Goal: Task Accomplishment & Management: Manage account settings

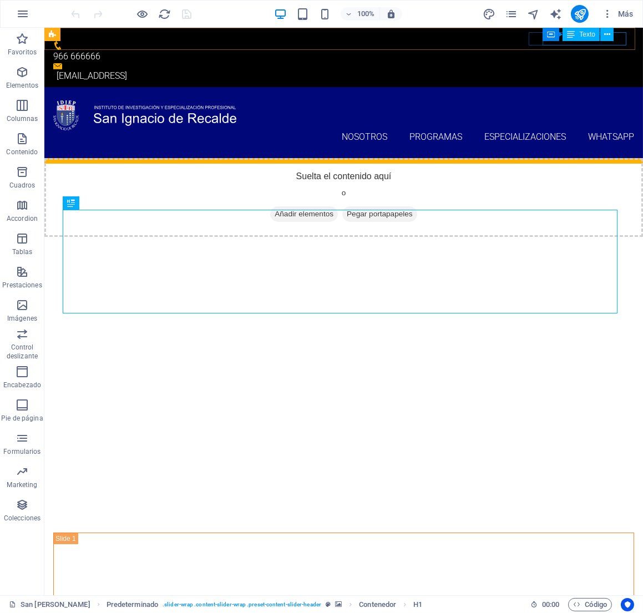
click at [603, 41] on div "Contenedor Texto" at bounding box center [581, 35] width 78 height 14
click at [587, 33] on span "Texto" at bounding box center [587, 34] width 16 height 7
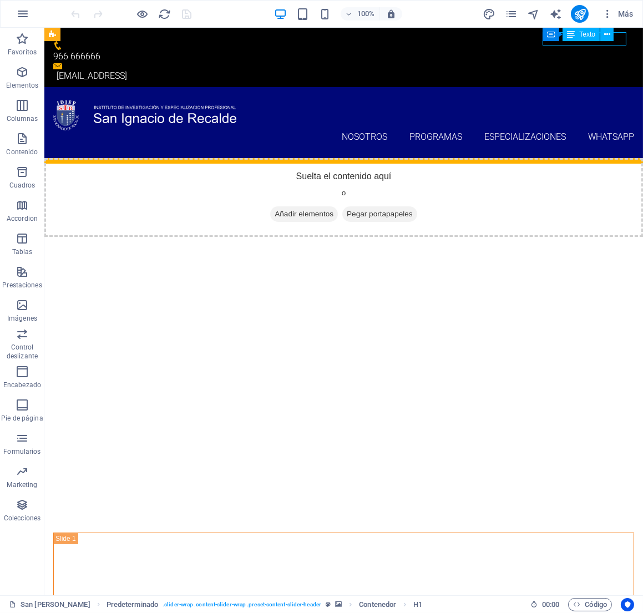
click at [587, 33] on span "Texto" at bounding box center [587, 34] width 16 height 7
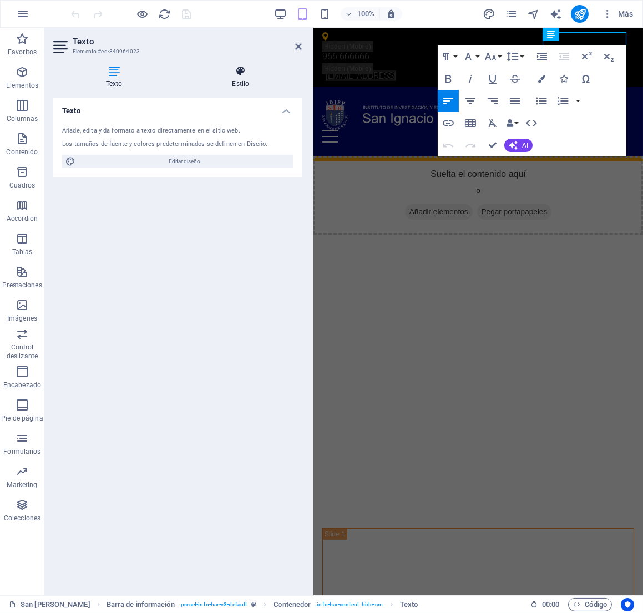
click at [243, 80] on h4 "Estilo" at bounding box center [241, 76] width 123 height 23
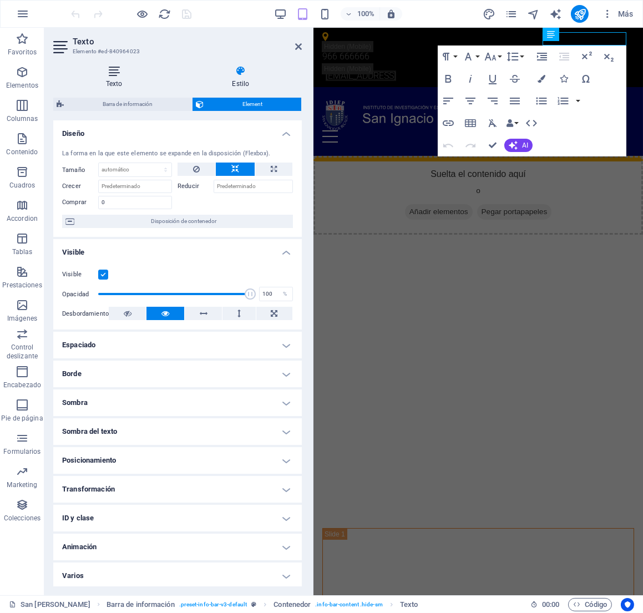
click at [94, 72] on icon at bounding box center [114, 70] width 122 height 11
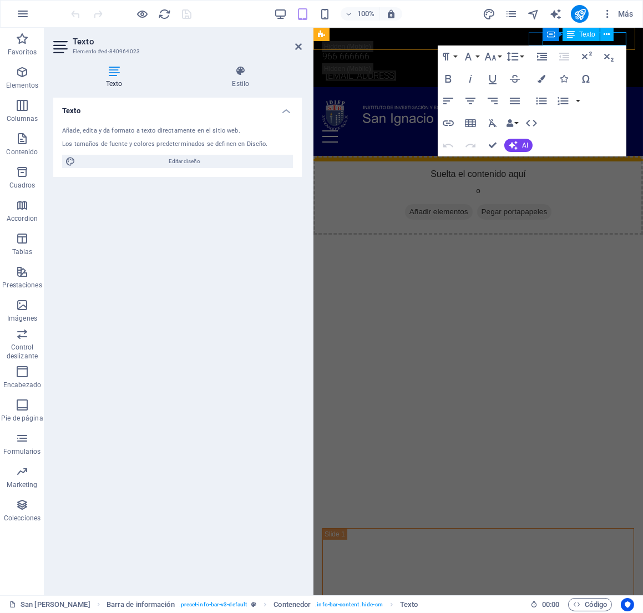
click at [576, 38] on div "Texto" at bounding box center [580, 34] width 37 height 13
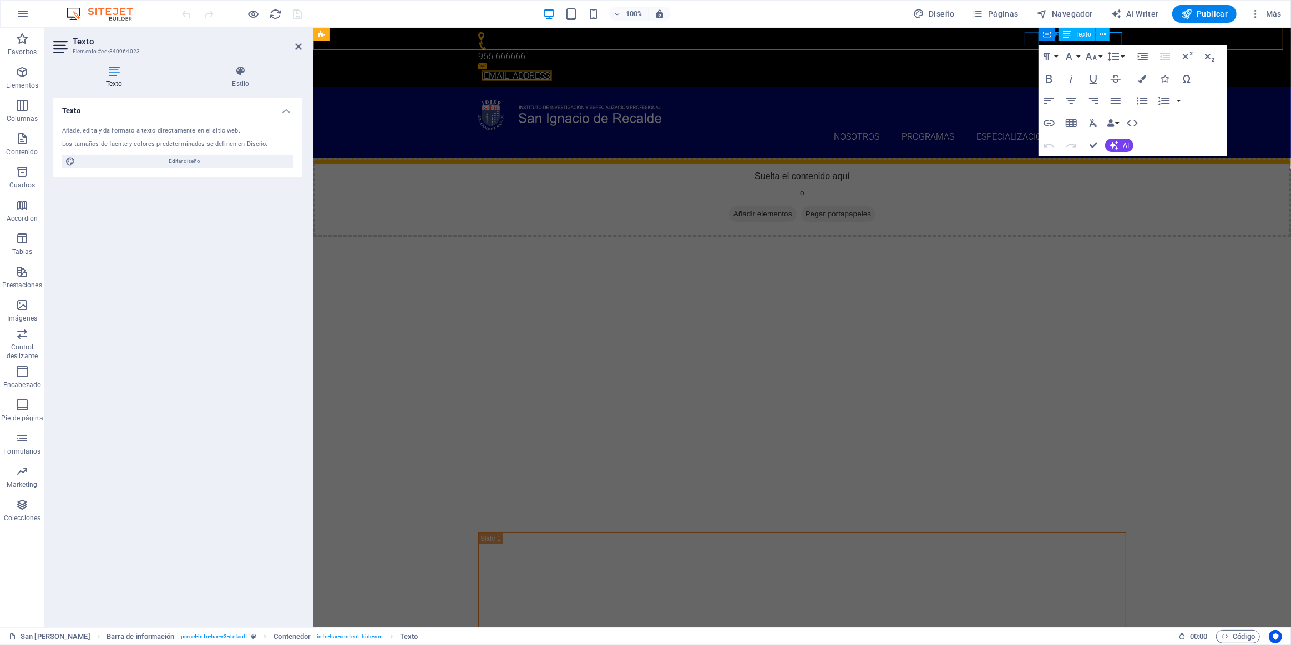
click at [552, 70] on link "[EMAIL_ADDRESS]" at bounding box center [516, 75] width 70 height 11
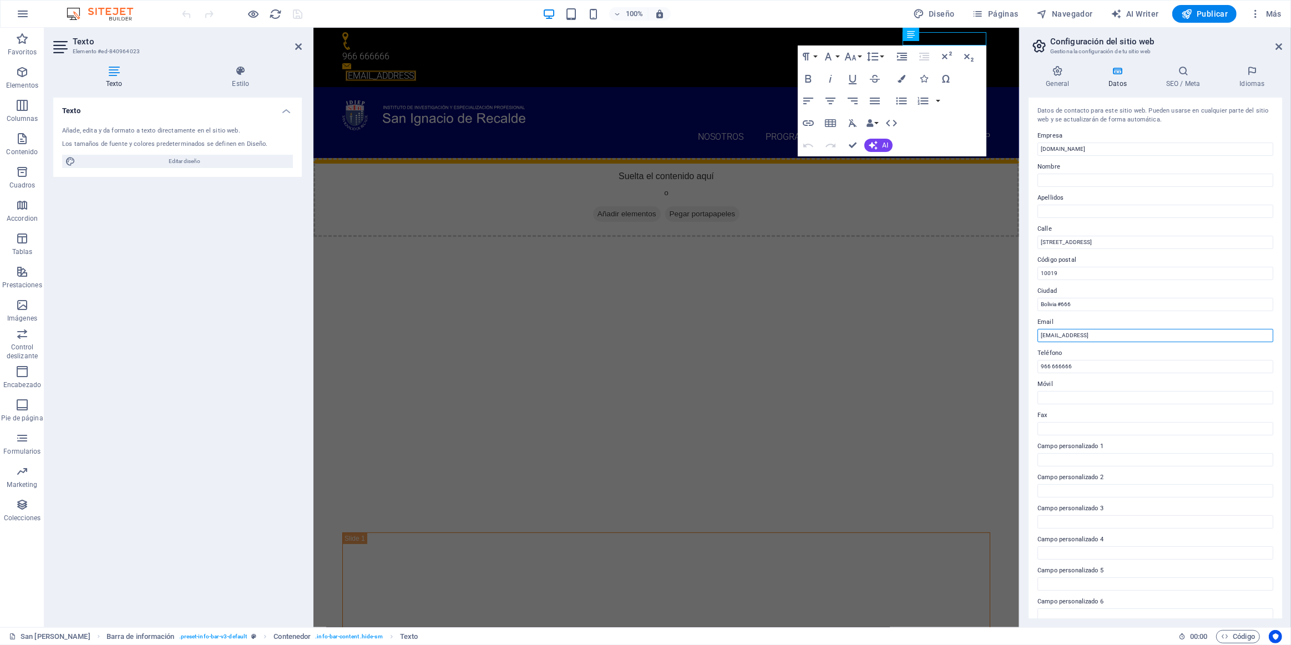
drag, startPoint x: 1105, startPoint y: 341, endPoint x: 1116, endPoint y: 334, distance: 12.9
click at [642, 338] on input "[EMAIL_ADDRESS]" at bounding box center [1155, 335] width 236 height 13
drag, startPoint x: 1411, startPoint y: 363, endPoint x: 1010, endPoint y: 341, distance: 401.7
paste input "[EMAIL_ADDRESS][DOMAIN_NAME]"
type input "[EMAIL_ADDRESS][DOMAIN_NAME]"
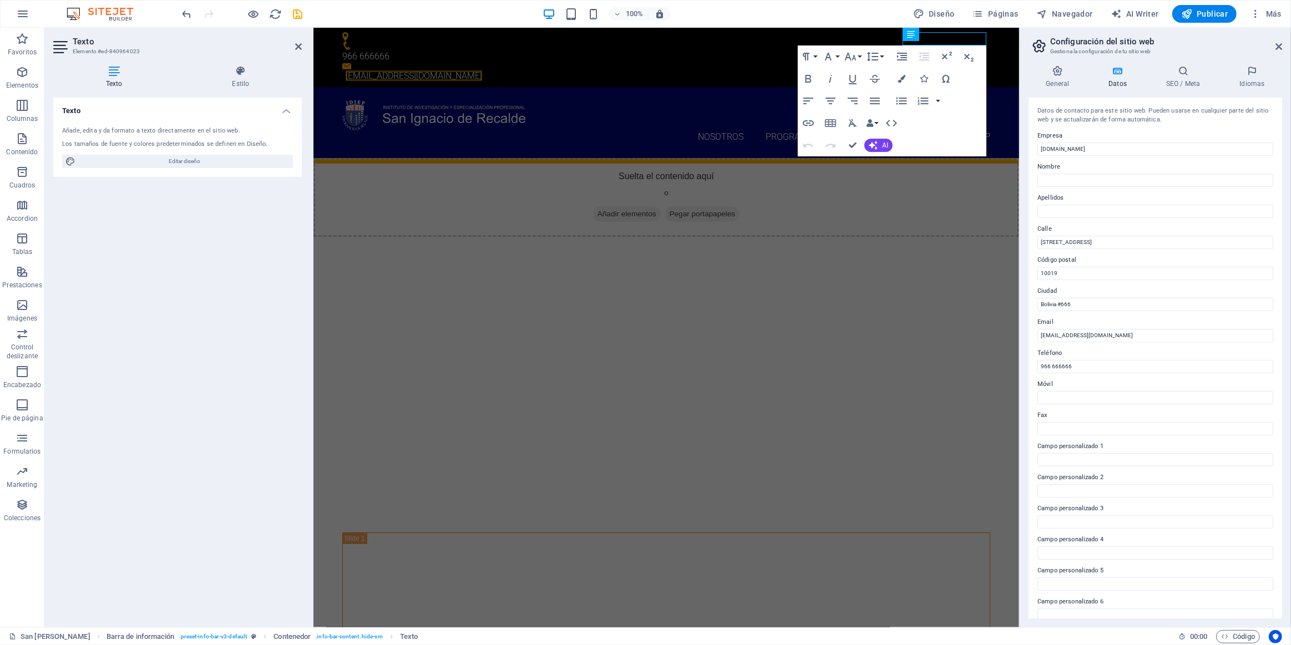
click at [642, 321] on label "Email" at bounding box center [1155, 322] width 236 height 13
click at [642, 329] on input "[EMAIL_ADDRESS][DOMAIN_NAME]" at bounding box center [1155, 335] width 236 height 13
click at [642, 306] on input "Bolivia #666" at bounding box center [1155, 304] width 236 height 13
click at [642, 336] on input "[EMAIL_ADDRESS][DOMAIN_NAME]" at bounding box center [1155, 335] width 236 height 13
click at [642, 87] on div "Nosotros Programas Programas de Salud Programas de Administración Programas de …" at bounding box center [666, 123] width 706 height 72
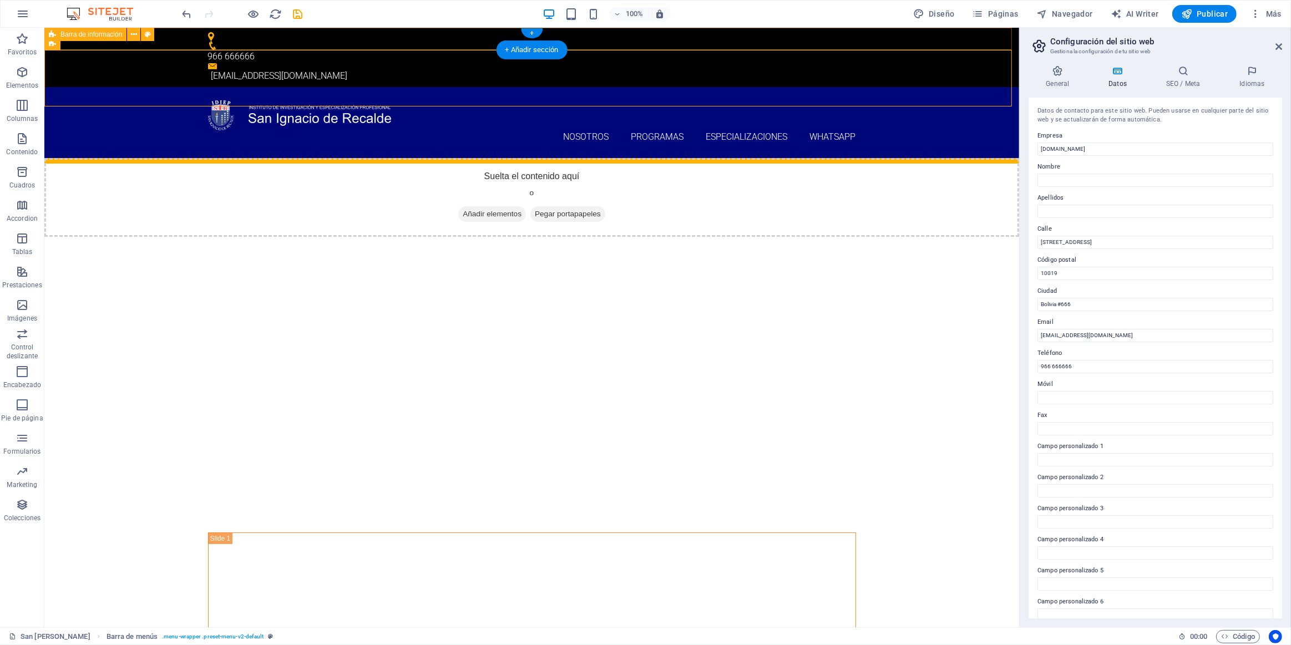
click at [231, 42] on div "966 666666 [EMAIL_ADDRESS][DOMAIN_NAME]" at bounding box center [531, 57] width 975 height 59
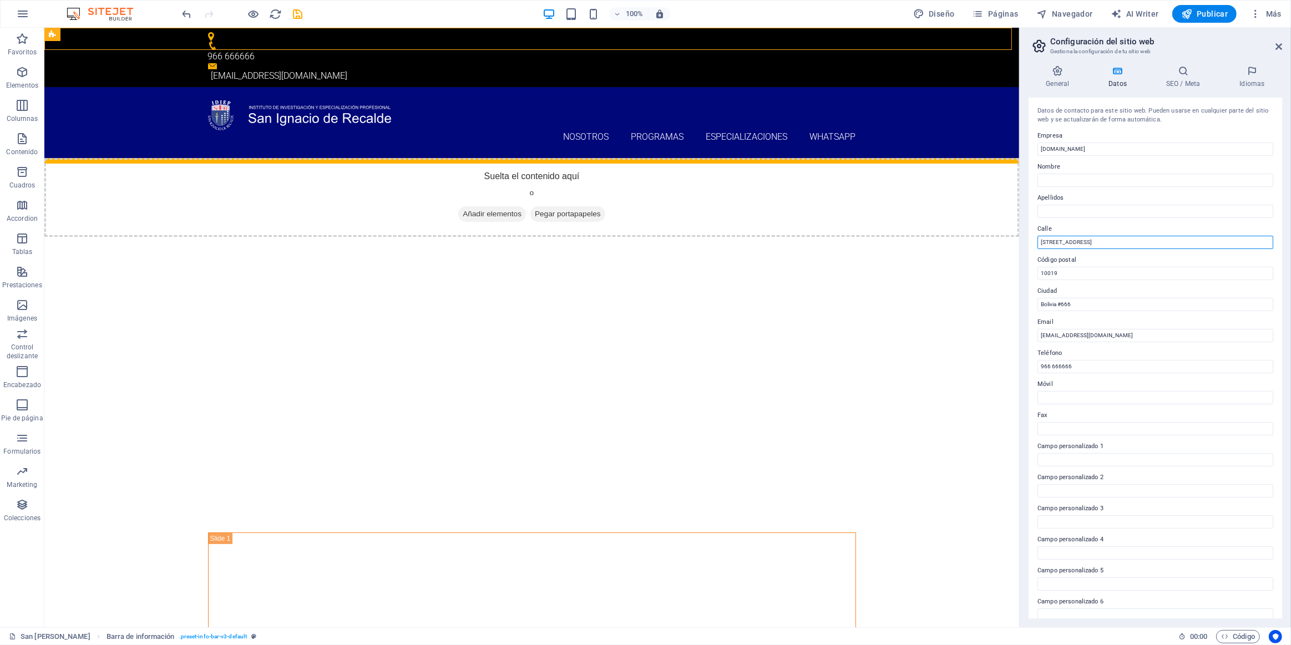
drag, startPoint x: 1140, startPoint y: 272, endPoint x: 1018, endPoint y: 244, distance: 125.3
paste input "[PERSON_NAME] #340 B Cercado - [GEOGRAPHIC_DATA]"
type input "[PERSON_NAME] #340 B Cercado - [GEOGRAPHIC_DATA]"
click at [642, 275] on input "10019" at bounding box center [1155, 273] width 236 height 13
click at [452, 41] on div "Contenedor Texto" at bounding box center [473, 35] width 78 height 14
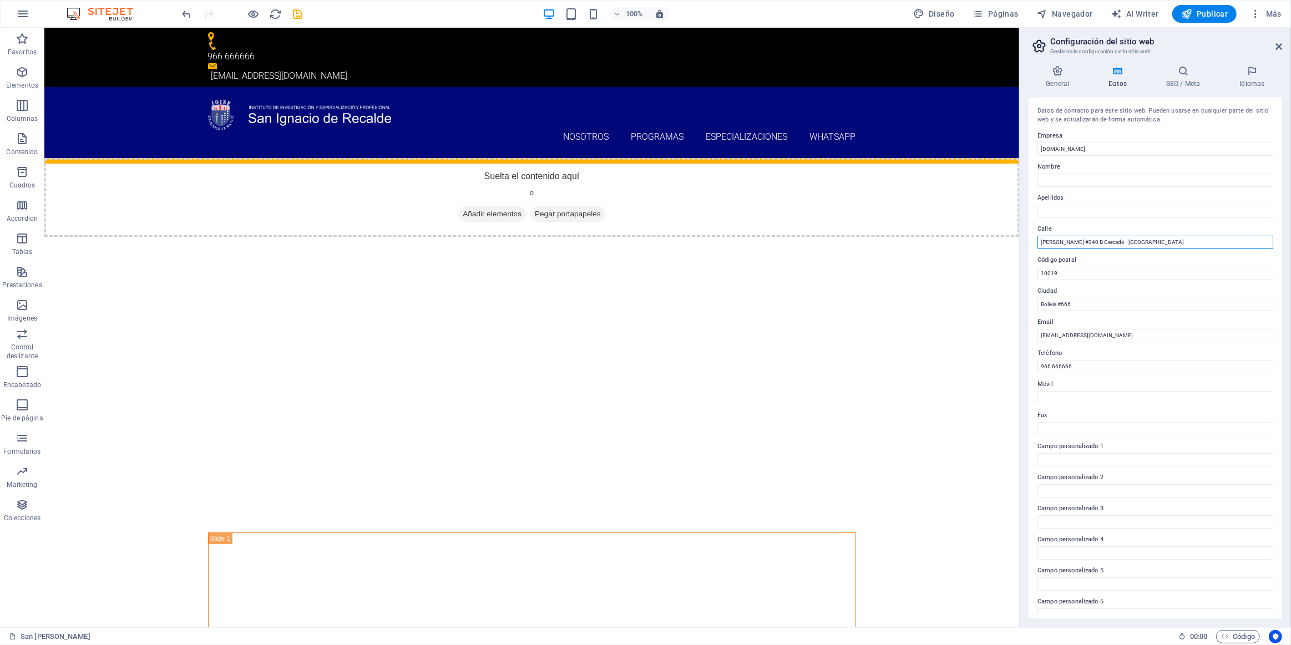
drag, startPoint x: 1156, startPoint y: 238, endPoint x: 1025, endPoint y: 243, distance: 131.0
click at [642, 243] on div "General Datos SEO / Meta Idiomas Nombre del sitio web San [PERSON_NAME] Logo Ar…" at bounding box center [1154, 342] width 271 height 571
drag, startPoint x: 1158, startPoint y: 327, endPoint x: 976, endPoint y: 313, distance: 182.4
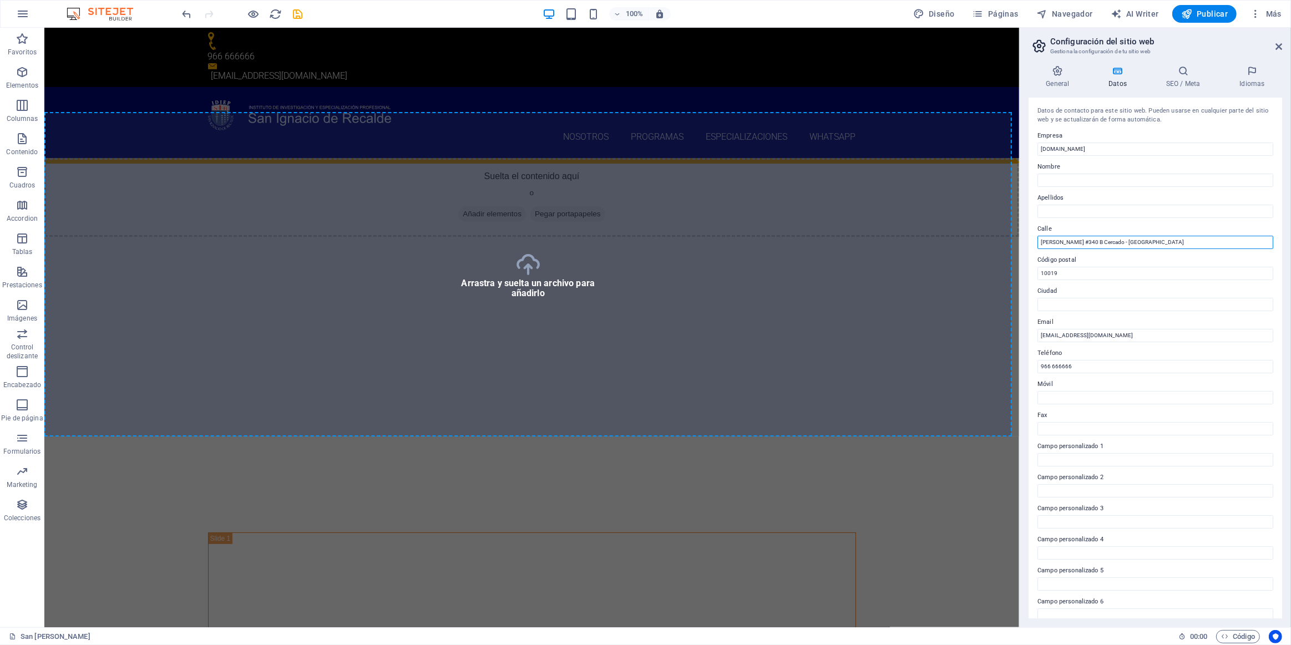
click at [642, 245] on input "[PERSON_NAME] #340 B Cercado - [GEOGRAPHIC_DATA]" at bounding box center [1155, 242] width 236 height 13
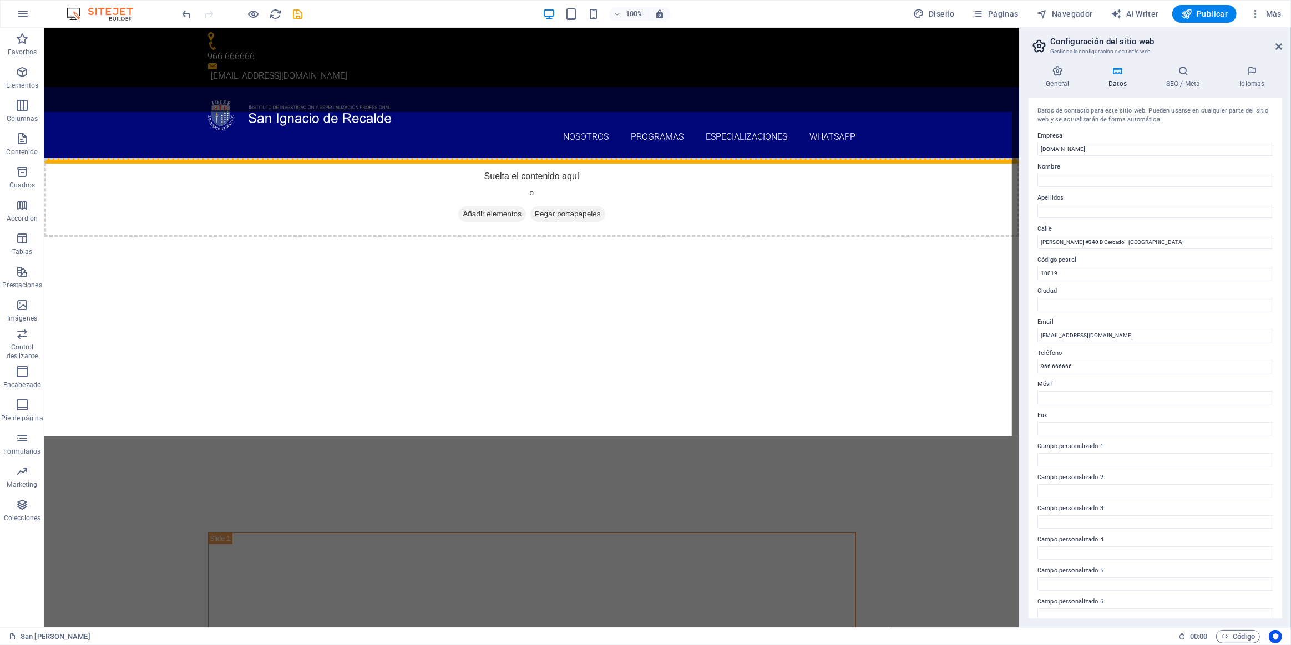
click at [298, 4] on div "100% Diseño Páginas Navegador AI Writer Publicar Más" at bounding box center [646, 14] width 1290 height 27
click at [298, 15] on icon "save" at bounding box center [298, 14] width 13 height 13
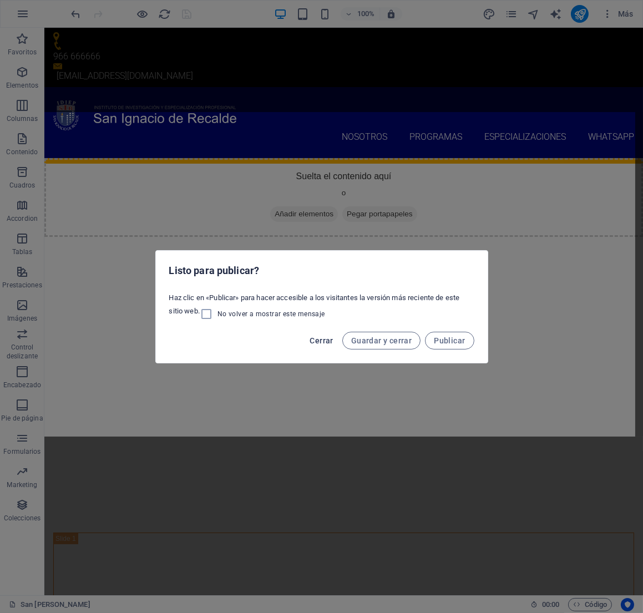
click at [327, 339] on span "Cerrar" at bounding box center [321, 340] width 23 height 9
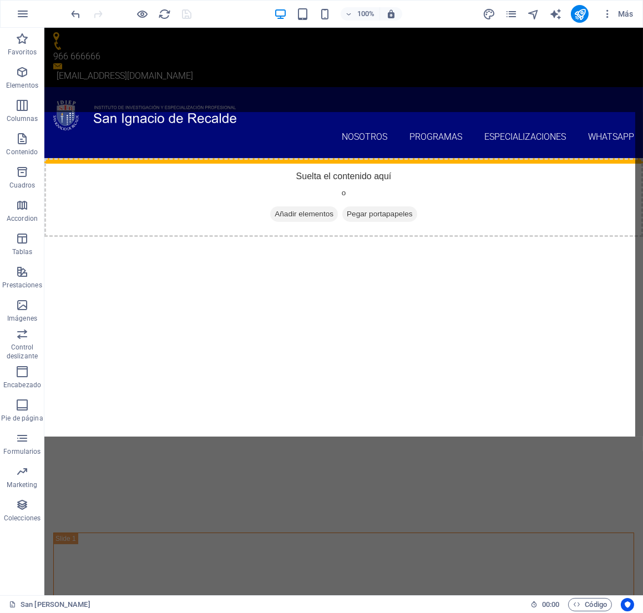
click at [192, 12] on div at bounding box center [131, 14] width 124 height 18
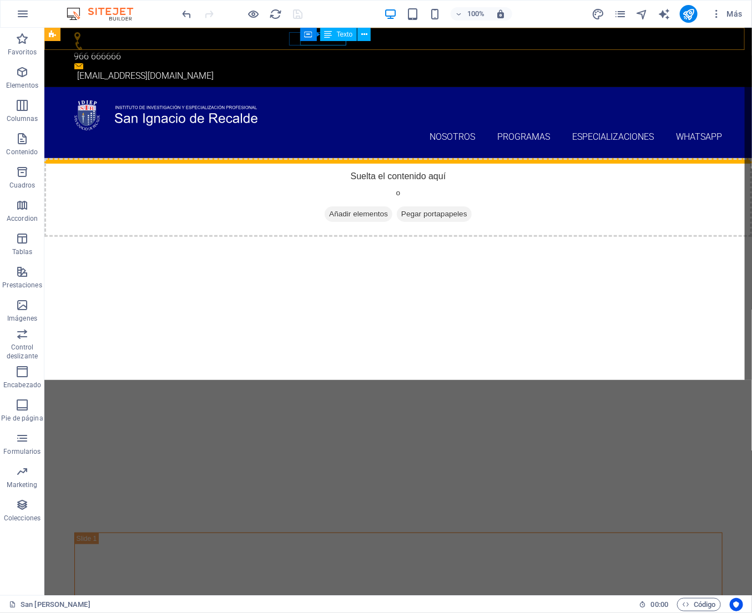
click at [327, 41] on div "Contenedor Texto" at bounding box center [339, 35] width 78 height 14
click at [327, 40] on icon at bounding box center [328, 34] width 8 height 13
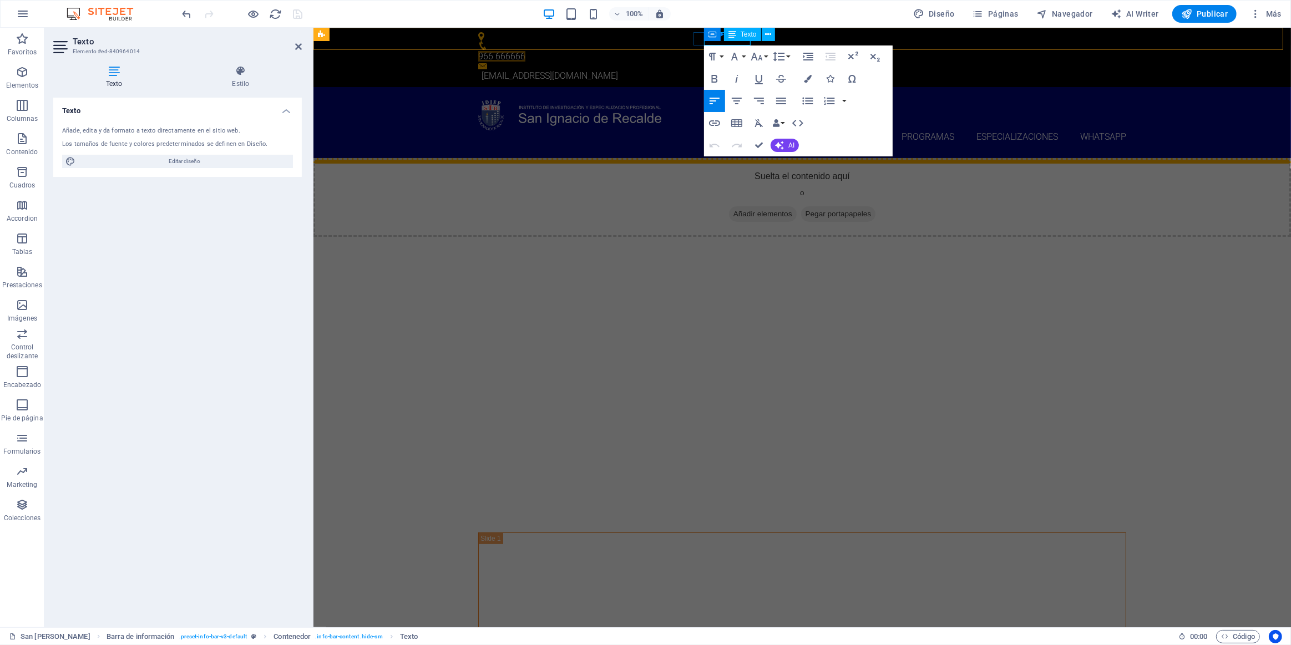
click at [525, 51] on span "966 666666" at bounding box center [501, 56] width 47 height 11
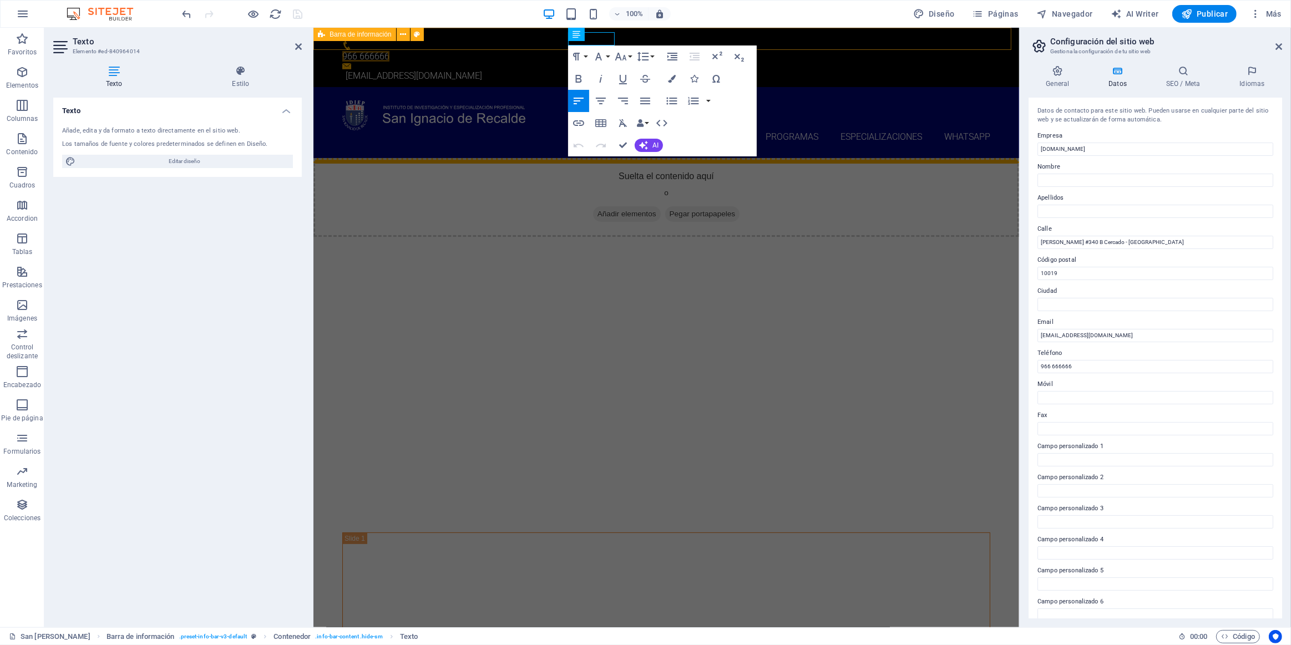
click at [642, 42] on div "966 666666 [EMAIL_ADDRESS][DOMAIN_NAME]" at bounding box center [666, 57] width 706 height 59
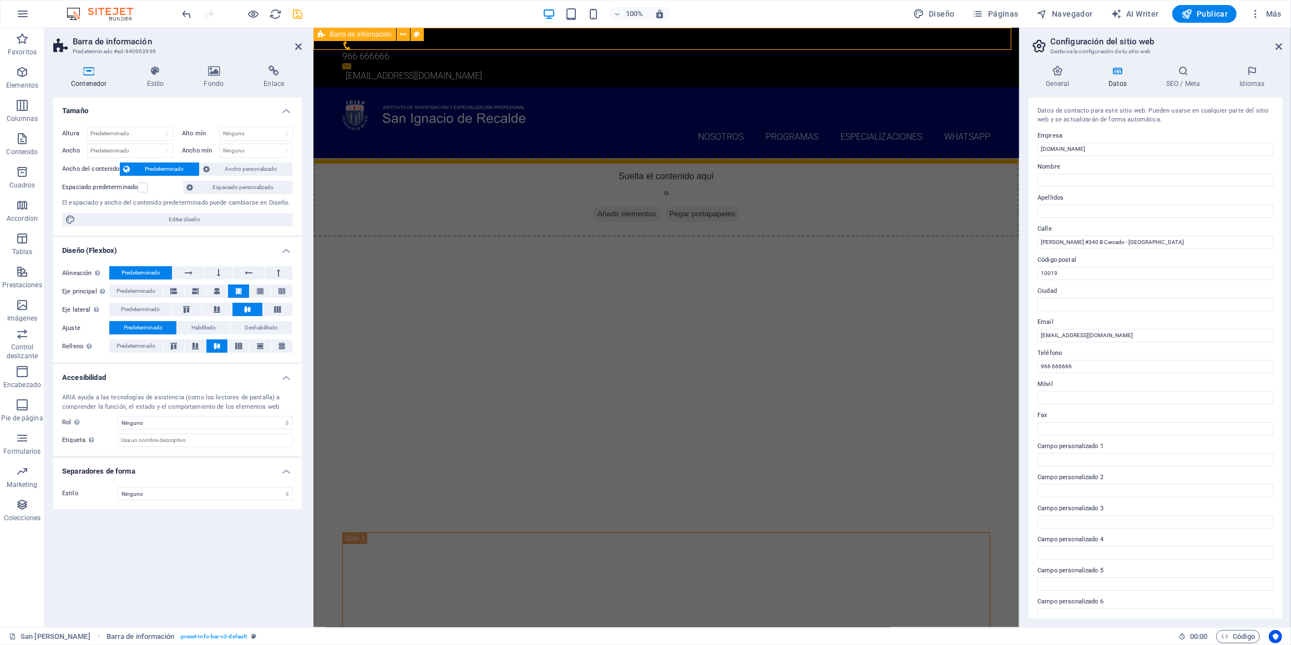
click at [0, 0] on div "Contenedor Texto" at bounding box center [0, 0] width 0 height 0
click at [613, 41] on div "Contenedor Texto" at bounding box center [607, 35] width 78 height 14
click at [582, 50] on div "966 666666" at bounding box center [661, 56] width 639 height 13
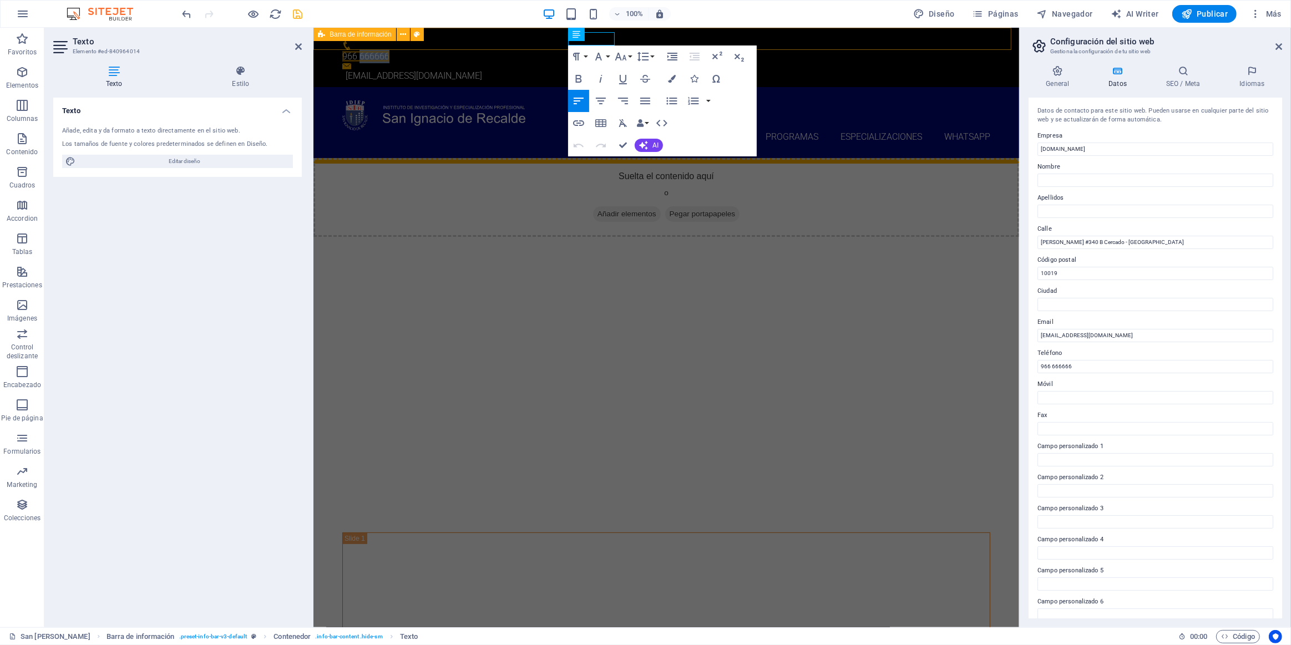
drag, startPoint x: 585, startPoint y: 42, endPoint x: 625, endPoint y: 42, distance: 39.9
click at [625, 42] on div "966 666666 [EMAIL_ADDRESS][DOMAIN_NAME]" at bounding box center [666, 57] width 706 height 59
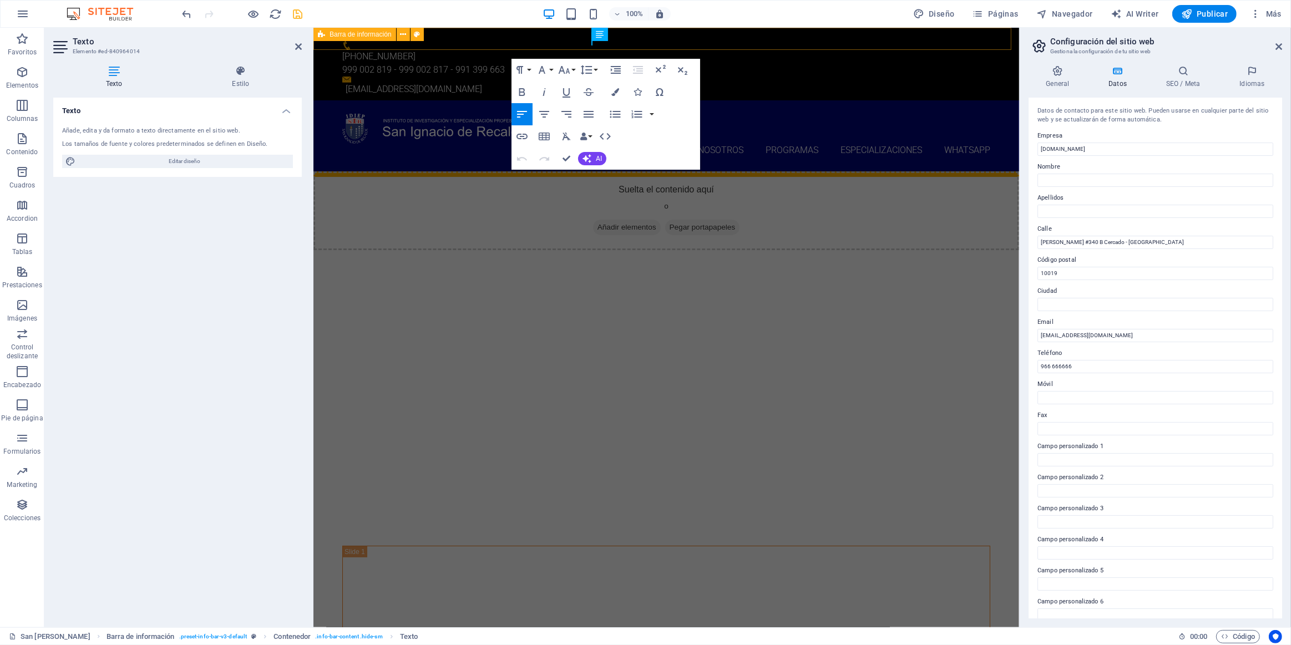
scroll to position [0, 4]
click at [603, 50] on p "[PHONE_NUMBER]" at bounding box center [661, 56] width 639 height 13
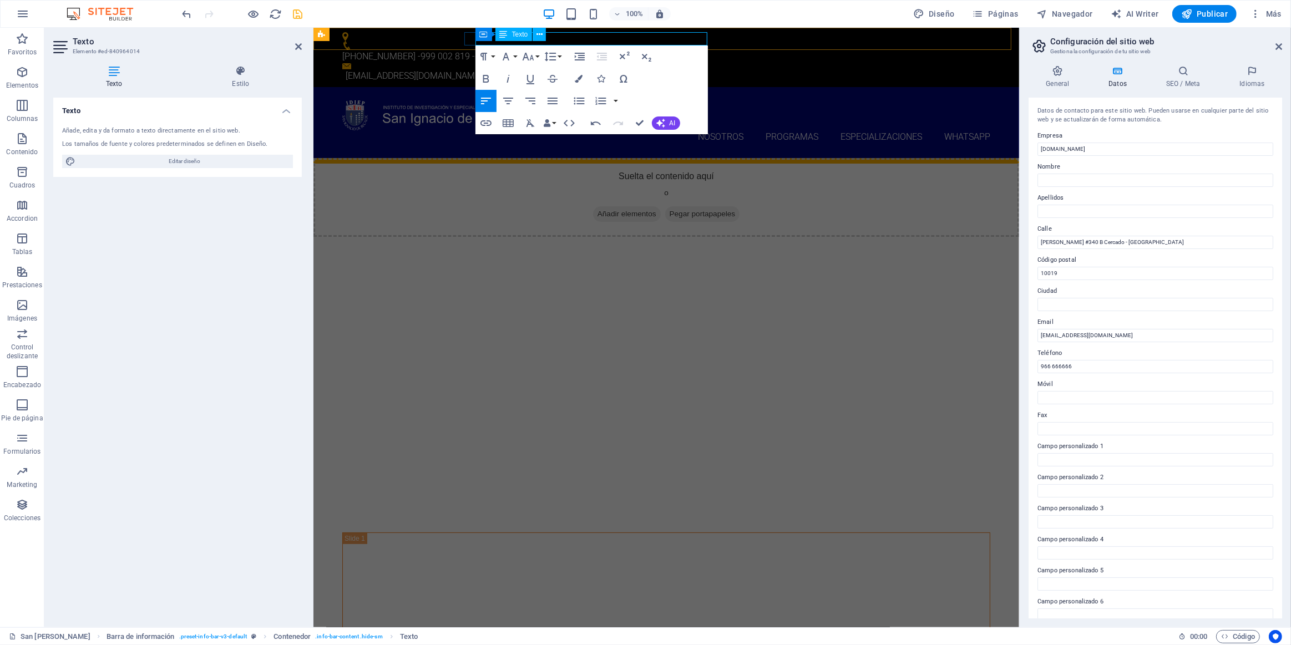
click at [606, 50] on p "[PHONE_NUMBER] - [PHONE_NUMBER] - [PHONE_NUMBER] - [PHONE_NUMBER]" at bounding box center [661, 56] width 639 height 13
click at [300, 42] on icon at bounding box center [298, 46] width 7 height 9
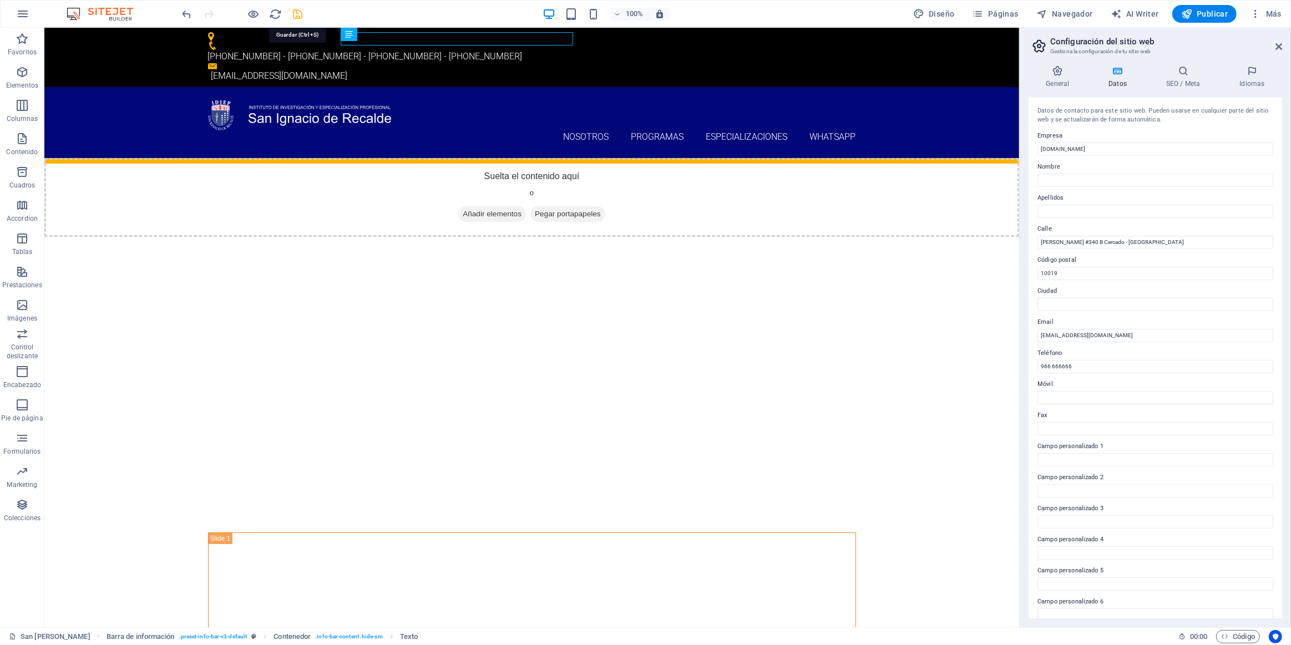
click at [301, 14] on icon "save" at bounding box center [298, 14] width 13 height 13
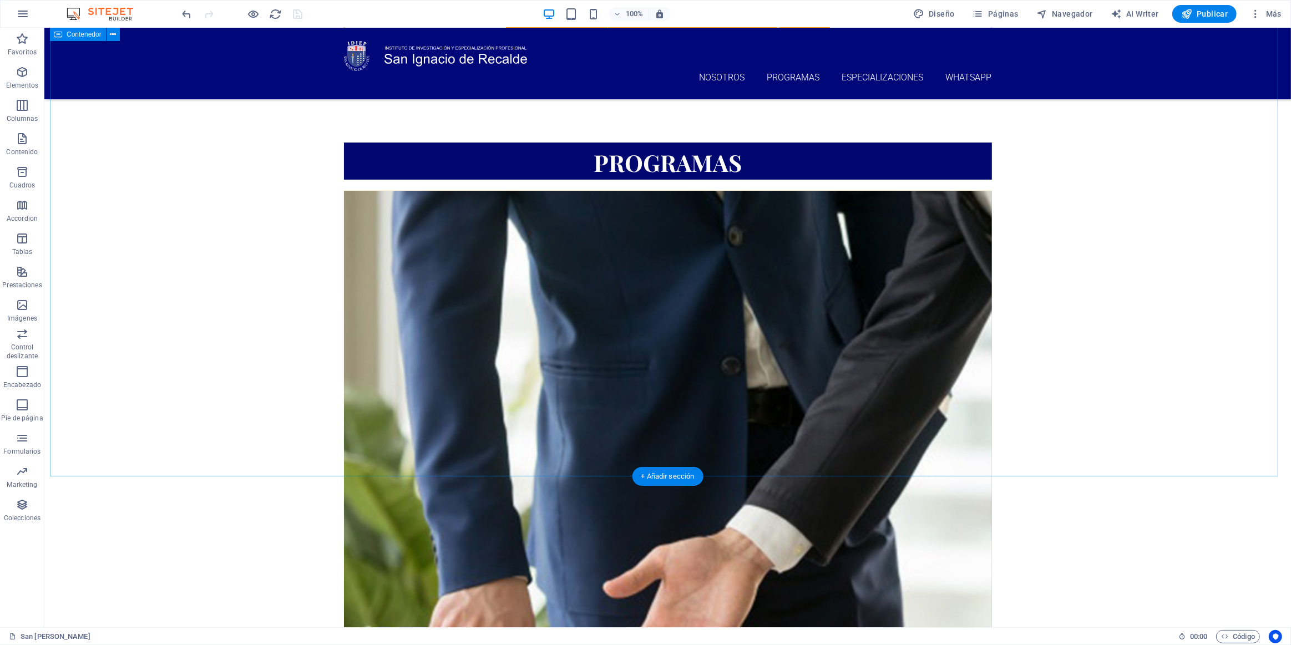
scroll to position [636, 0]
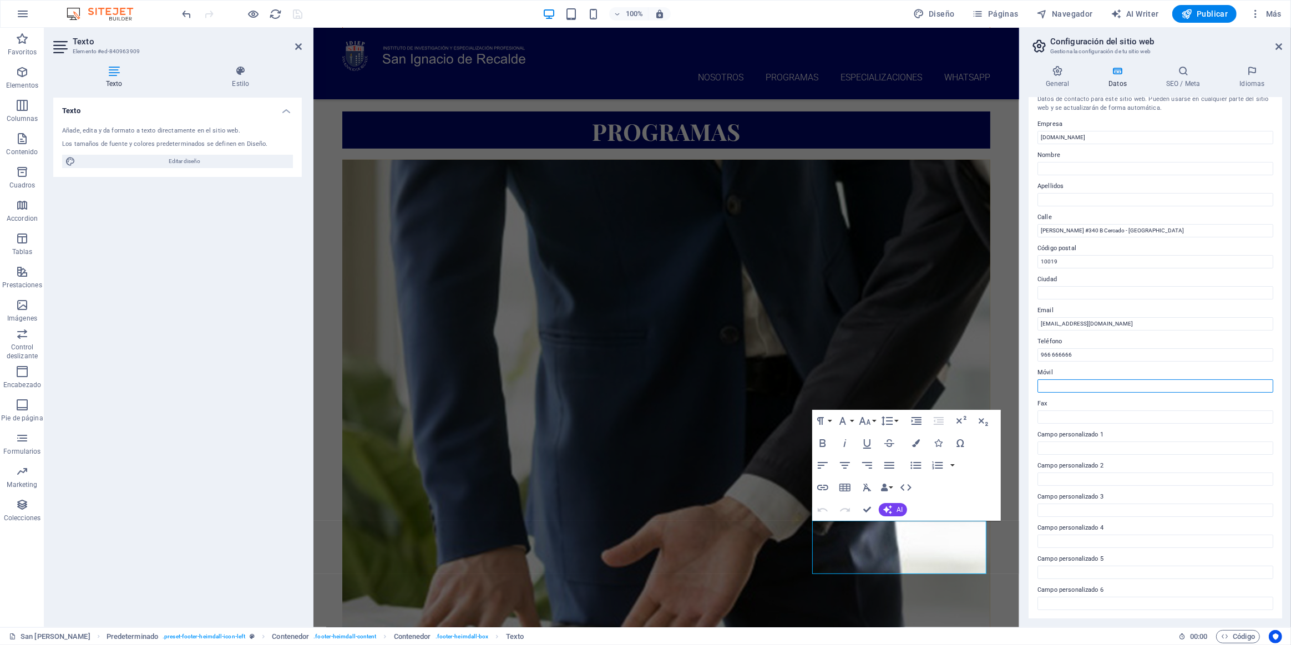
click at [642, 383] on input "Móvil" at bounding box center [1155, 385] width 236 height 13
type input "[PHONE_NUMBER] 819 - 999 002 817 - 991 399 663"
click at [642, 360] on input "966 666666" at bounding box center [1155, 354] width 236 height 13
drag, startPoint x: 1198, startPoint y: 385, endPoint x: 1028, endPoint y: 400, distance: 170.9
click at [642, 400] on div "Datos de contacto para este sitio web. Pueden usarse en cualquier parte del sit…" at bounding box center [1154, 358] width 253 height 521
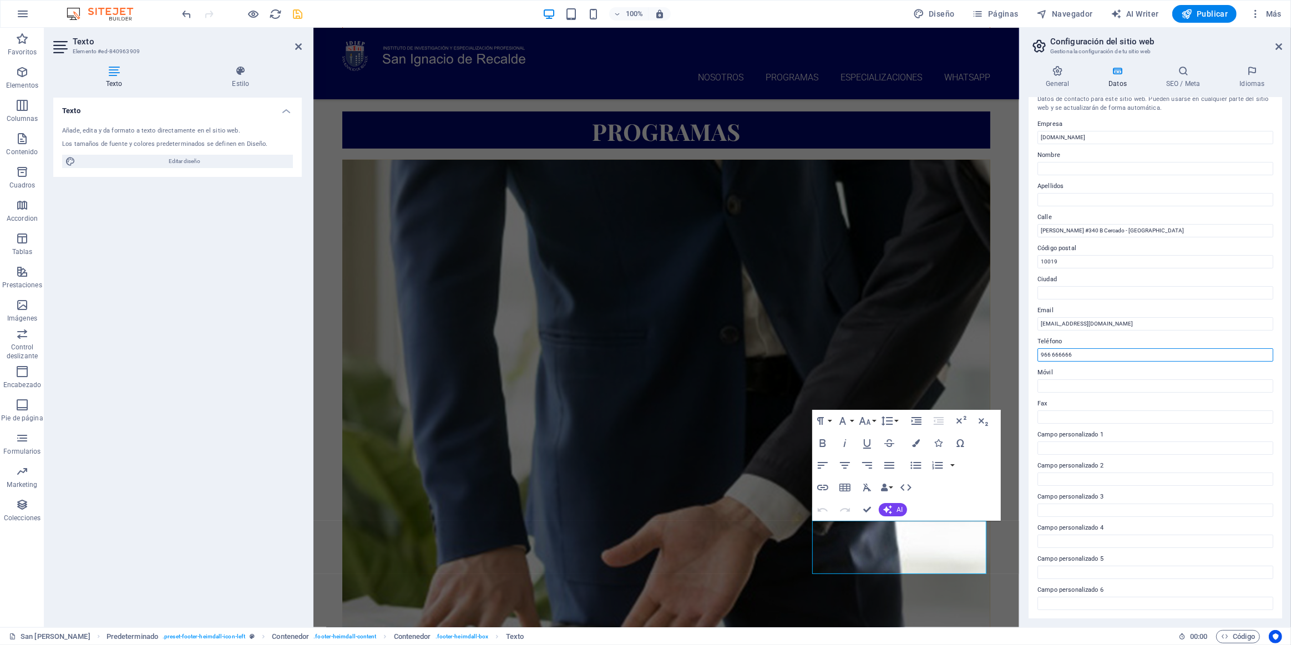
drag, startPoint x: 1397, startPoint y: 382, endPoint x: 998, endPoint y: 364, distance: 399.8
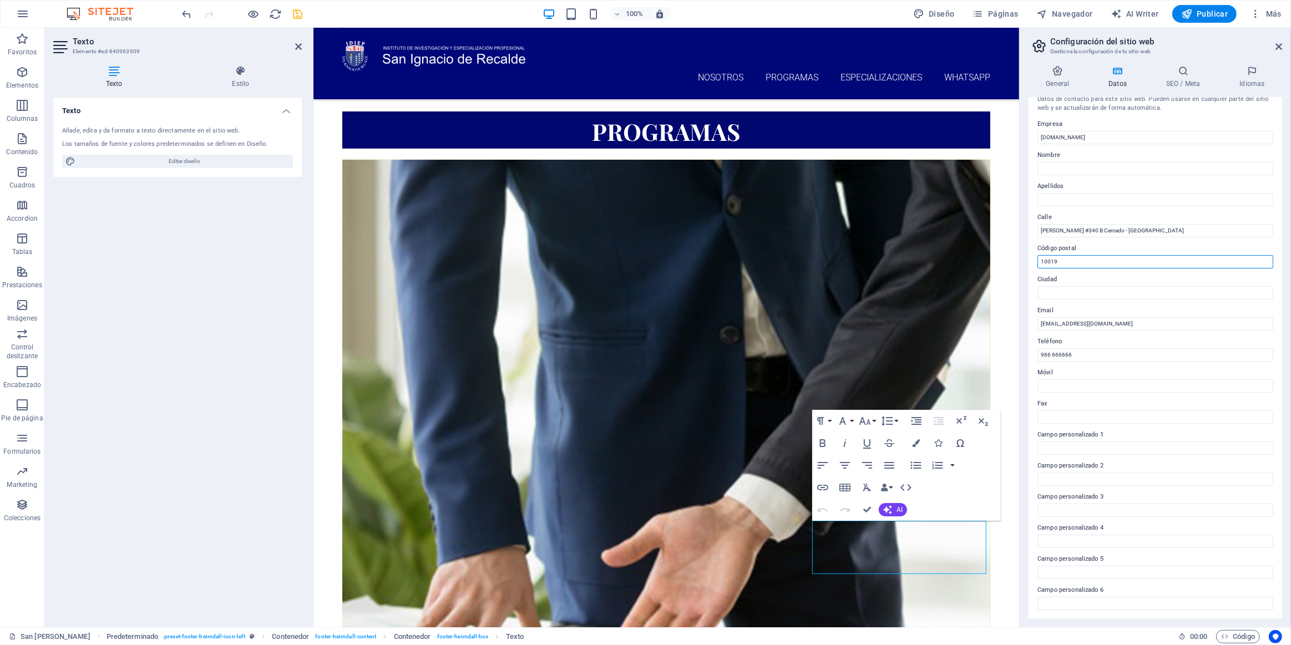
click at [642, 261] on input "10019" at bounding box center [1155, 261] width 236 height 13
click at [642, 350] on input "966 666666" at bounding box center [1155, 354] width 236 height 13
drag, startPoint x: 1408, startPoint y: 378, endPoint x: 1017, endPoint y: 358, distance: 391.5
type input "[PHONE_NUMBER]"
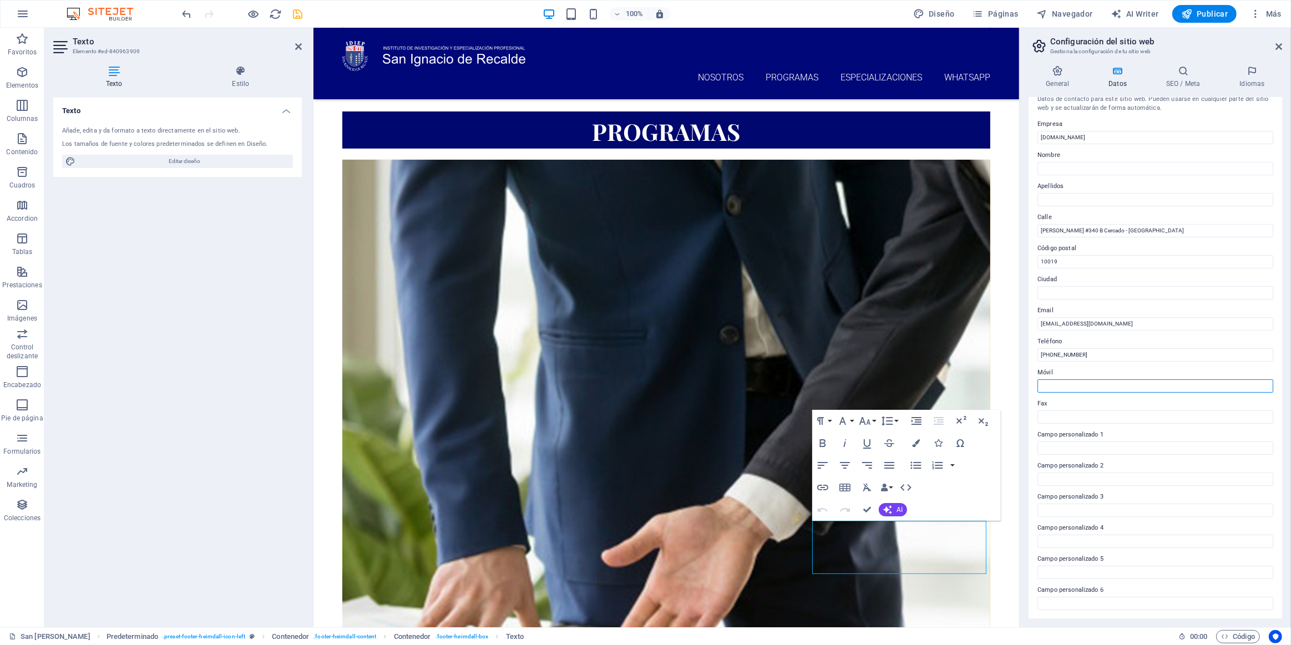
click at [642, 381] on input "Móvil" at bounding box center [1155, 385] width 236 height 13
click at [642, 388] on input "Móvil" at bounding box center [1155, 385] width 236 height 13
paste input "999 002 819 - 999 002 817 - 991 399 663"
type input "999 002 819 - 999 002 817 - 991 399 663"
click at [296, 13] on icon "save" at bounding box center [298, 14] width 13 height 13
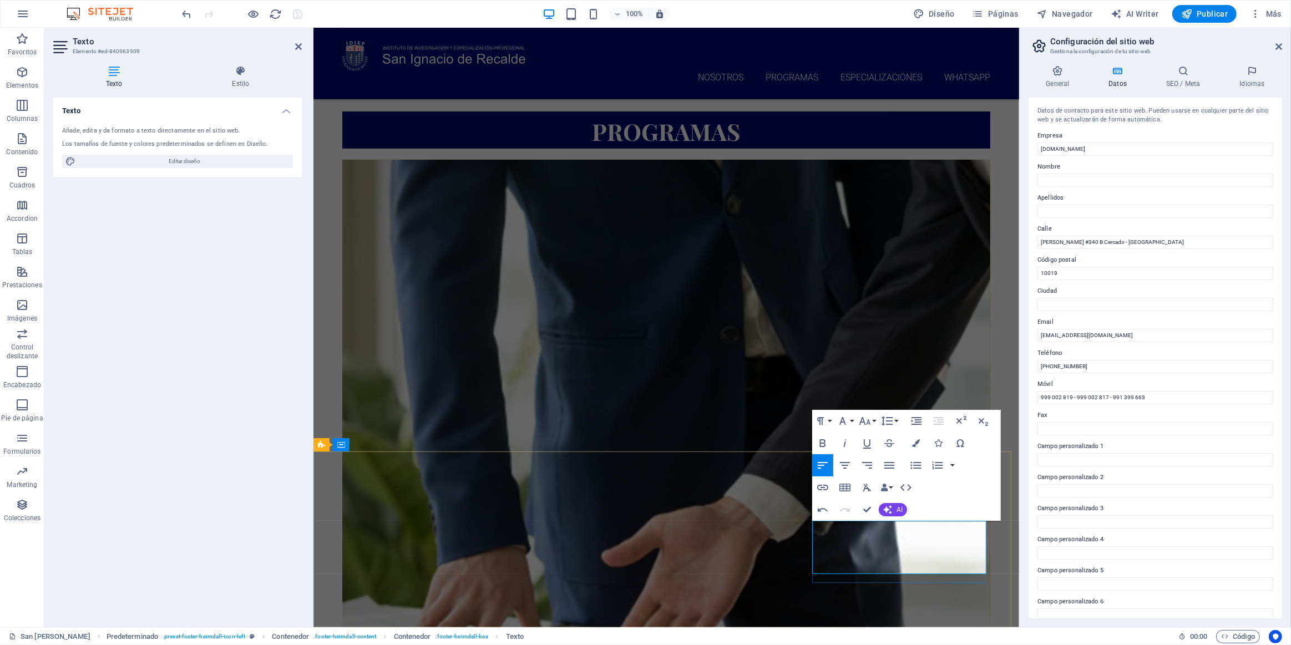
drag, startPoint x: 1105, startPoint y: 366, endPoint x: 1137, endPoint y: 396, distance: 44.0
click at [642, 366] on input "[PHONE_NUMBER]" at bounding box center [1155, 366] width 236 height 13
click at [642, 404] on div "Datos de contacto para este sitio web. Pueden usarse en cualquier parte del sit…" at bounding box center [1154, 358] width 253 height 521
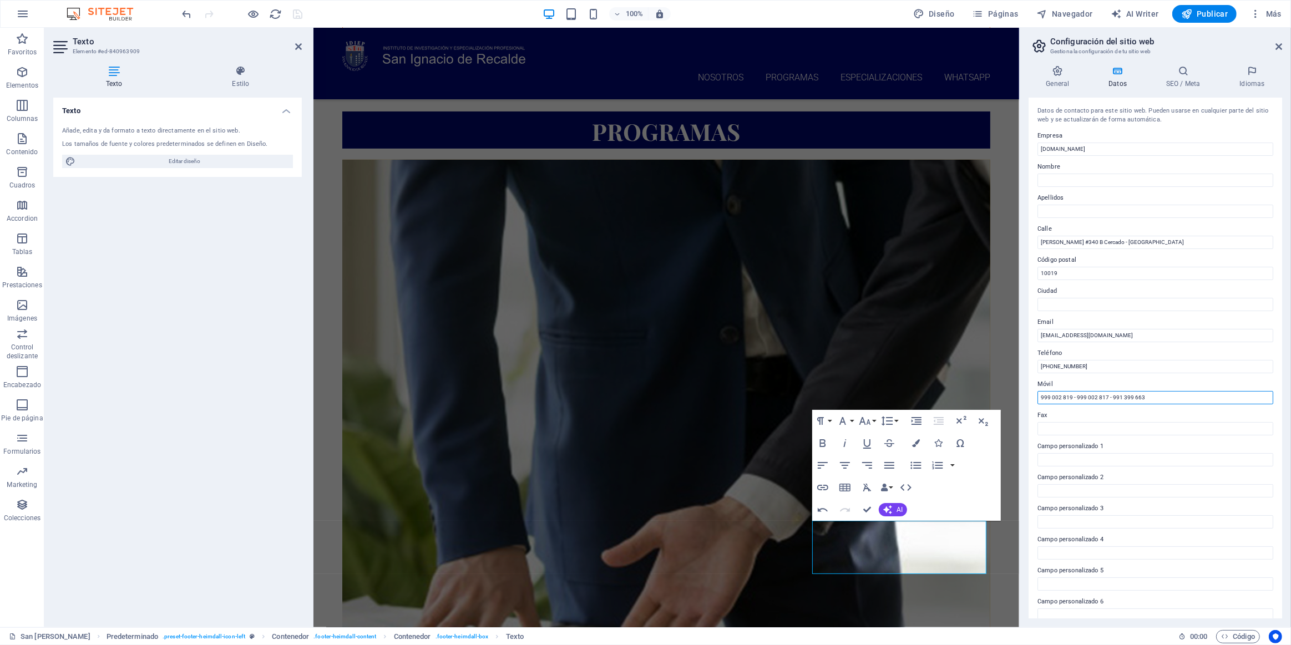
click at [642, 400] on input "999 002 819 - 999 002 817 - 991 399 663" at bounding box center [1155, 397] width 236 height 13
click at [642, 398] on input "999 002 819 - 999 002 817 - 991 399 663" at bounding box center [1155, 397] width 236 height 13
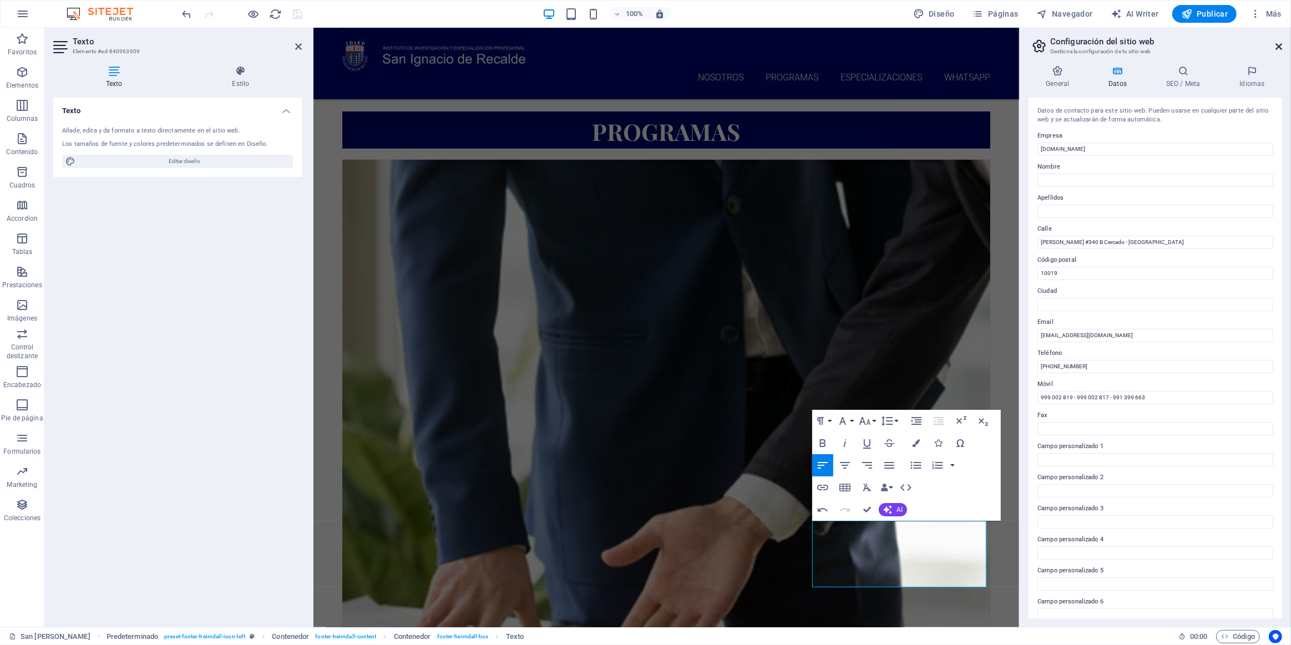
click at [642, 45] on icon at bounding box center [1278, 46] width 7 height 9
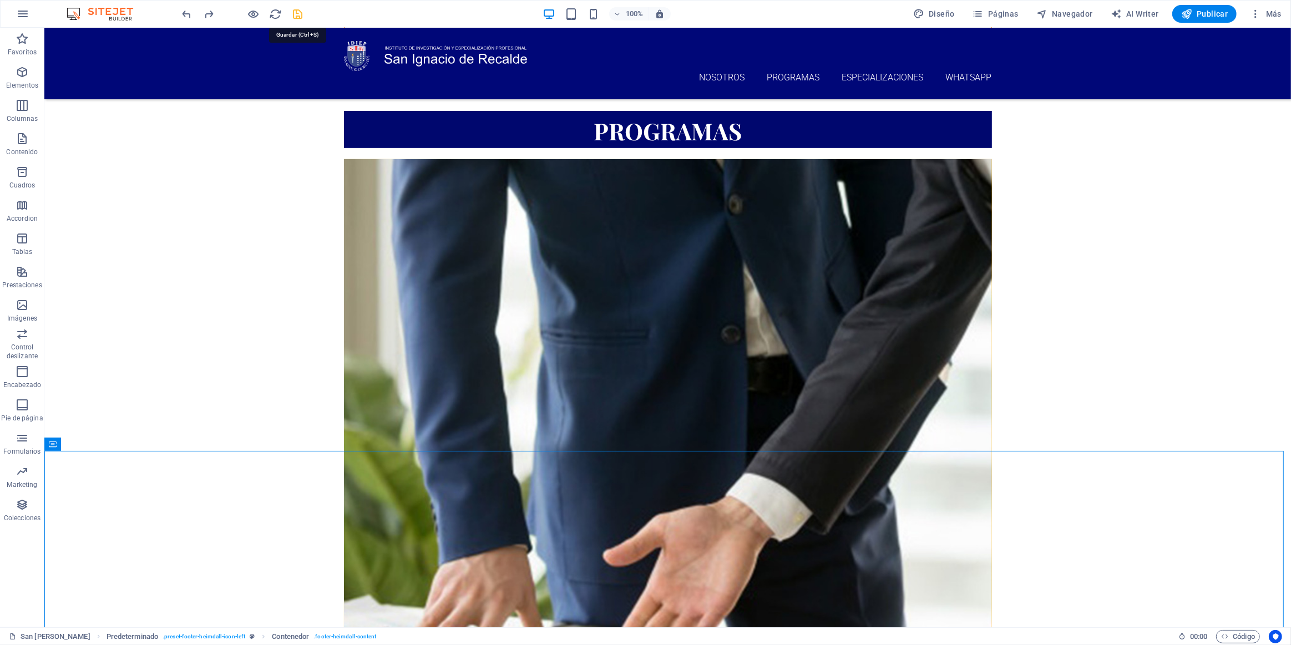
click at [294, 10] on icon "save" at bounding box center [298, 14] width 13 height 13
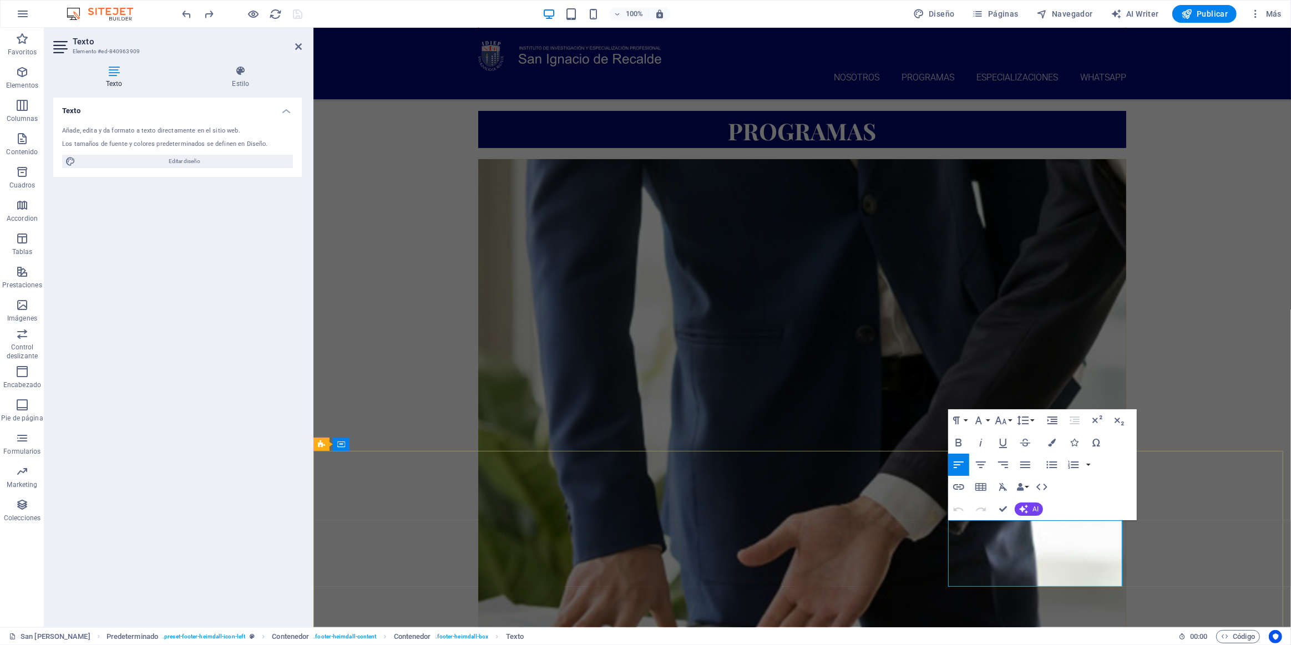
drag, startPoint x: 979, startPoint y: 540, endPoint x: 951, endPoint y: 540, distance: 27.7
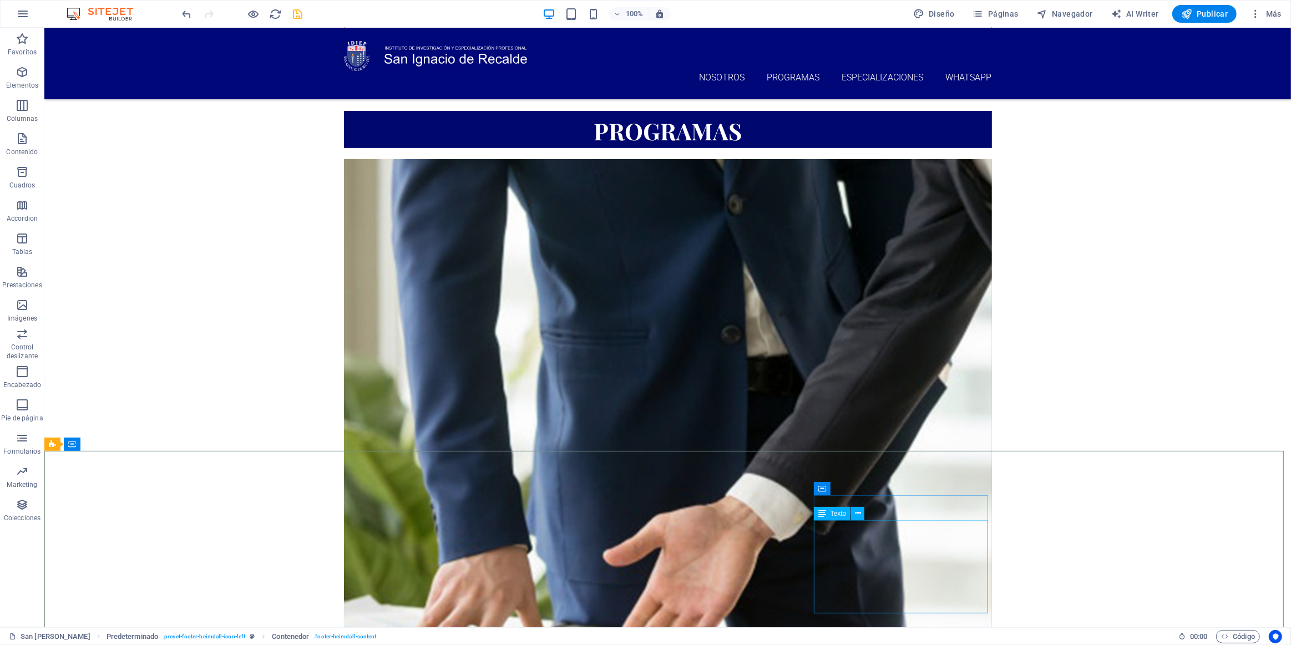
click at [642, 513] on span "Texto" at bounding box center [838, 513] width 16 height 7
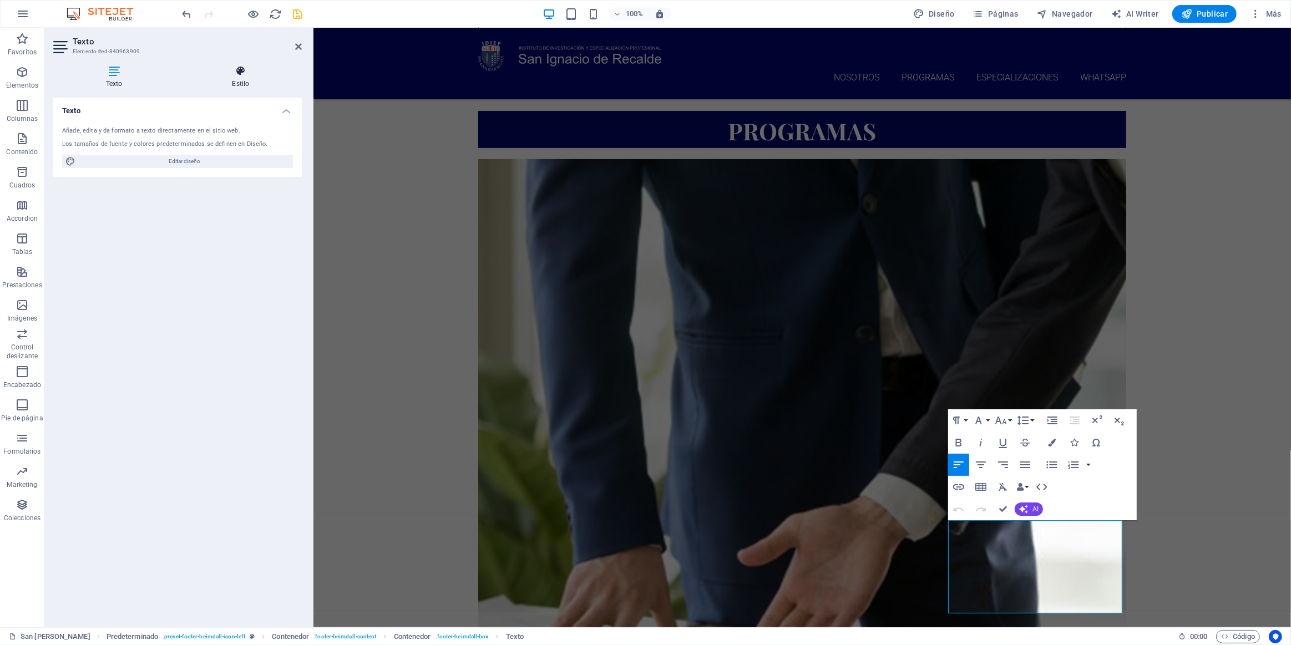
click at [230, 74] on icon at bounding box center [241, 70] width 123 height 11
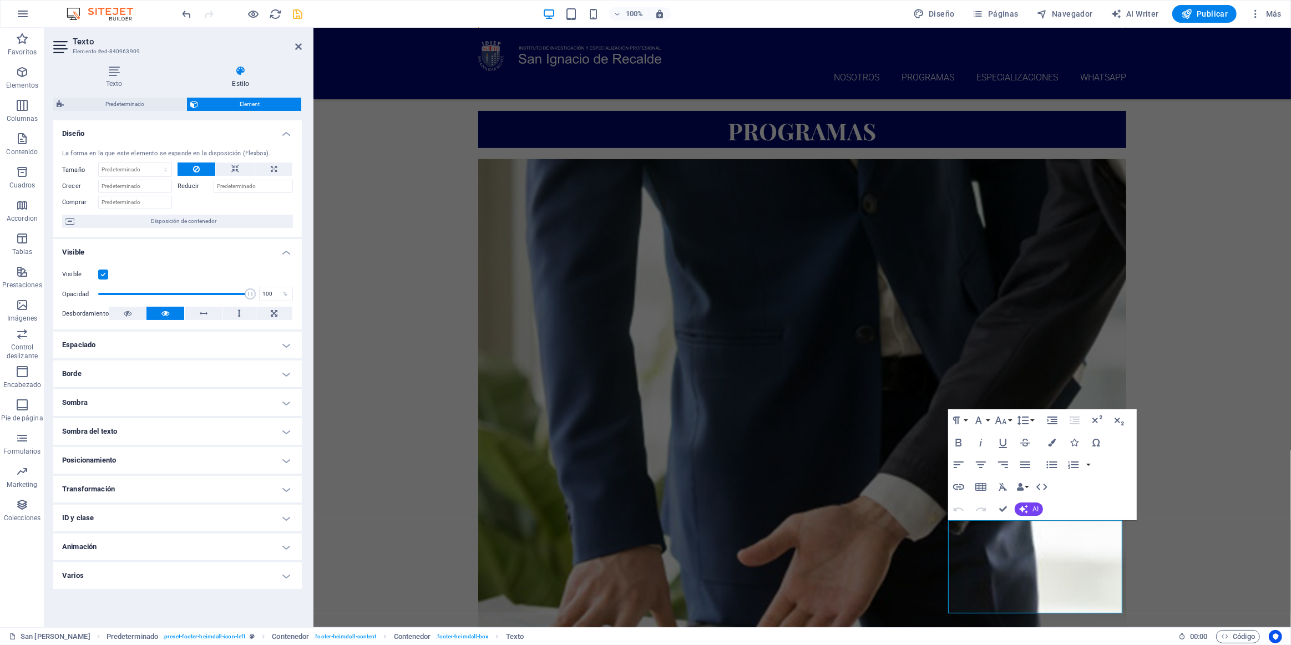
click at [249, 353] on h4 "Espaciado" at bounding box center [177, 345] width 248 height 27
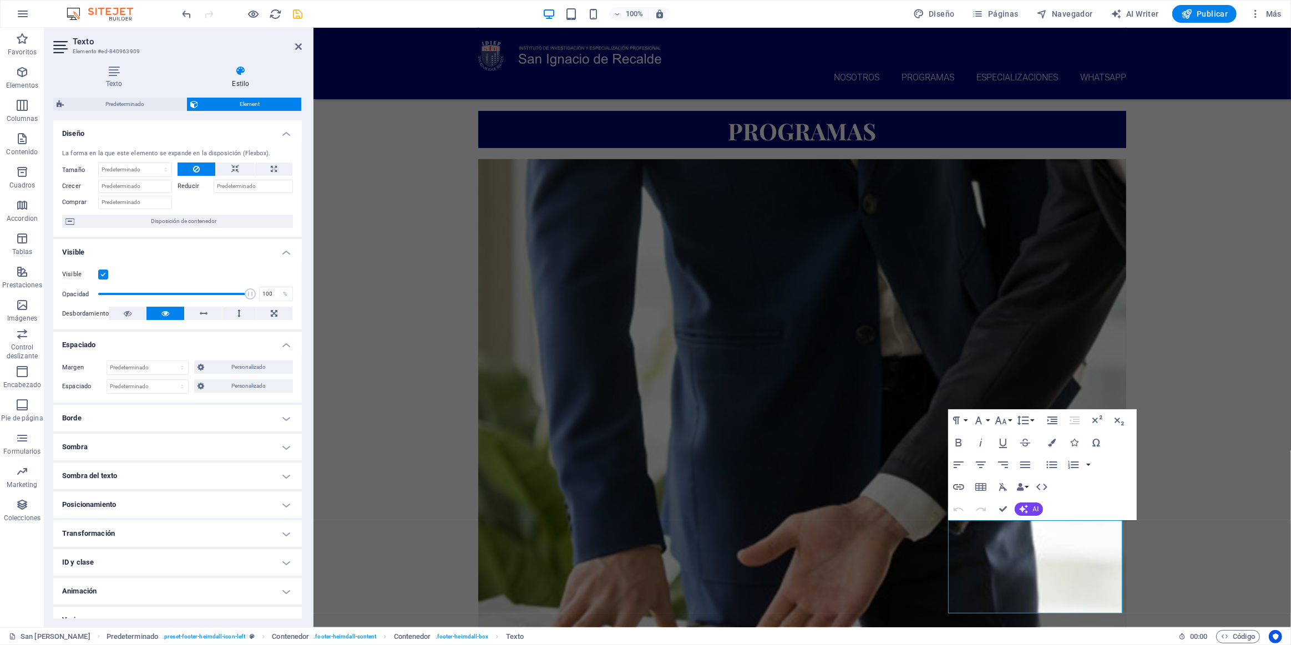
click at [195, 419] on h4 "Borde" at bounding box center [177, 418] width 248 height 27
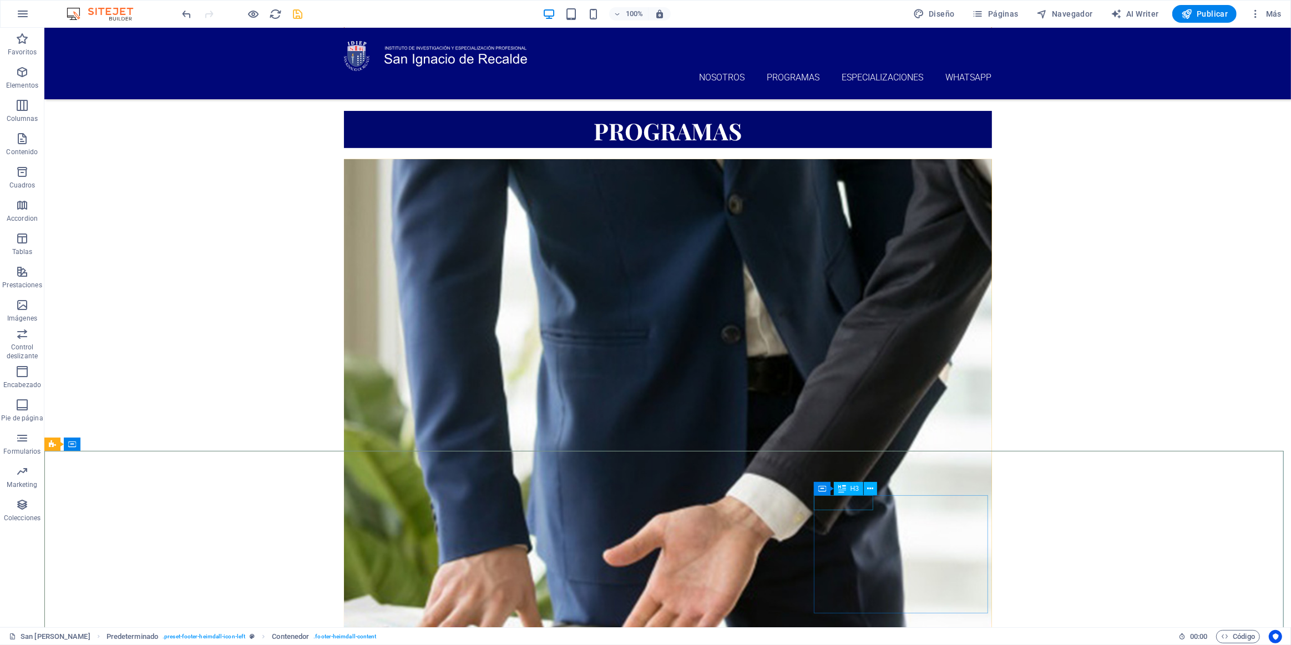
click at [642, 486] on div "H3" at bounding box center [848, 488] width 29 height 13
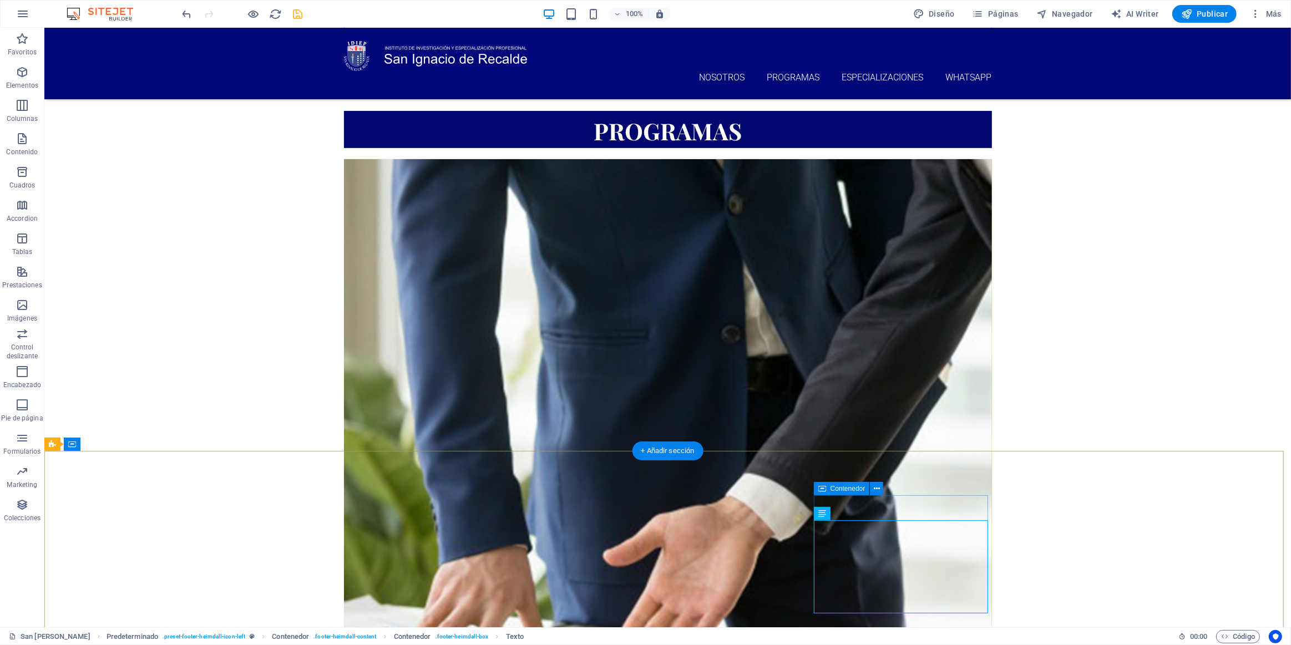
click at [642, 490] on span "Contenedor" at bounding box center [847, 488] width 35 height 7
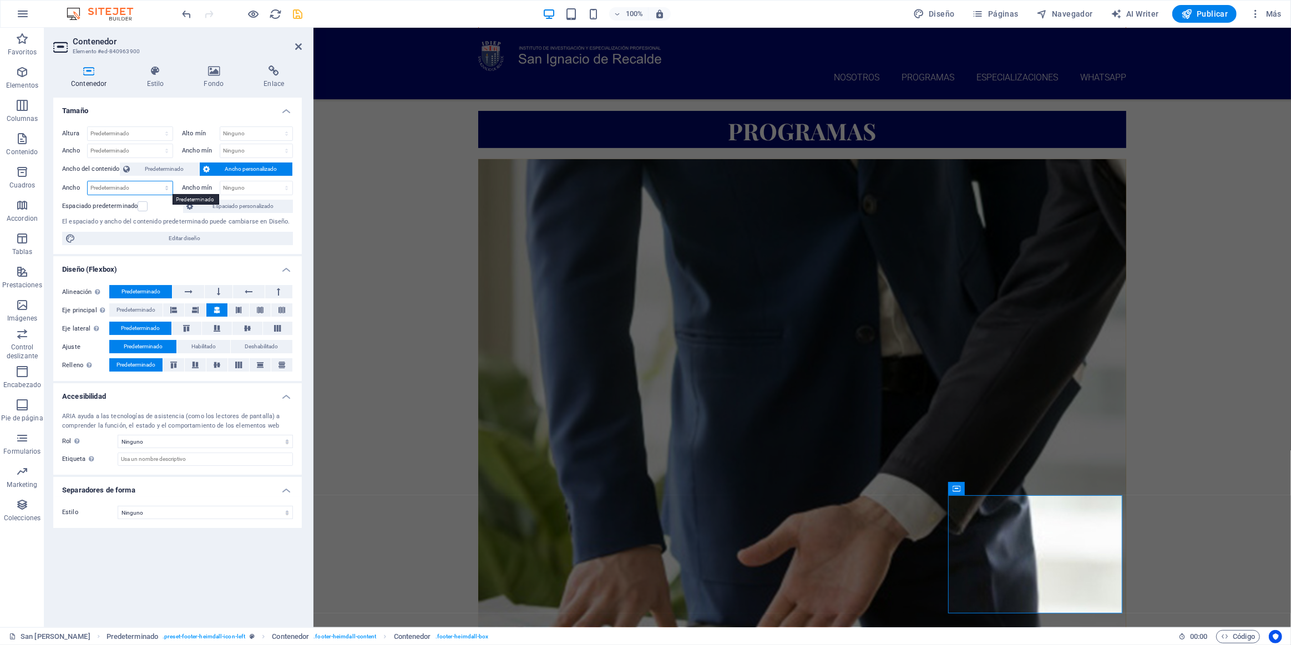
click at [166, 190] on select "Predeterminado px rem % em vh vw" at bounding box center [130, 187] width 85 height 13
click at [88, 181] on select "Predeterminado px rem % em vh vw" at bounding box center [130, 187] width 85 height 13
select select "DISABLED_OPTION_VALUE"
click at [155, 80] on h4 "Estilo" at bounding box center [157, 76] width 57 height 23
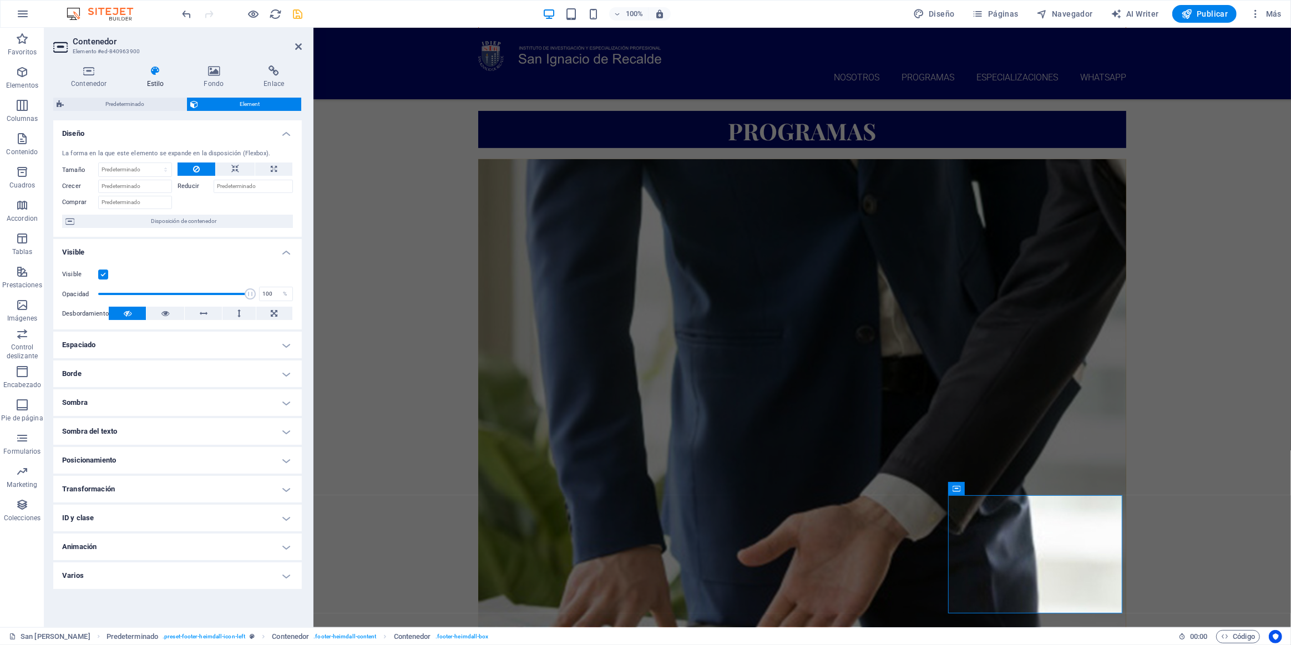
click at [135, 339] on h4 "Espaciado" at bounding box center [177, 345] width 248 height 27
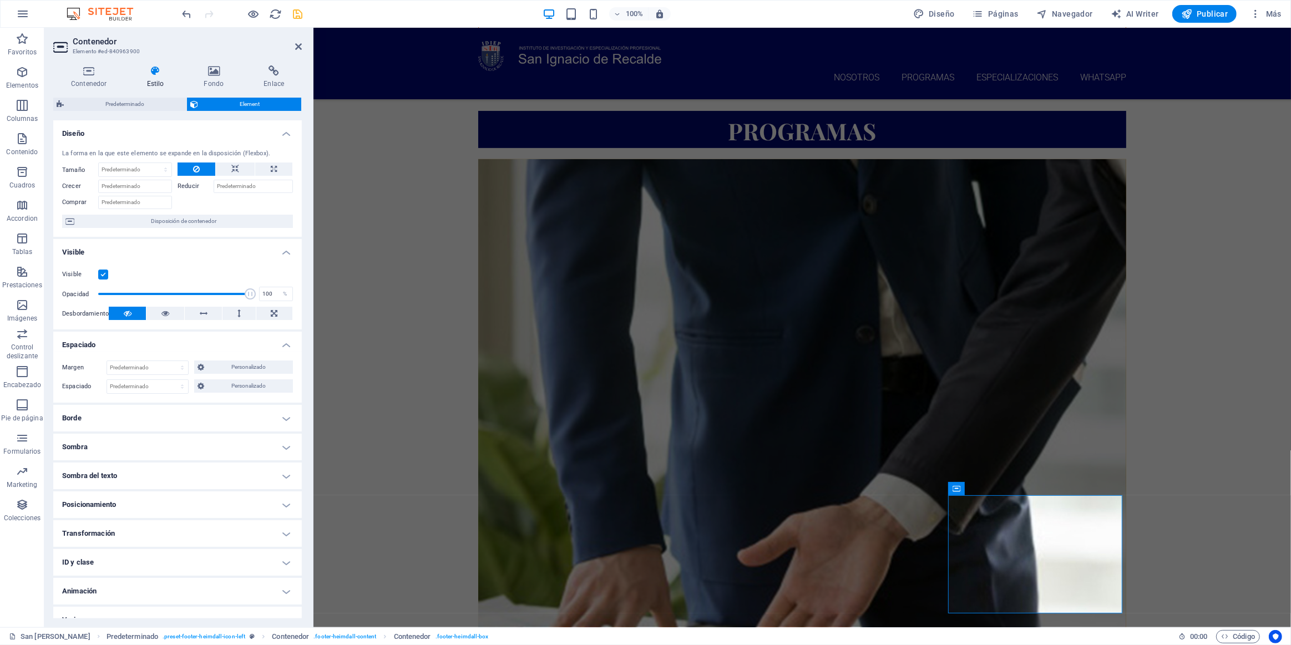
click at [138, 338] on h4 "Espaciado" at bounding box center [177, 342] width 248 height 20
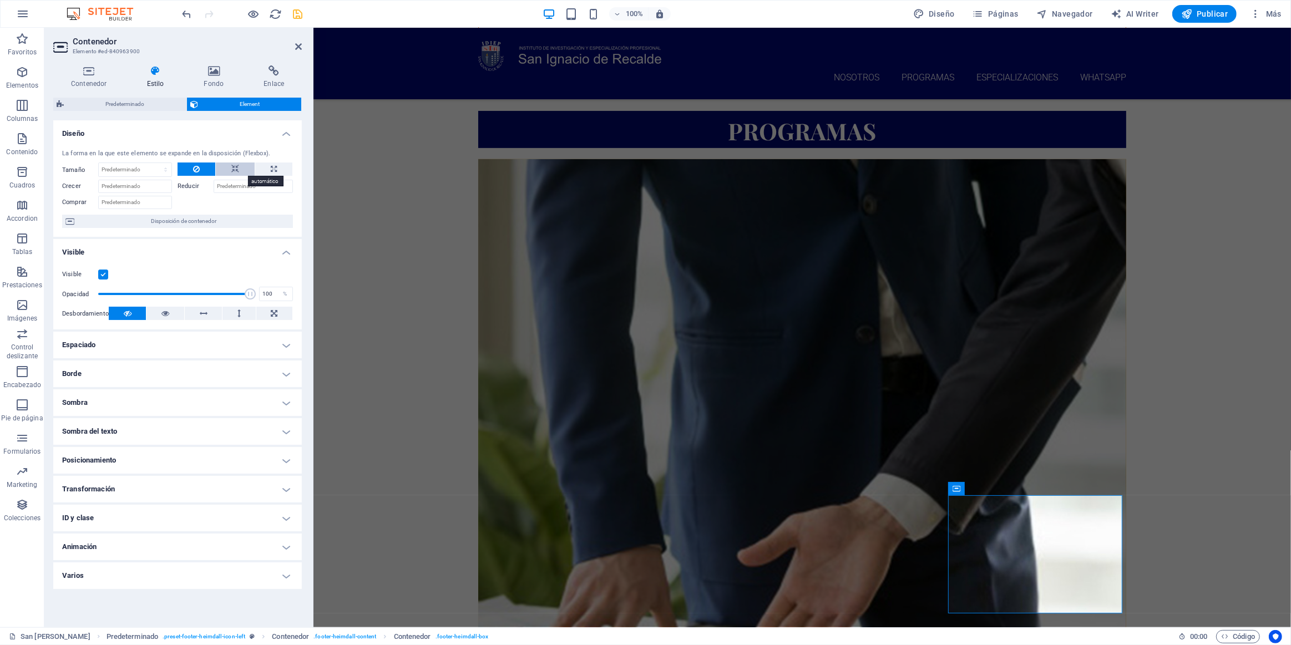
click at [241, 171] on button at bounding box center [235, 169] width 39 height 13
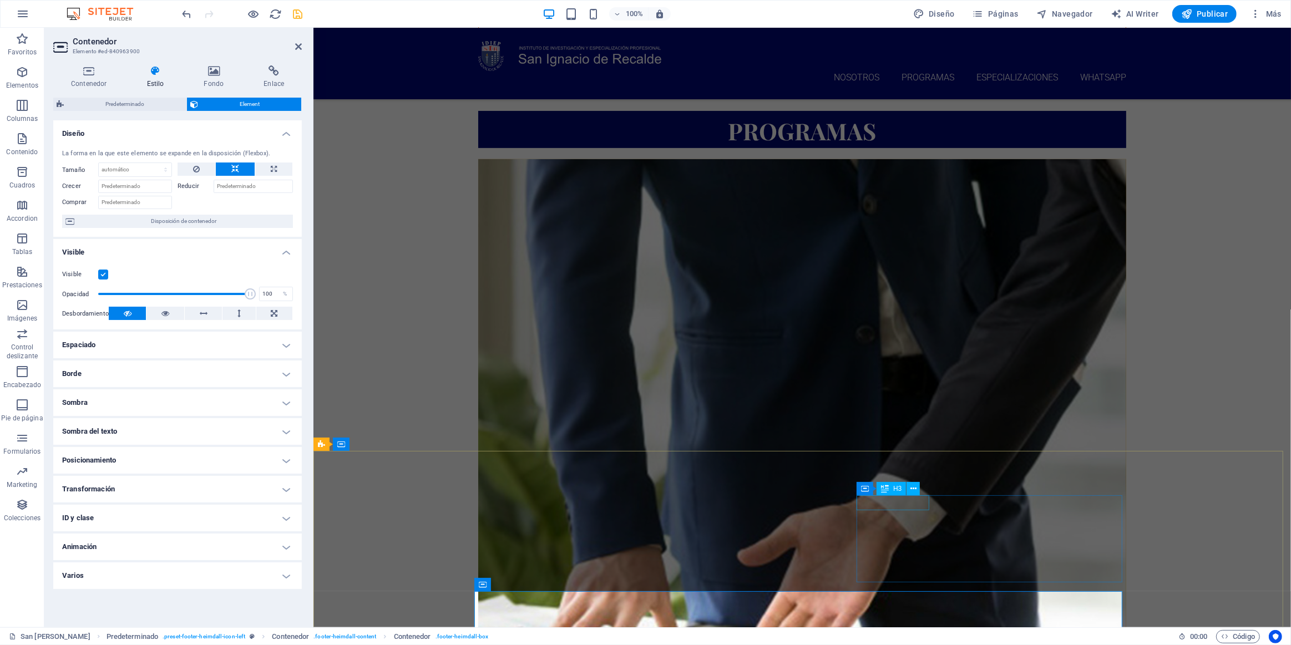
scroll to position [736, 0]
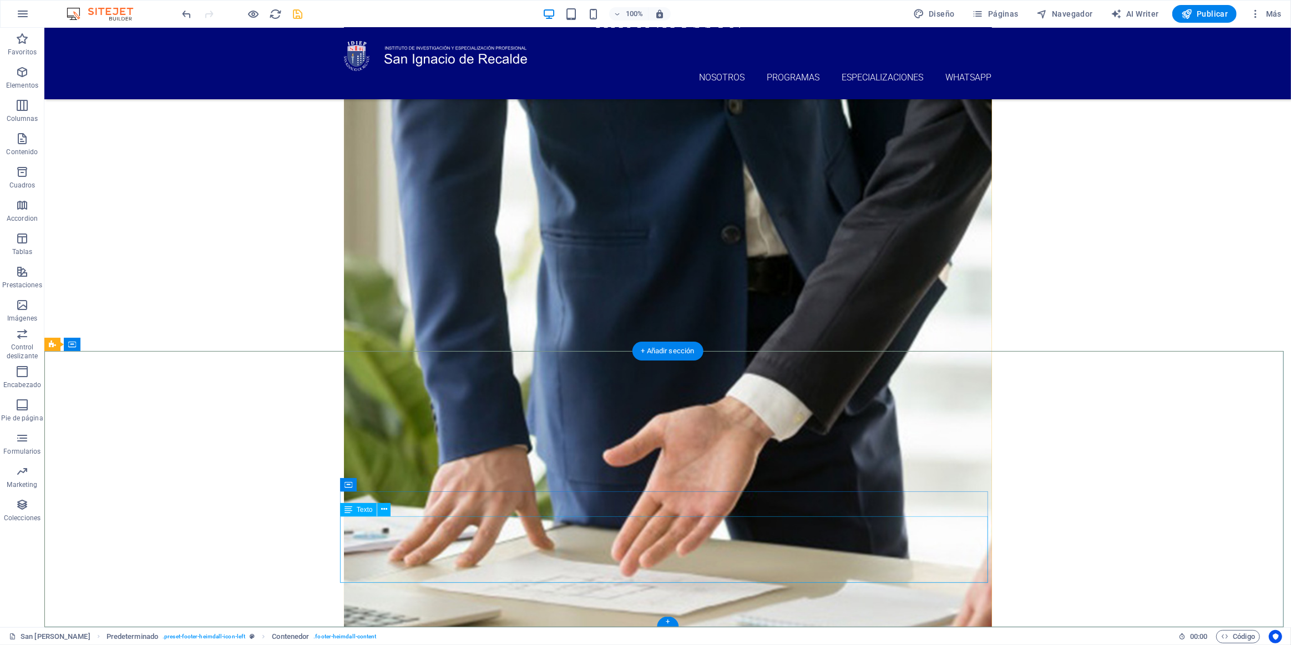
scroll to position [666, 0]
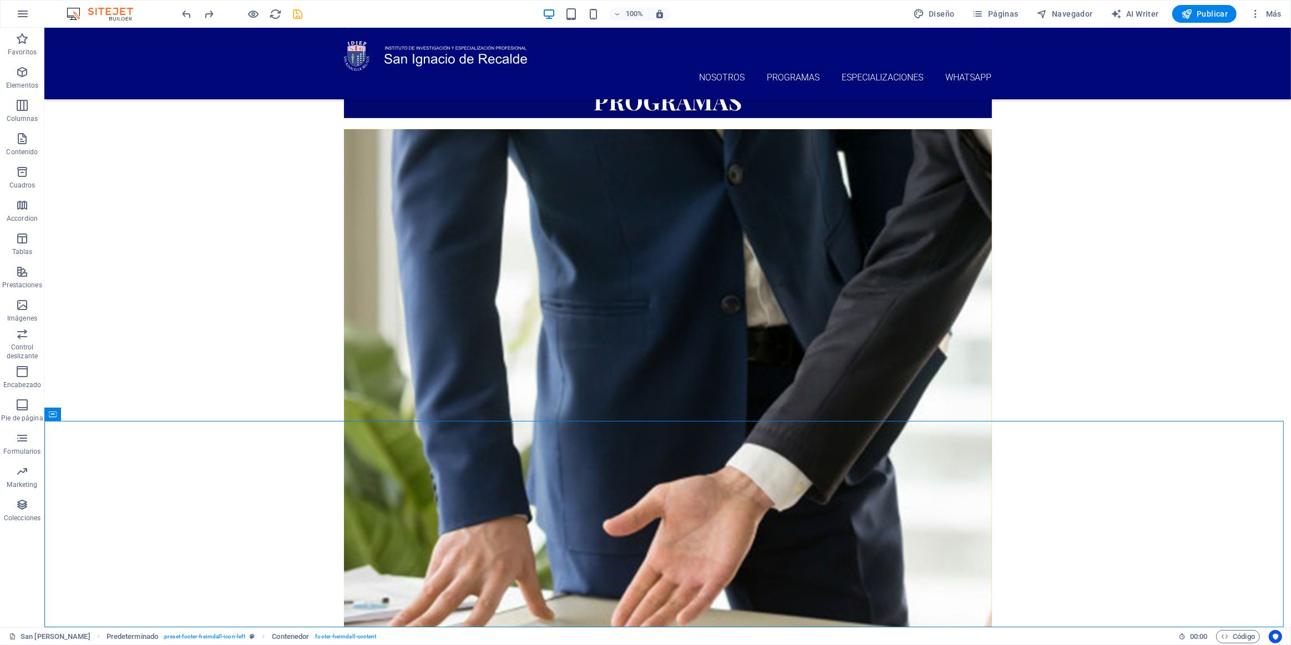
click at [303, 11] on icon "save" at bounding box center [298, 14] width 13 height 13
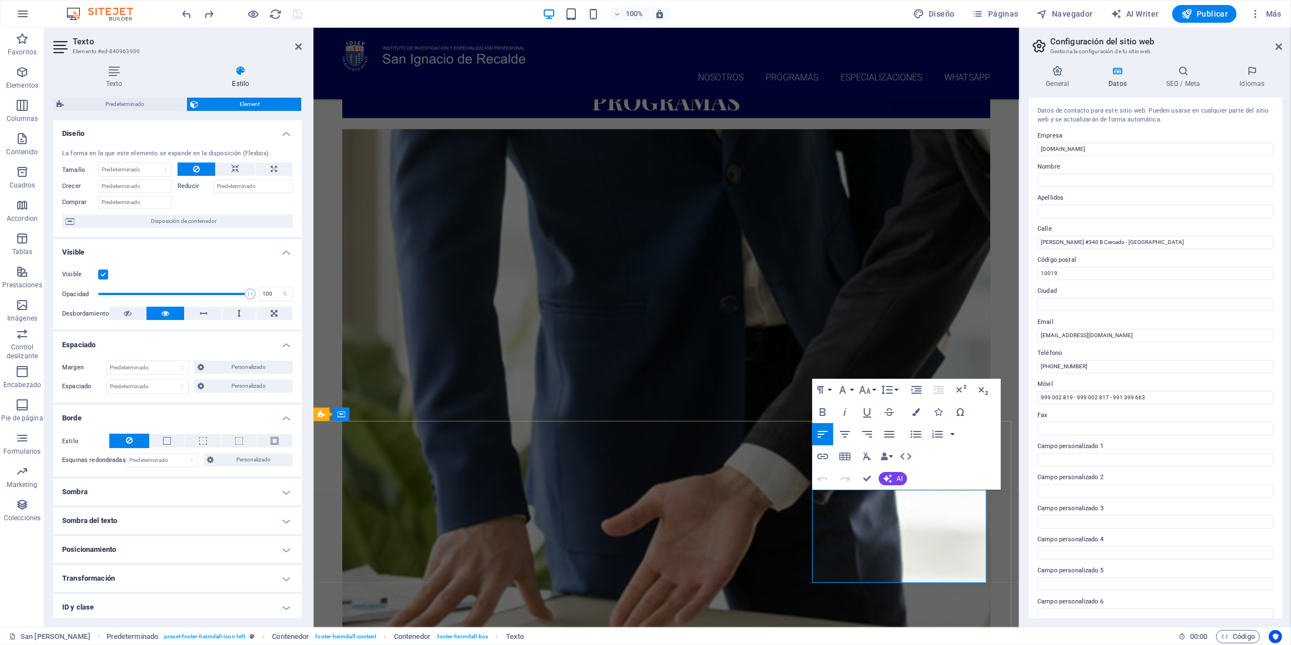
drag, startPoint x: 924, startPoint y: 509, endPoint x: 858, endPoint y: 510, distance: 65.5
copy span "[PHONE_NUMBER]"
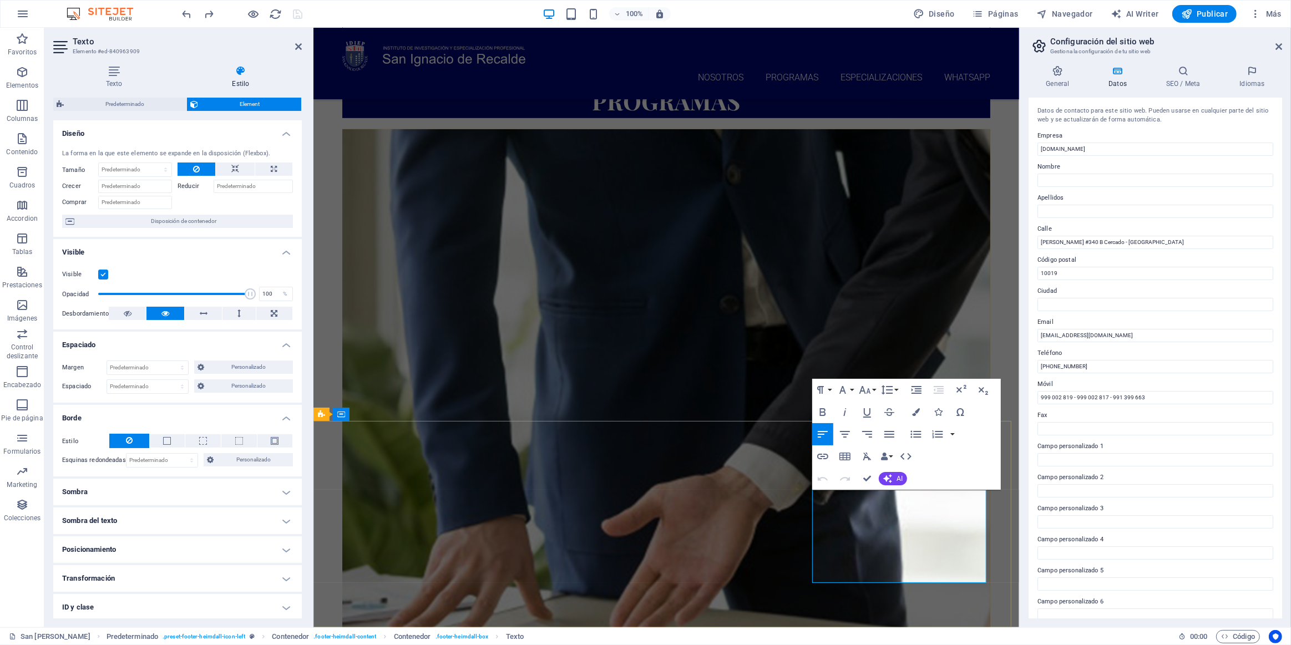
drag, startPoint x: 956, startPoint y: 574, endPoint x: 912, endPoint y: 570, distance: 44.0
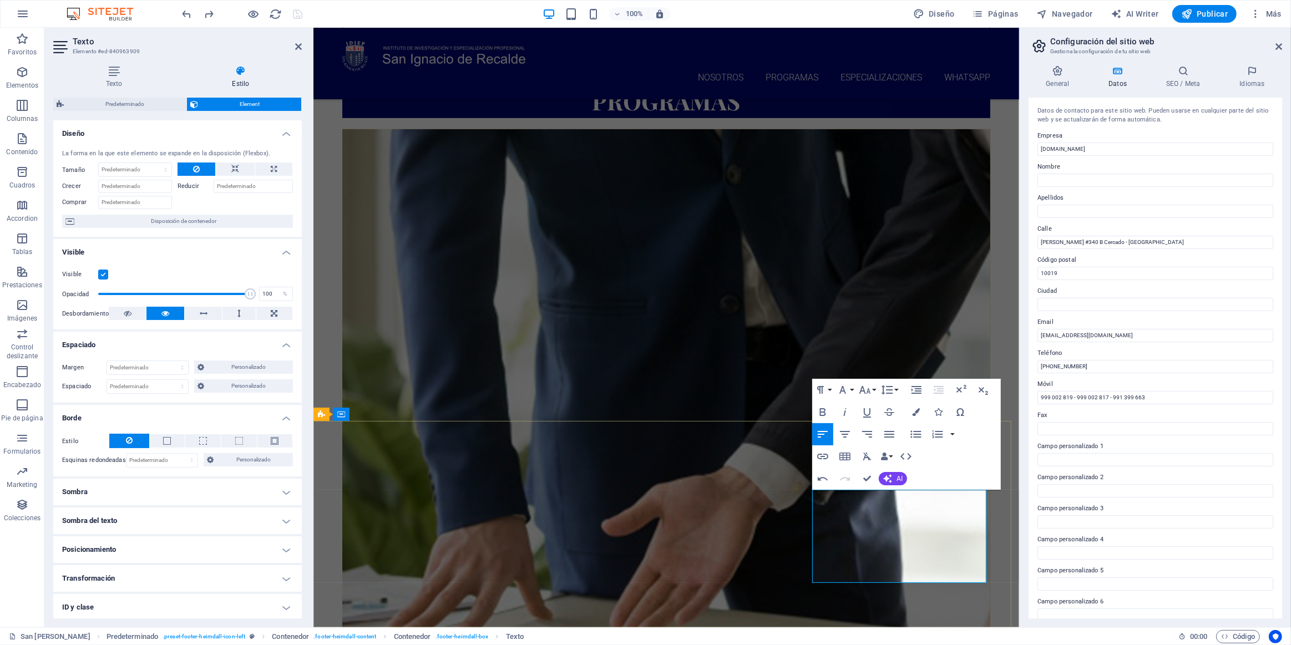
click at [642, 549] on icon "button" at bounding box center [908, 548] width 13 height 13
drag, startPoint x: 837, startPoint y: 524, endPoint x: 853, endPoint y: 534, distance: 18.5
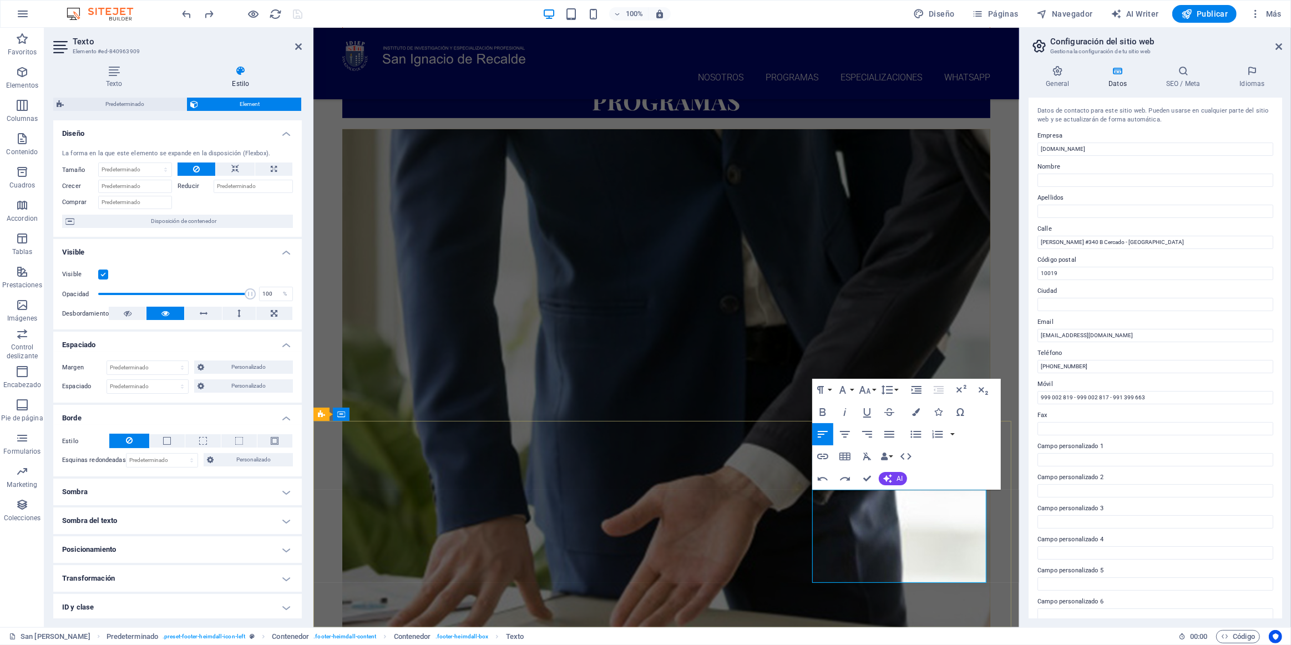
drag, startPoint x: 838, startPoint y: 525, endPoint x: 848, endPoint y: 541, distance: 18.9
click at [642, 456] on icon "button" at bounding box center [822, 456] width 13 height 13
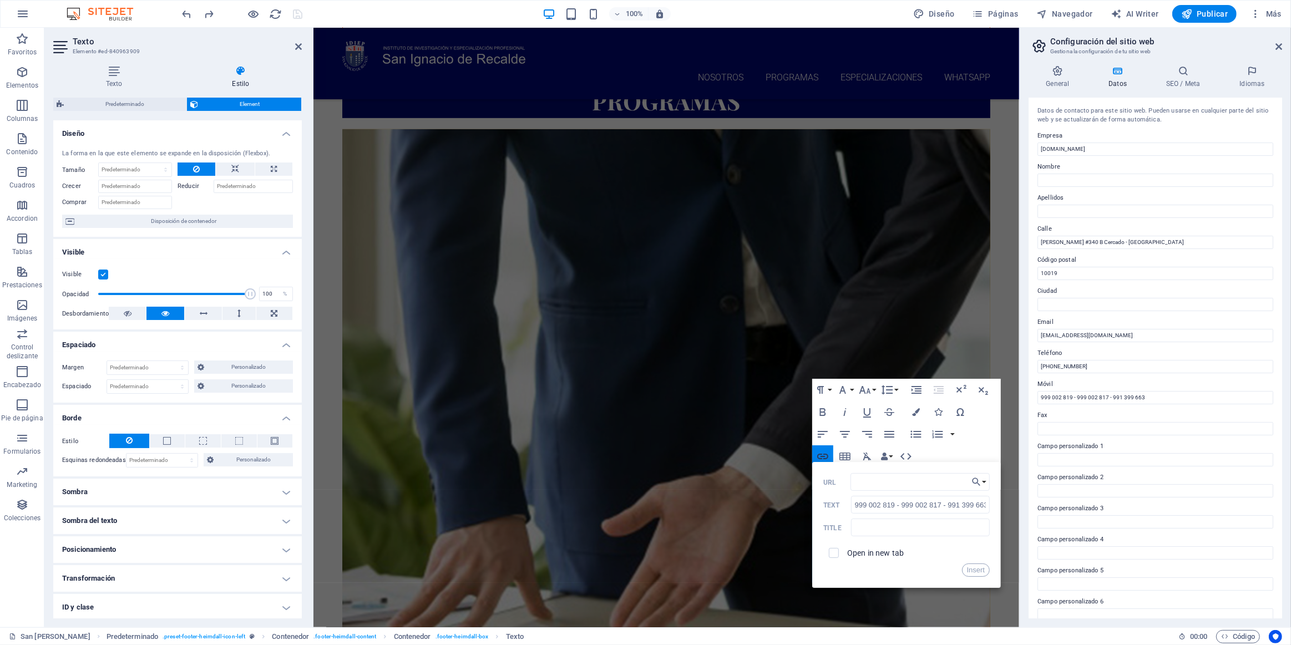
click at [642, 456] on icon "button" at bounding box center [822, 457] width 11 height 6
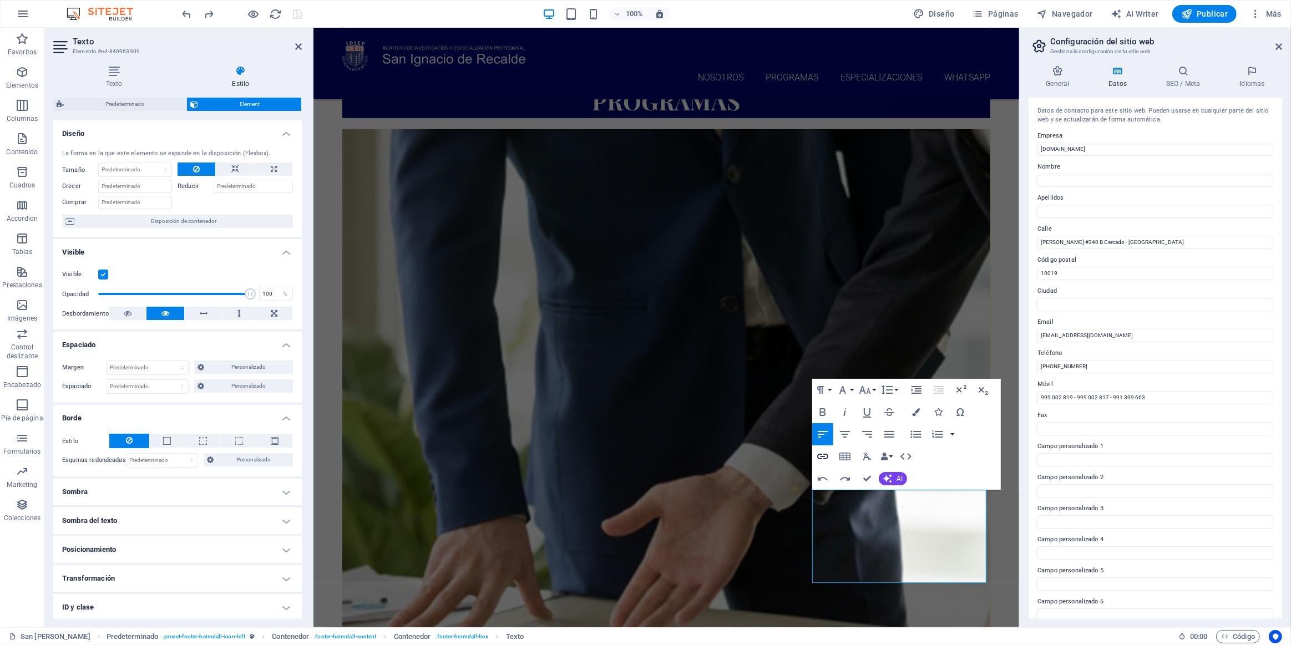
click at [642, 456] on icon "button" at bounding box center [822, 456] width 13 height 13
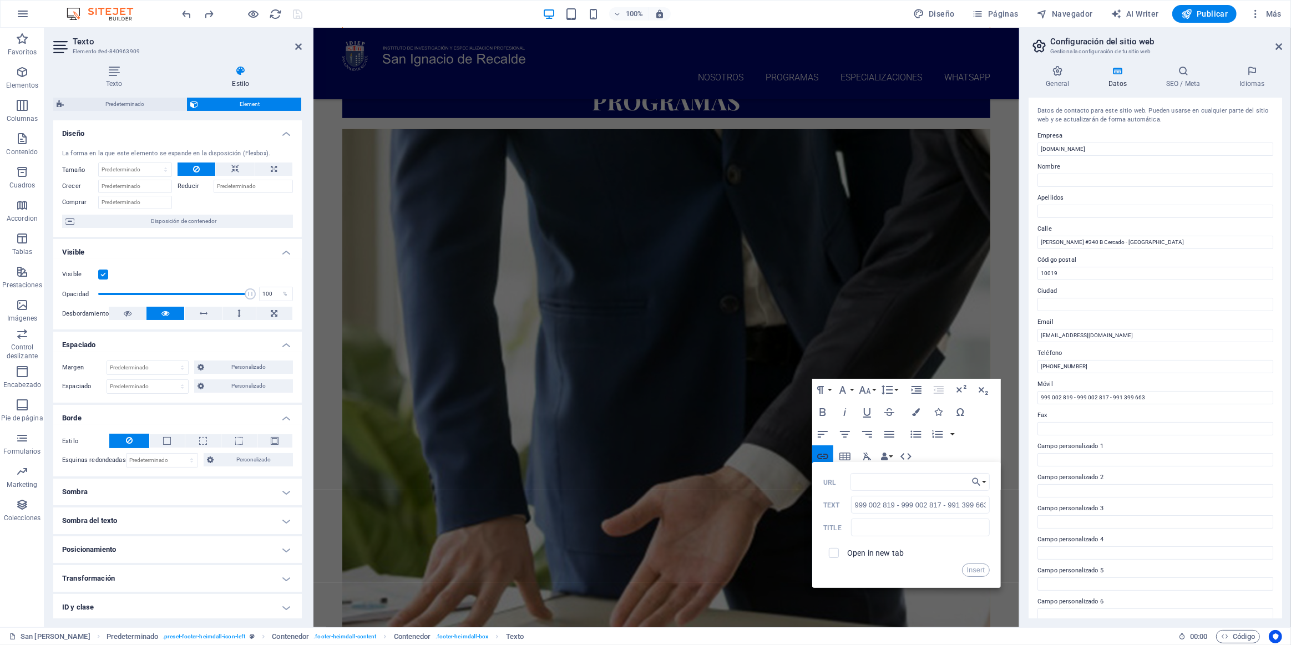
click at [642, 456] on icon "button" at bounding box center [822, 456] width 13 height 13
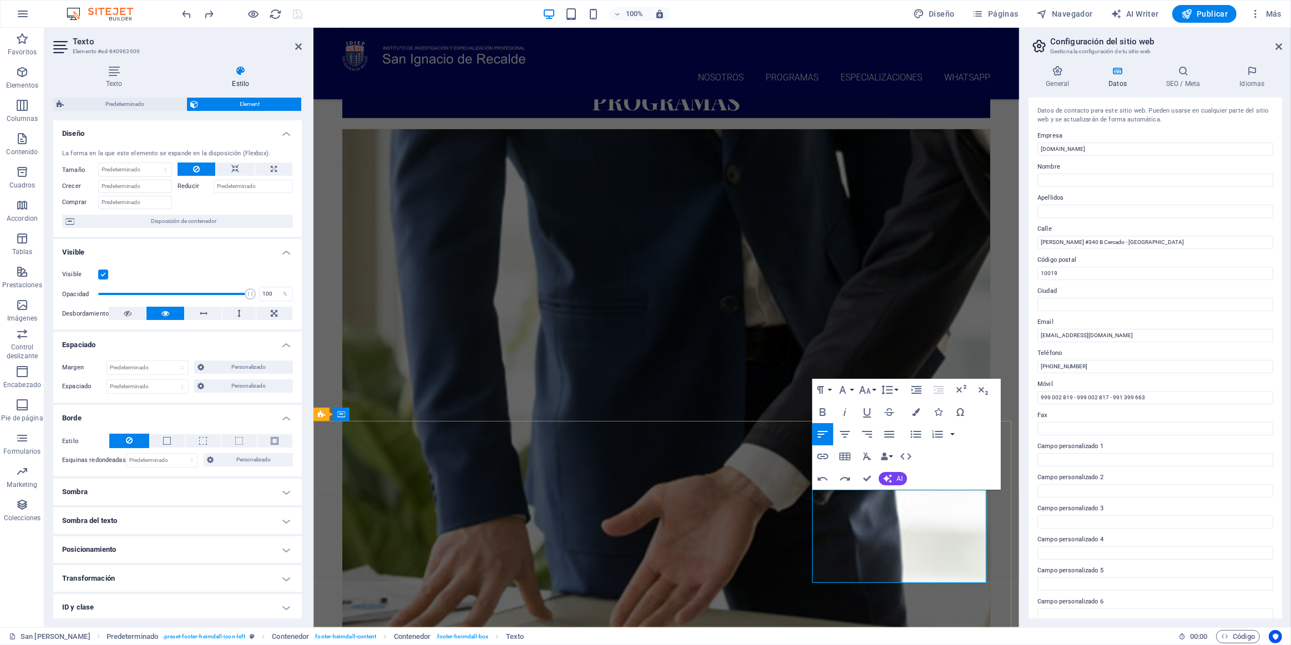
drag, startPoint x: 918, startPoint y: 509, endPoint x: 850, endPoint y: 509, distance: 68.2
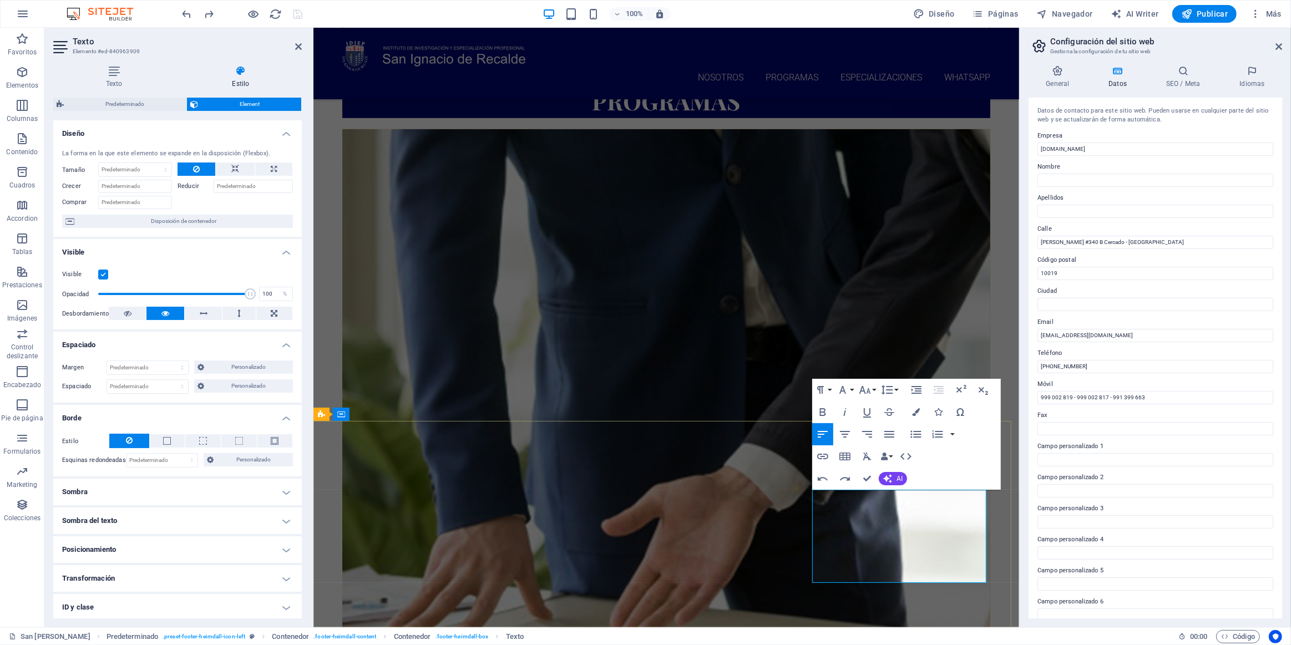
click at [642, 549] on icon "button" at bounding box center [909, 549] width 11 height 10
drag, startPoint x: 967, startPoint y: 572, endPoint x: 845, endPoint y: 562, distance: 122.5
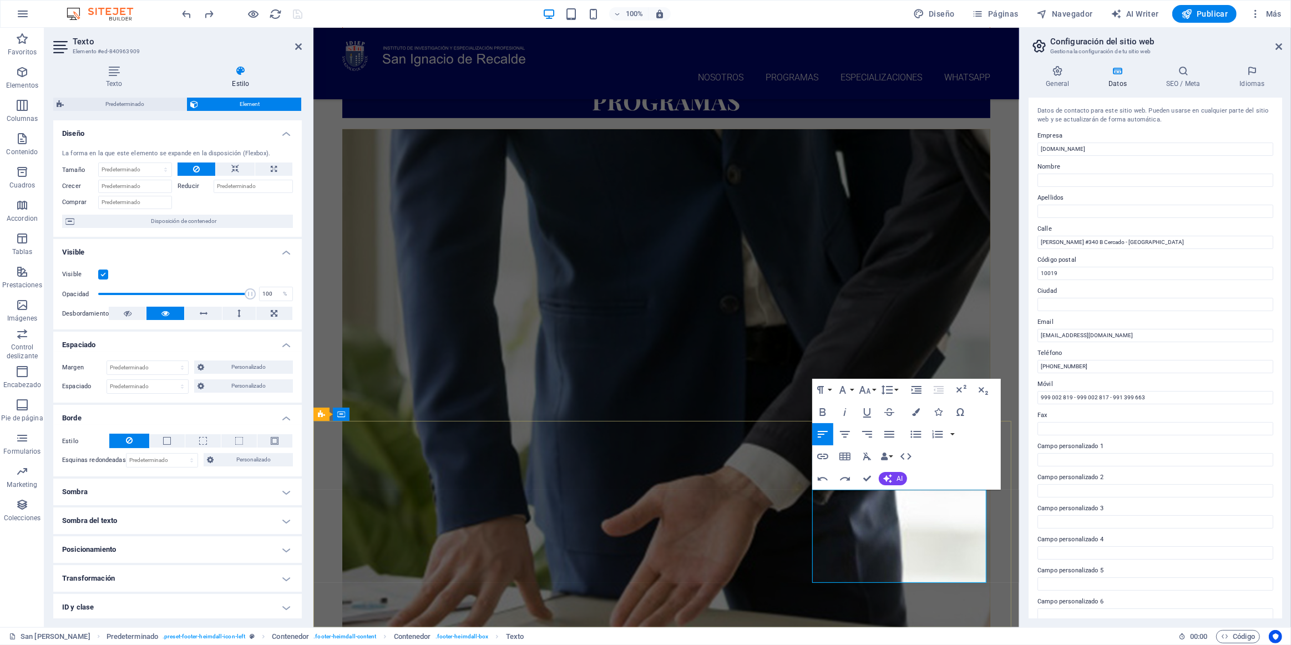
copy div "Dirección: [PERSON_NAME] #340 B Cercado - Tacna [EMAIL_ADDRESS][DOMAIN_NAME]"
drag, startPoint x: 839, startPoint y: 523, endPoint x: 879, endPoint y: 527, distance: 40.1
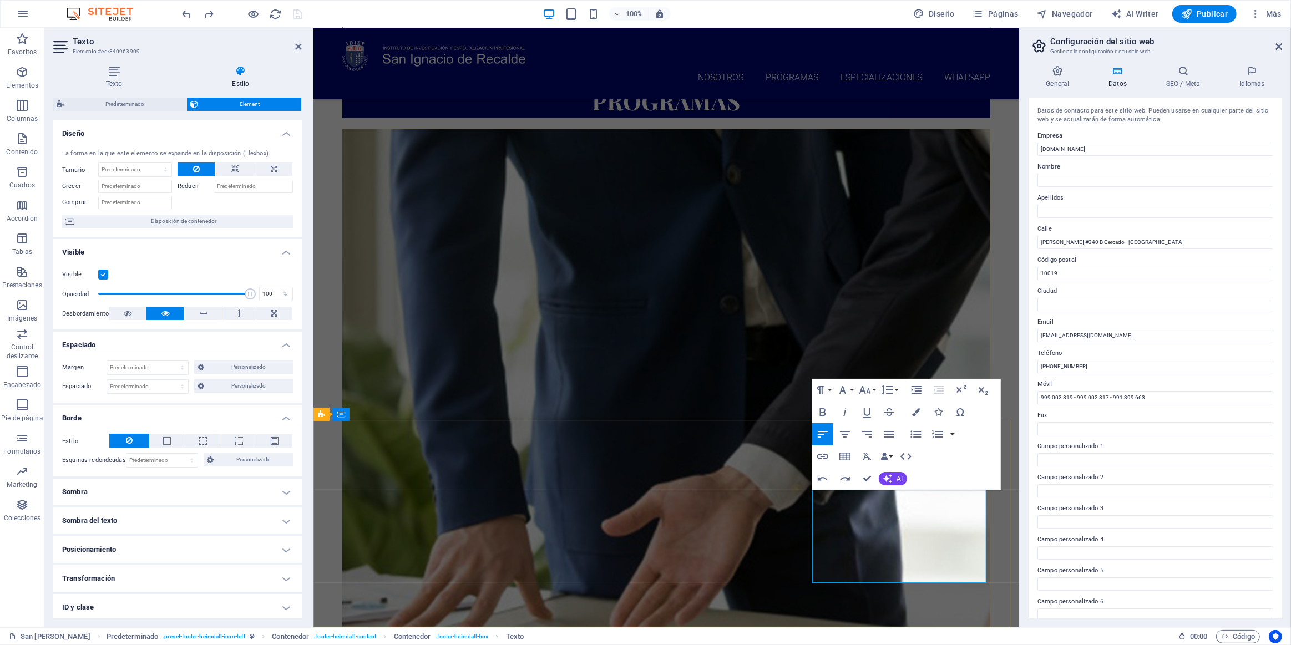
drag, startPoint x: 835, startPoint y: 534, endPoint x: 837, endPoint y: 521, distance: 12.9
click at [642, 415] on icon "button" at bounding box center [888, 411] width 13 height 13
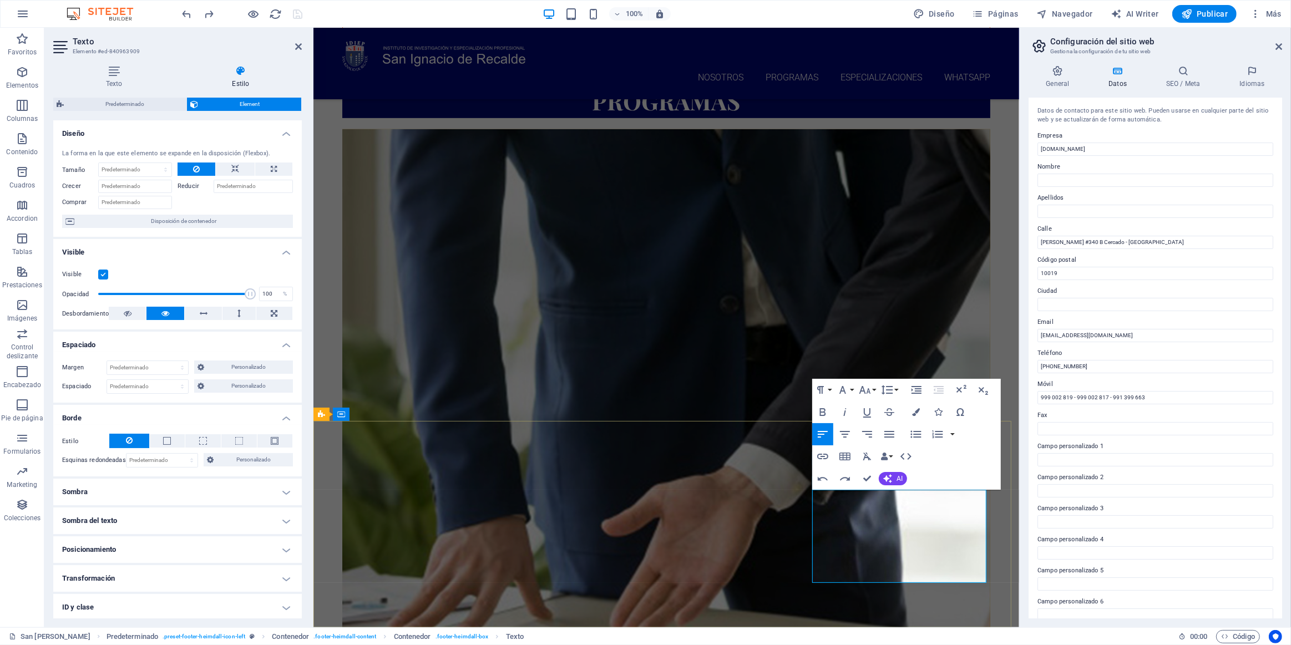
type input "mailto:[EMAIL_ADDRESS][DOMAIN_NAME]"
type input "[EMAIL_ADDRESS][DOMAIN_NAME]"
click at [642, 460] on icon "button" at bounding box center [822, 456] width 13 height 13
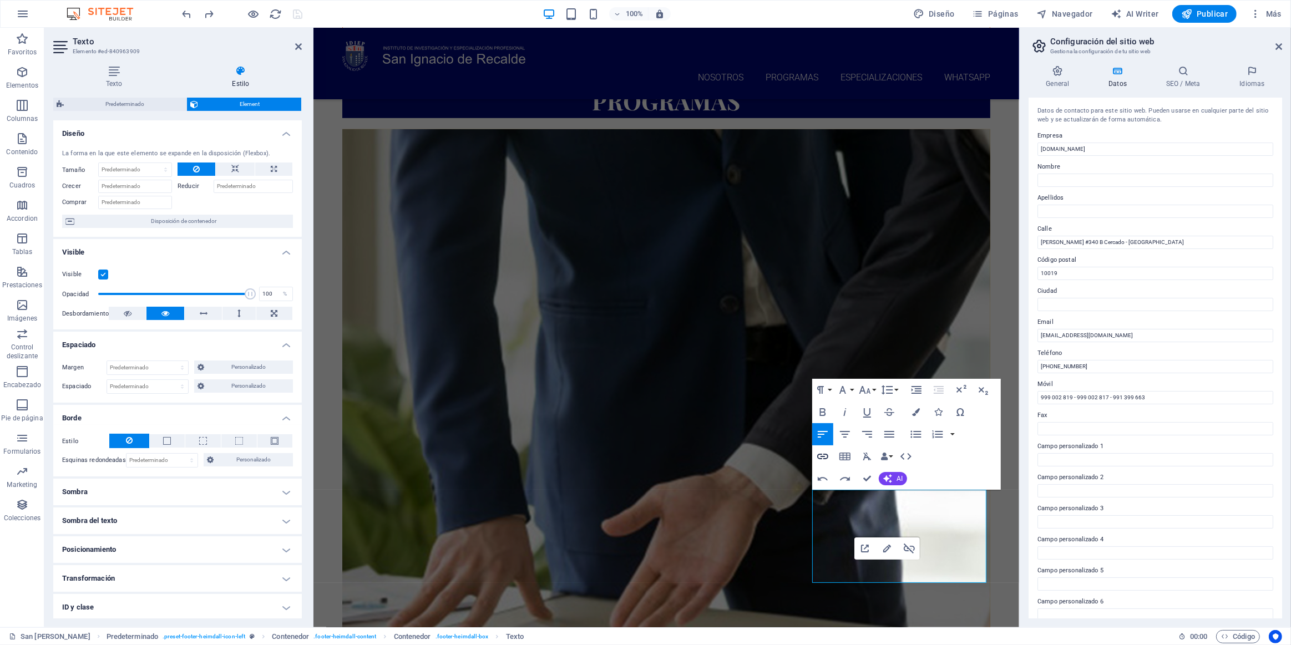
scroll to position [0, 33]
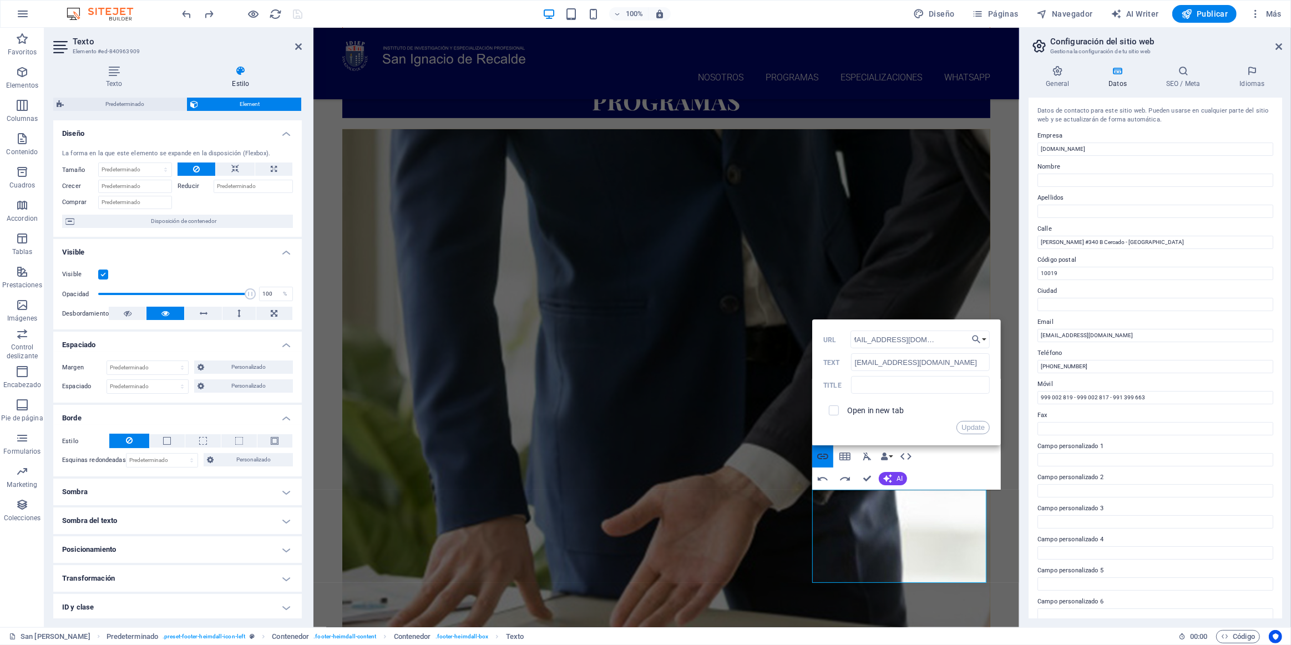
click at [642, 456] on icon "button" at bounding box center [822, 457] width 11 height 6
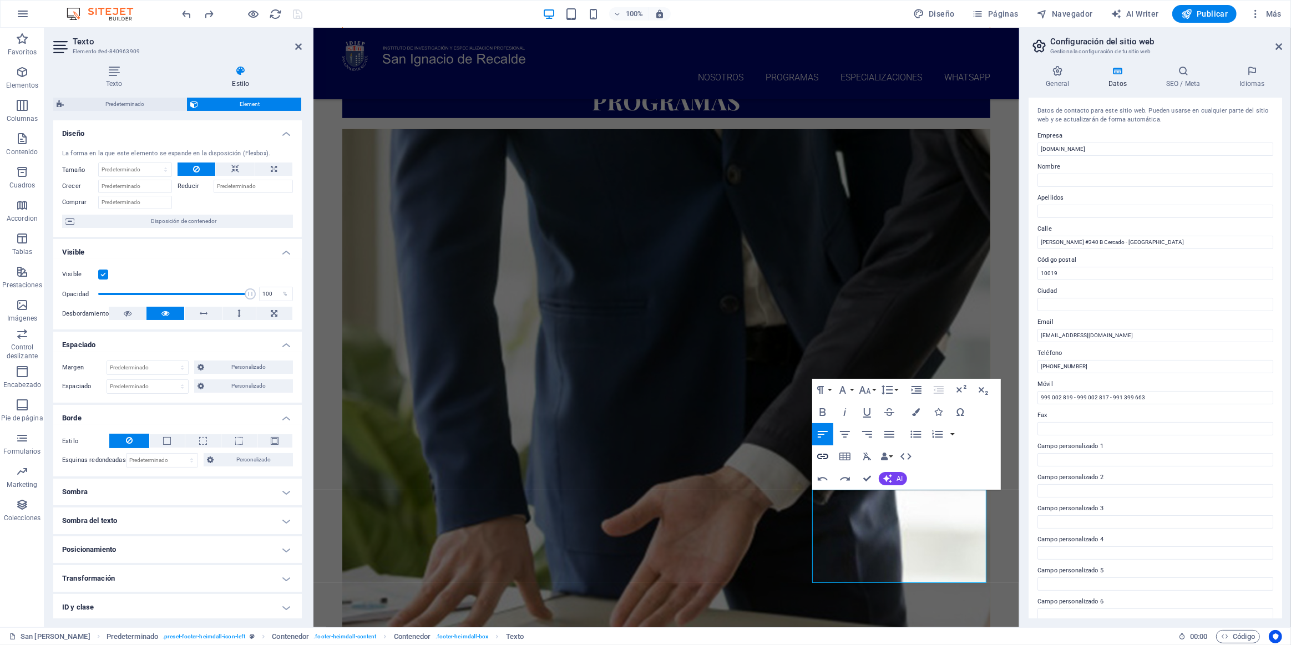
scroll to position [0, 0]
drag, startPoint x: 864, startPoint y: 560, endPoint x: 854, endPoint y: 548, distance: 15.7
type input "[PERSON_NAME] #340 B Cercado - [GEOGRAPHIC_DATA]"
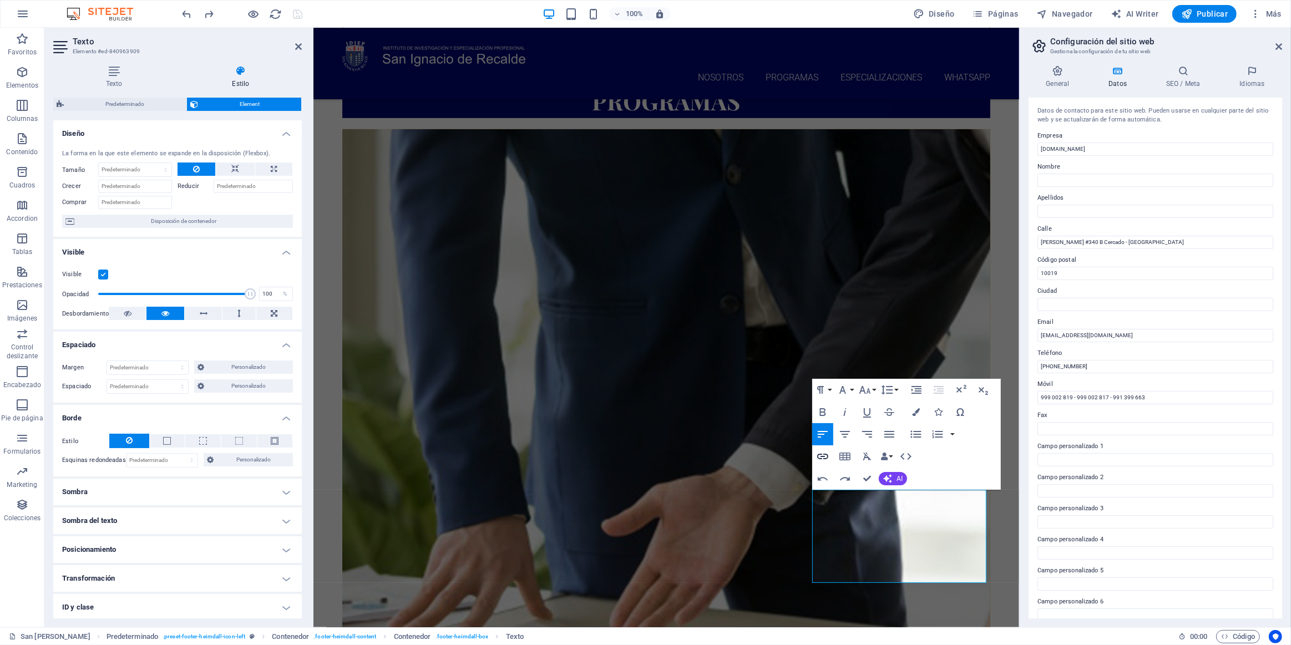
click at [642, 454] on icon "button" at bounding box center [822, 456] width 13 height 13
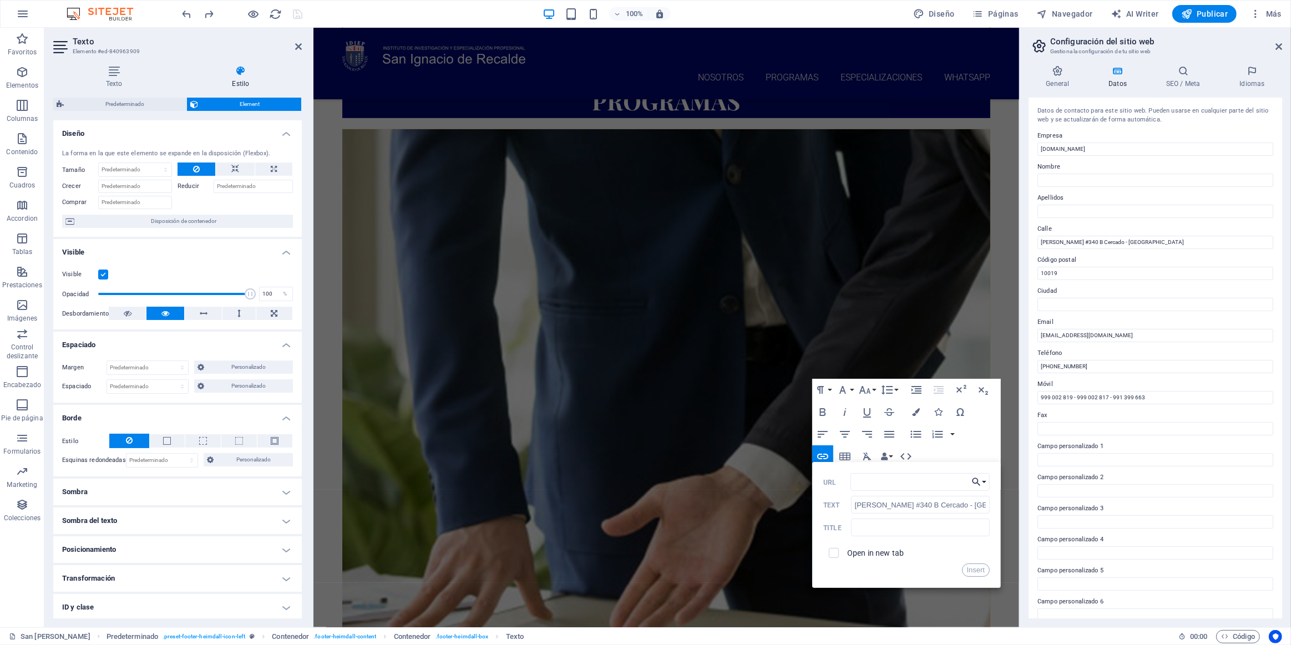
click at [642, 484] on button "Choose Link" at bounding box center [978, 482] width 21 height 18
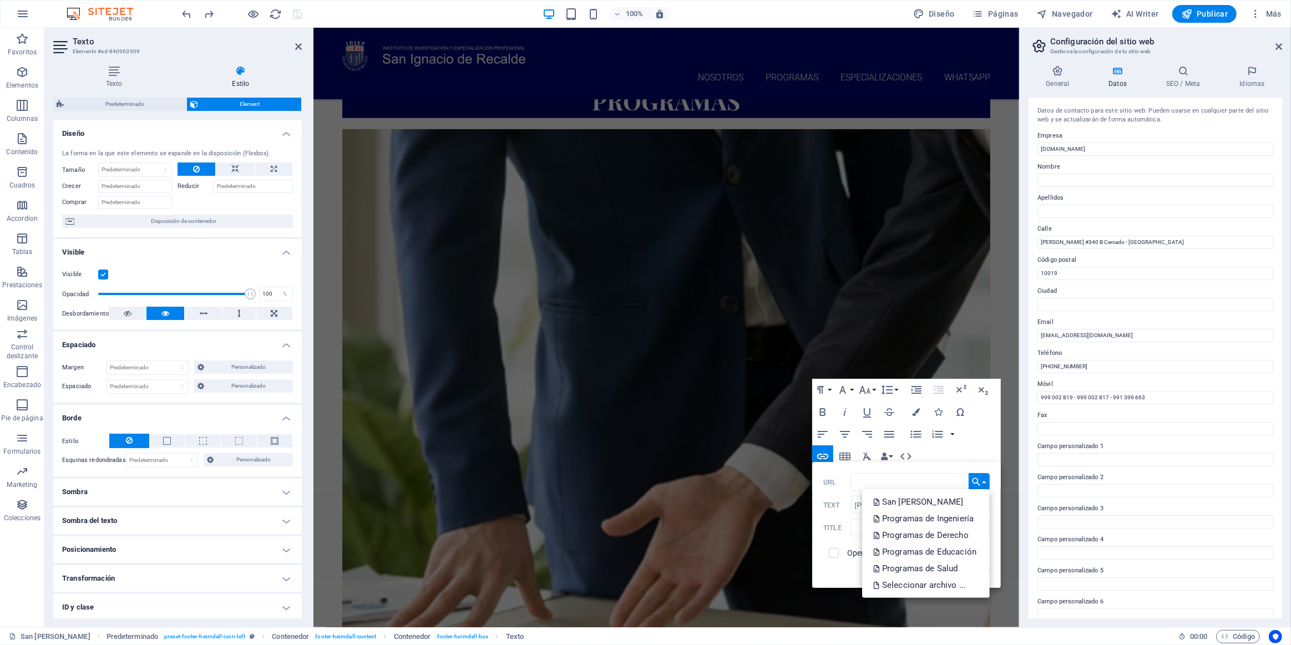
click at [642, 484] on button "Choose Link" at bounding box center [978, 482] width 21 height 18
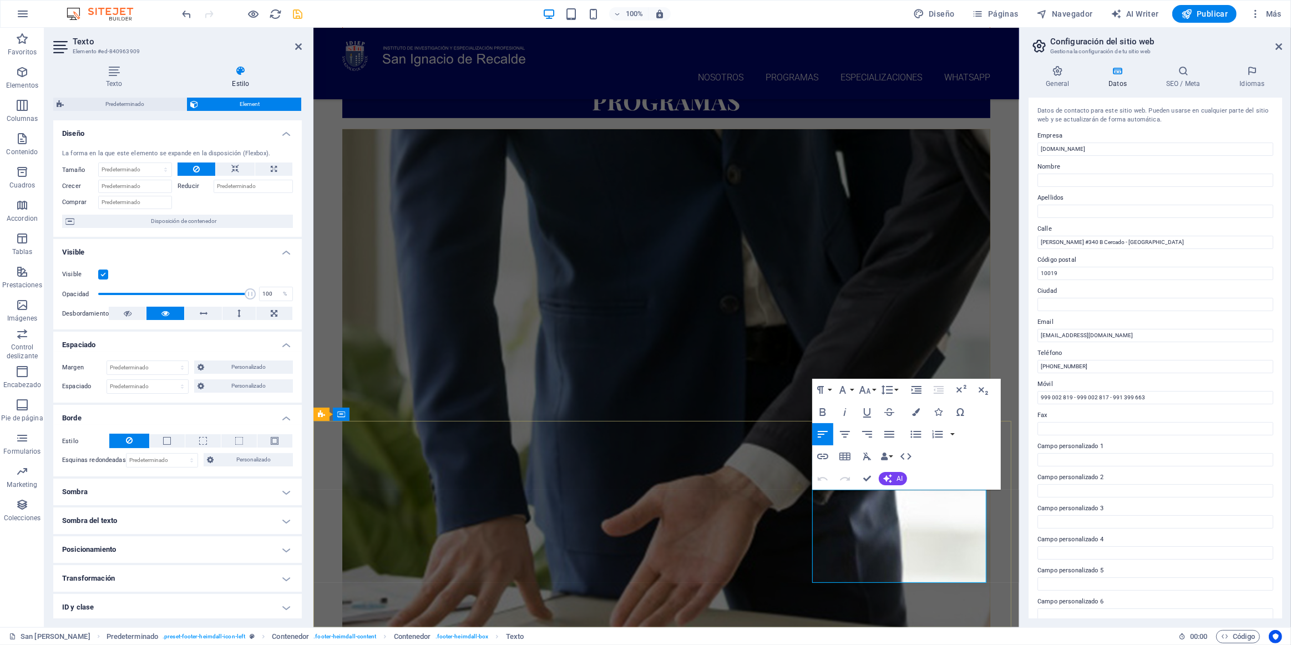
click at [642, 549] on icon "button" at bounding box center [909, 549] width 11 height 10
drag, startPoint x: 932, startPoint y: 509, endPoint x: 922, endPoint y: 510, distance: 10.6
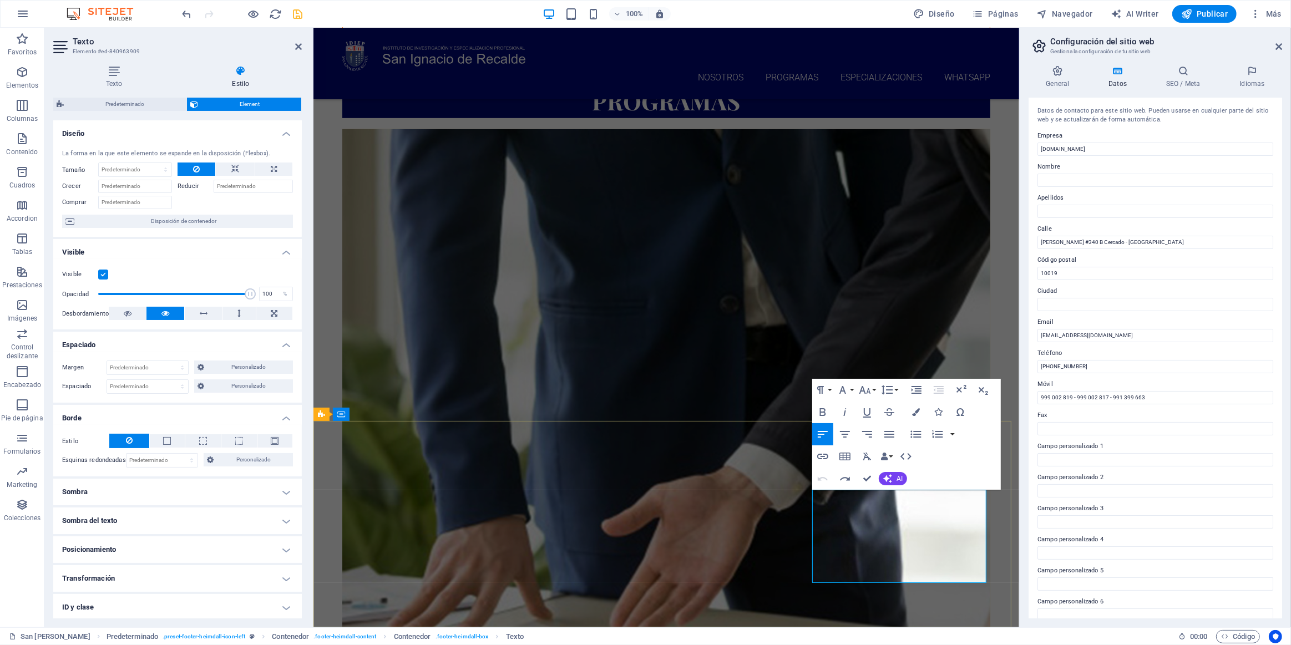
drag, startPoint x: 772, startPoint y: 590, endPoint x: 1042, endPoint y: 590, distance: 270.7
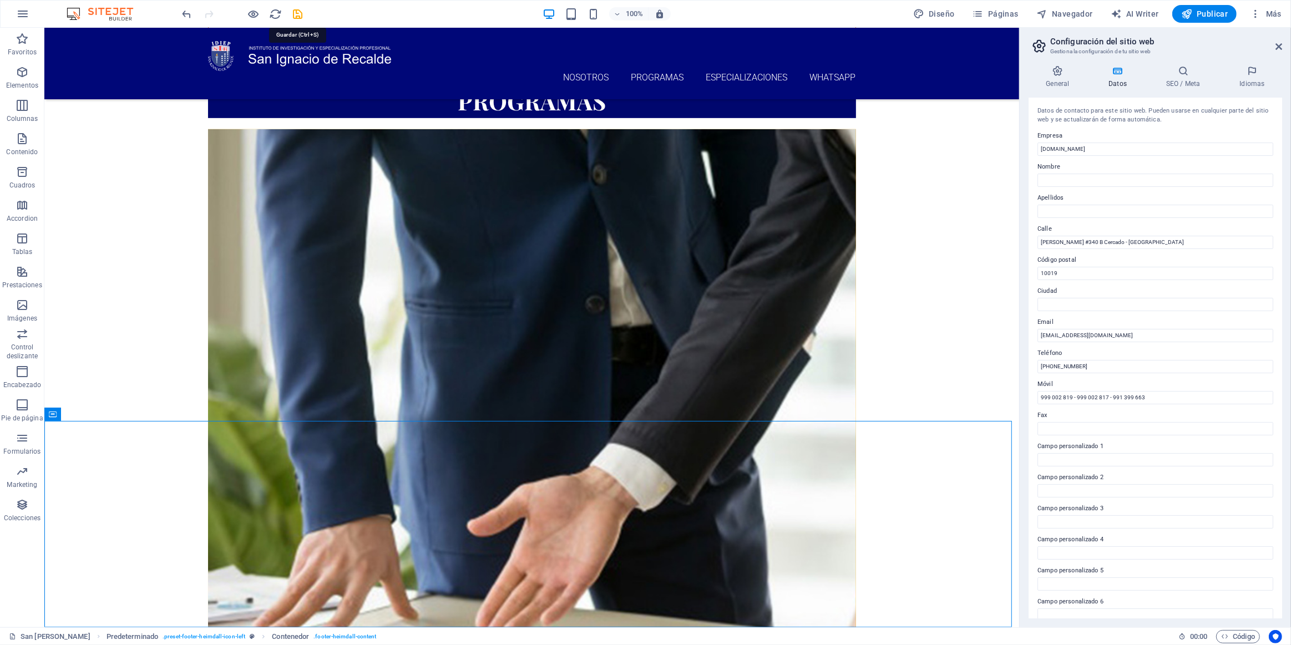
drag, startPoint x: 300, startPoint y: 11, endPoint x: 276, endPoint y: 6, distance: 23.9
click at [298, 11] on icon "save" at bounding box center [298, 14] width 13 height 13
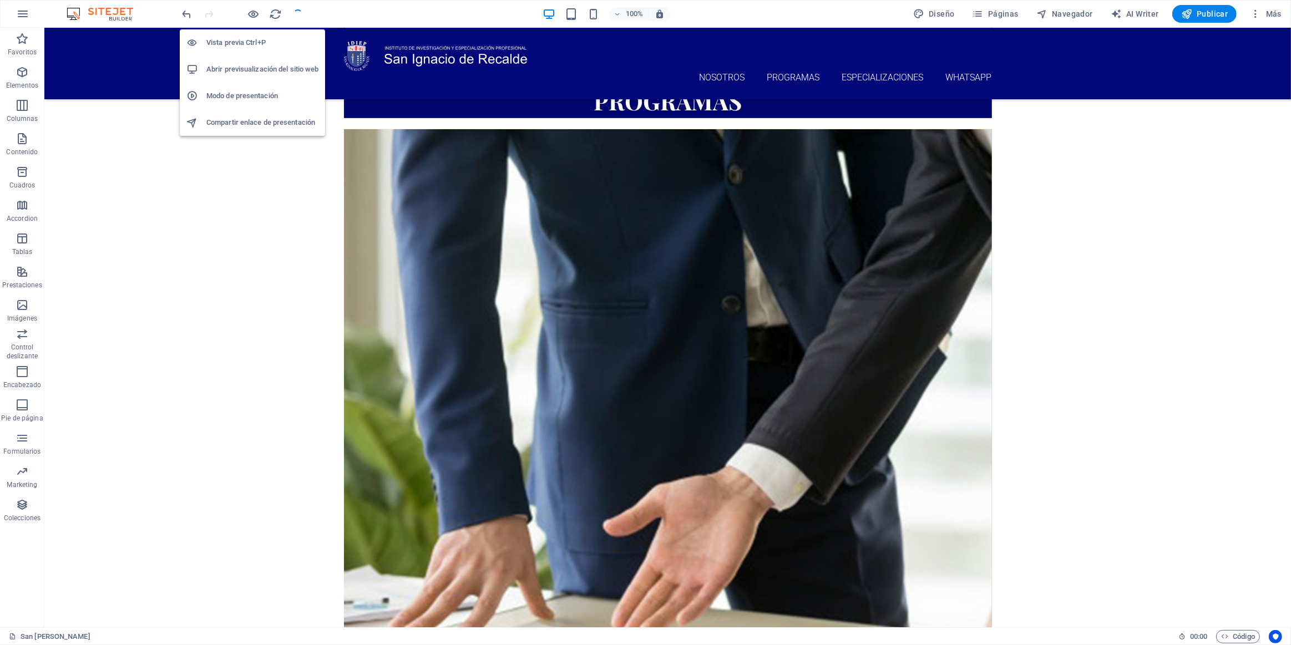
click at [257, 11] on icon "button" at bounding box center [253, 14] width 13 height 13
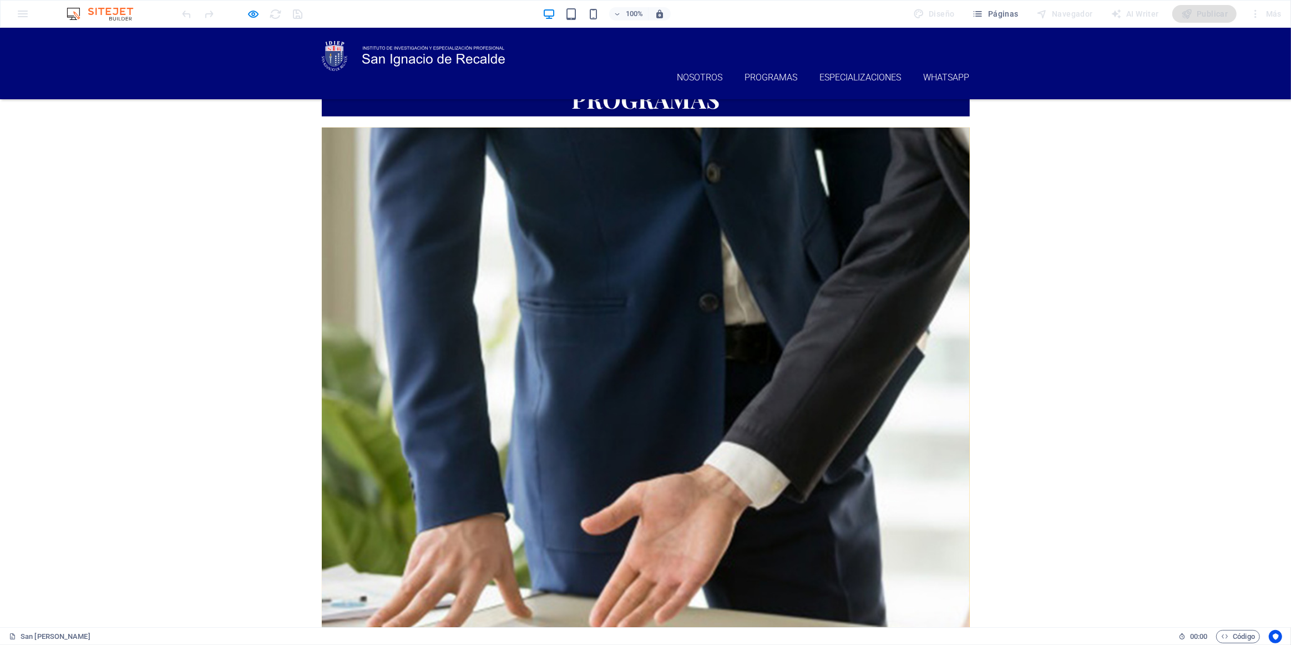
drag, startPoint x: 870, startPoint y: 504, endPoint x: 864, endPoint y: 504, distance: 6.1
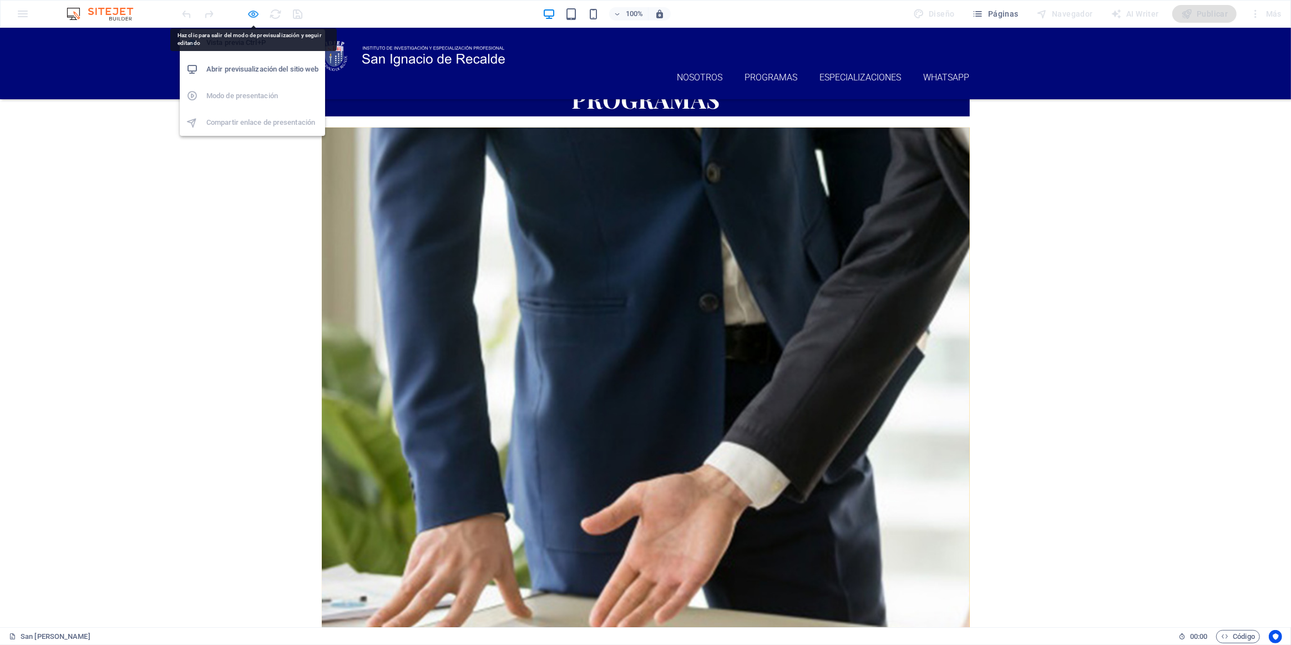
click at [251, 12] on icon "button" at bounding box center [253, 14] width 13 height 13
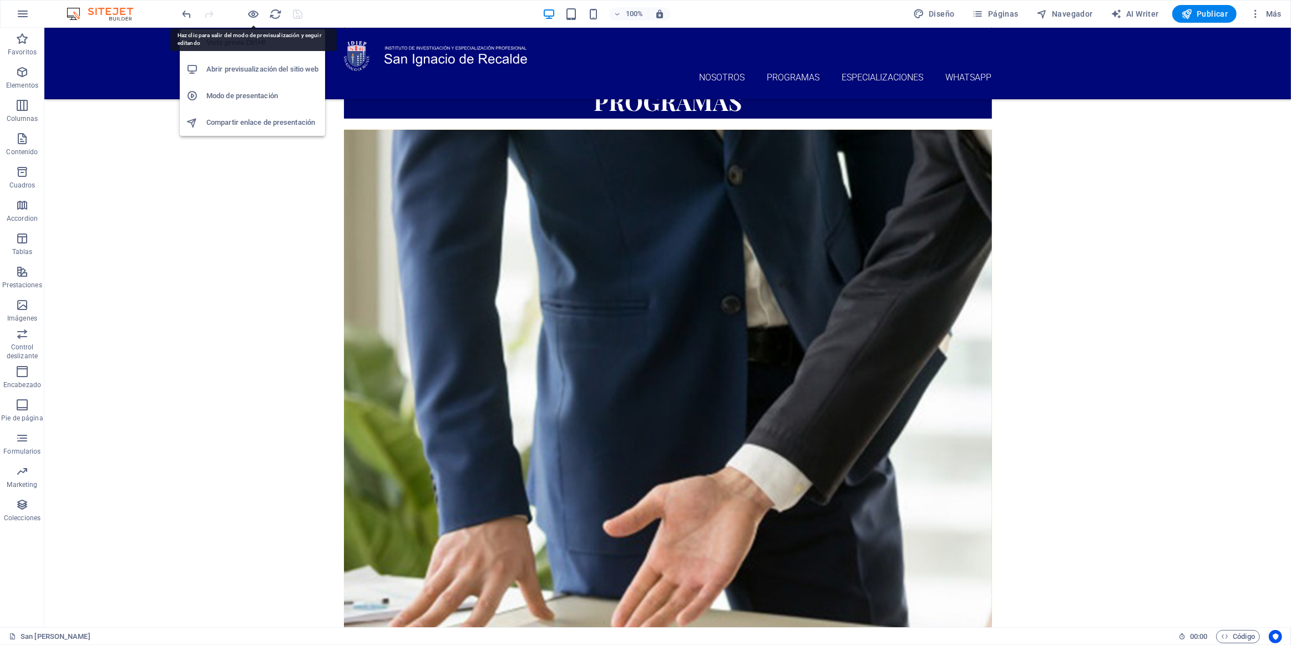
scroll to position [666, 0]
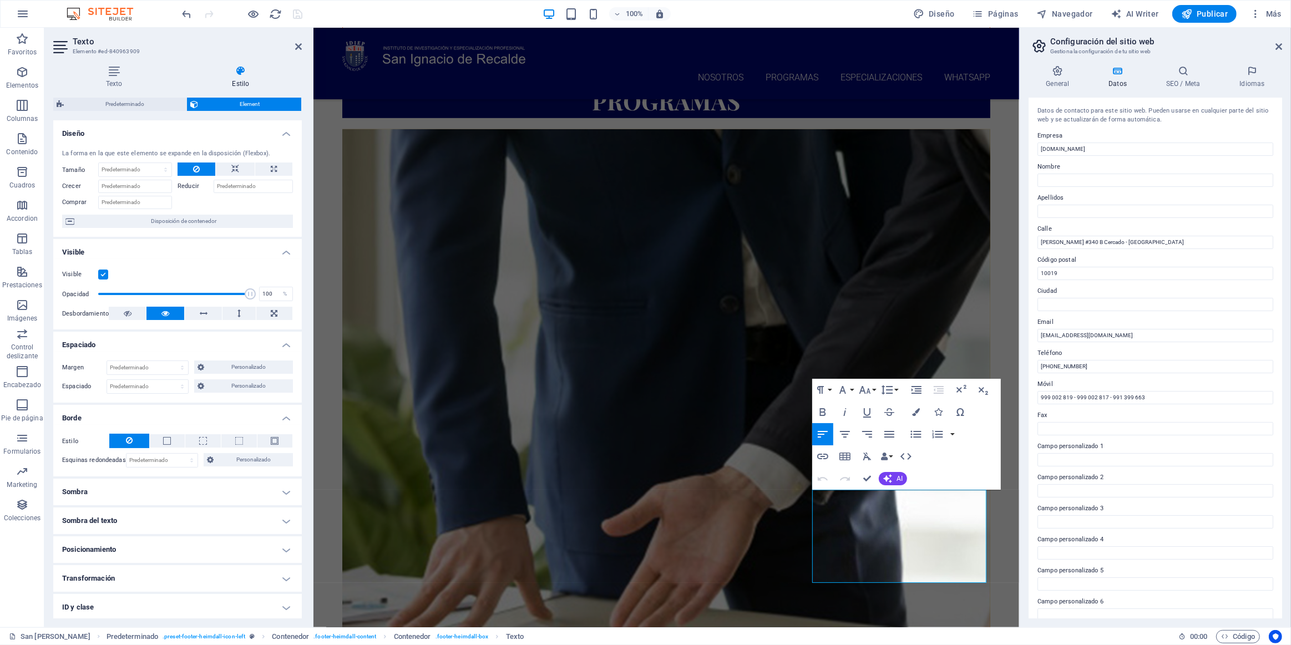
click at [642, 504] on label "Campo personalizado 3" at bounding box center [1155, 508] width 236 height 13
click at [642, 515] on input "Campo personalizado 3" at bounding box center [1155, 521] width 236 height 13
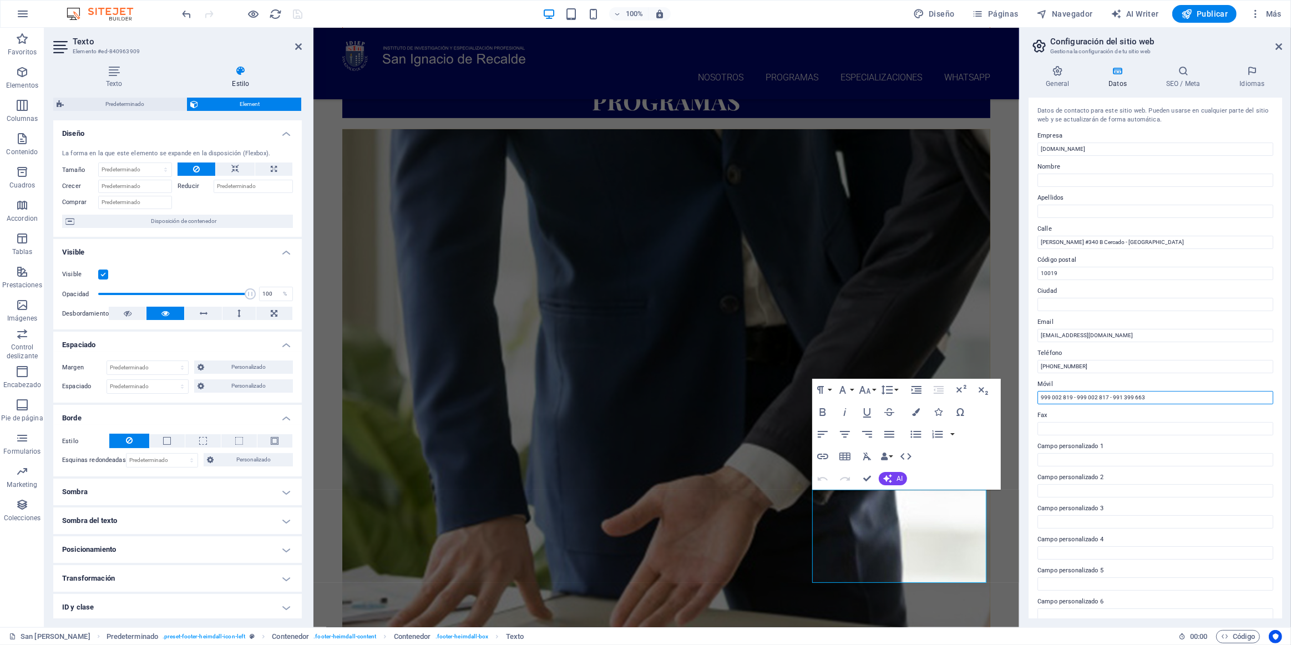
click at [642, 398] on input "999 002 819 - 999 002 817 - 991 399 663" at bounding box center [1155, 397] width 236 height 13
drag, startPoint x: 1463, startPoint y: 424, endPoint x: 1012, endPoint y: 401, distance: 451.5
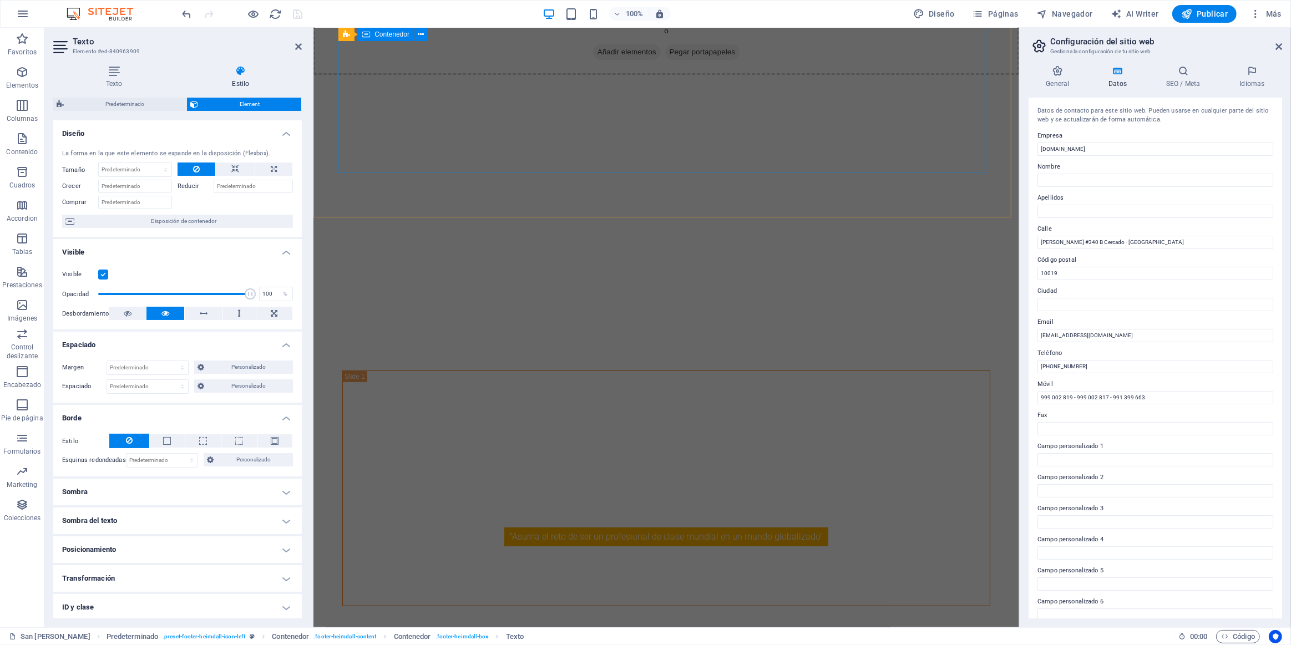
scroll to position [0, 0]
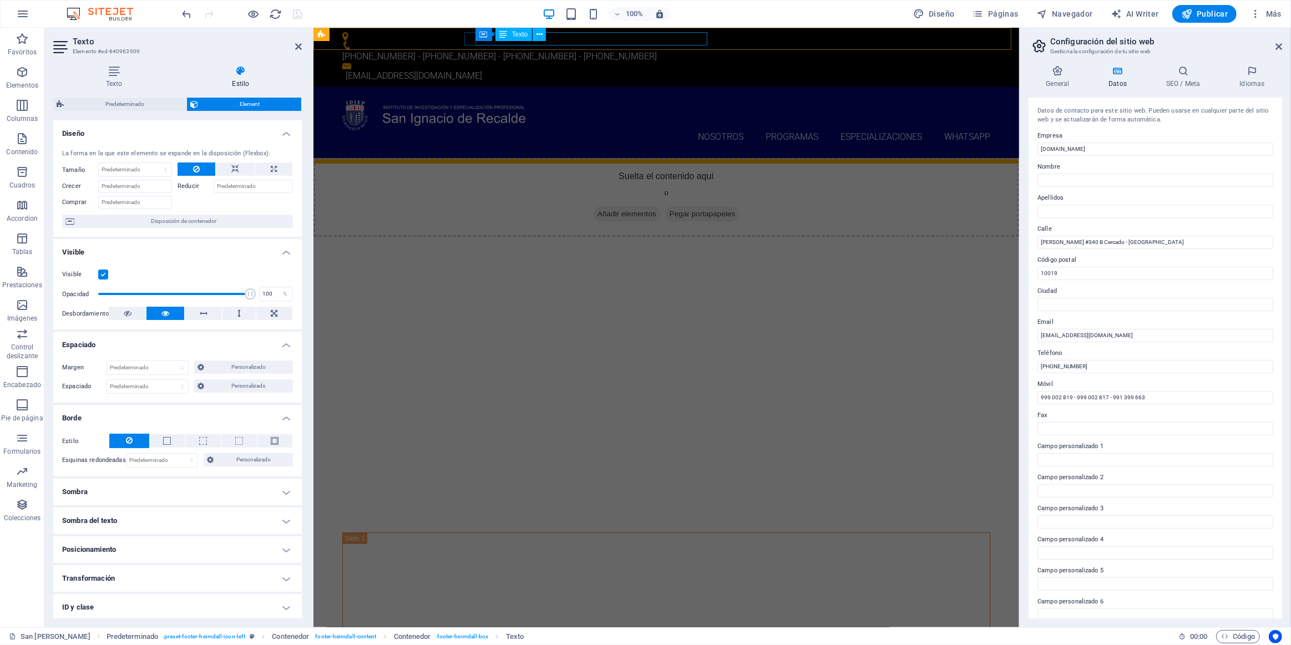
click at [642, 50] on div "[PHONE_NUMBER] - [PHONE_NUMBER] - [PHONE_NUMBER] - [PHONE_NUMBER]" at bounding box center [661, 56] width 639 height 13
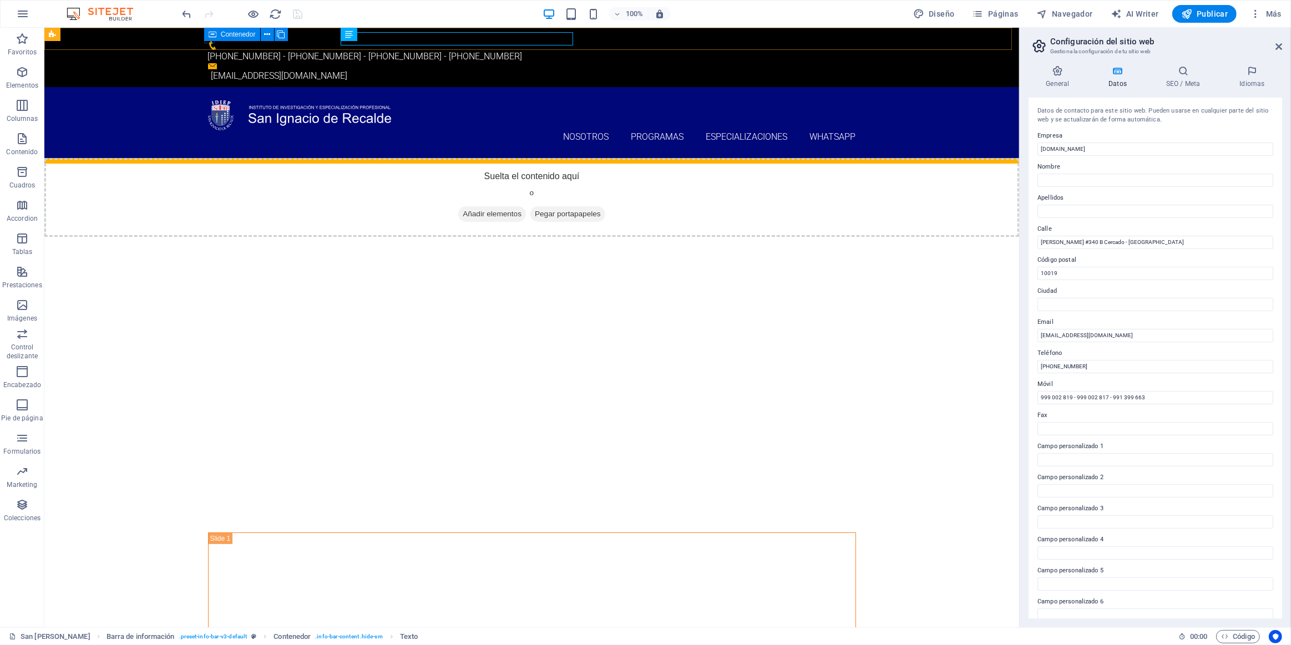
click at [206, 38] on div "Contenedor" at bounding box center [232, 34] width 56 height 13
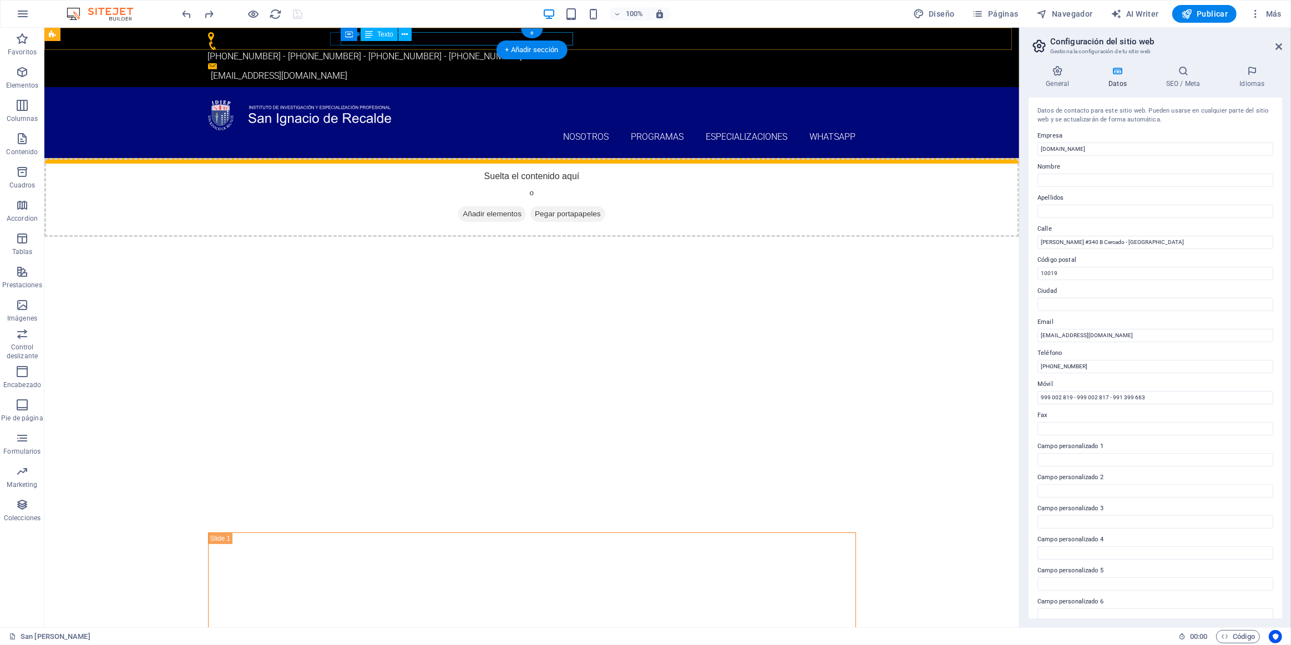
click at [441, 50] on div "[PHONE_NUMBER] - [PHONE_NUMBER] - [PHONE_NUMBER] - [PHONE_NUMBER]" at bounding box center [526, 56] width 639 height 13
drag, startPoint x: 201, startPoint y: 37, endPoint x: 249, endPoint y: 64, distance: 55.7
click at [201, 37] on div "[PHONE_NUMBER] - [PHONE_NUMBER] - [PHONE_NUMBER] - [PHONE_NUMBER] [EMAIL_ADDRES…" at bounding box center [531, 57] width 975 height 59
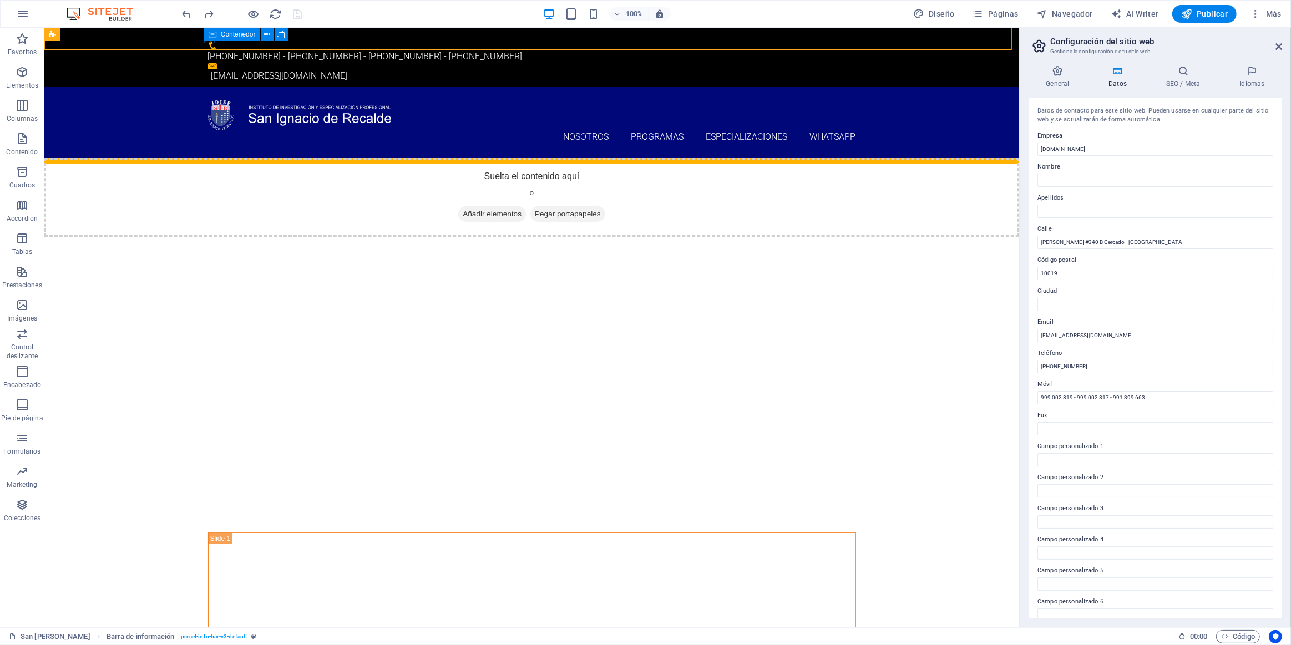
click at [207, 37] on div "Contenedor" at bounding box center [232, 34] width 56 height 13
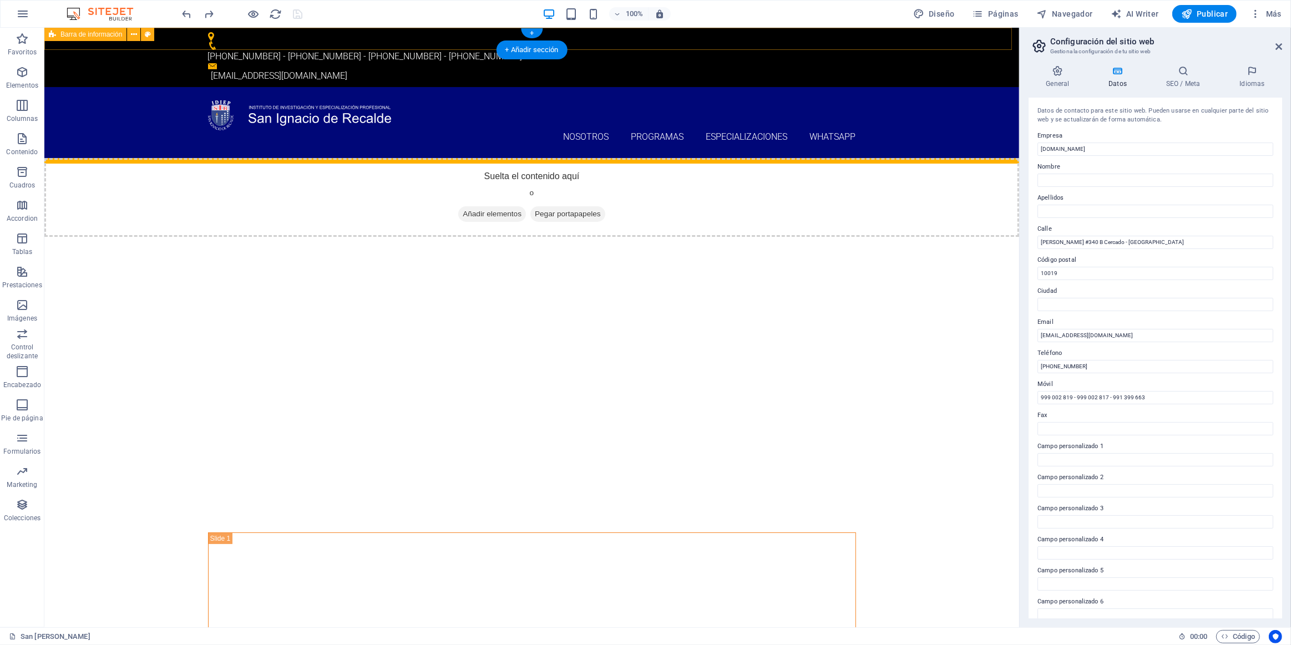
click at [229, 34] on div "[PHONE_NUMBER] - [PHONE_NUMBER] - [PHONE_NUMBER] - [PHONE_NUMBER] [EMAIL_ADDRES…" at bounding box center [531, 57] width 975 height 59
click at [221, 39] on div "[PHONE_NUMBER] - [PHONE_NUMBER] - [PHONE_NUMBER] - [PHONE_NUMBER] [EMAIL_ADDRES…" at bounding box center [531, 57] width 975 height 59
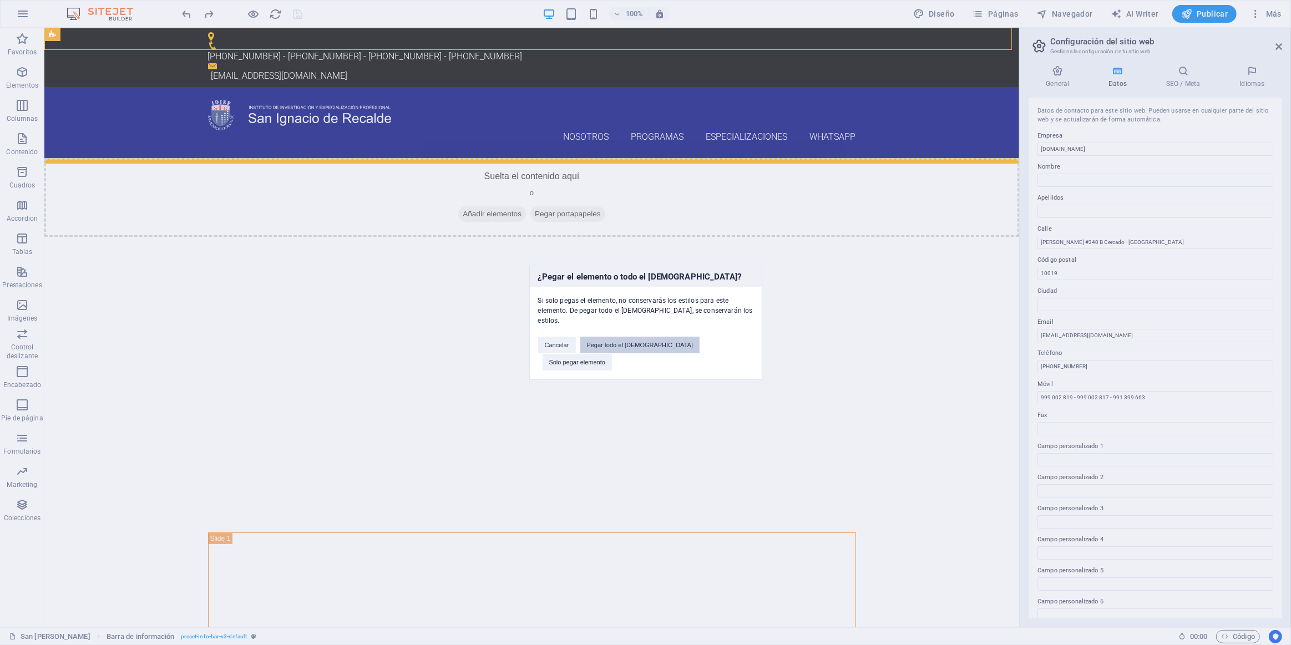
click at [632, 352] on button "Pegar todo el [DEMOGRAPHIC_DATA]" at bounding box center [640, 345] width 120 height 17
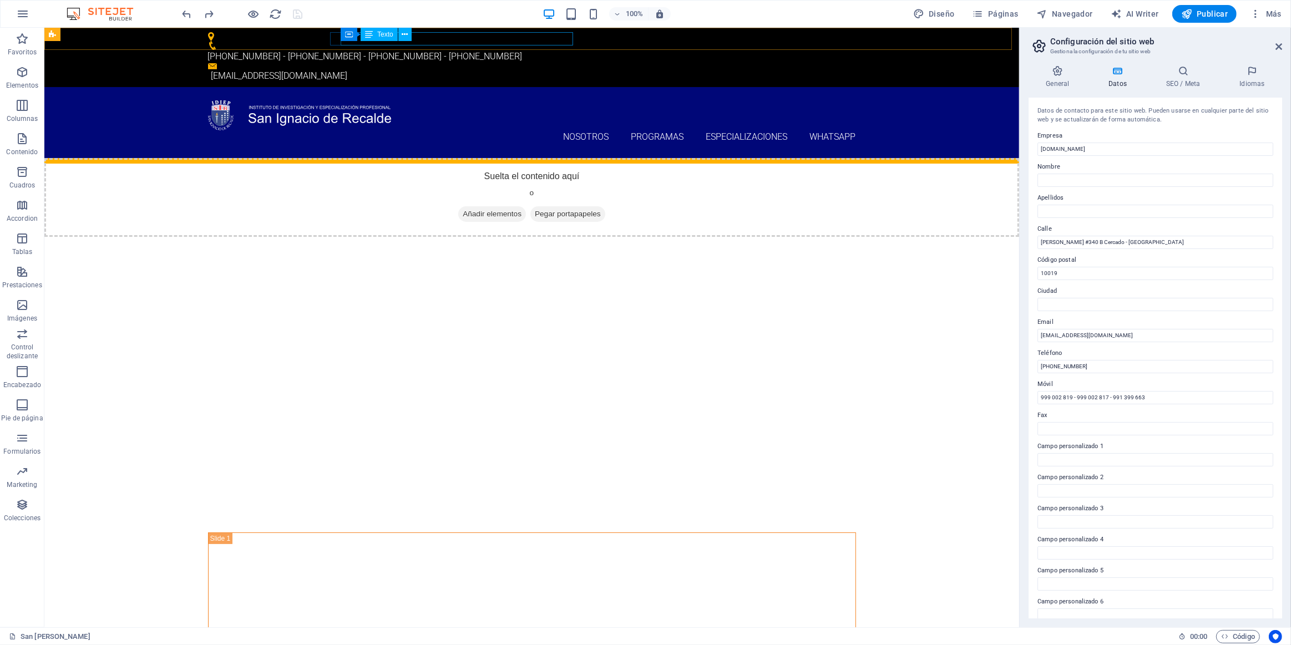
click at [445, 50] on div "[PHONE_NUMBER] - [PHONE_NUMBER] - [PHONE_NUMBER] - [PHONE_NUMBER]" at bounding box center [526, 56] width 639 height 13
click at [376, 33] on div "Texto" at bounding box center [379, 34] width 37 height 13
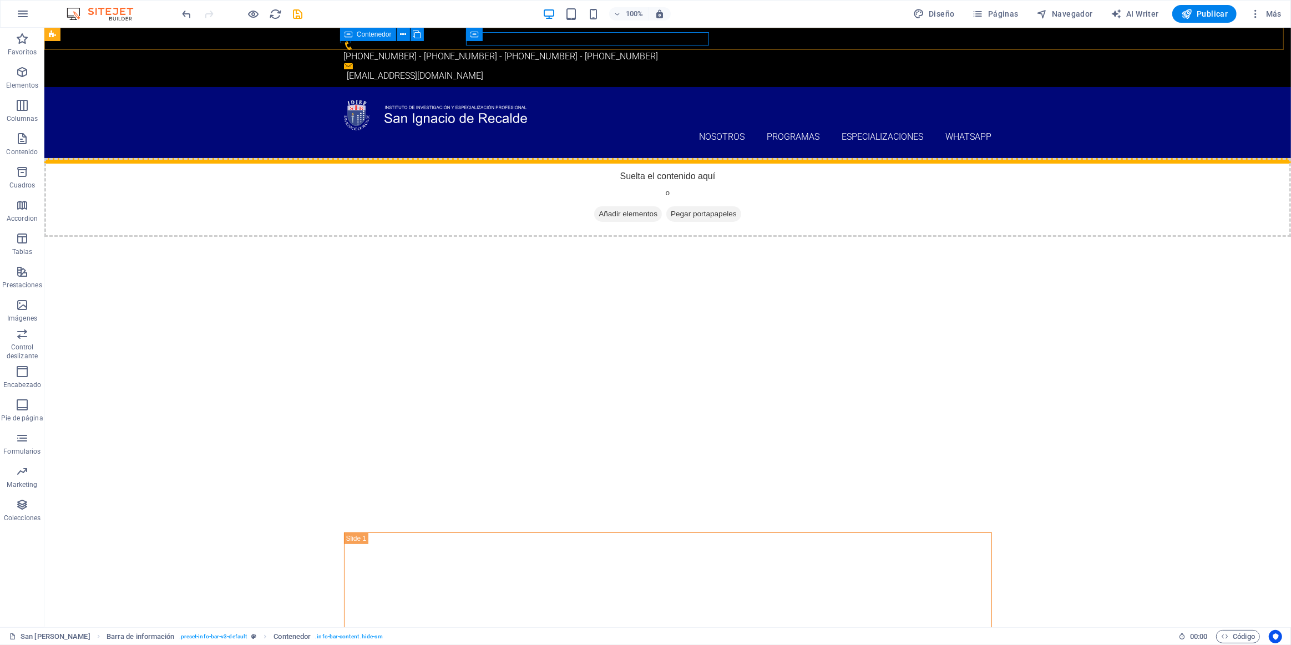
click at [340, 40] on div "Contenedor" at bounding box center [368, 34] width 56 height 13
click at [373, 32] on span "Contenedor" at bounding box center [374, 34] width 35 height 7
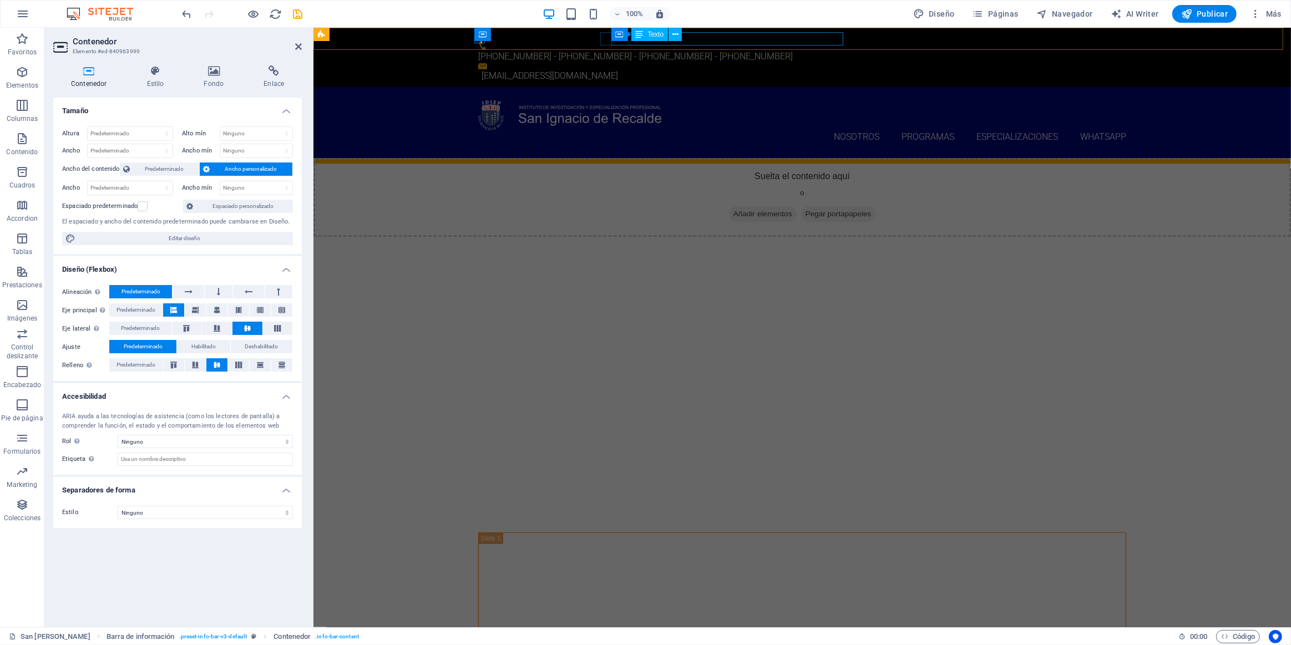
click at [642, 50] on div "[PHONE_NUMBER] - [PHONE_NUMBER] - [PHONE_NUMBER] - [PHONE_NUMBER]" at bounding box center [797, 56] width 639 height 13
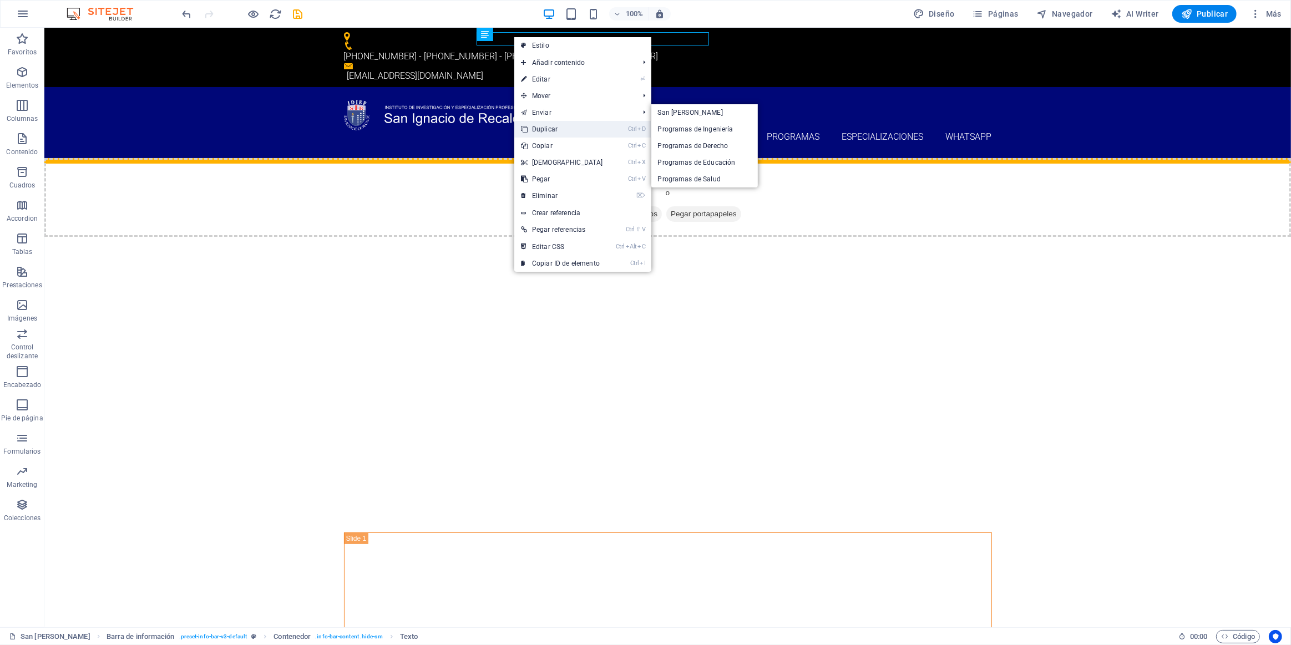
click at [581, 131] on link "Ctrl D Duplicar" at bounding box center [561, 129] width 95 height 17
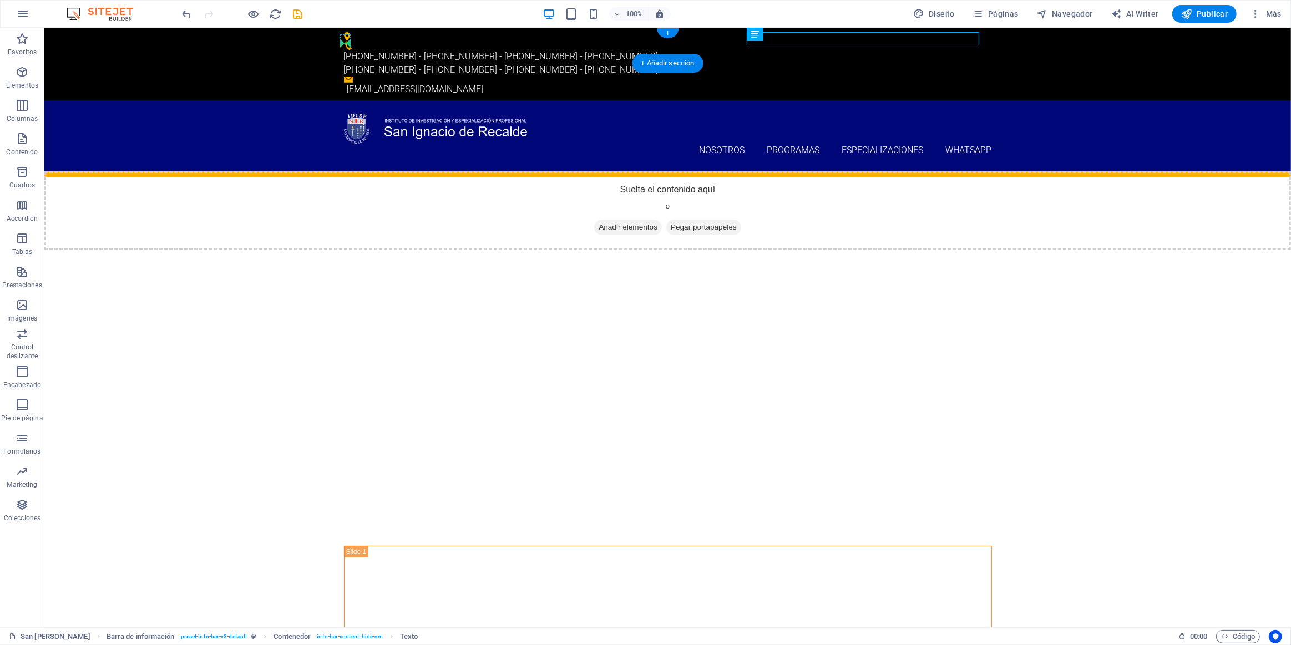
drag, startPoint x: 801, startPoint y: 62, endPoint x: 341, endPoint y: 40, distance: 461.4
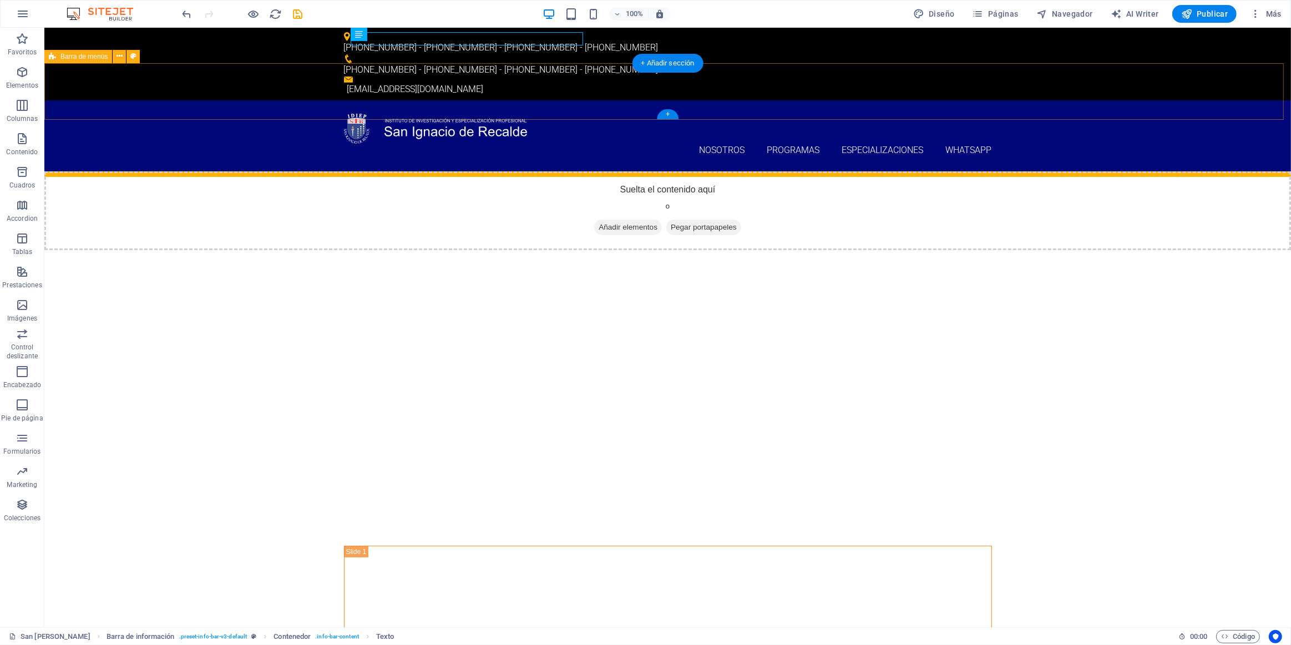
click at [642, 100] on div "Nosotros Programas Programas de Salud Programas de Administración Programas de …" at bounding box center [667, 136] width 1246 height 72
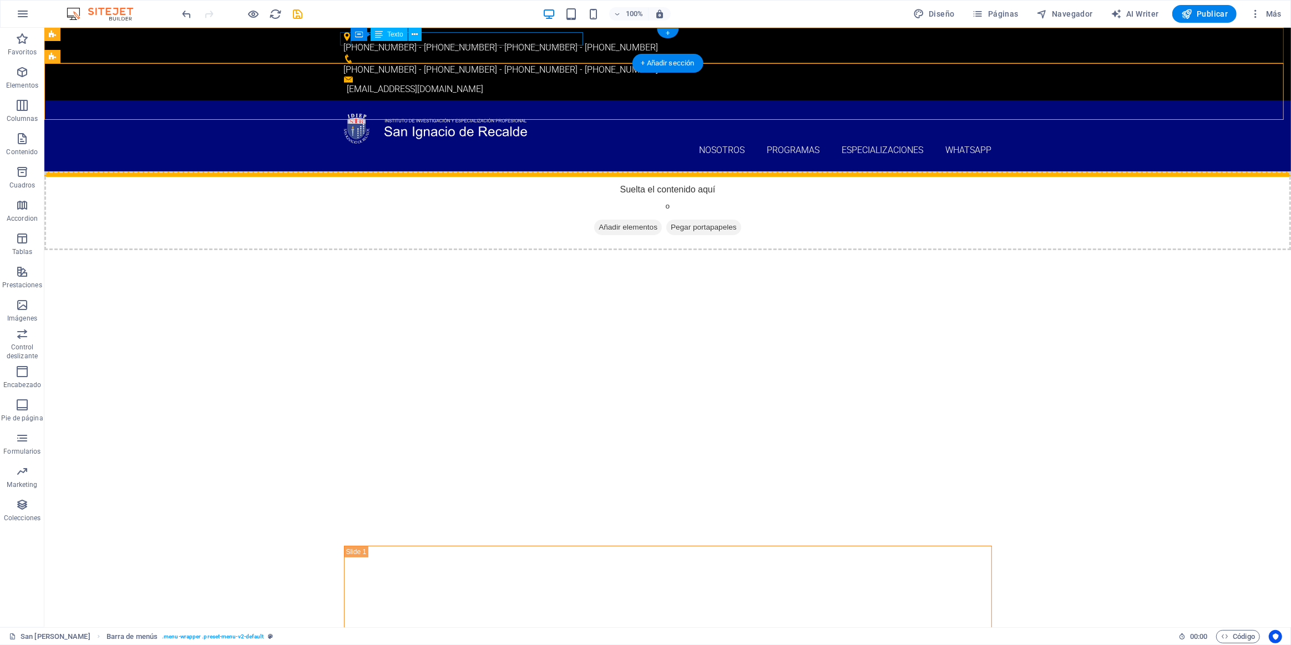
click at [542, 41] on div "[PHONE_NUMBER] - [PHONE_NUMBER] - [PHONE_NUMBER] - [PHONE_NUMBER]" at bounding box center [662, 47] width 639 height 13
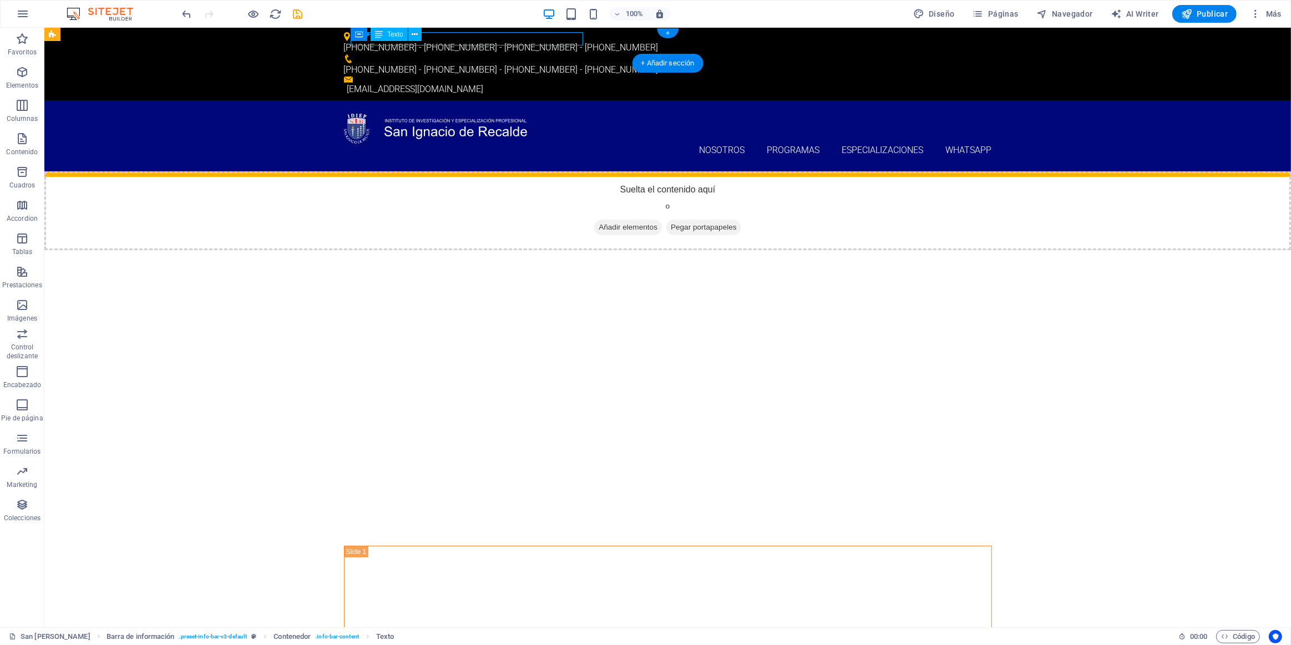
click at [542, 41] on div "[PHONE_NUMBER] - [PHONE_NUMBER] - [PHONE_NUMBER] - [PHONE_NUMBER]" at bounding box center [662, 47] width 639 height 13
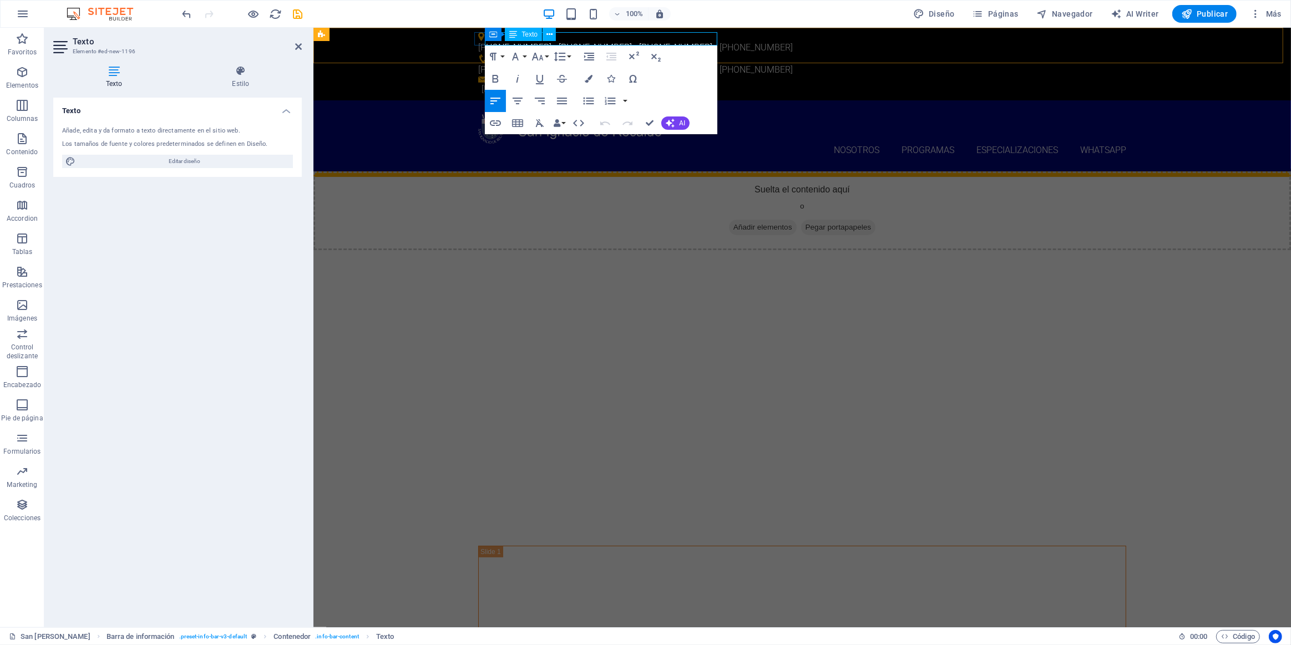
click at [642, 41] on p "[PHONE_NUMBER] - [PHONE_NUMBER] - [PHONE_NUMBER] - [PHONE_NUMBER]" at bounding box center [797, 47] width 639 height 13
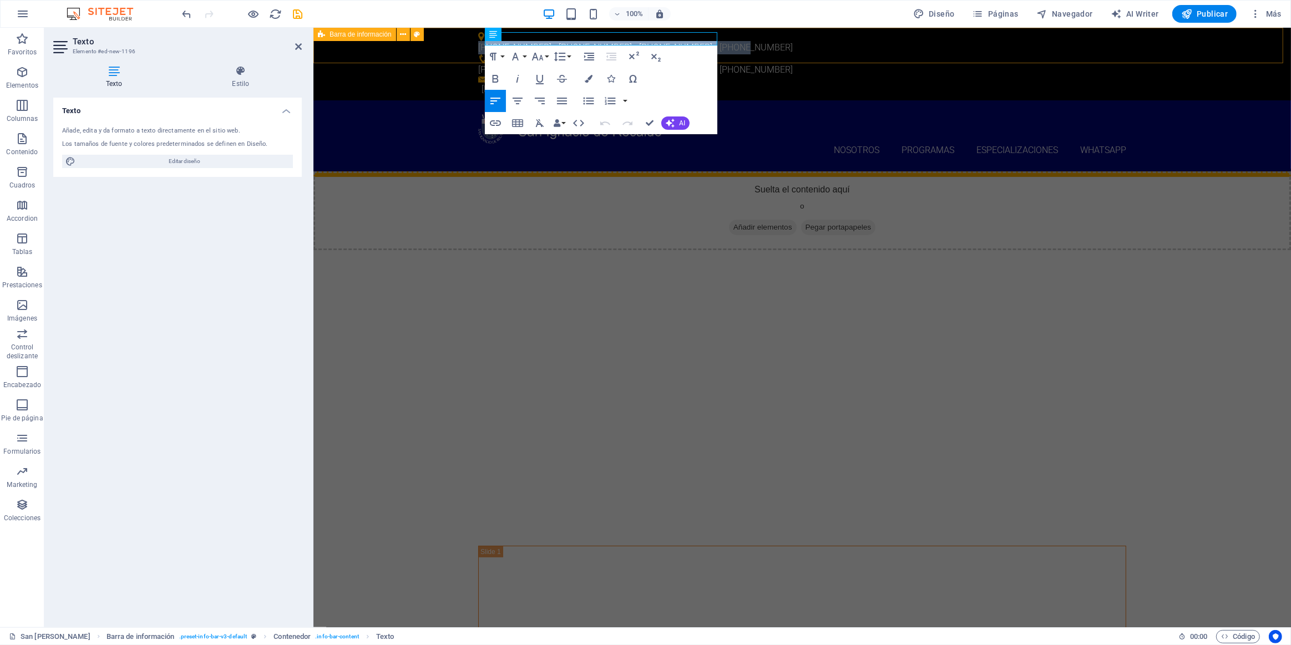
drag, startPoint x: 716, startPoint y: 38, endPoint x: 422, endPoint y: 53, distance: 294.4
click at [422, 53] on div "[PHONE_NUMBER] - [PHONE_NUMBER] - [PHONE_NUMBER] - [PHONE_NUMBER] [PHONE_NUMBER…" at bounding box center [801, 64] width 977 height 73
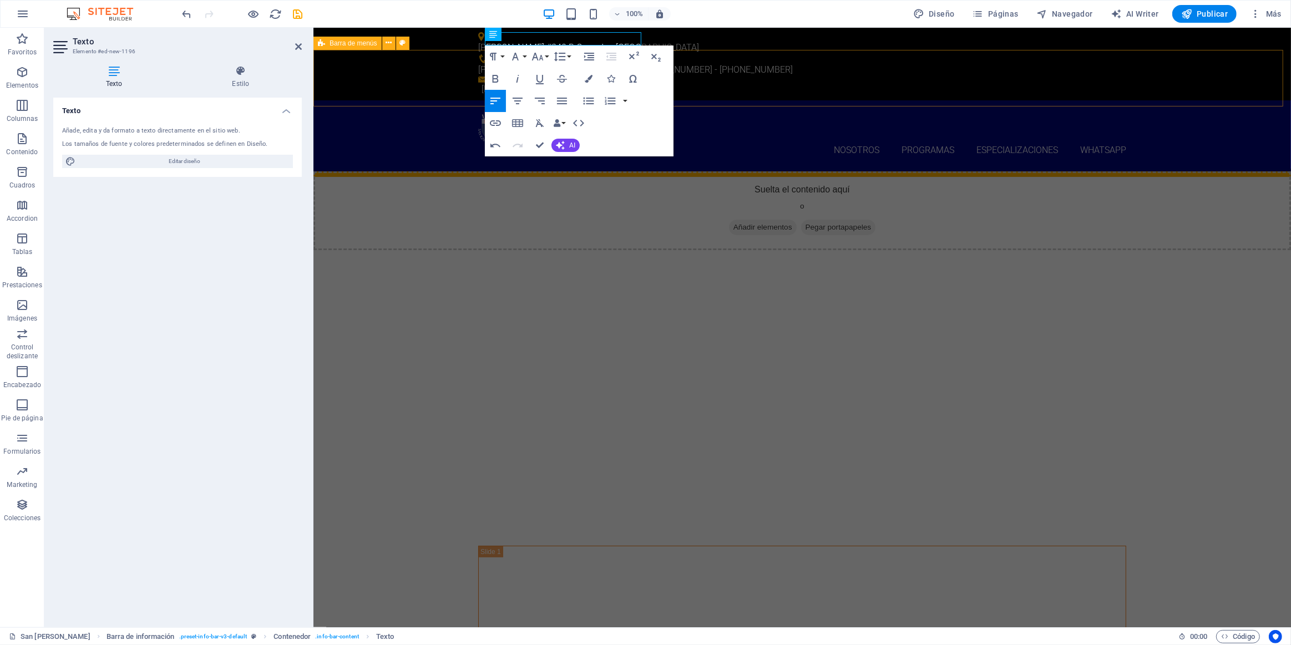
scroll to position [0, 4]
click at [294, 44] on h2 "Texto" at bounding box center [187, 42] width 229 height 10
click at [301, 47] on icon at bounding box center [298, 46] width 7 height 9
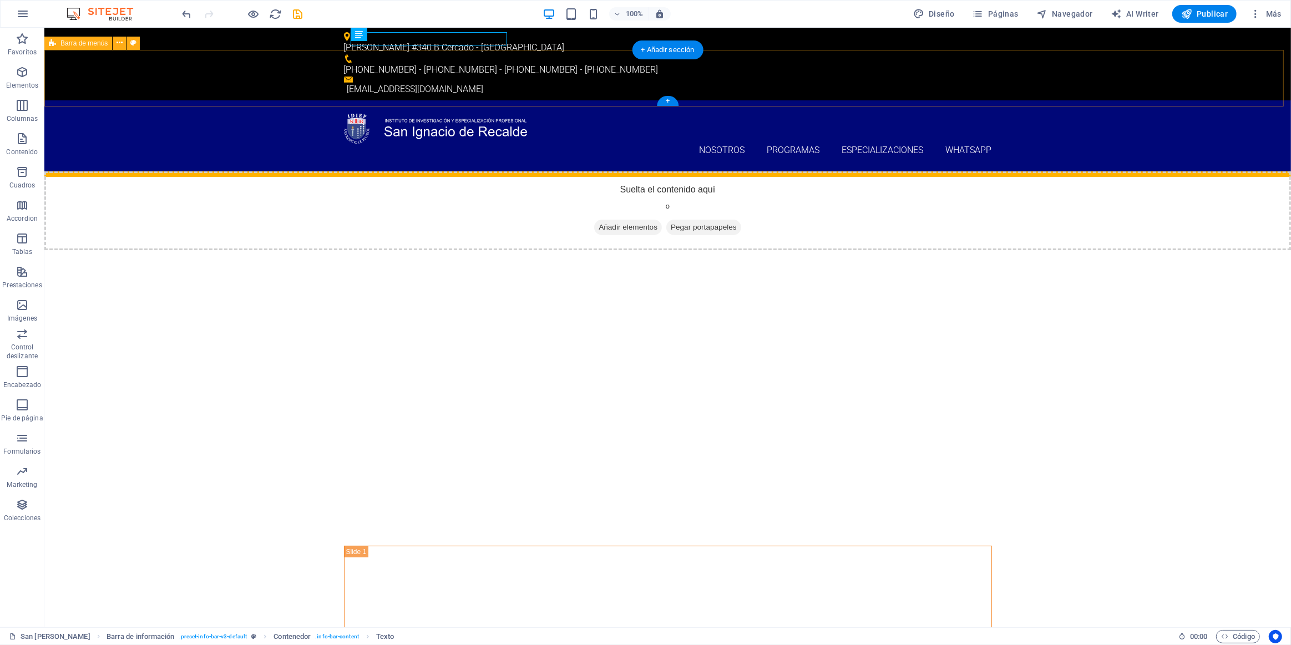
drag, startPoint x: 1023, startPoint y: 70, endPoint x: 1008, endPoint y: 65, distance: 15.6
click at [642, 100] on div "Nosotros Programas Programas de Salud Programas de Administración Programas de …" at bounding box center [667, 136] width 1246 height 72
click at [300, 12] on icon "save" at bounding box center [298, 14] width 13 height 13
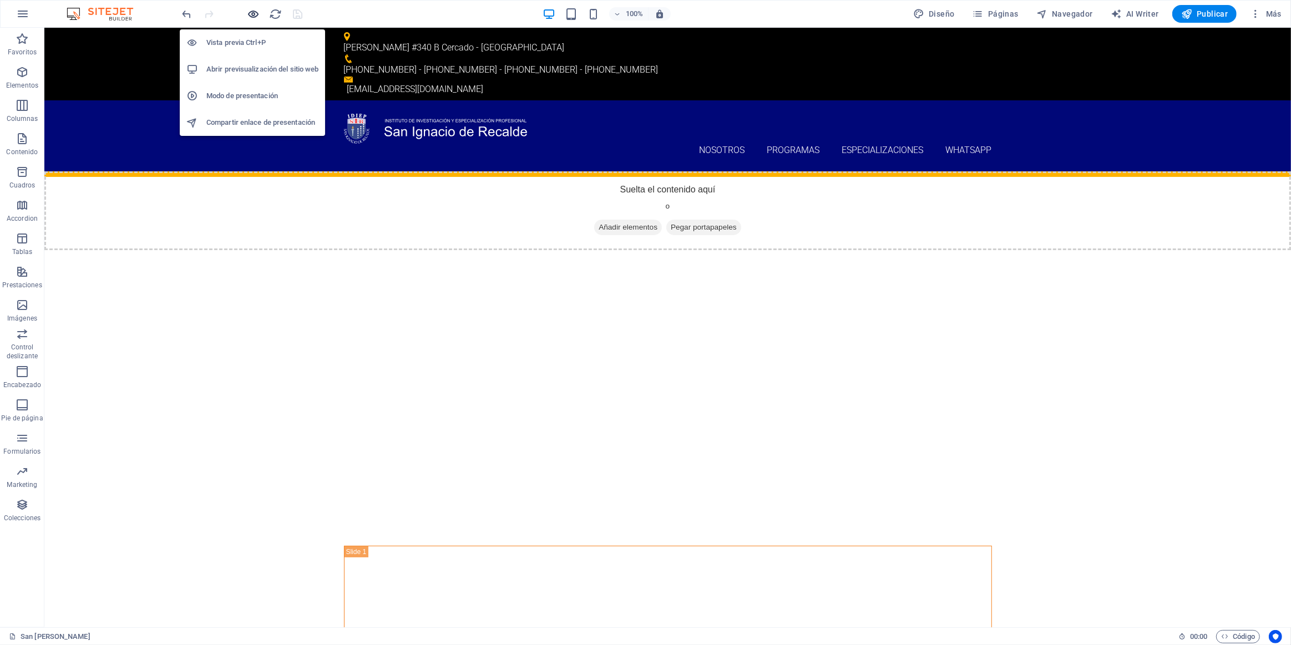
click at [252, 16] on icon "button" at bounding box center [253, 14] width 13 height 13
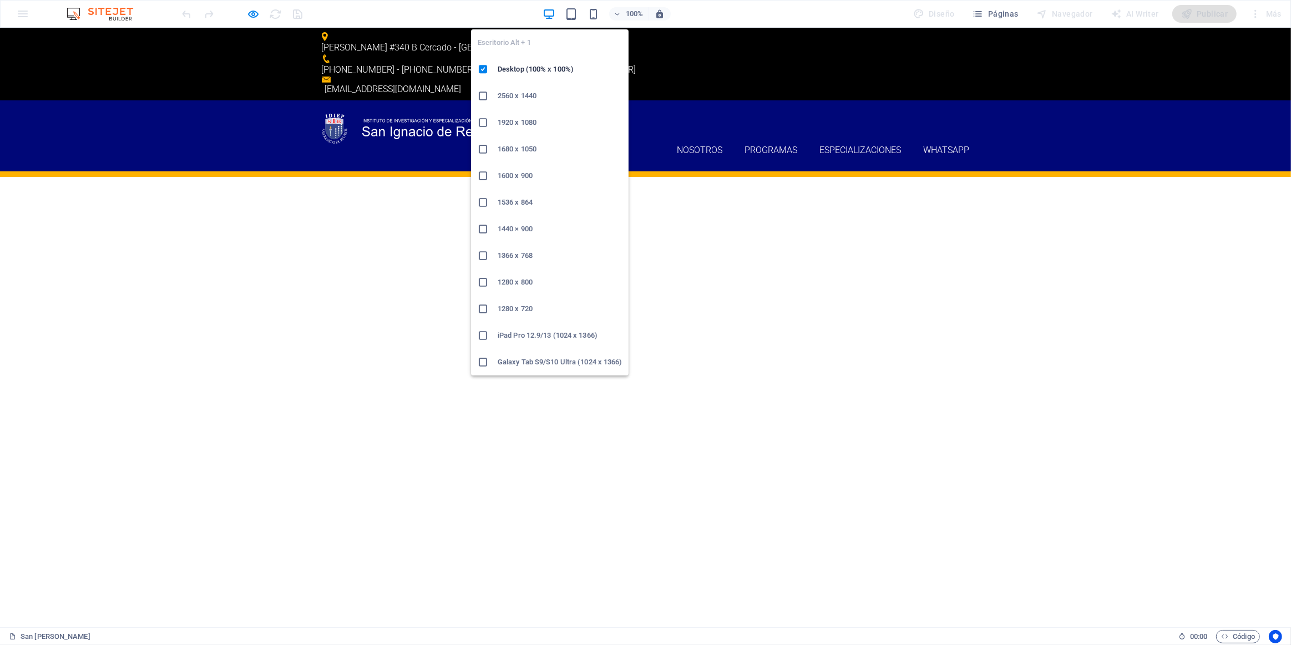
click at [565, 14] on div "100%" at bounding box center [606, 14] width 128 height 18
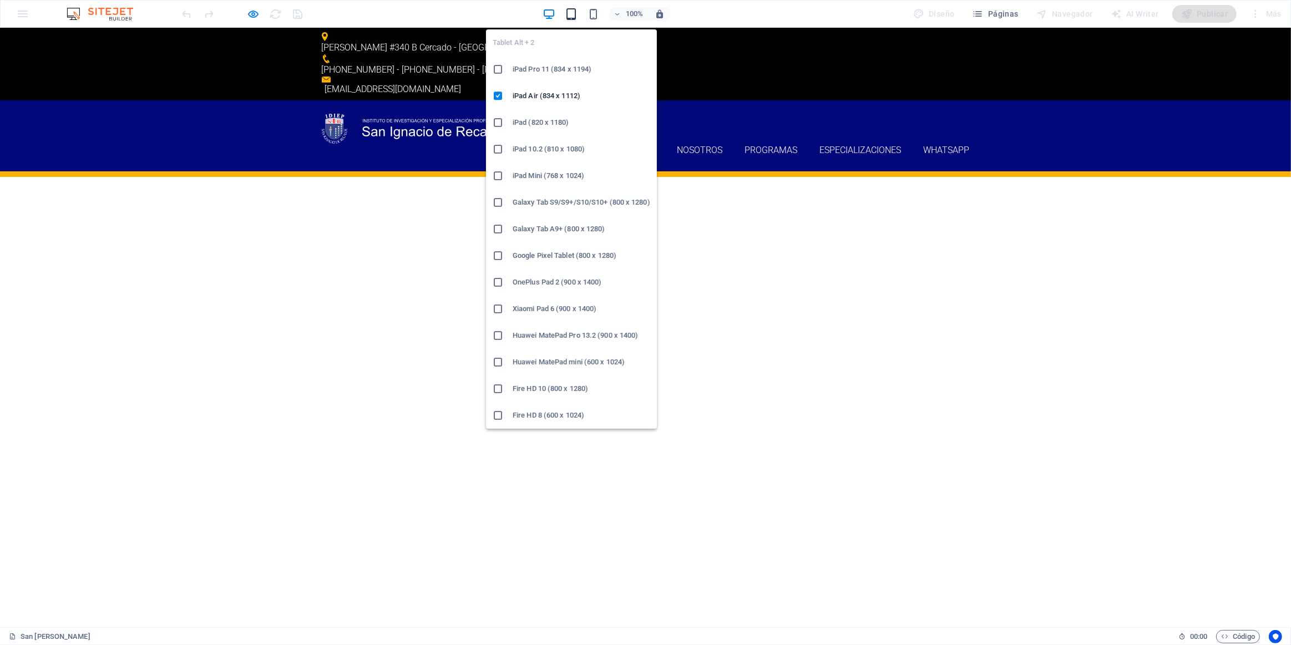
click at [576, 14] on icon "button" at bounding box center [571, 14] width 13 height 13
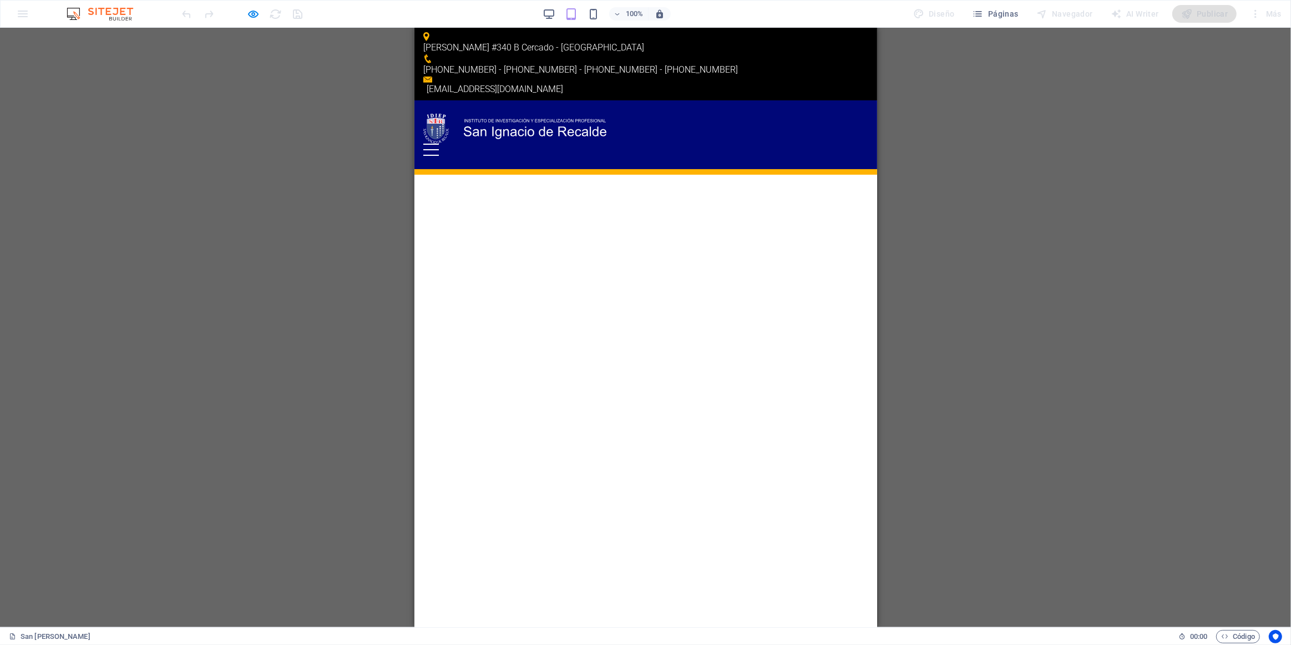
click at [642, 63] on p "[PHONE_NUMBER] - [PHONE_NUMBER] - [PHONE_NUMBER] - [PHONE_NUMBER]" at bounding box center [641, 69] width 436 height 13
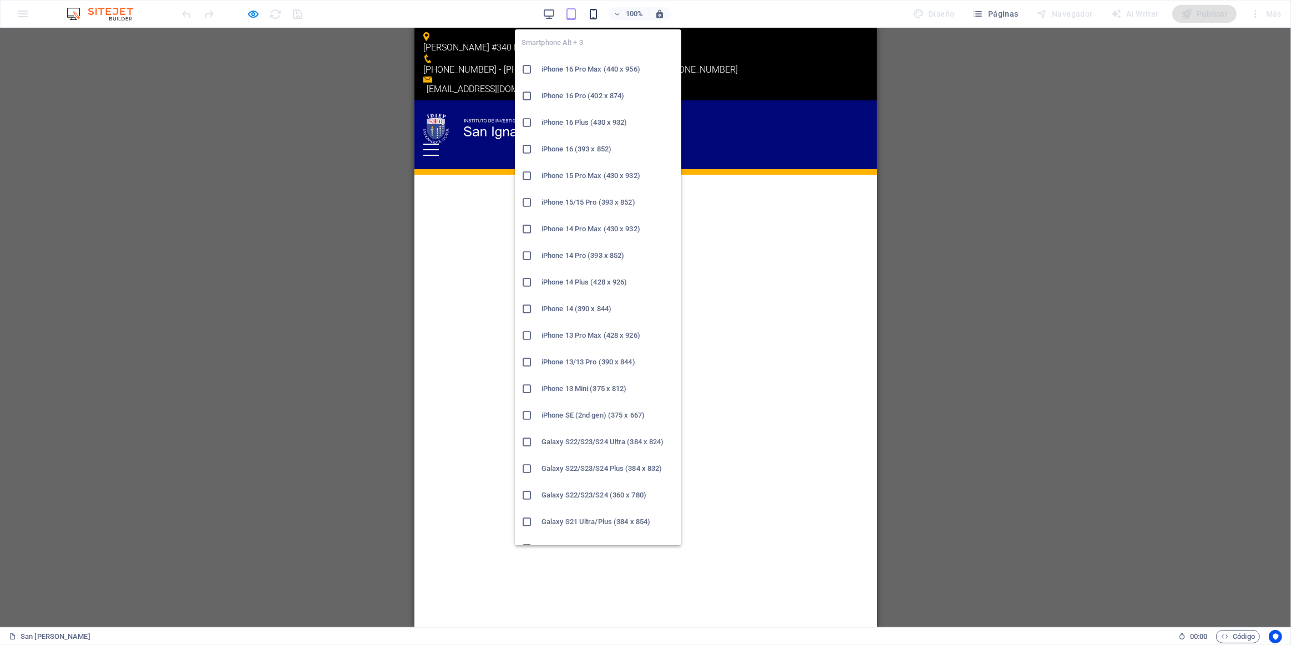
click at [588, 17] on icon "button" at bounding box center [593, 14] width 13 height 13
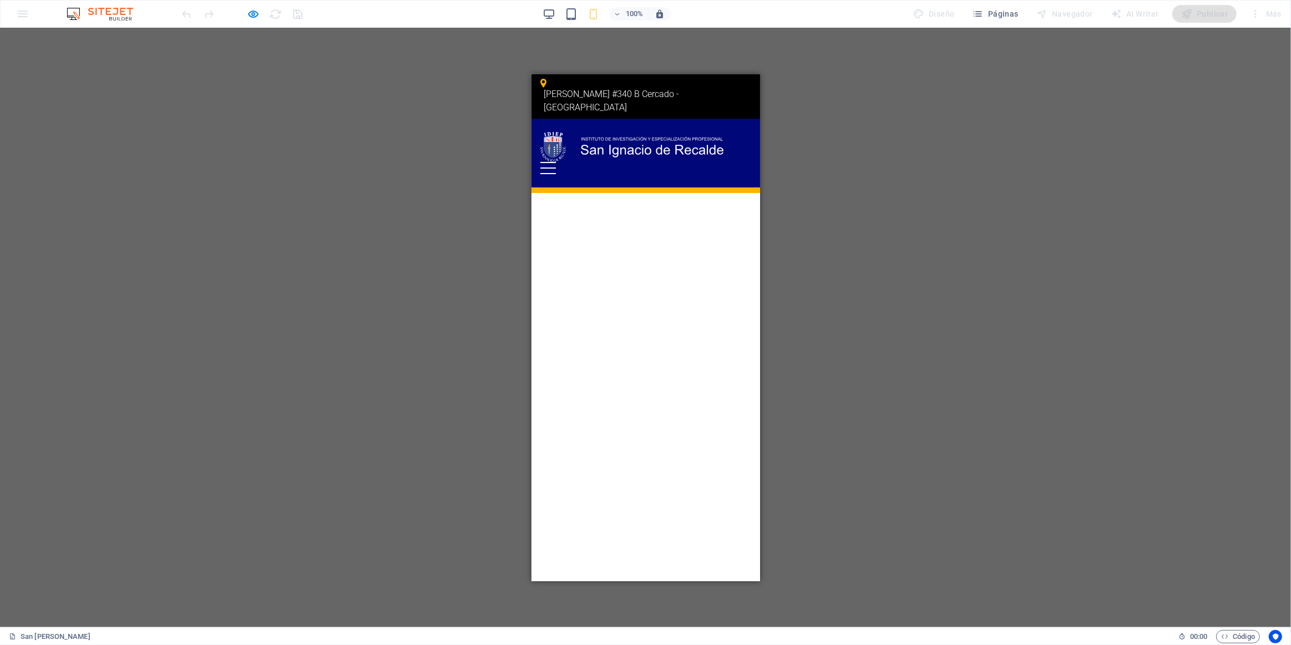
click at [642, 82] on div "[PERSON_NAME] #[STREET_ADDRESS] [PHONE_NUMBER] - [PHONE_NUMBER] - [PHONE_NUMBER…" at bounding box center [645, 96] width 229 height 44
click at [642, 87] on p "[PERSON_NAME] #340 B Cercado - [GEOGRAPHIC_DATA]" at bounding box center [640, 100] width 195 height 27
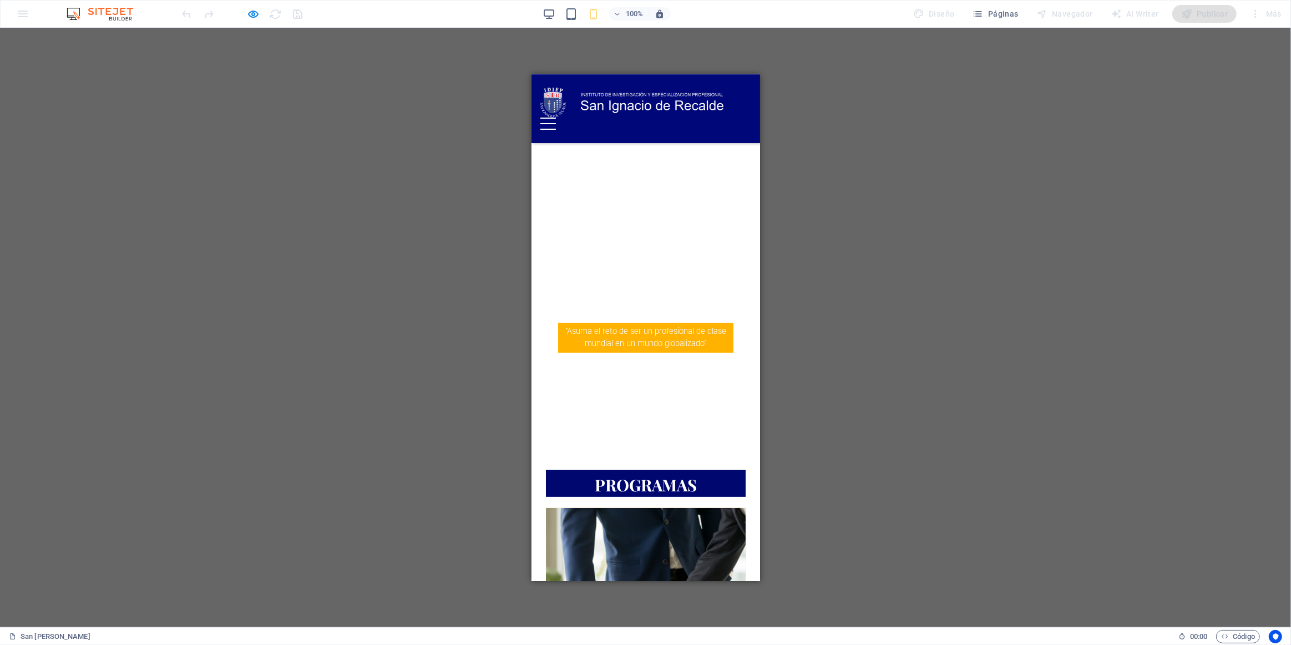
scroll to position [0, 0]
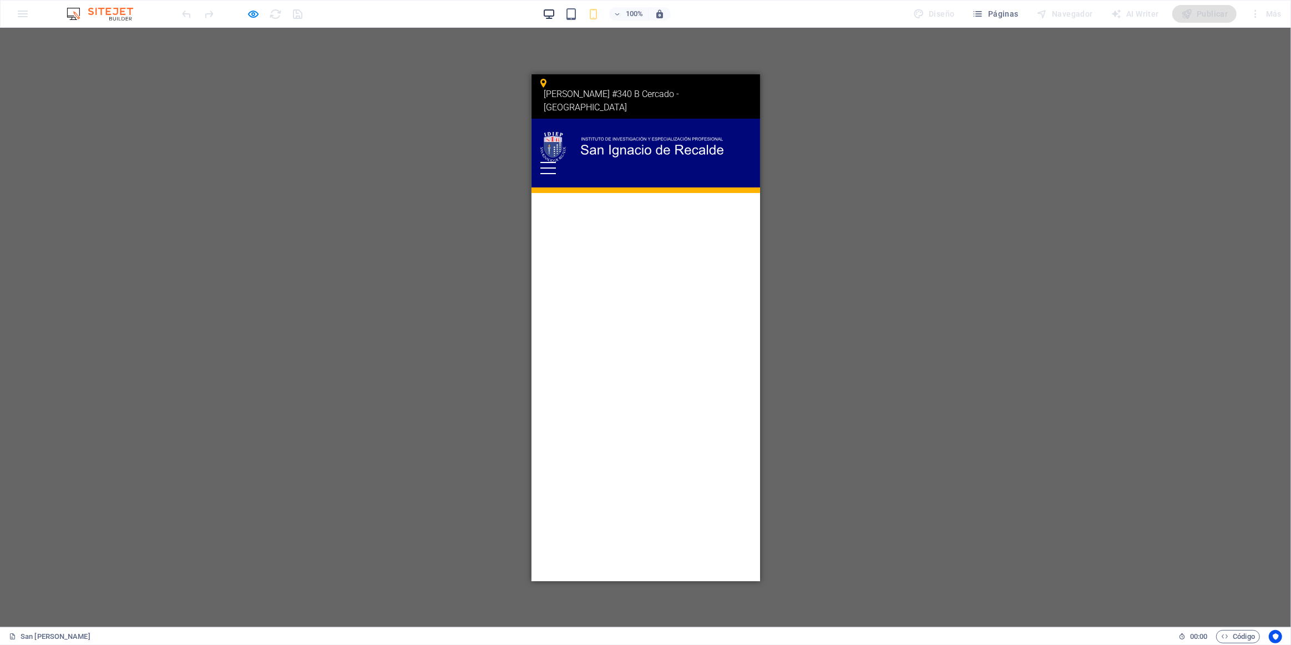
click at [544, 14] on icon "button" at bounding box center [548, 14] width 13 height 13
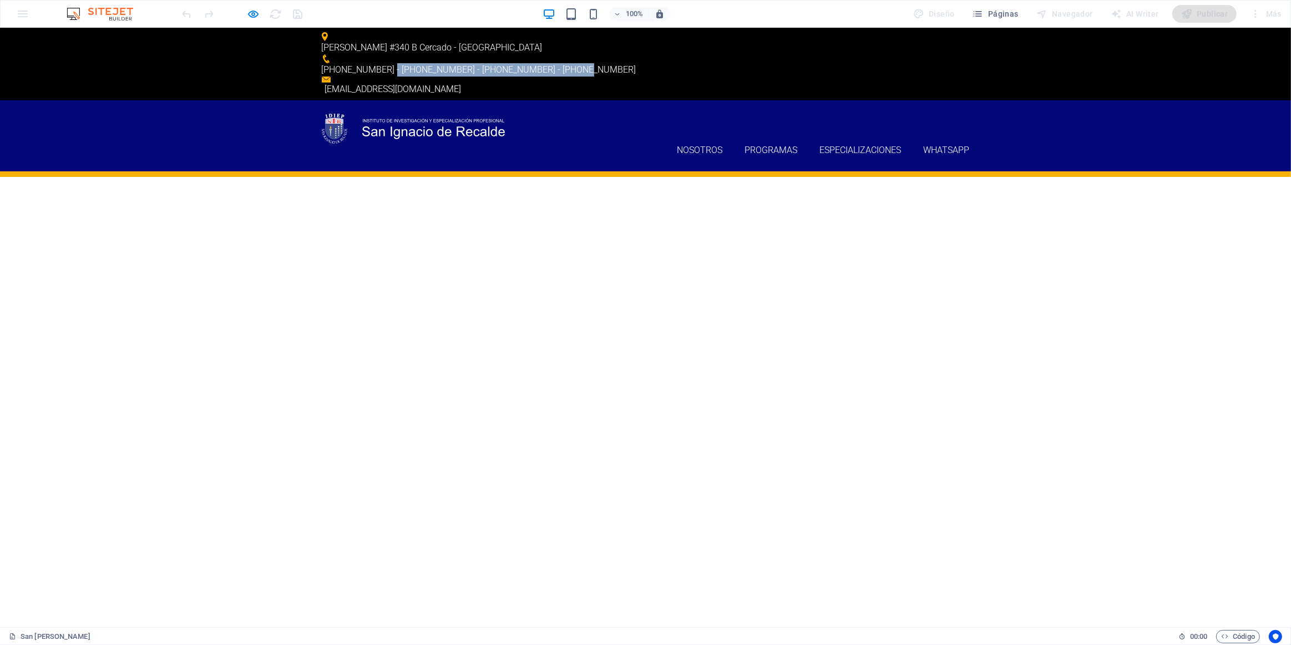
drag, startPoint x: 598, startPoint y: 39, endPoint x: 772, endPoint y: 40, distance: 174.2
click at [642, 40] on div "[PERSON_NAME] #[STREET_ADDRESS] [PHONE_NUMBER] - [PHONE_NUMBER] - [PHONE_NUMBER…" at bounding box center [645, 64] width 1291 height 73
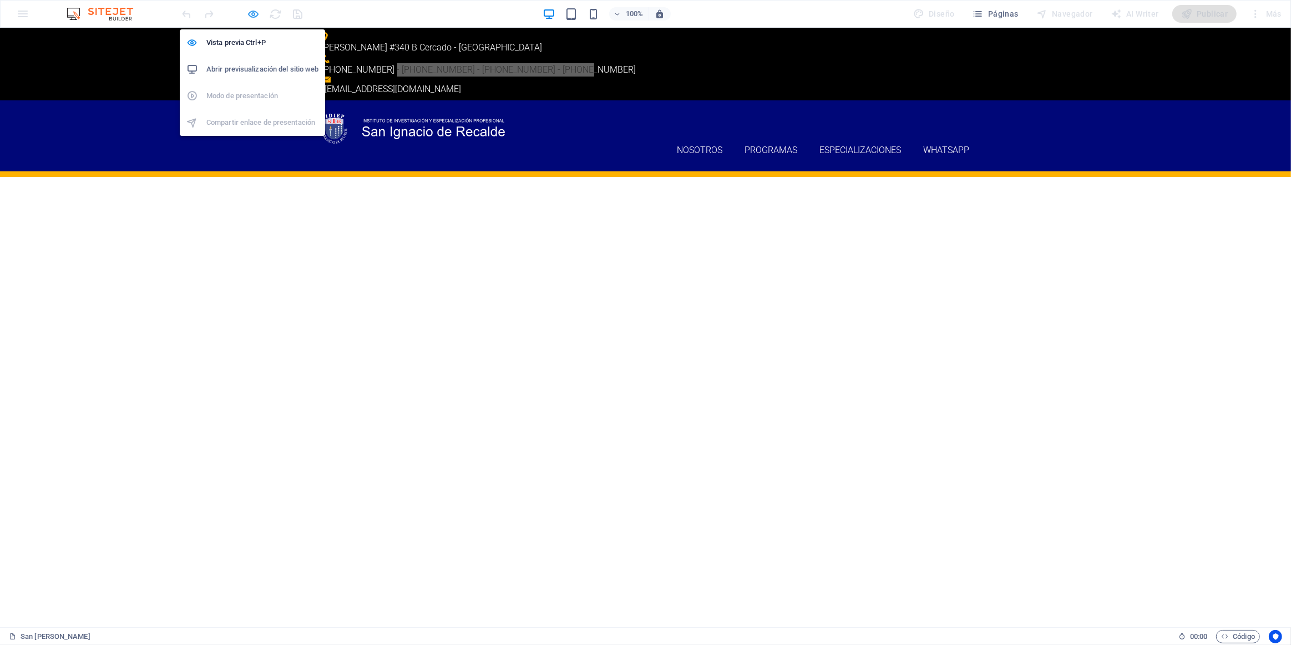
click at [254, 12] on icon "button" at bounding box center [253, 14] width 13 height 13
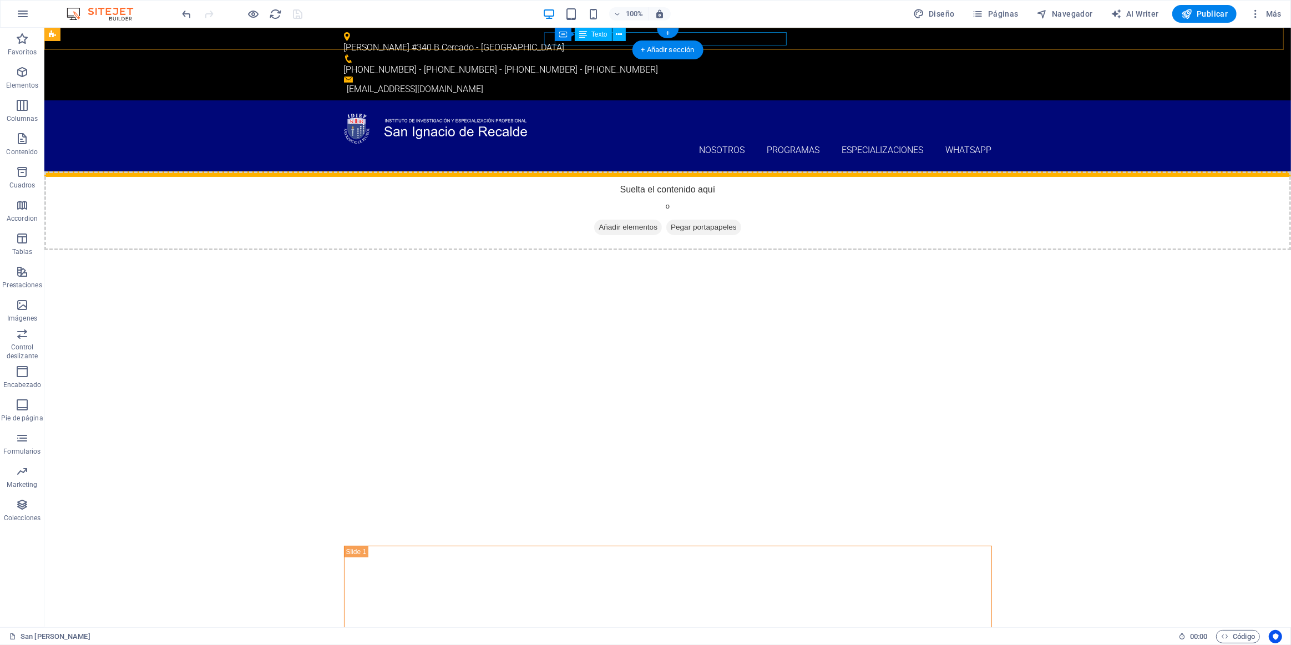
click at [642, 63] on div "[PHONE_NUMBER] - [PHONE_NUMBER] - [PHONE_NUMBER] - [PHONE_NUMBER]" at bounding box center [662, 69] width 639 height 13
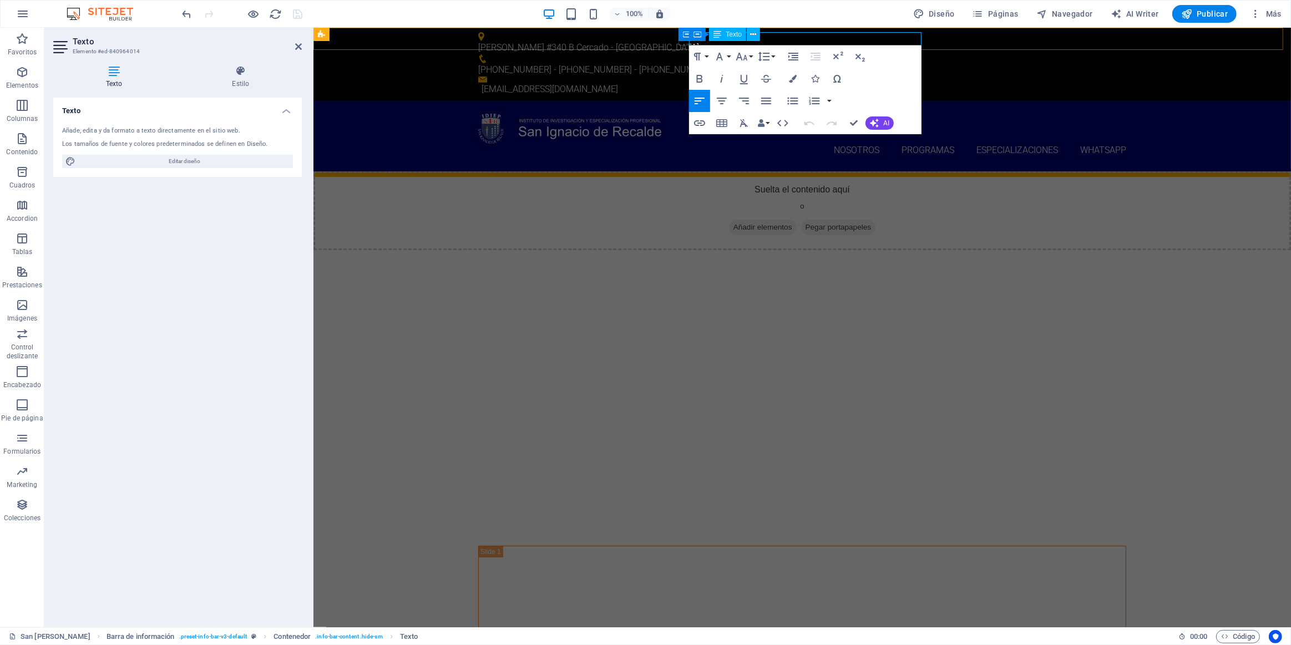
click at [642, 63] on p "[PHONE_NUMBER] - [PHONE_NUMBER] - [PHONE_NUMBER] - [PHONE_NUMBER]" at bounding box center [797, 69] width 639 height 13
drag, startPoint x: 784, startPoint y: 37, endPoint x: 1011, endPoint y: 25, distance: 227.2
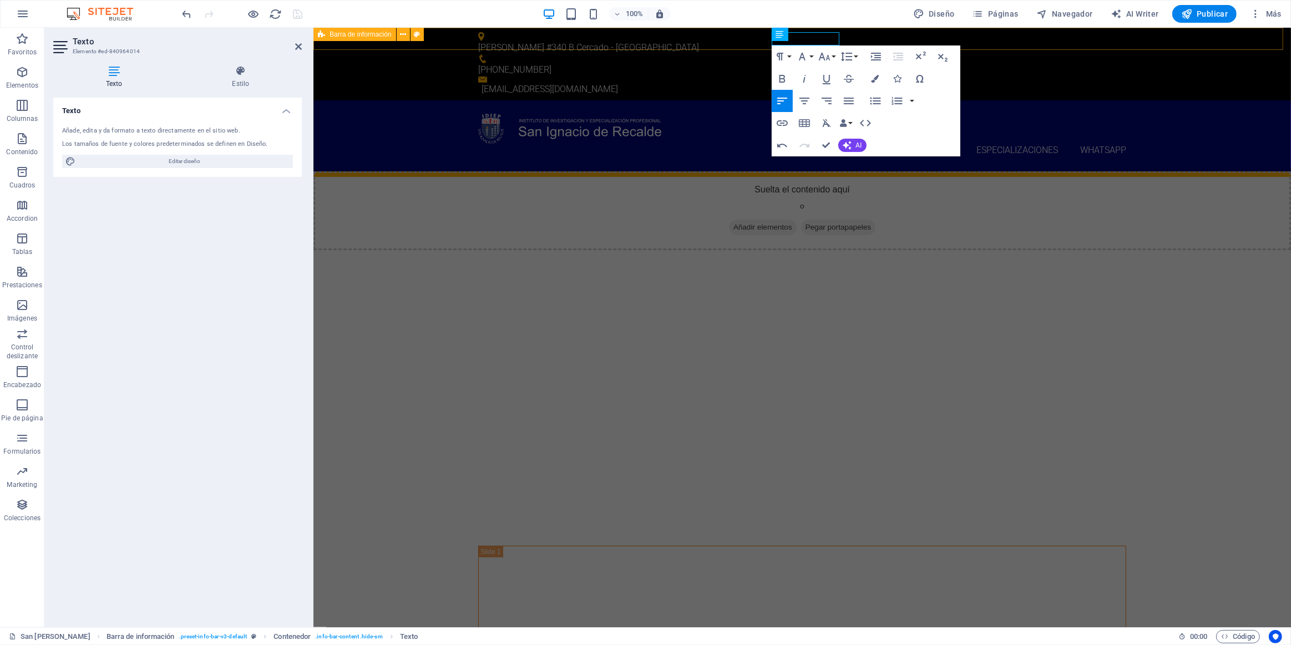
drag, startPoint x: 866, startPoint y: 39, endPoint x: 900, endPoint y: 44, distance: 34.2
click at [642, 39] on div "[PERSON_NAME] #340 B Cercado - [GEOGRAPHIC_DATA] [PHONE_NUMBER] [EMAIL_ADDRESS]…" at bounding box center [801, 64] width 977 height 73
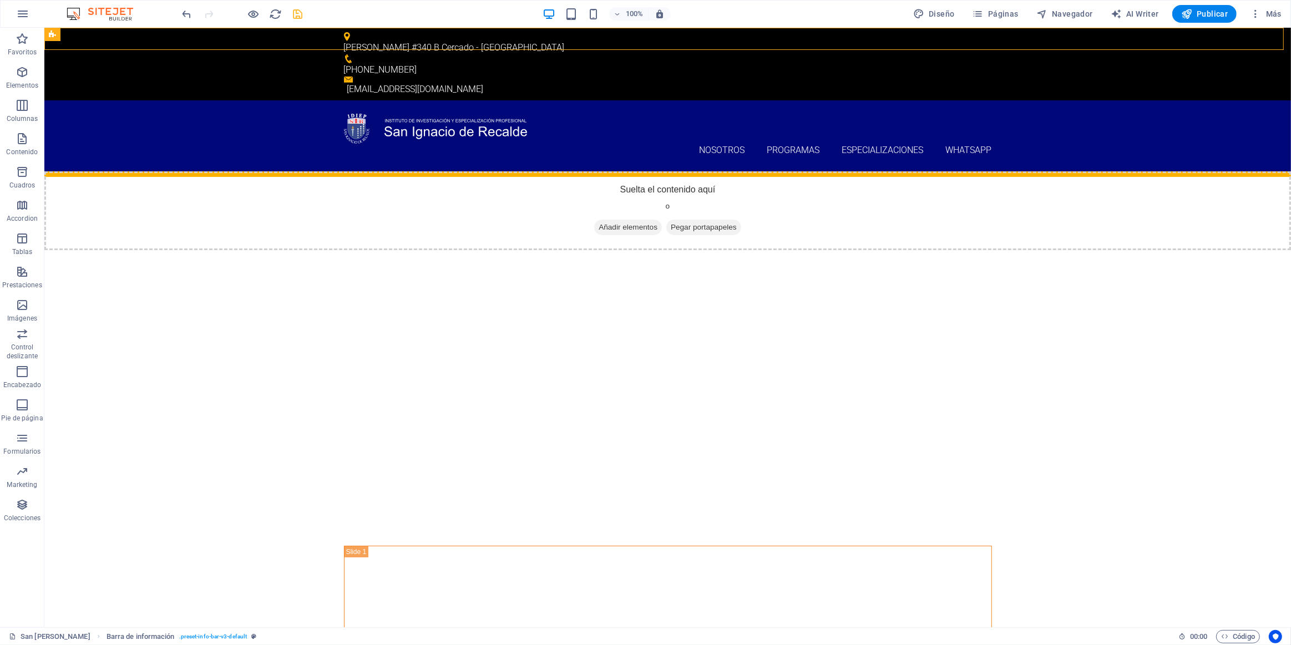
click at [286, 15] on div at bounding box center [242, 14] width 124 height 18
click at [295, 15] on icon "save" at bounding box center [298, 14] width 13 height 13
click at [260, 13] on div at bounding box center [242, 14] width 124 height 18
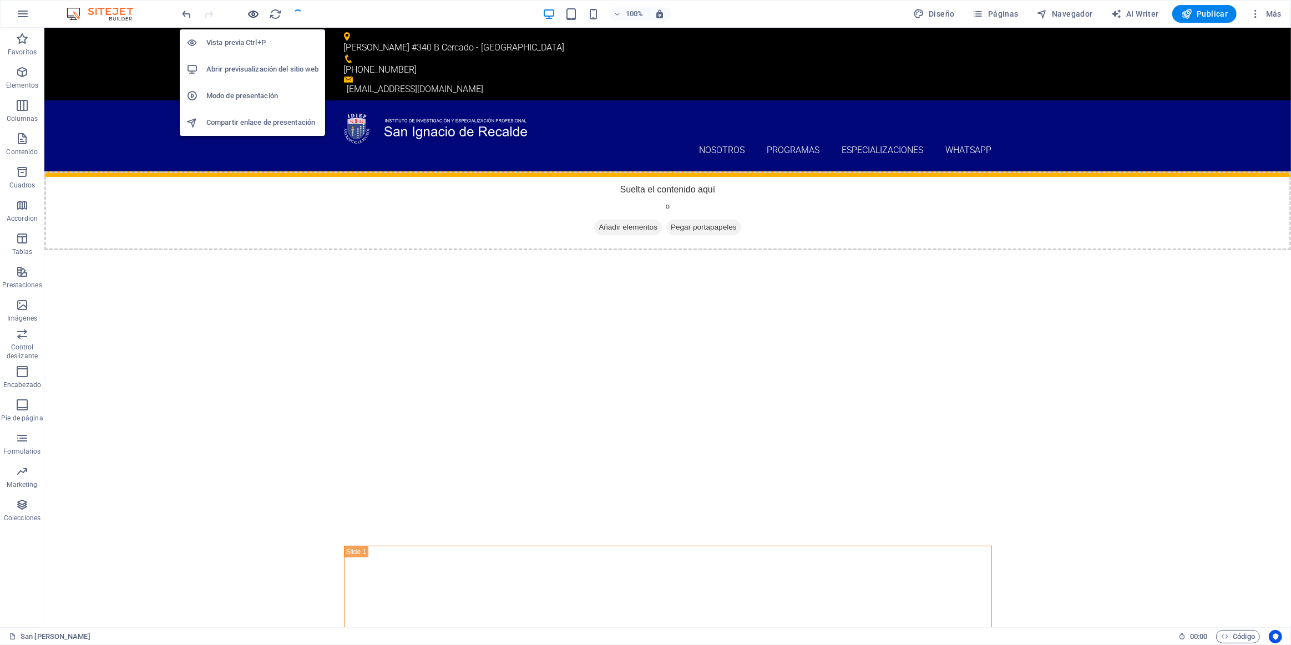
click at [253, 14] on icon "button" at bounding box center [253, 14] width 13 height 13
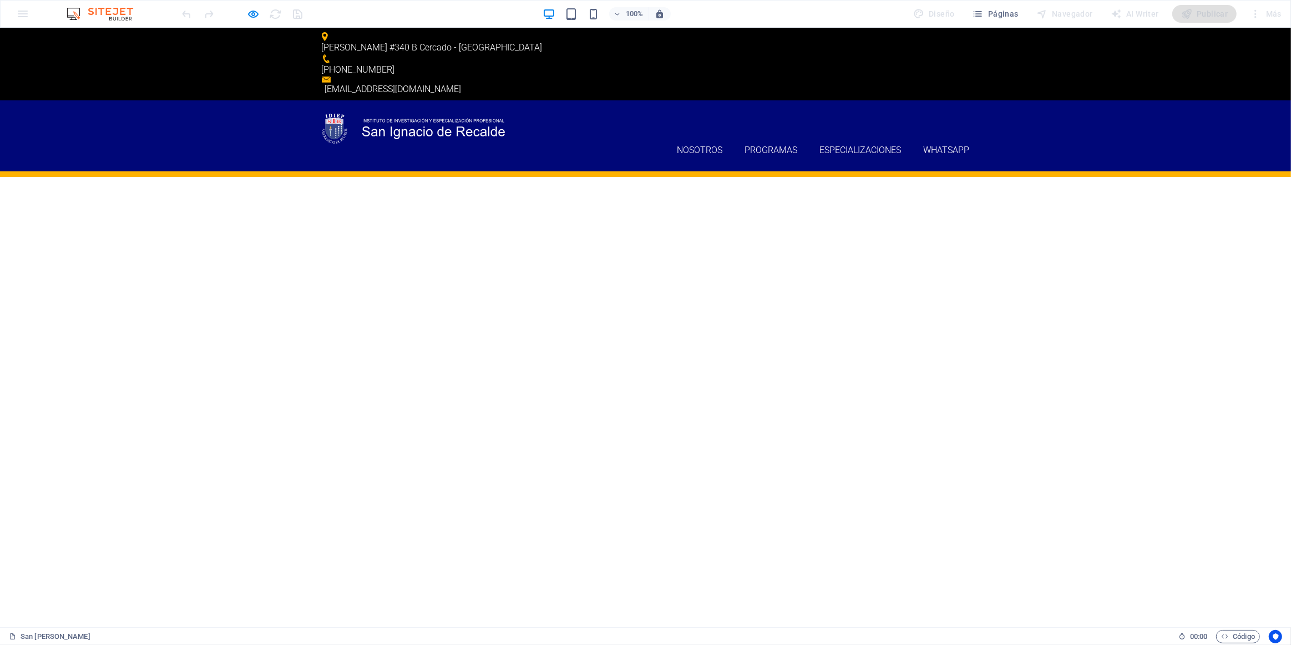
click at [626, 63] on p "[PHONE_NUMBER]" at bounding box center [641, 69] width 639 height 13
click at [592, 43] on div "[PERSON_NAME] #340 B Cercado - [GEOGRAPHIC_DATA] [PHONE_NUMBER] [EMAIL_ADDRESS]…" at bounding box center [645, 64] width 1291 height 73
click at [613, 54] on figure at bounding box center [641, 58] width 639 height 9
click at [331, 54] on icon at bounding box center [326, 58] width 9 height 9
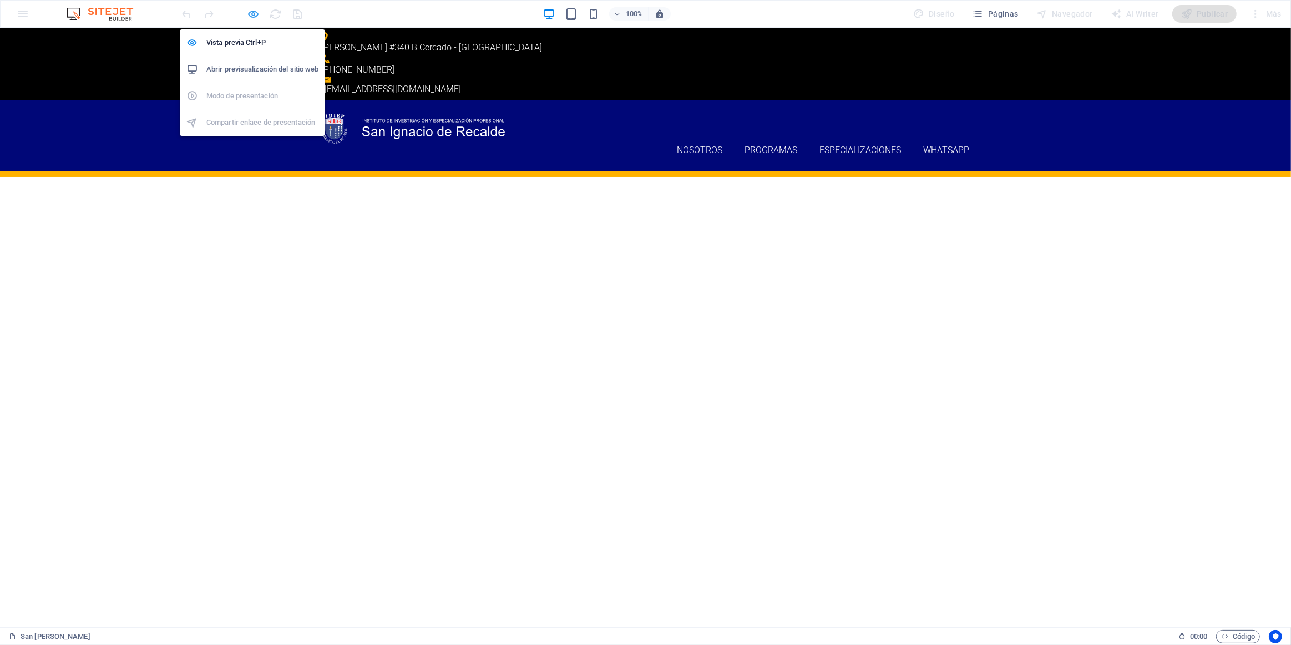
click at [258, 9] on icon "button" at bounding box center [253, 14] width 13 height 13
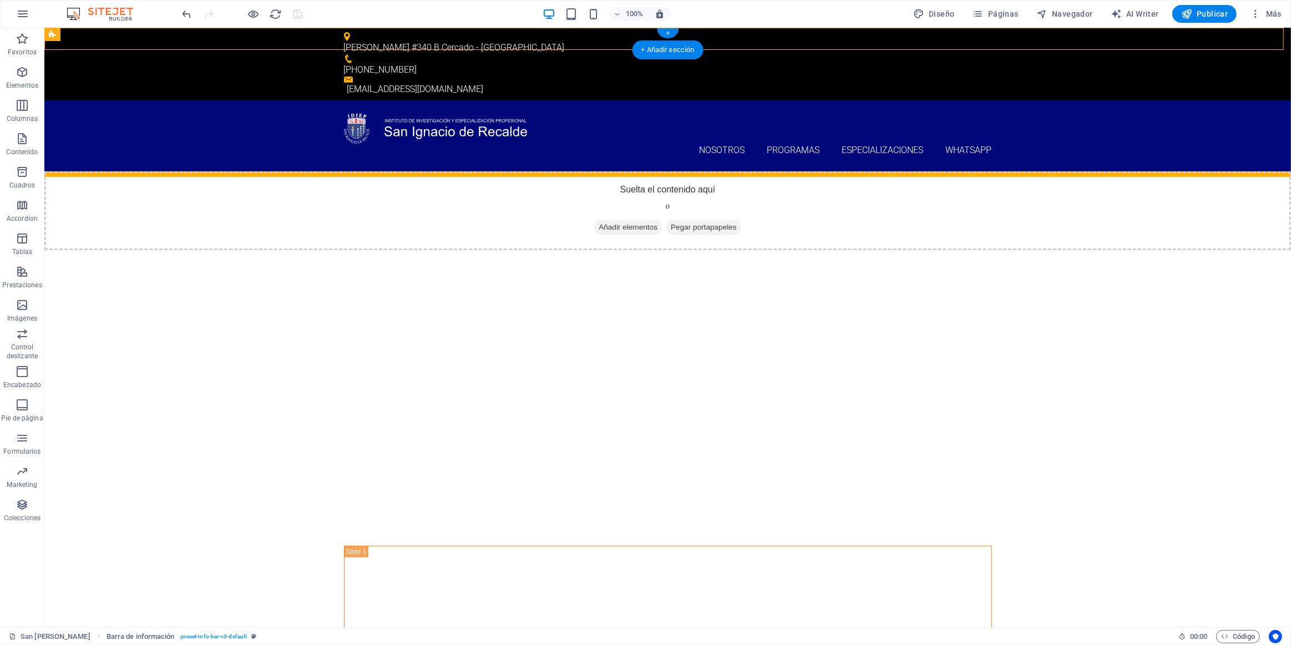
drag, startPoint x: 677, startPoint y: 60, endPoint x: 334, endPoint y: 39, distance: 343.5
click at [635, 34] on icon at bounding box center [635, 34] width 8 height 13
drag, startPoint x: 692, startPoint y: 60, endPoint x: 387, endPoint y: 64, distance: 305.1
drag, startPoint x: 684, startPoint y: 59, endPoint x: 364, endPoint y: 39, distance: 320.7
click at [343, 37] on div "Contenedor" at bounding box center [368, 34] width 56 height 13
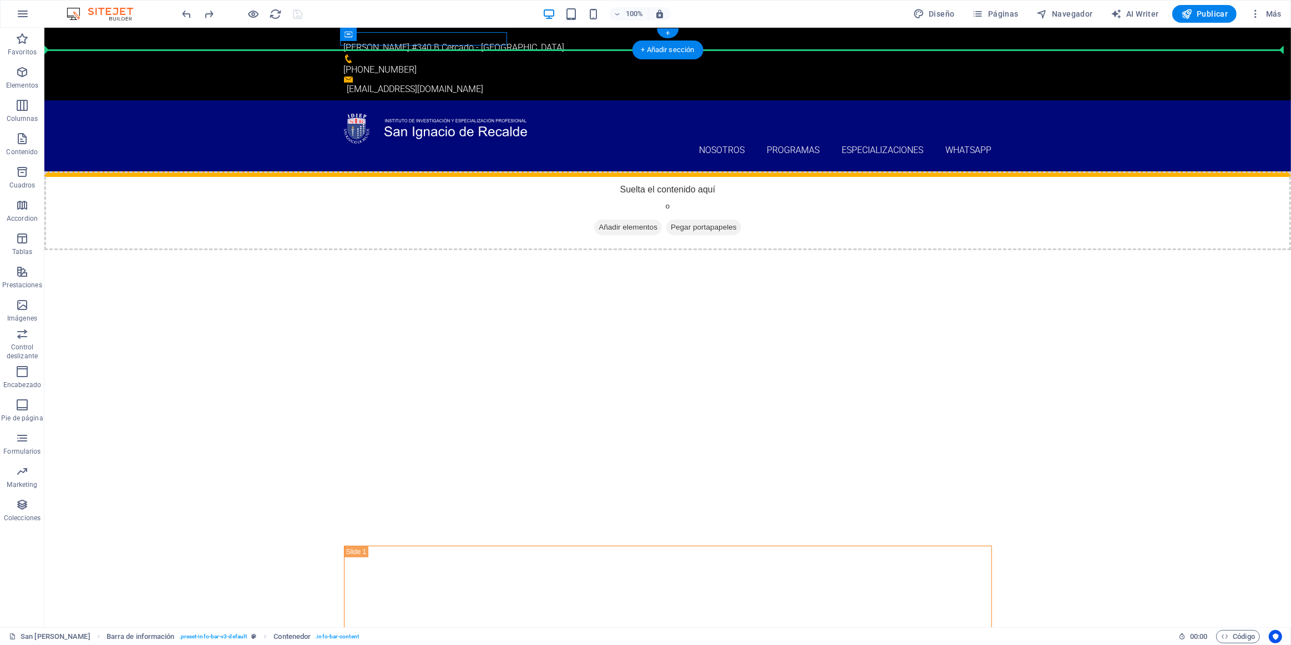
drag, startPoint x: 413, startPoint y: 59, endPoint x: 1016, endPoint y: 40, distance: 603.2
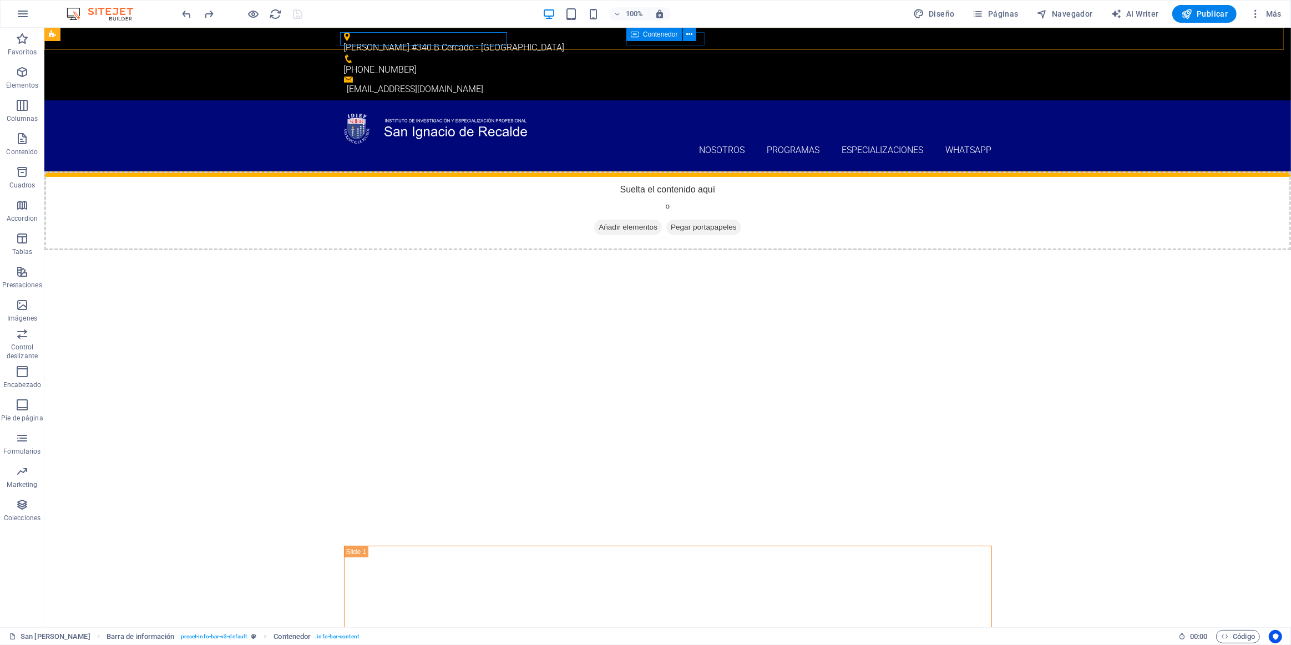
click at [636, 35] on icon at bounding box center [635, 34] width 8 height 13
click at [348, 33] on icon at bounding box center [348, 34] width 8 height 13
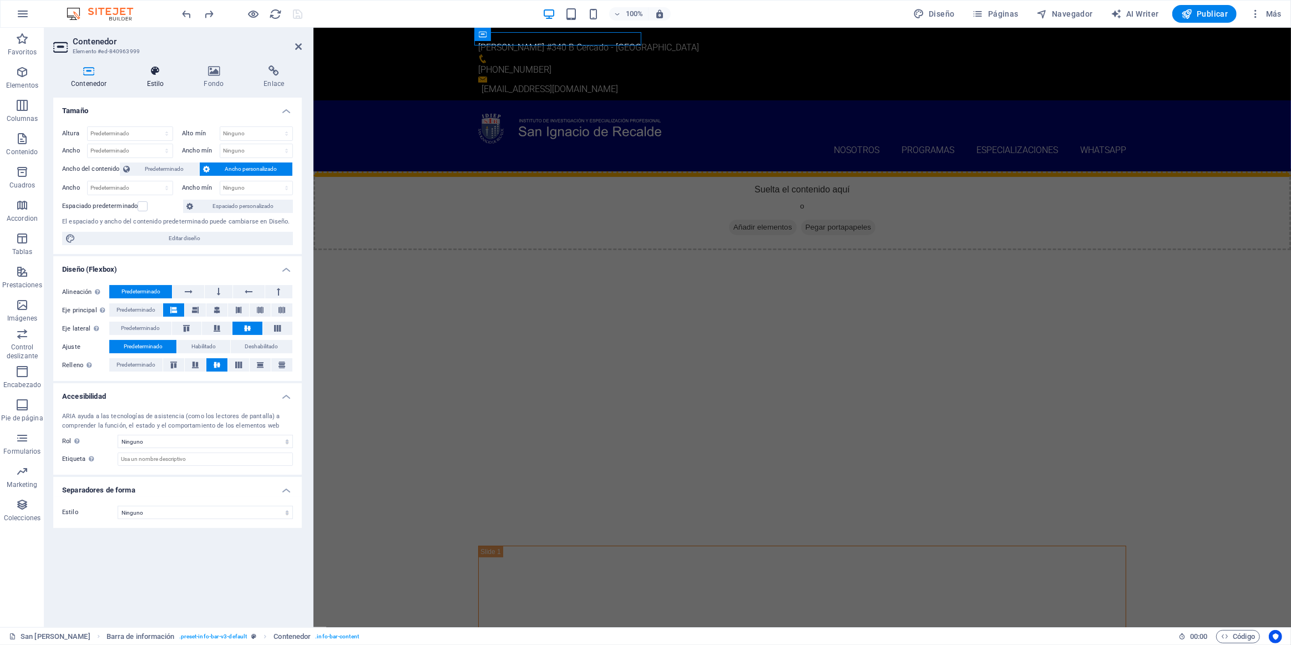
click at [161, 72] on icon at bounding box center [155, 70] width 53 height 11
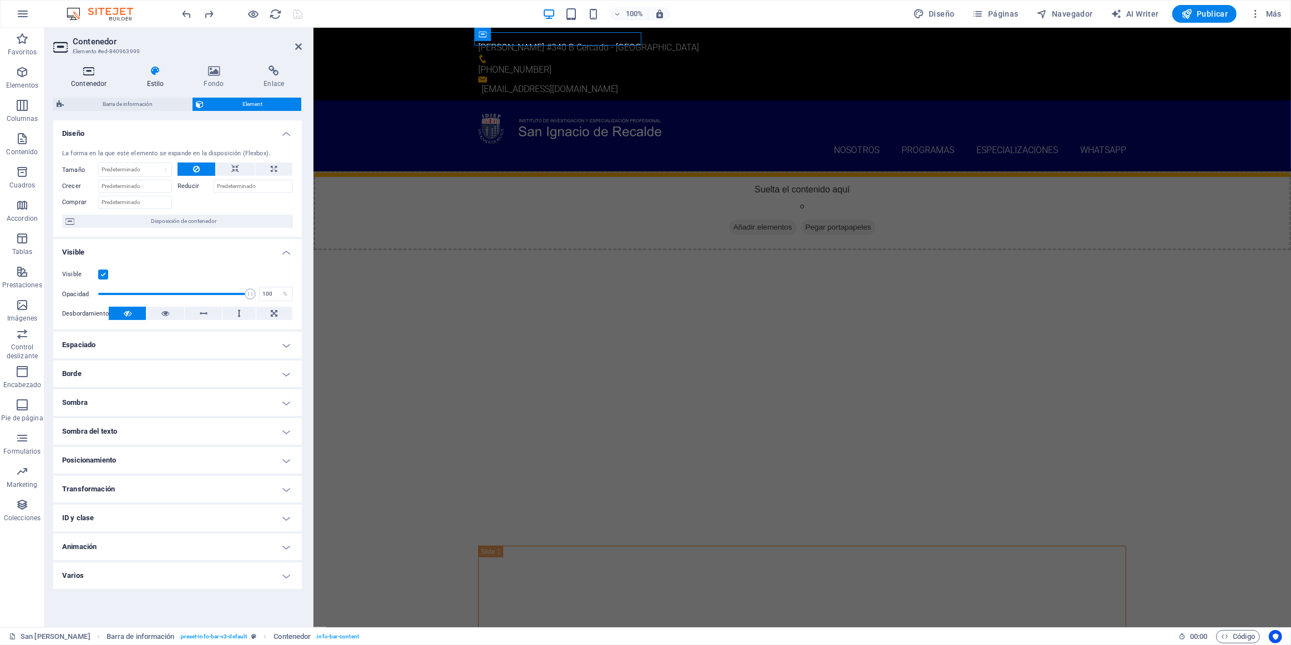
click at [86, 80] on h4 "Contenedor" at bounding box center [91, 76] width 76 height 23
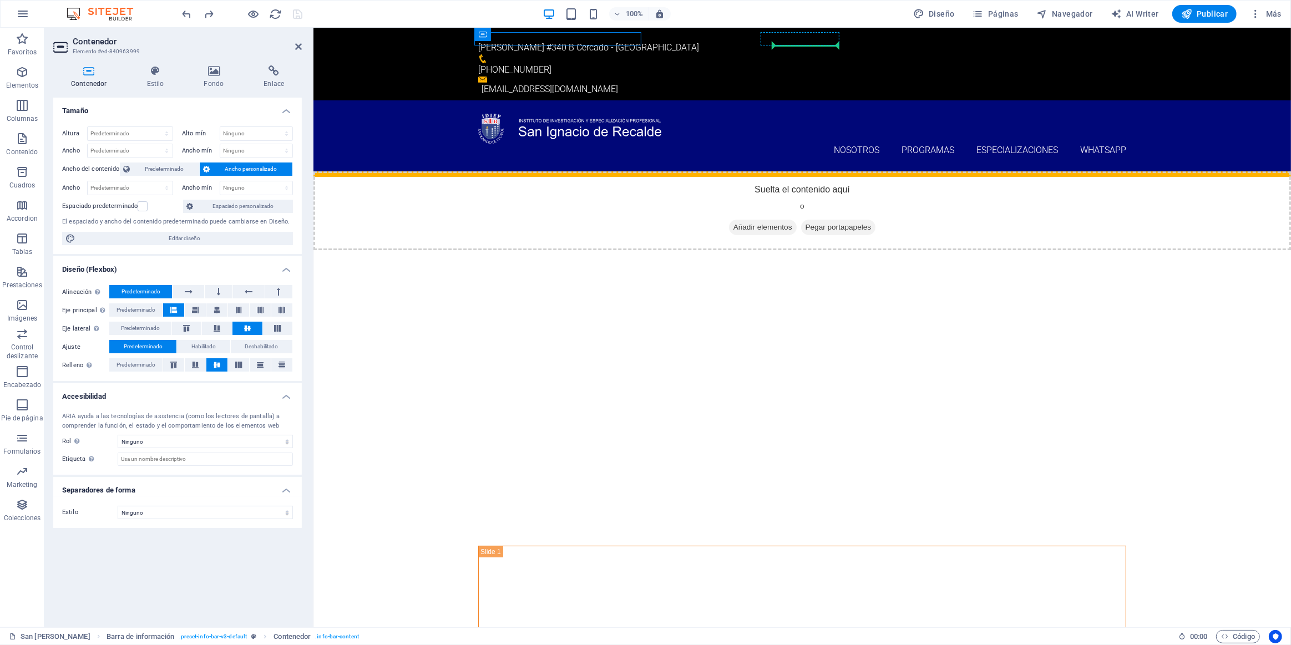
drag, startPoint x: 830, startPoint y: 60, endPoint x: 829, endPoint y: 44, distance: 16.6
click at [297, 43] on icon at bounding box center [298, 46] width 7 height 9
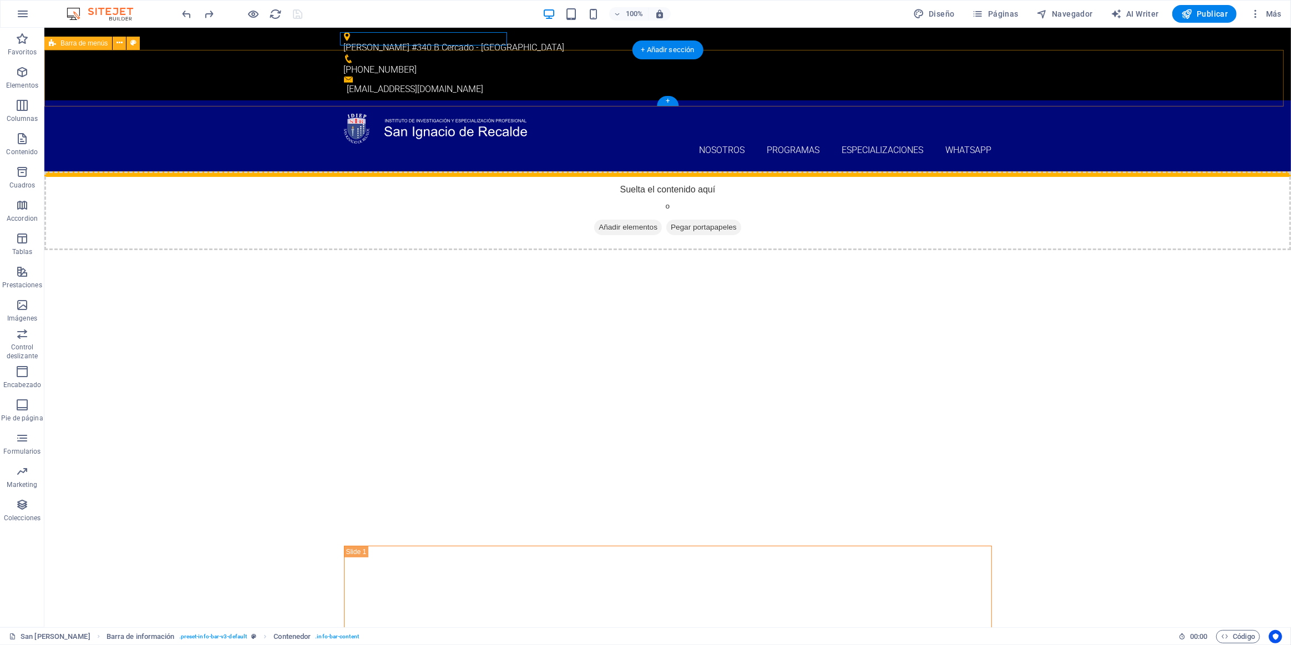
click at [642, 105] on div "Nosotros Programas Programas de Salud Programas de Administración Programas de …" at bounding box center [667, 136] width 1246 height 72
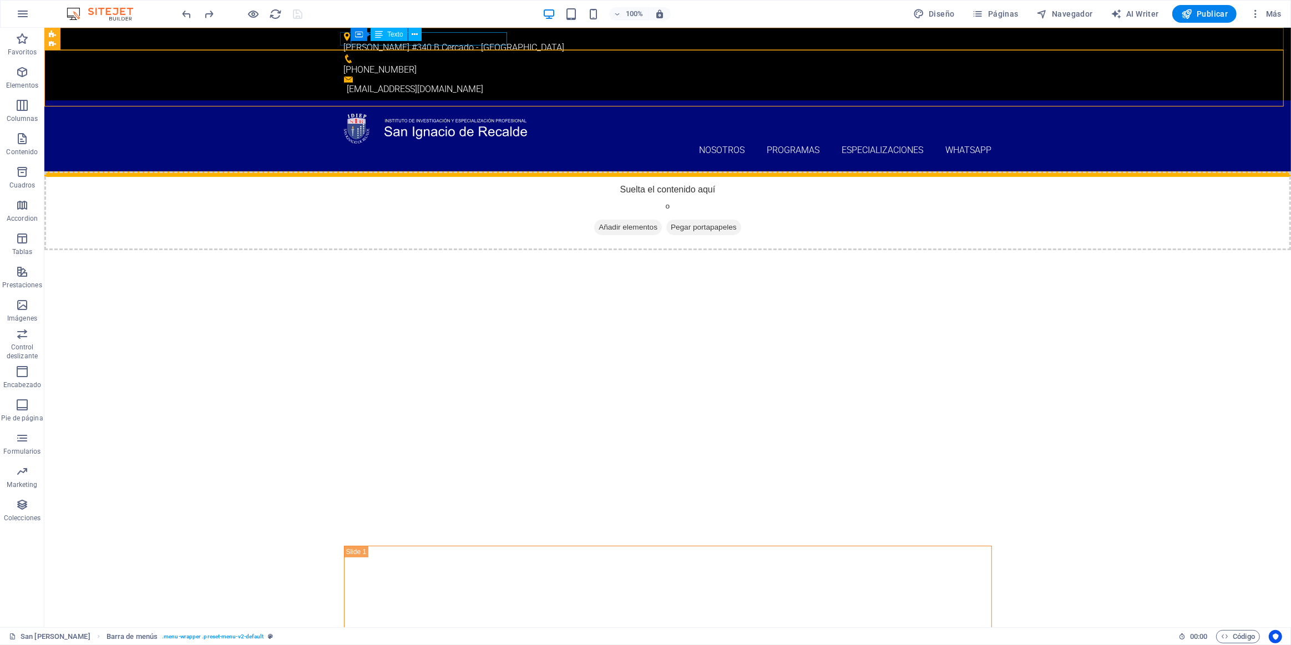
click at [387, 34] on span "Texto" at bounding box center [395, 34] width 16 height 7
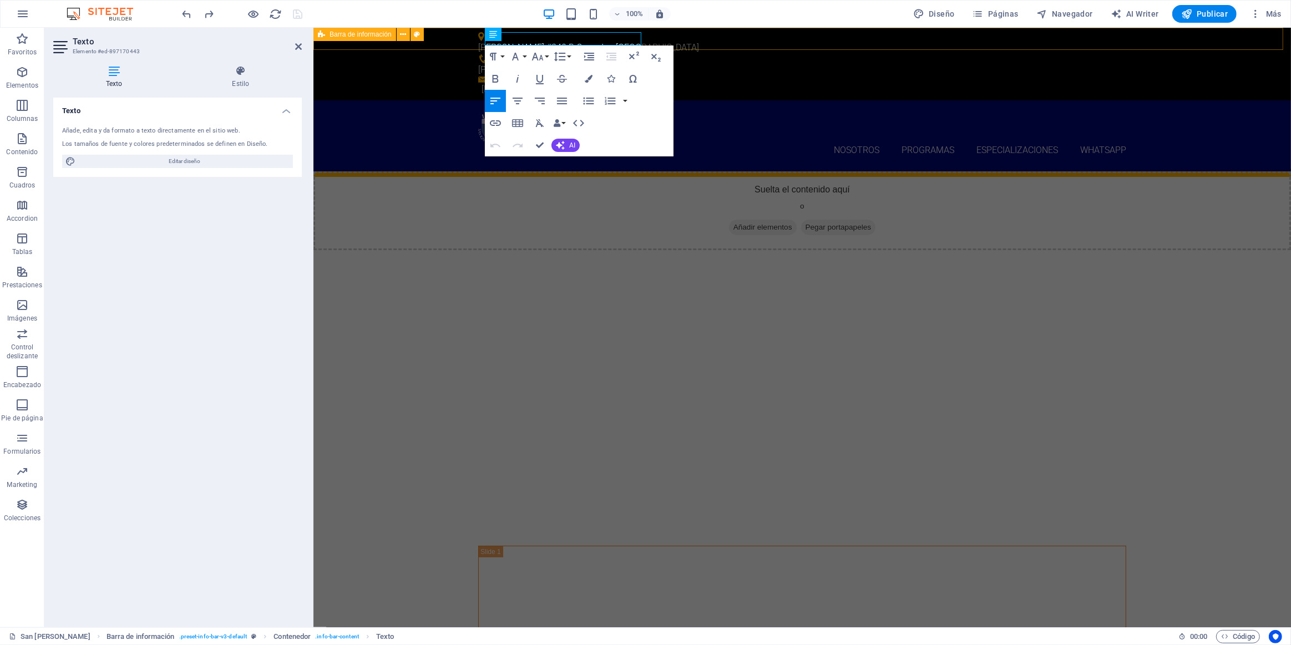
drag, startPoint x: 842, startPoint y: 43, endPoint x: 1113, endPoint y: 44, distance: 271.2
click at [642, 44] on div "[PERSON_NAME] #340 B Cercado - [GEOGRAPHIC_DATA] [PHONE_NUMBER] [EMAIL_ADDRESS]…" at bounding box center [801, 64] width 977 height 73
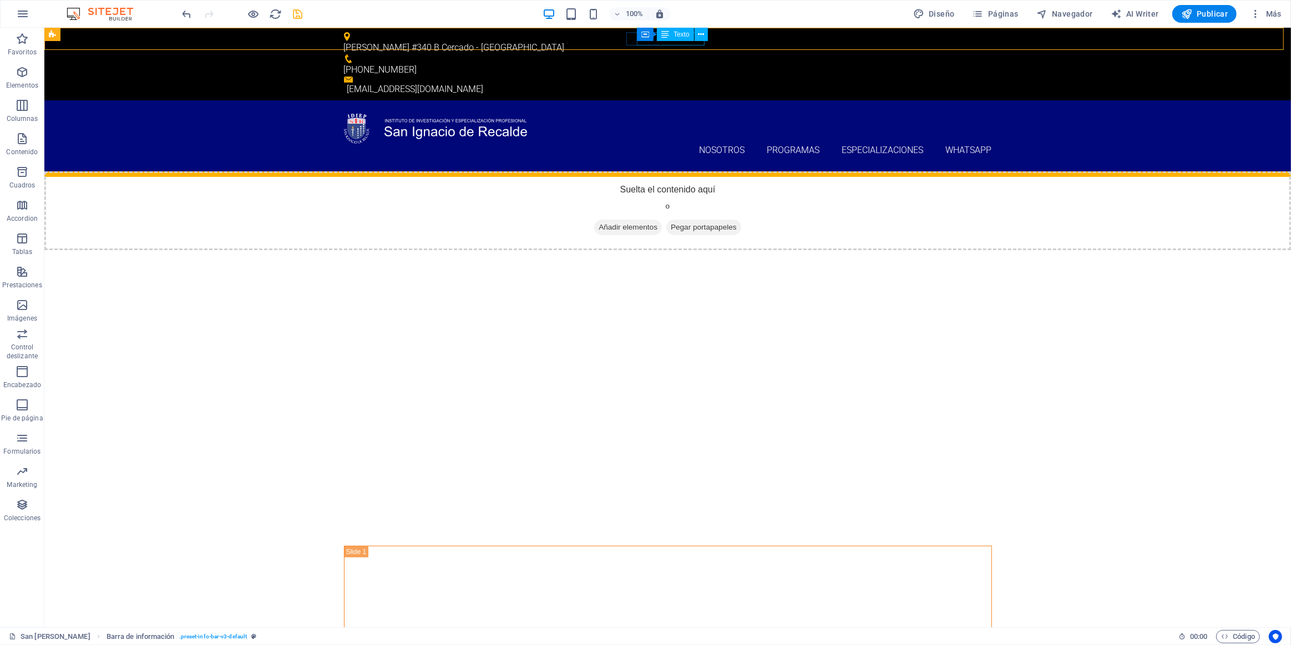
click at [642, 37] on div "Texto" at bounding box center [675, 34] width 37 height 13
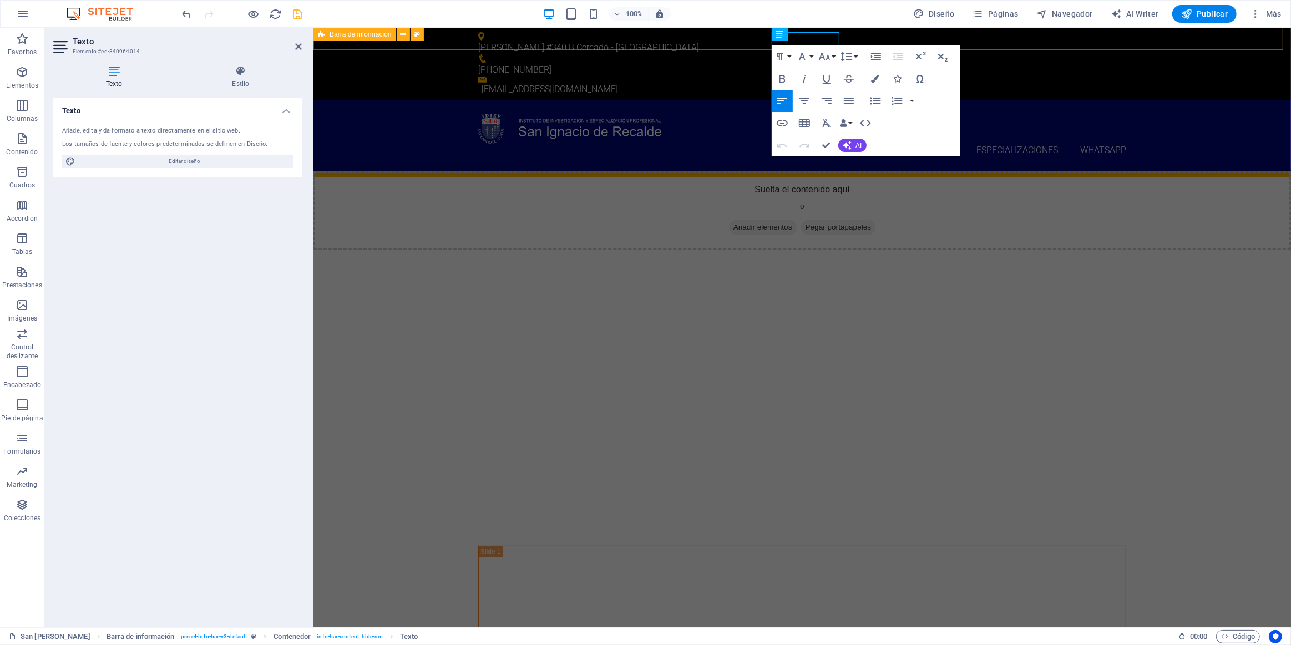
drag, startPoint x: 869, startPoint y: 33, endPoint x: 899, endPoint y: 37, distance: 29.7
click at [642, 34] on div "[PERSON_NAME] #340 B Cercado - [GEOGRAPHIC_DATA] [PHONE_NUMBER] [EMAIL_ADDRESS]…" at bounding box center [801, 64] width 977 height 73
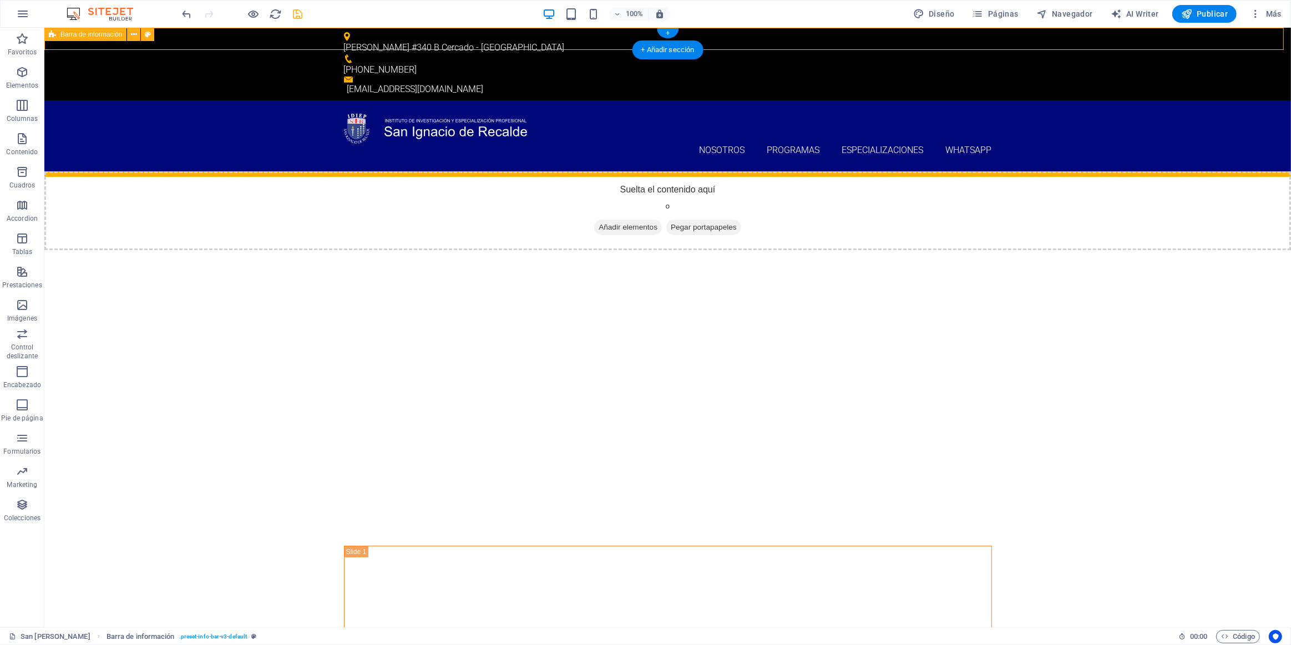
click at [642, 39] on div "[PERSON_NAME] #340 B Cercado - [GEOGRAPHIC_DATA] [PHONE_NUMBER] [EMAIL_ADDRESS]…" at bounding box center [667, 64] width 1246 height 73
click at [642, 83] on div "[EMAIL_ADDRESS][DOMAIN_NAME]" at bounding box center [669, 89] width 645 height 13
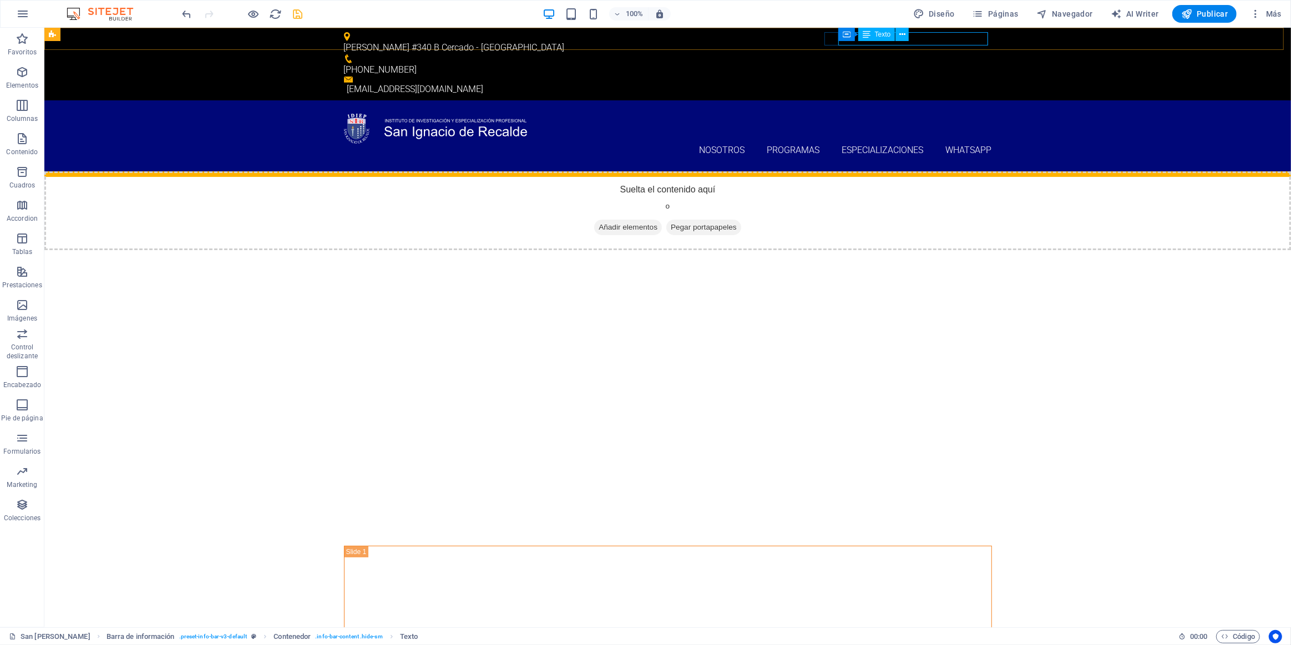
click at [642, 34] on span "Texto" at bounding box center [883, 34] width 16 height 7
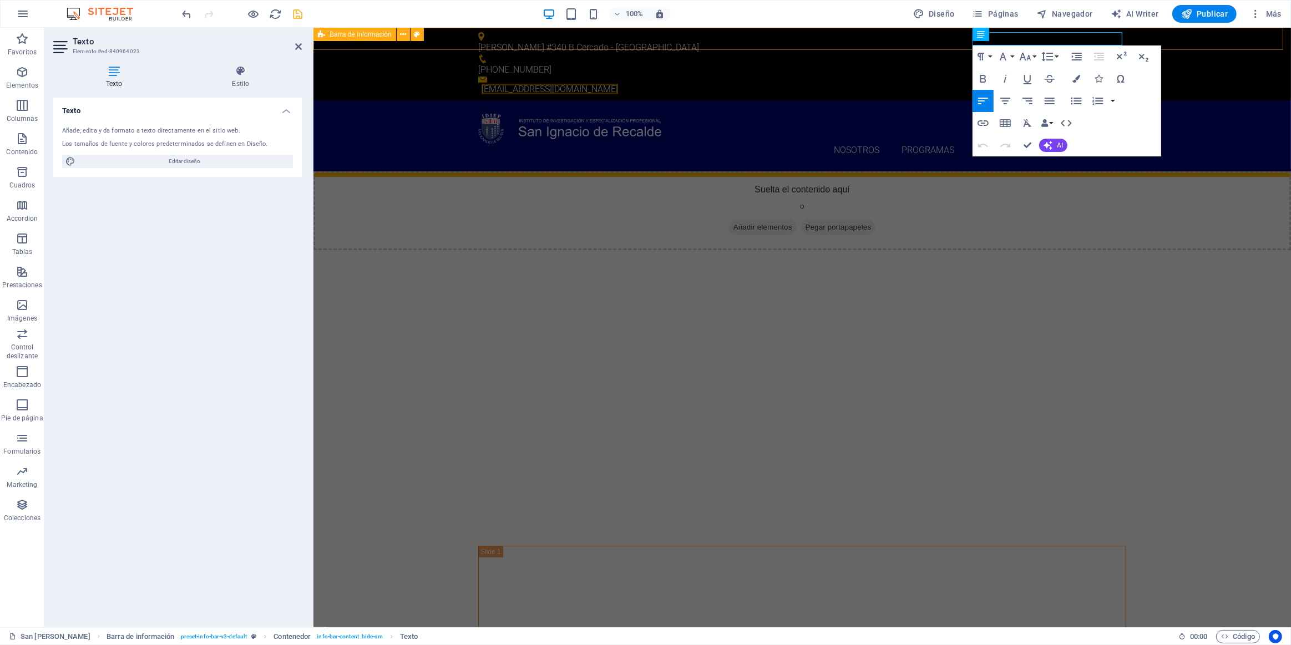
click at [642, 42] on div "[PERSON_NAME] #340 B Cercado - [GEOGRAPHIC_DATA] [PHONE_NUMBER] [EMAIL_ADDRESS]…" at bounding box center [801, 64] width 977 height 73
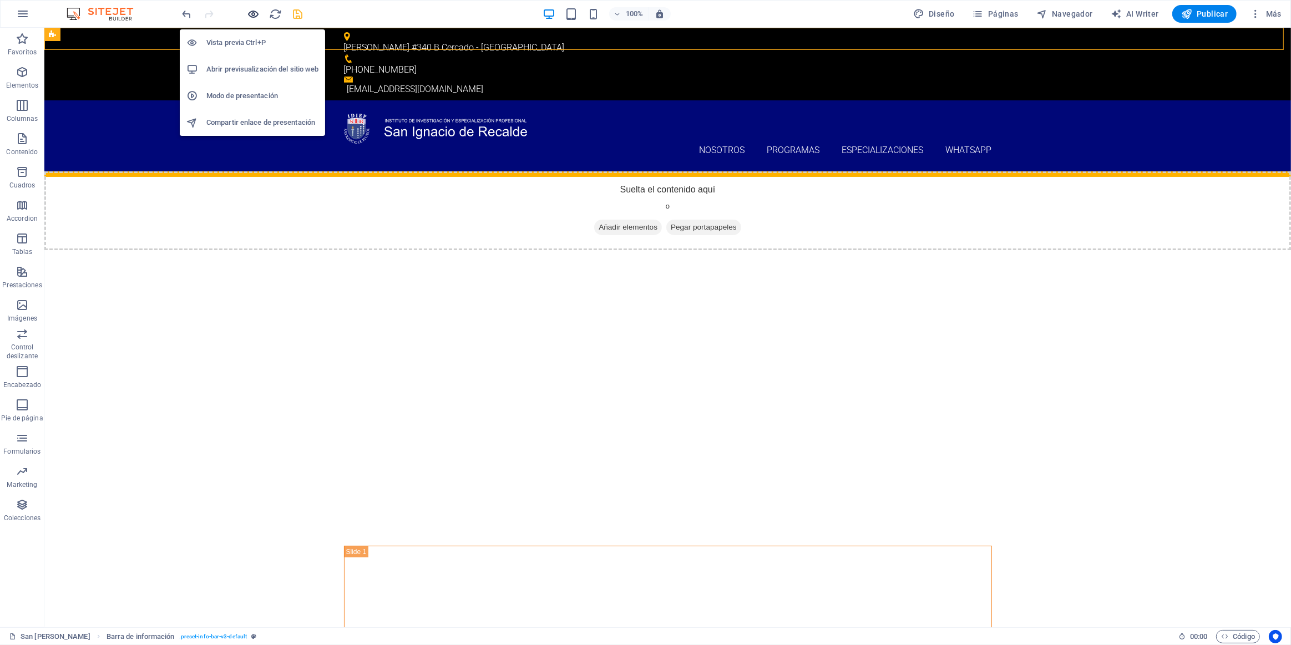
click at [255, 13] on icon "button" at bounding box center [253, 14] width 13 height 13
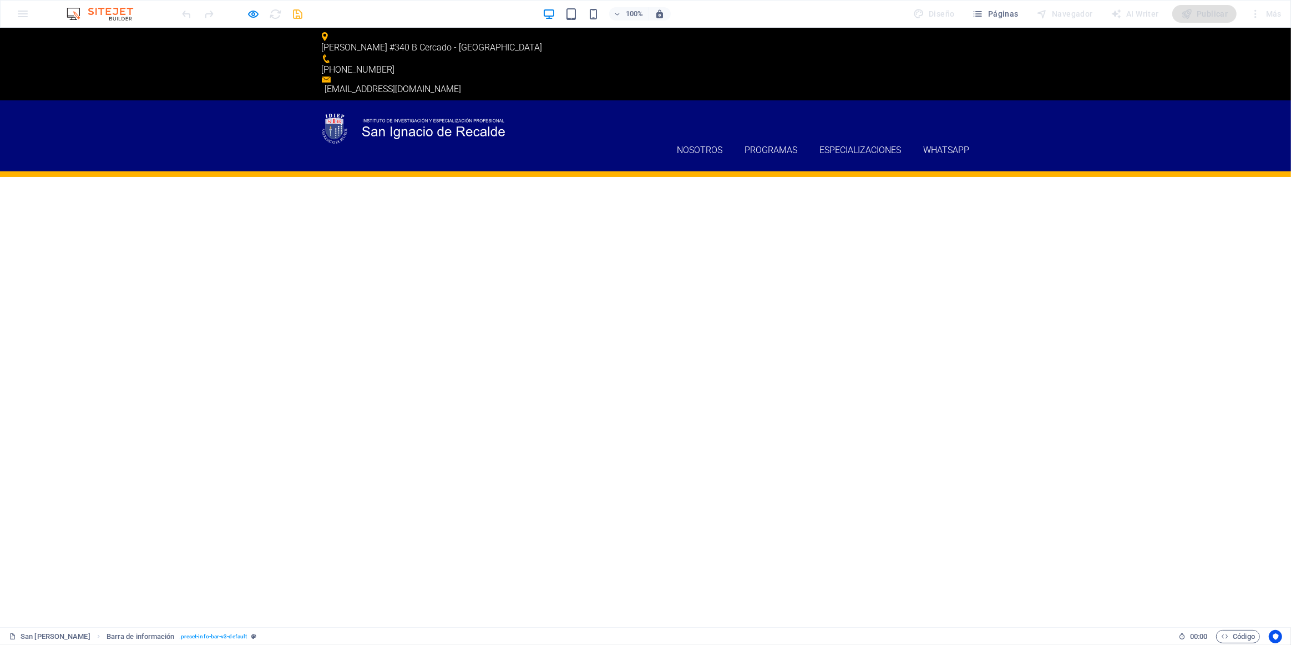
click at [642, 63] on p "[PHONE_NUMBER]" at bounding box center [641, 69] width 639 height 13
click at [412, 41] on p "[PERSON_NAME] #340 B Cercado - [GEOGRAPHIC_DATA]" at bounding box center [641, 47] width 639 height 13
click at [461, 84] on link "[EMAIL_ADDRESS][DOMAIN_NAME]" at bounding box center [393, 89] width 136 height 11
click at [253, 6] on div at bounding box center [242, 14] width 124 height 18
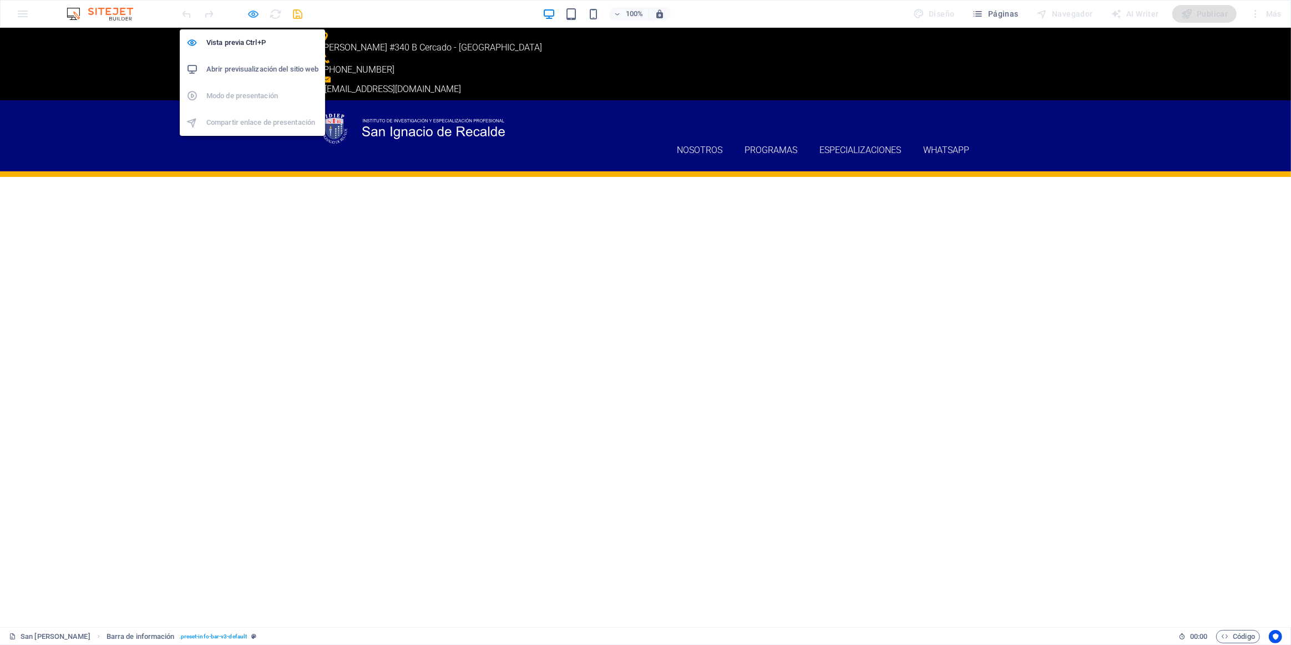
click at [253, 14] on icon "button" at bounding box center [253, 14] width 13 height 13
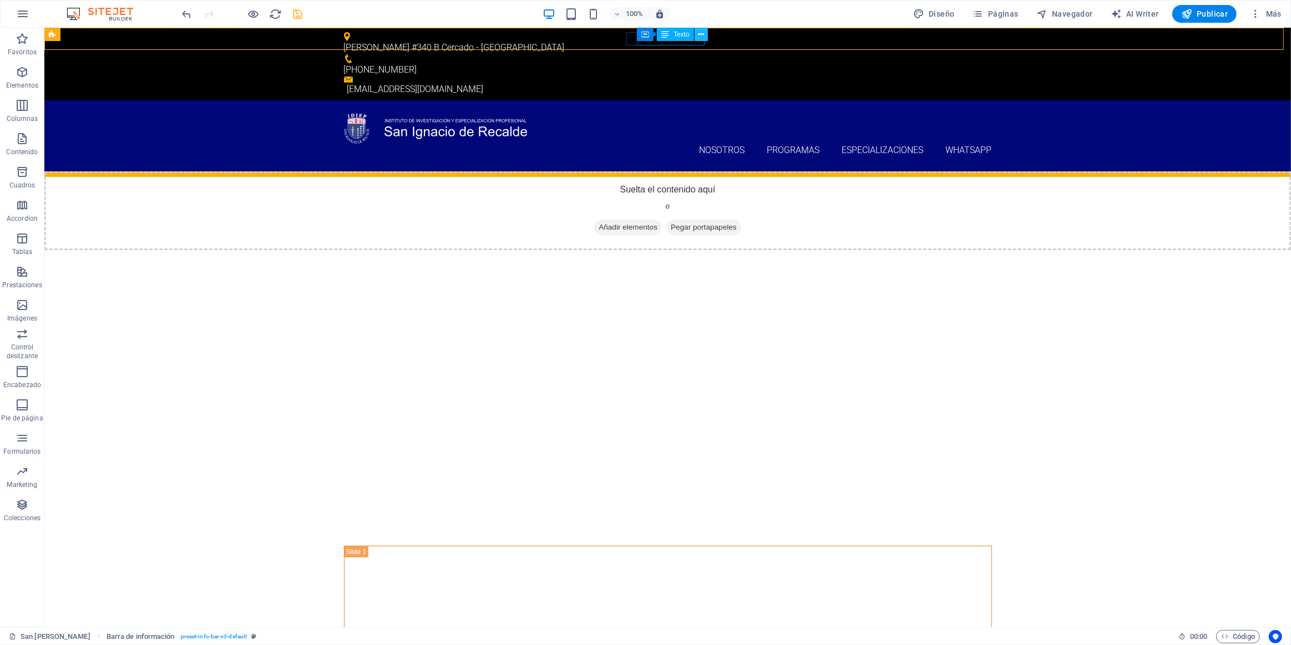
click at [642, 33] on button at bounding box center [700, 34] width 13 height 13
click at [642, 36] on icon at bounding box center [665, 34] width 8 height 13
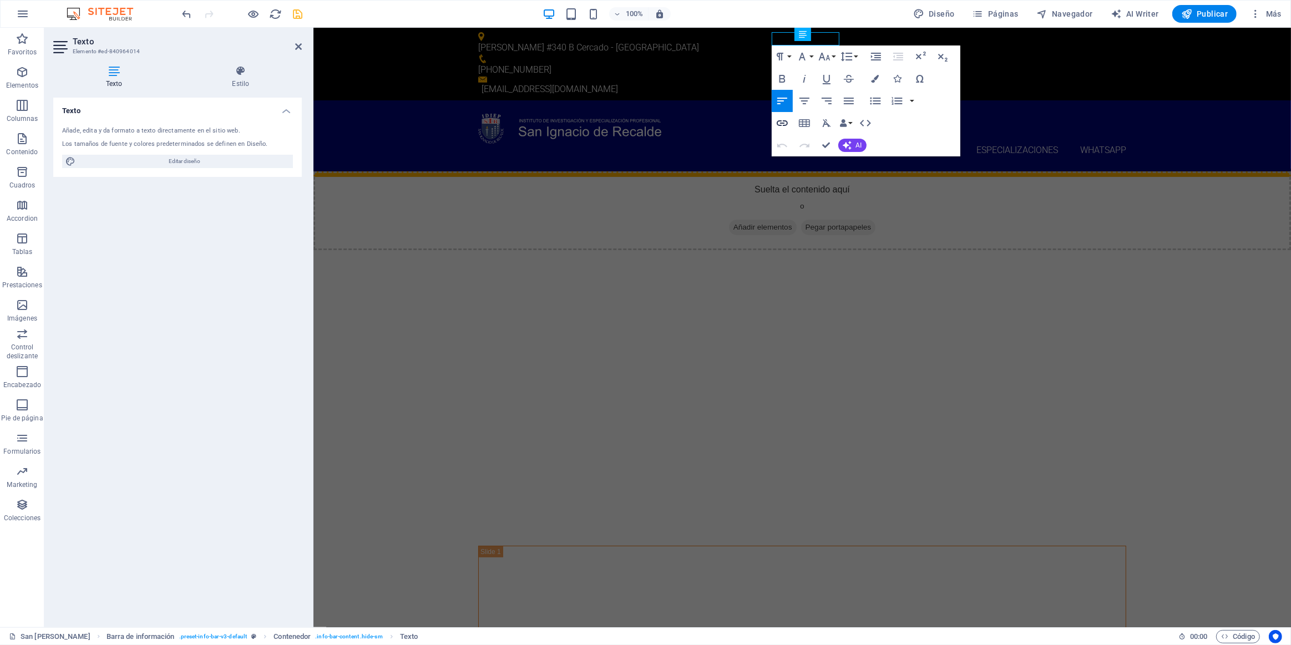
click at [642, 121] on icon "button" at bounding box center [781, 122] width 13 height 13
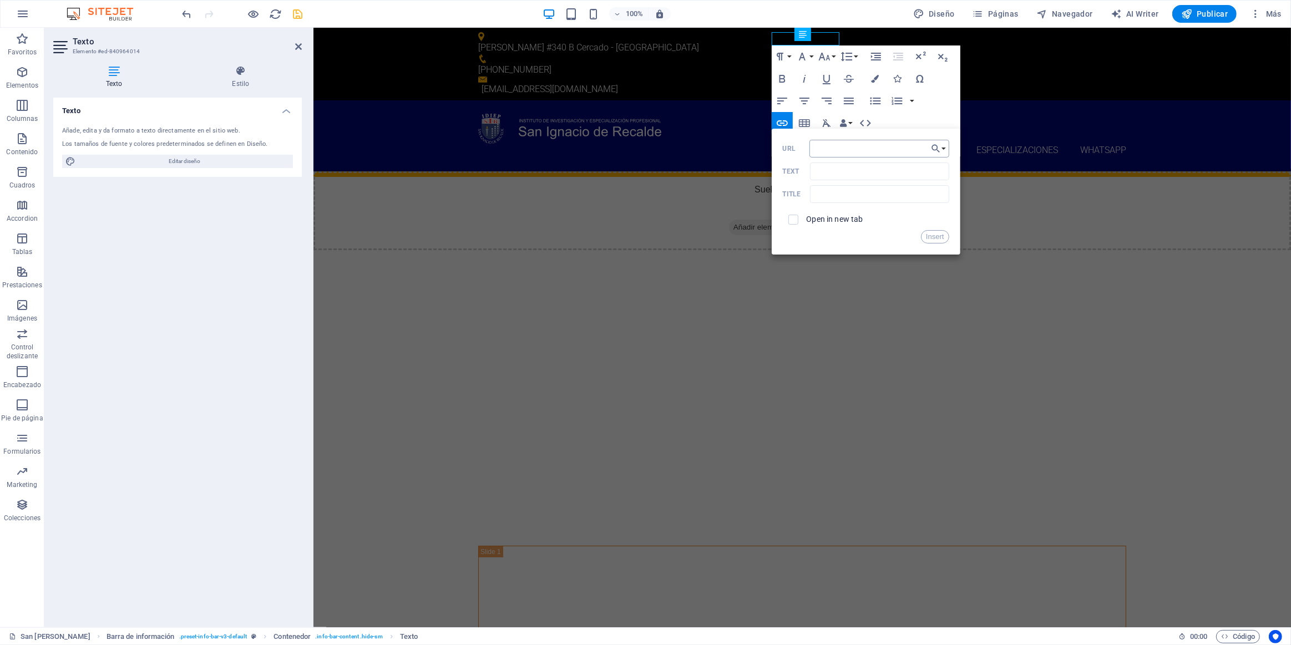
click at [642, 149] on input "URL" at bounding box center [879, 149] width 140 height 18
type input "[DOMAIN_NAME][URL]"
drag, startPoint x: 828, startPoint y: 42, endPoint x: 838, endPoint y: 42, distance: 10.0
click at [642, 63] on p "[PHONE_NUMBER]" at bounding box center [797, 69] width 639 height 13
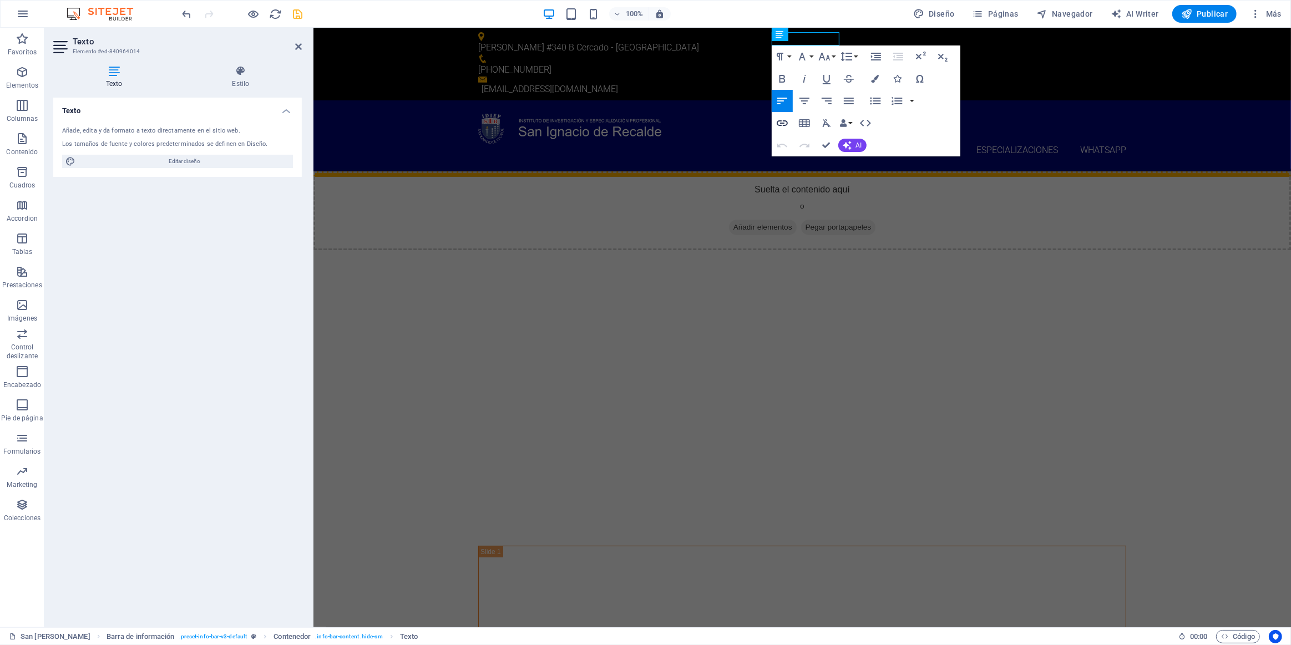
type input "11"
click at [642, 116] on icon "button" at bounding box center [781, 122] width 13 height 13
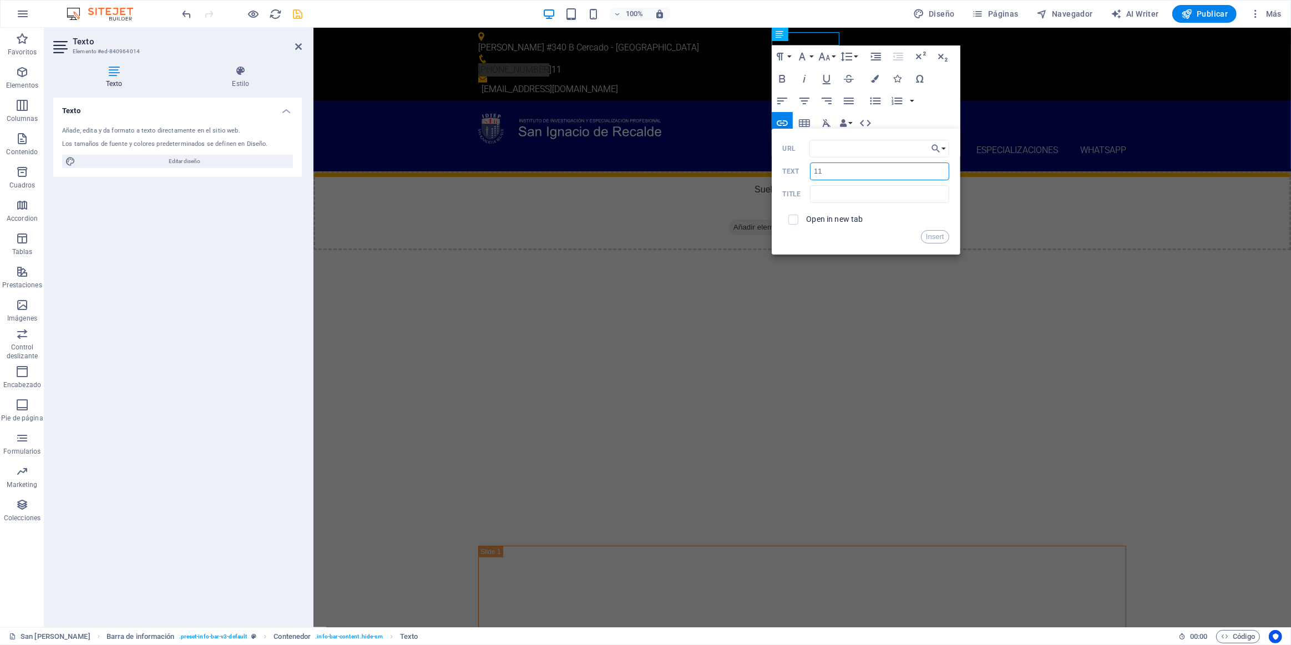
drag, startPoint x: 840, startPoint y: 167, endPoint x: 793, endPoint y: 181, distance: 48.8
click at [642, 181] on div "URL 11 Text Title Open in new tab Insert" at bounding box center [866, 192] width 166 height 104
click at [642, 145] on input "URL" at bounding box center [879, 149] width 140 height 18
type input "wa"
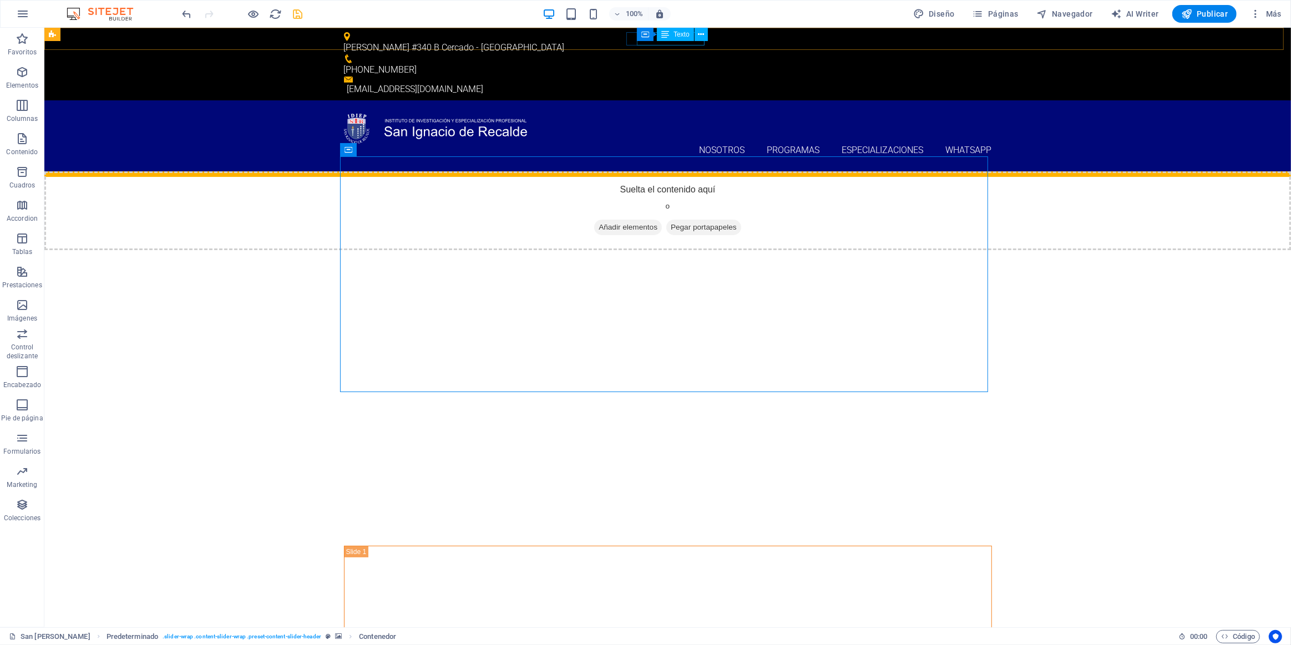
click at [642, 38] on div "Texto" at bounding box center [675, 34] width 37 height 13
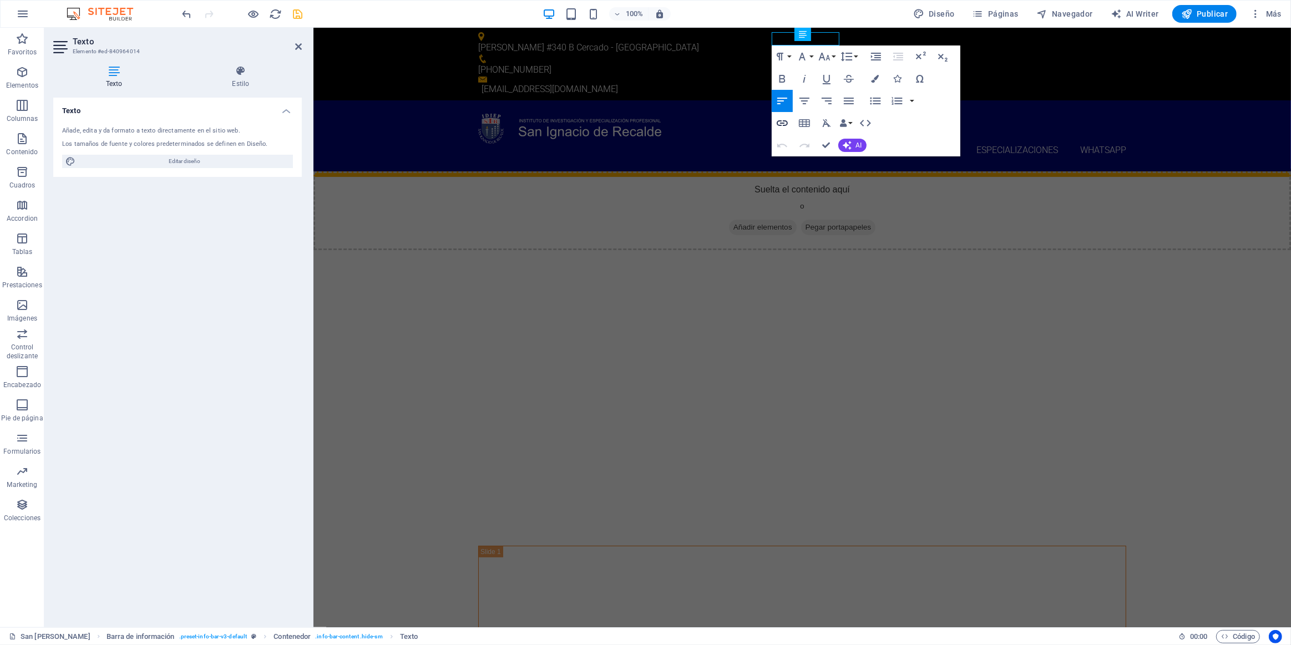
click at [642, 120] on icon "button" at bounding box center [781, 122] width 13 height 13
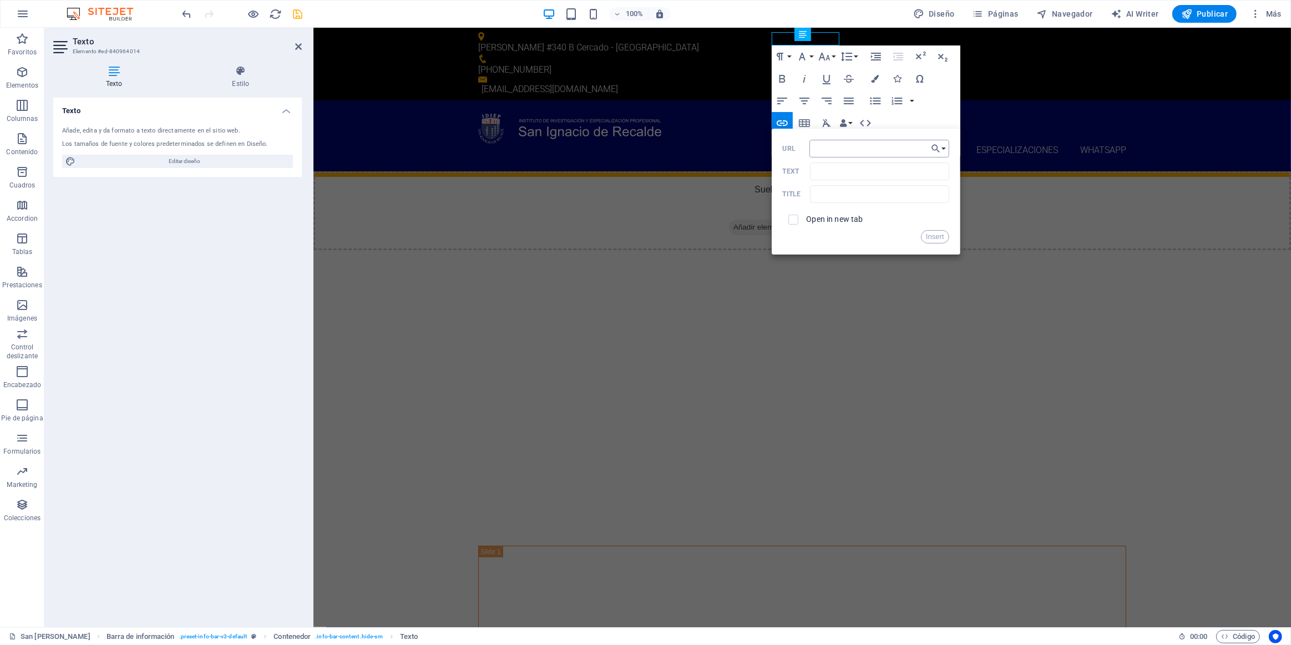
click at [642, 153] on input "URL" at bounding box center [879, 149] width 140 height 18
click at [642, 153] on input "[DOMAIN_NAME]/[PHONE_NUMBER]" at bounding box center [879, 149] width 140 height 18
click at [642, 148] on input "[DOMAIN_NAME]/[PHONE_NUMBER]" at bounding box center [879, 149] width 140 height 18
click at [642, 149] on input "[DOMAIN_NAME]/[PHONE_NUMBER]" at bounding box center [879, 149] width 140 height 18
click at [642, 148] on input "[DOMAIN_NAME][URL] 211" at bounding box center [879, 149] width 140 height 18
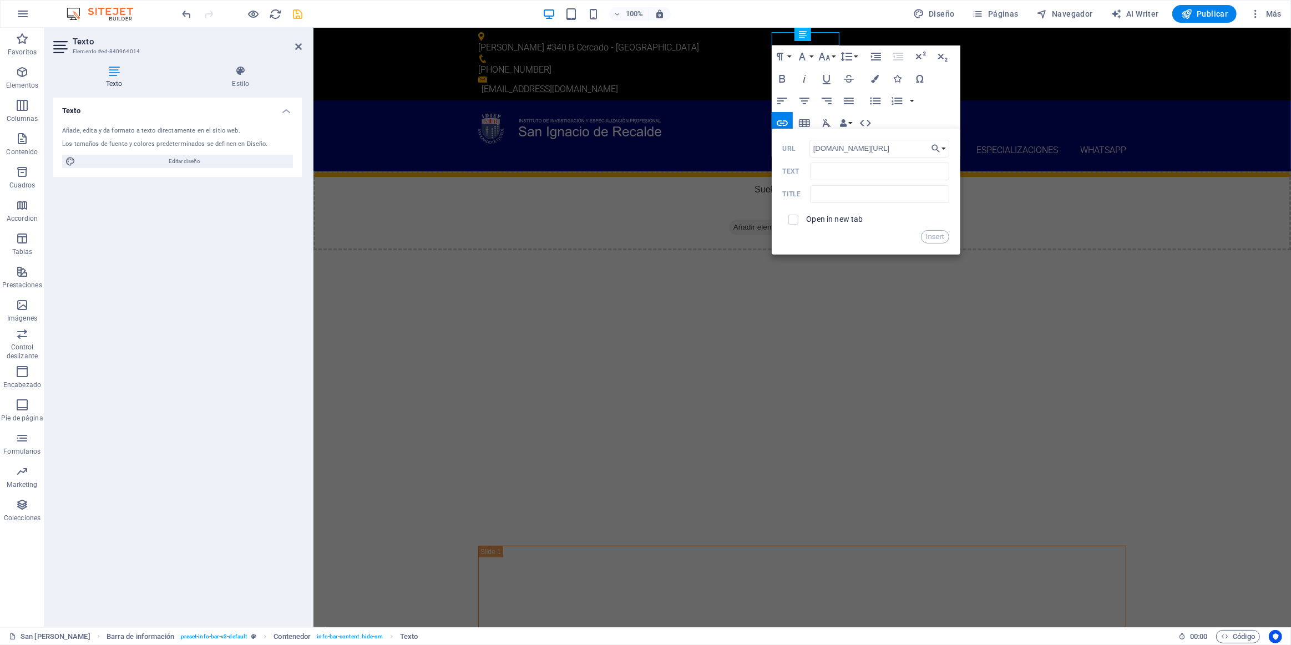
type input "[DOMAIN_NAME][URL]"
click at [642, 219] on label "Open in new tab" at bounding box center [834, 219] width 57 height 9
click at [642, 238] on button "Insert" at bounding box center [935, 236] width 28 height 13
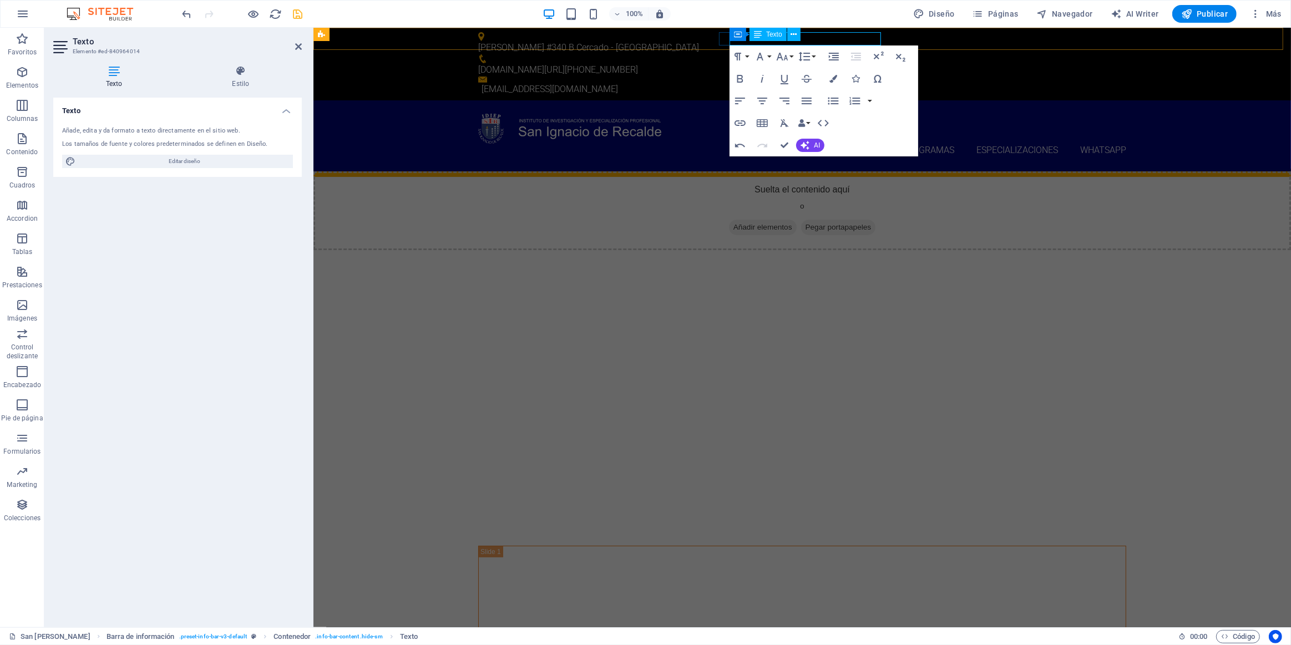
click at [642, 63] on p "[DOMAIN_NAME][URL] ​[PHONE_NUMBER]" at bounding box center [797, 69] width 639 height 13
click at [642, 144] on nav "Nosotros Programas Programas de Salud Programas de Administración Programas de …" at bounding box center [802, 151] width 648 height 14
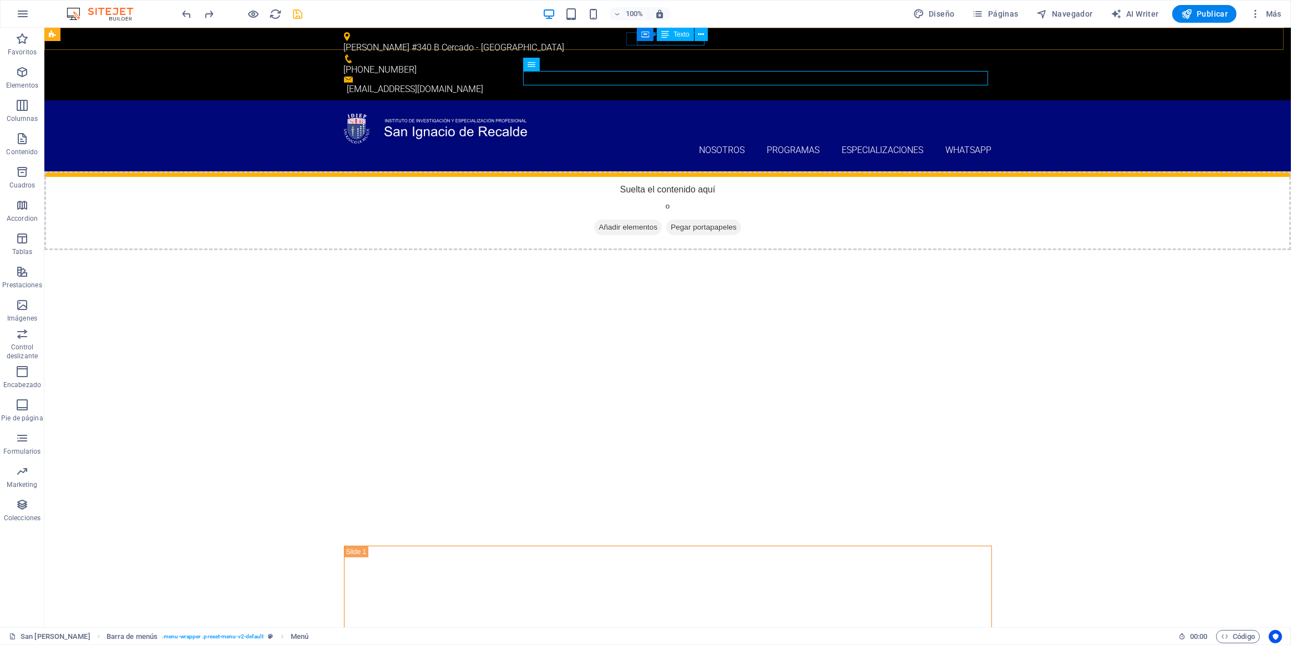
click at [642, 37] on icon at bounding box center [665, 34] width 8 height 13
click at [636, 33] on icon at bounding box center [635, 34] width 8 height 13
click at [642, 33] on div "Contenedor" at bounding box center [654, 34] width 56 height 13
select select
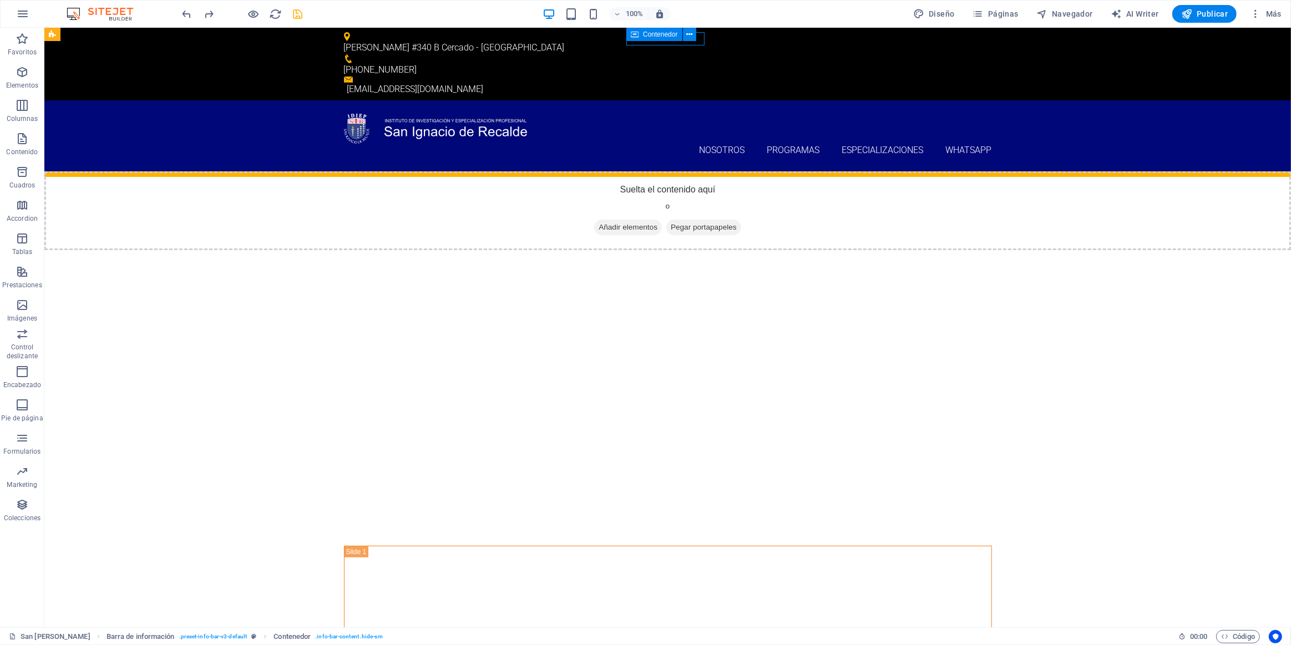
select select
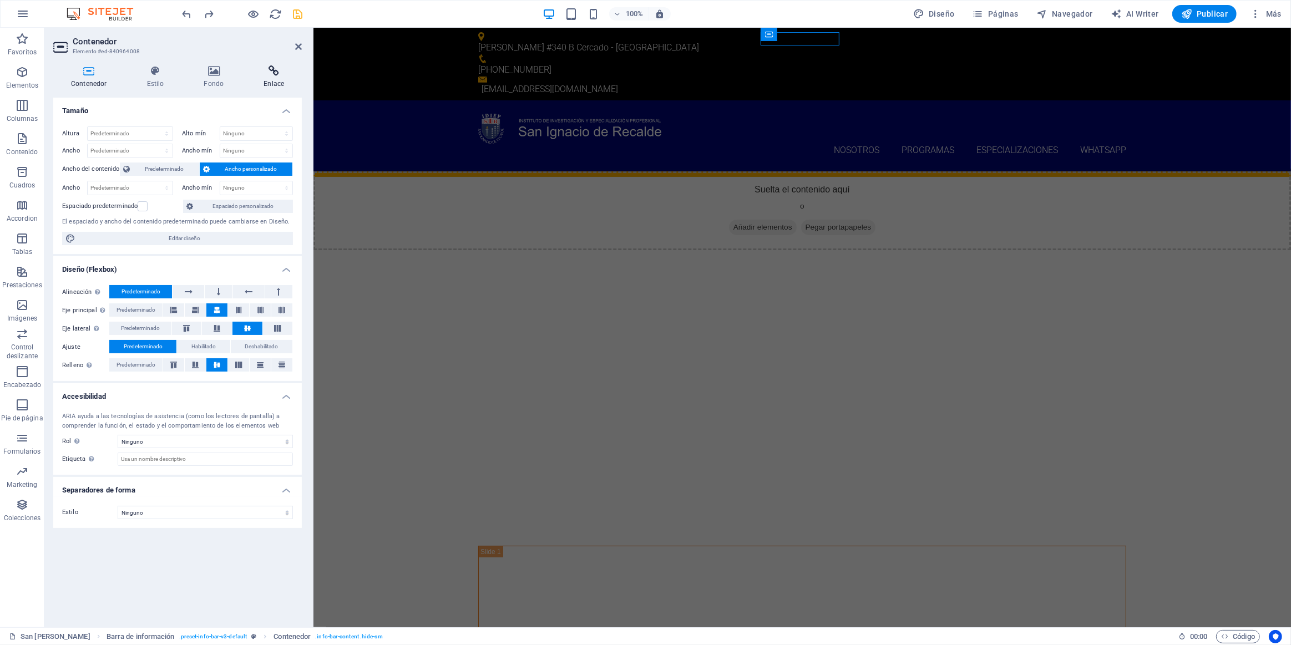
click at [278, 78] on h4 "Enlace" at bounding box center [274, 76] width 56 height 23
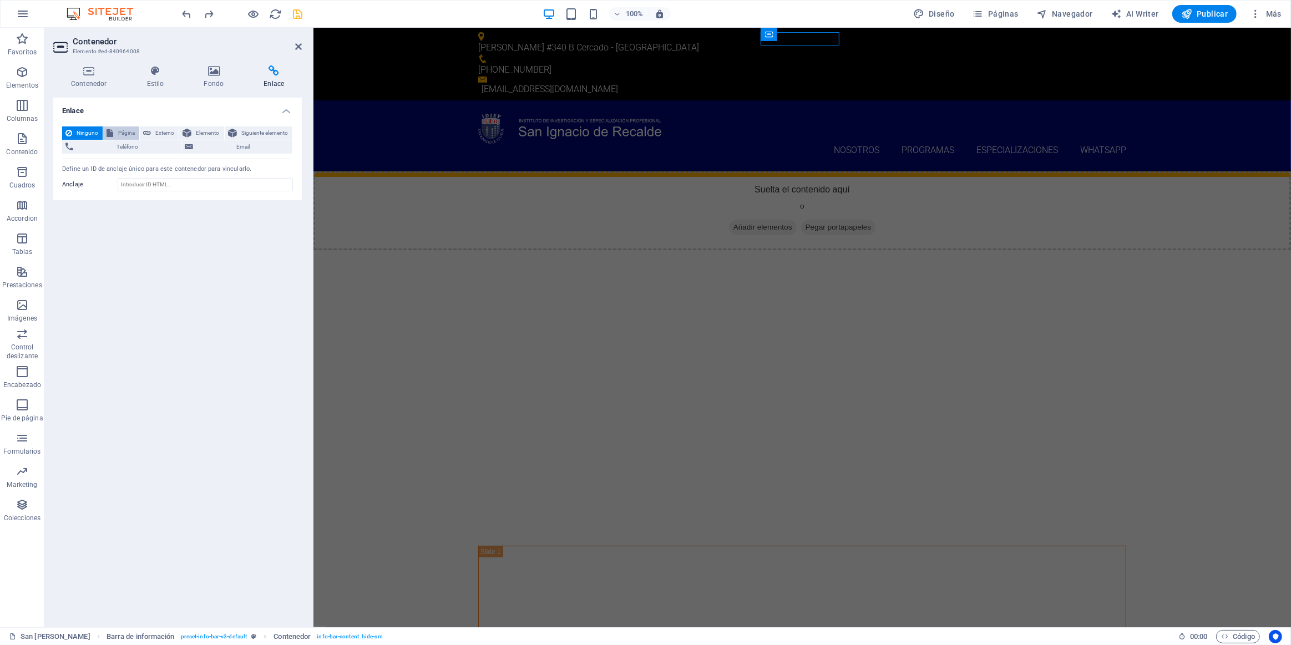
click at [127, 133] on span "Página" at bounding box center [125, 132] width 19 height 13
select select
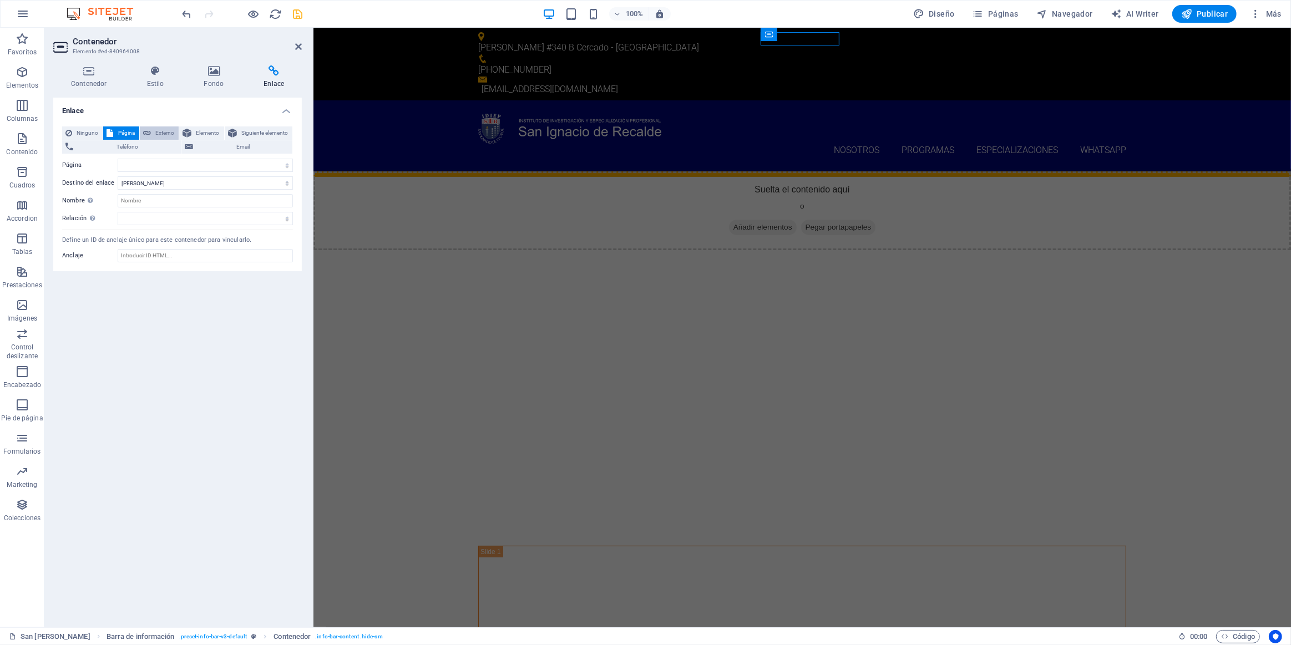
click at [165, 131] on span "Externo" at bounding box center [164, 132] width 21 height 13
select select "blank"
paste input "[PHONE_NUMBER]"
click at [152, 163] on input "[DOMAIN_NAME]/[PHONE_NUMBER]" at bounding box center [205, 165] width 175 height 13
click at [150, 163] on input "[DOMAIN_NAME]/[PHONE_NUMBER]" at bounding box center [205, 165] width 175 height 13
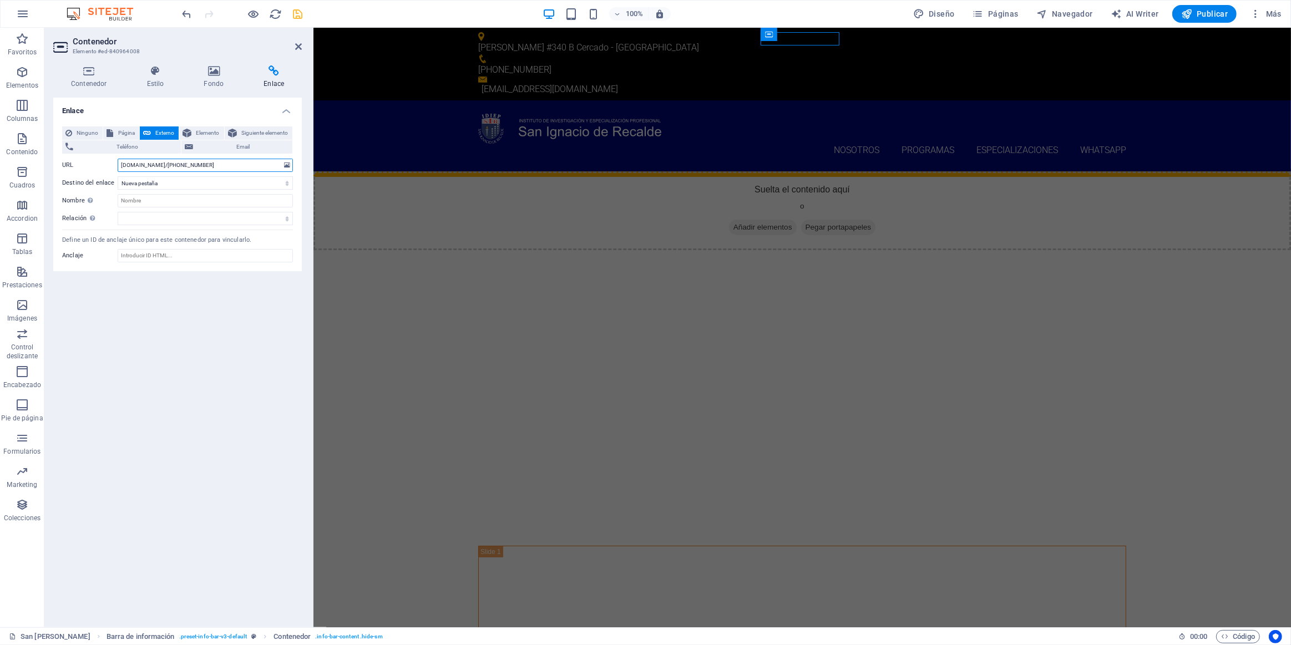
click at [143, 164] on input "[DOMAIN_NAME]/[PHONE_NUMBER]" at bounding box center [205, 165] width 175 height 13
click at [156, 166] on input "[DOMAIN_NAME][URL] 101 211" at bounding box center [205, 165] width 175 height 13
click at [166, 164] on input "[DOMAIN_NAME][URL] 211" at bounding box center [205, 165] width 175 height 13
type input "[DOMAIN_NAME][URL]"
click at [299, 47] on icon at bounding box center [298, 46] width 7 height 9
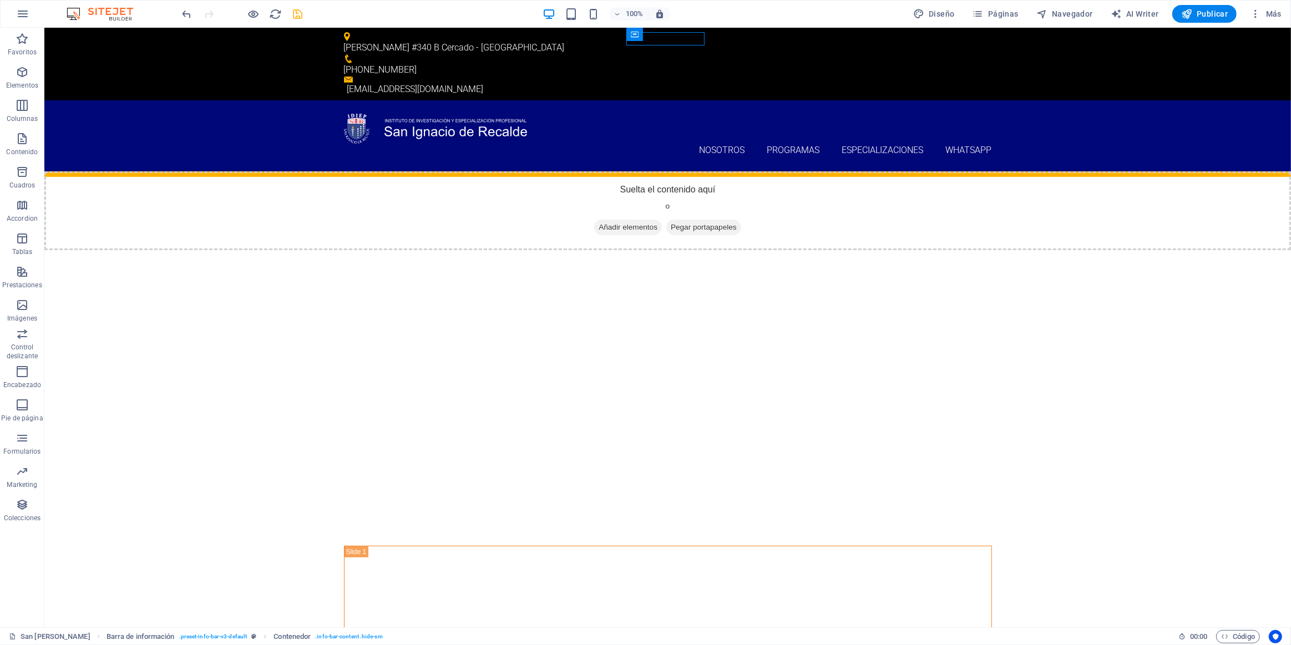
click at [300, 11] on icon "save" at bounding box center [298, 14] width 13 height 13
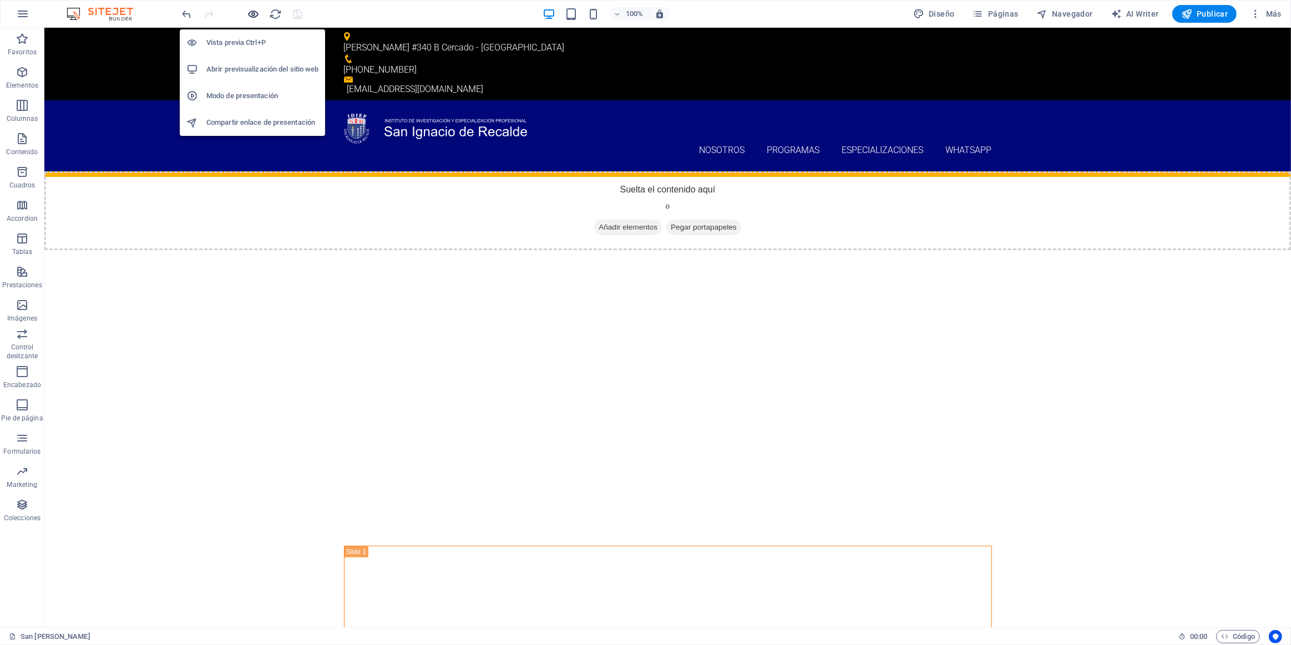
click at [251, 12] on icon "button" at bounding box center [253, 14] width 13 height 13
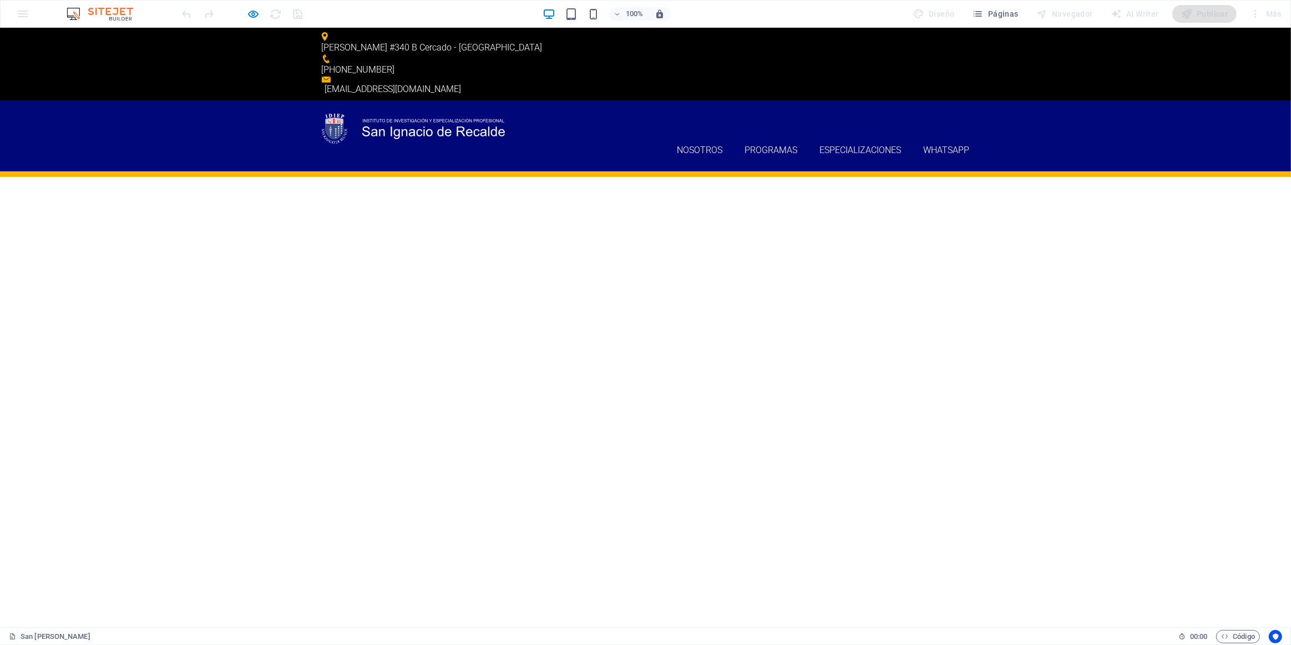
click at [642, 63] on p "[PHONE_NUMBER]" at bounding box center [641, 69] width 639 height 13
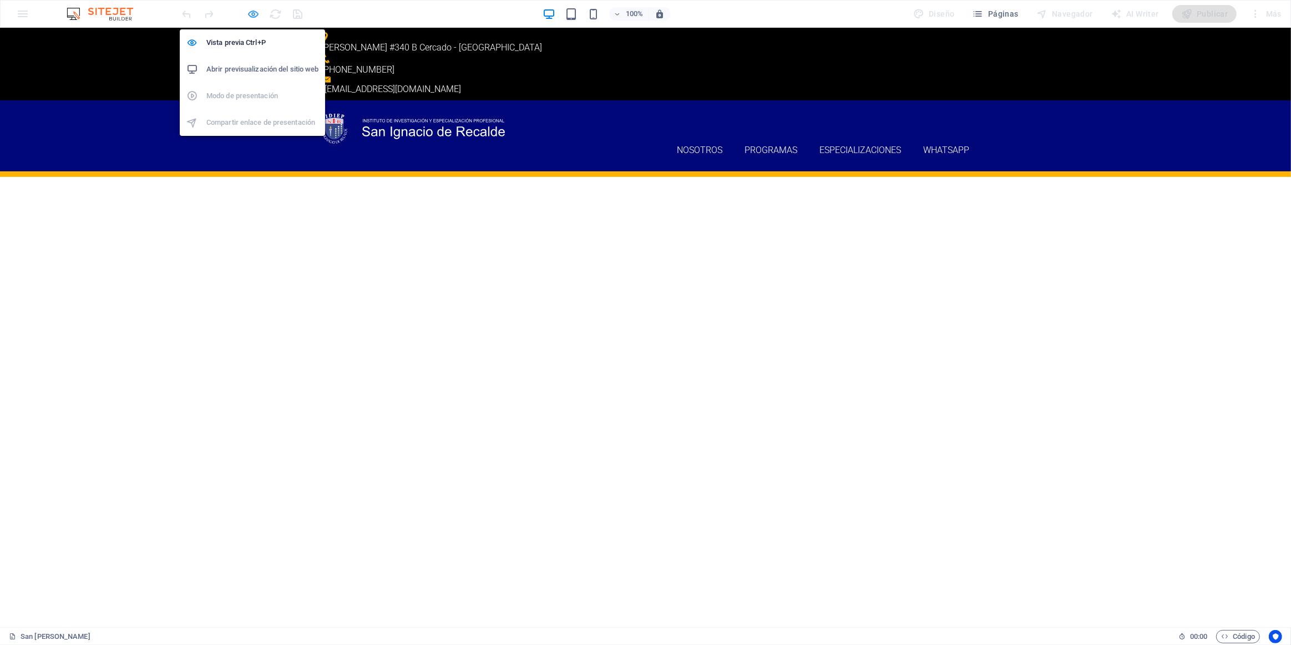
click at [255, 14] on icon "button" at bounding box center [253, 14] width 13 height 13
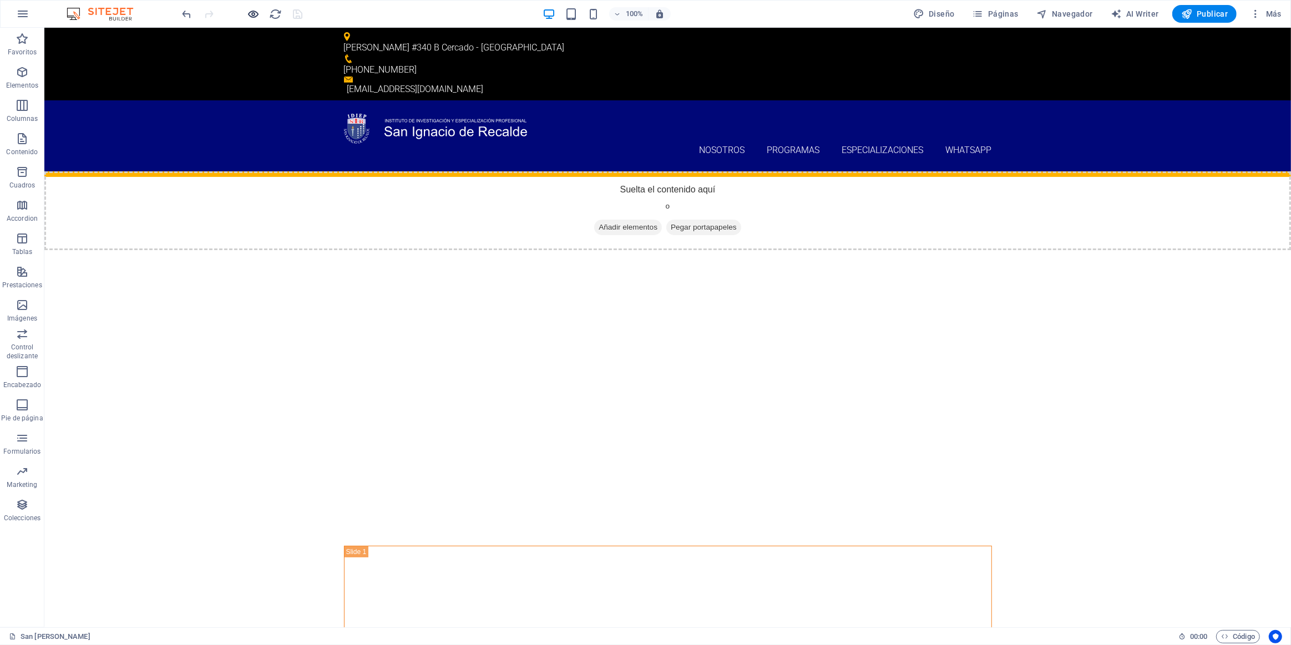
click at [254, 13] on icon "button" at bounding box center [253, 14] width 13 height 13
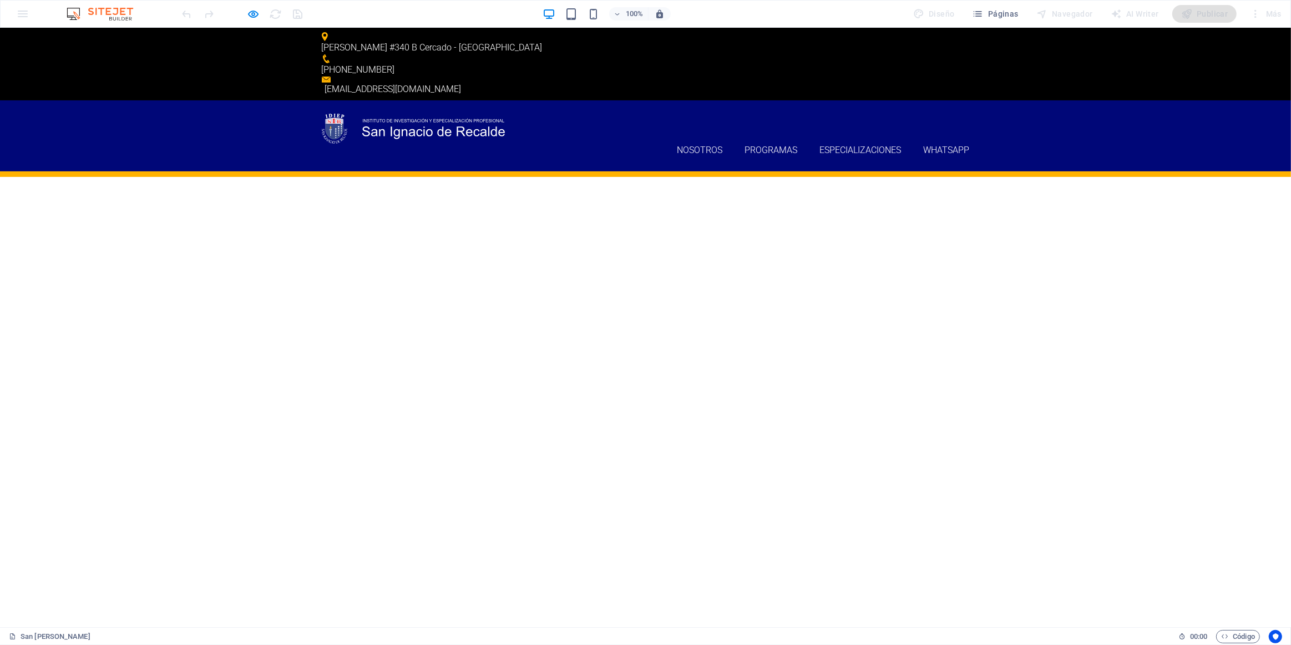
click at [642, 63] on p "[PHONE_NUMBER]" at bounding box center [641, 69] width 639 height 13
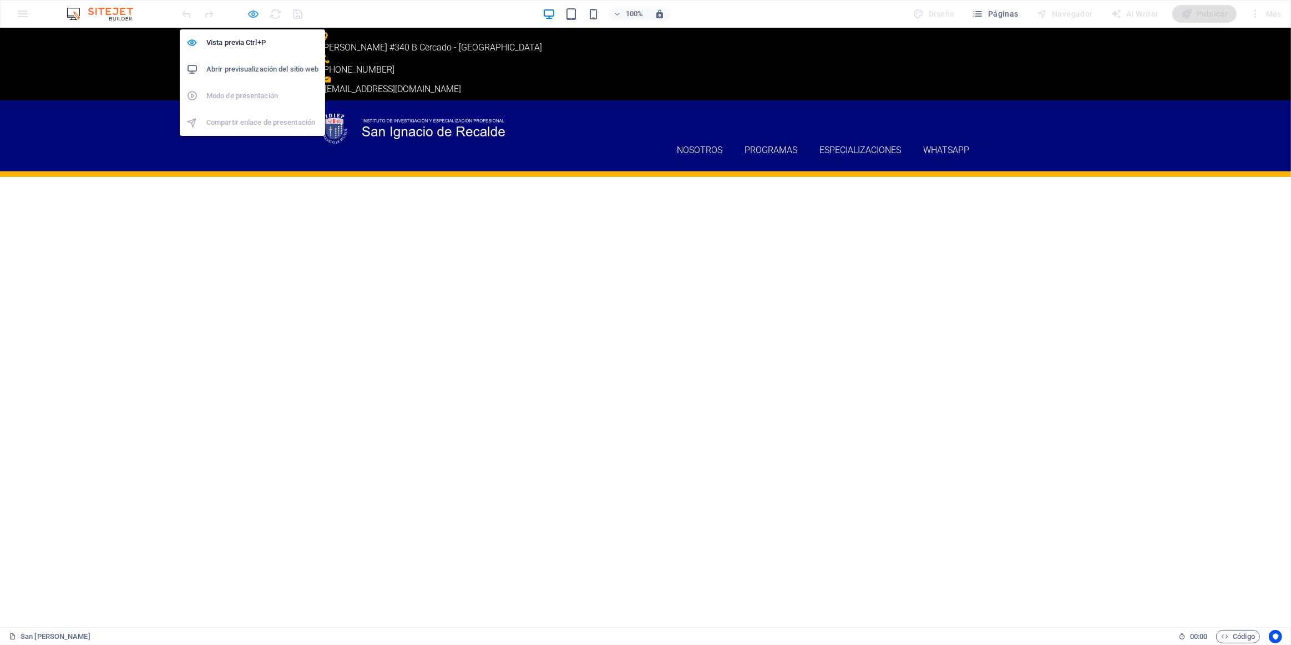
click at [251, 14] on icon "button" at bounding box center [253, 14] width 13 height 13
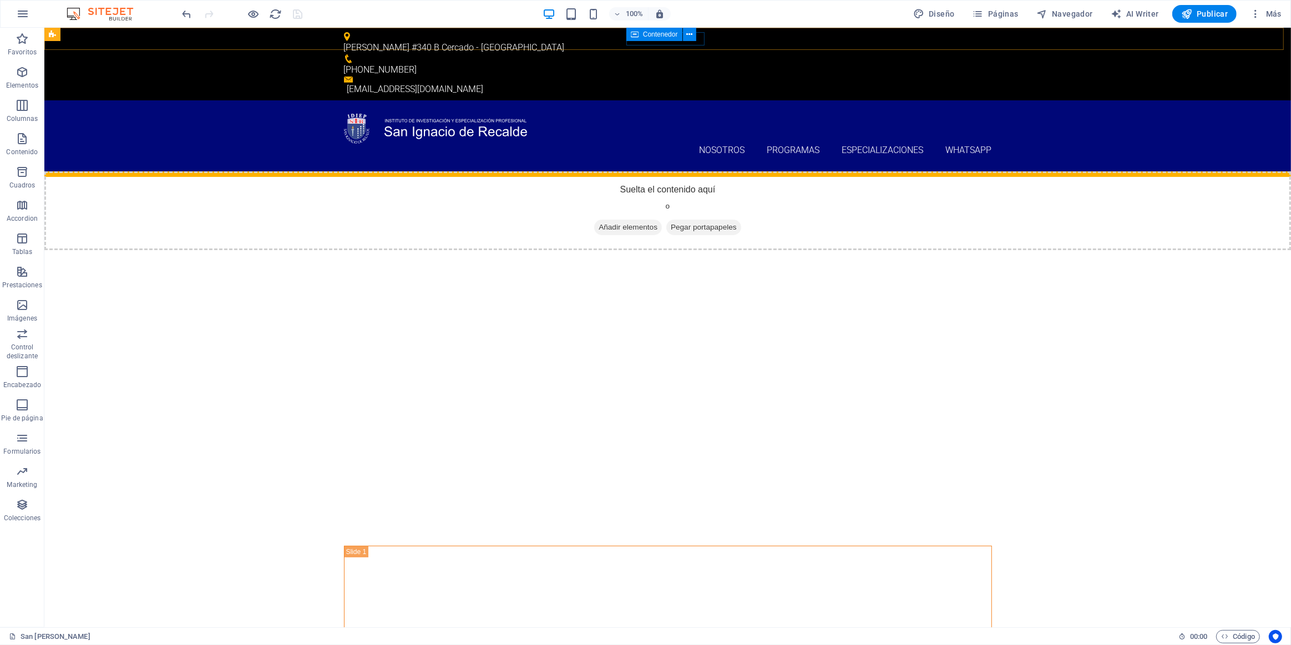
click at [642, 39] on div "Contenedor" at bounding box center [654, 34] width 56 height 13
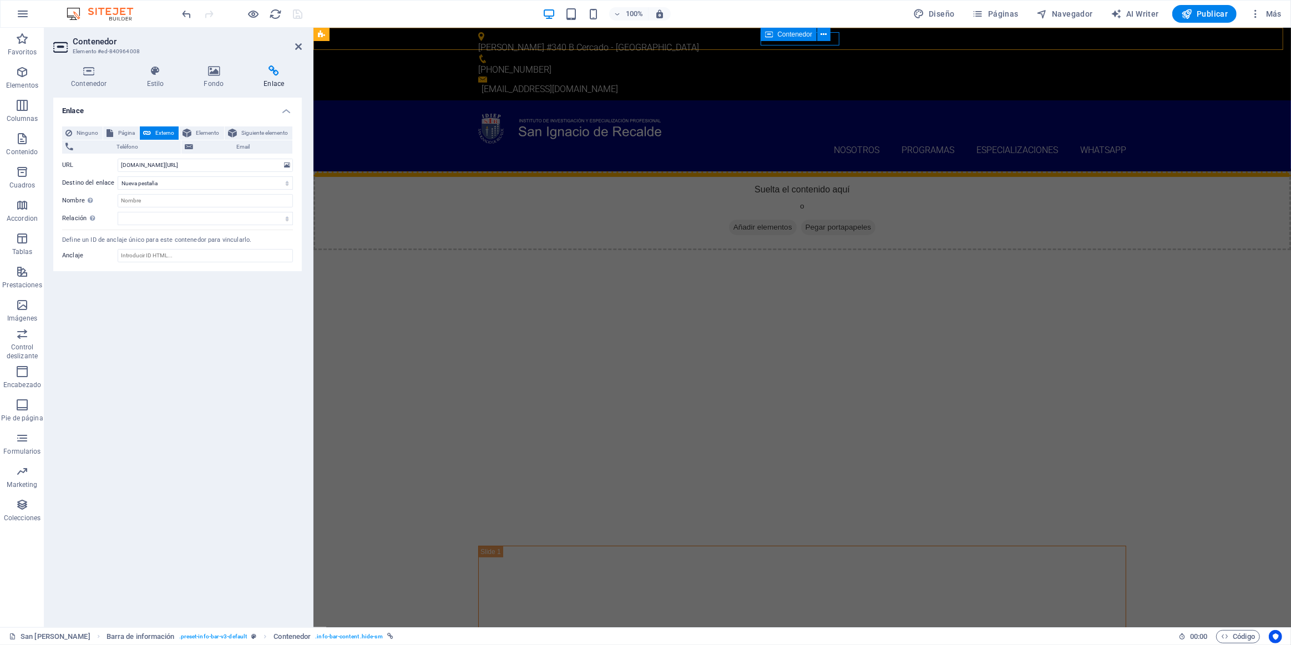
click at [642, 32] on div "Contenedor" at bounding box center [788, 34] width 56 height 13
click at [243, 181] on select "Nueva pestaña Misma pestaña Superposición" at bounding box center [205, 182] width 175 height 13
click at [201, 262] on div "Ninguno Página Externo Elemento Siguiente elemento Teléfono Email Página San [P…" at bounding box center [177, 195] width 248 height 154
click at [205, 258] on input "Anclaje" at bounding box center [205, 255] width 175 height 13
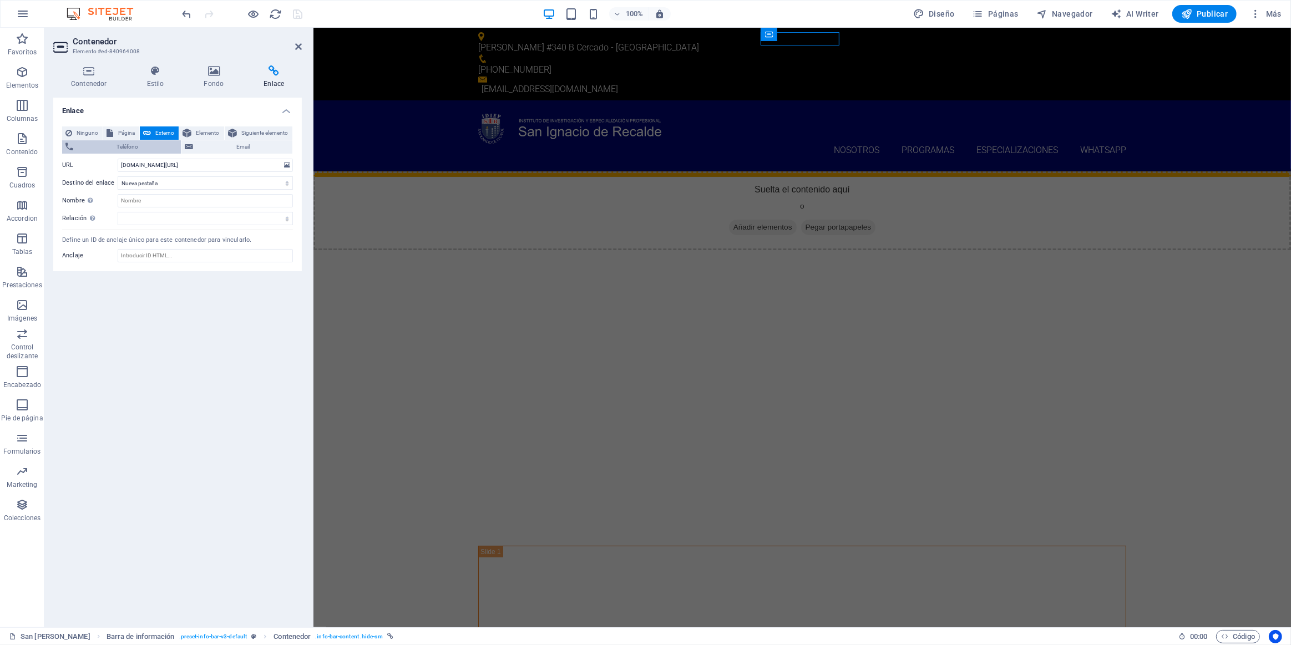
click at [139, 149] on span "Teléfono" at bounding box center [127, 146] width 101 height 13
click at [165, 135] on span "Externo" at bounding box center [164, 132] width 21 height 13
select select
select select "blank"
drag, startPoint x: 191, startPoint y: 164, endPoint x: 74, endPoint y: 164, distance: 117.6
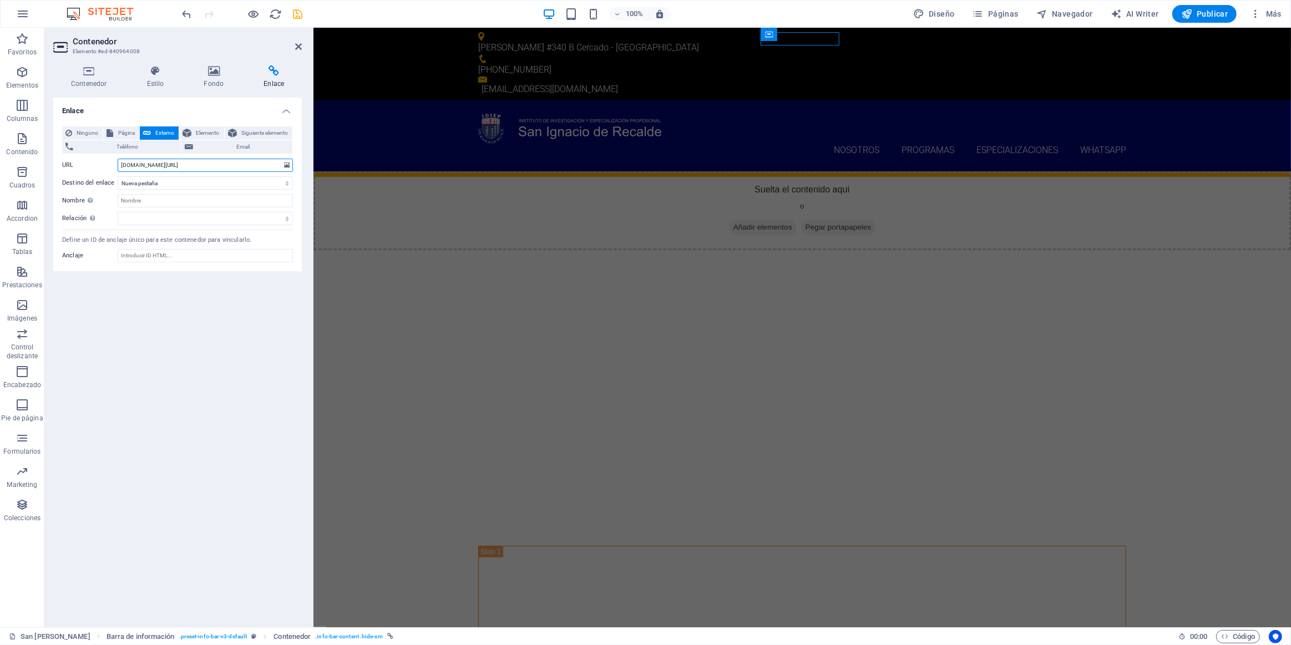
click at [74, 164] on div "URL [DOMAIN_NAME][URL]" at bounding box center [177, 165] width 231 height 13
click at [123, 136] on span "Página" at bounding box center [125, 132] width 19 height 13
select select
click at [154, 131] on span "Externo" at bounding box center [164, 132] width 21 height 13
select select "blank"
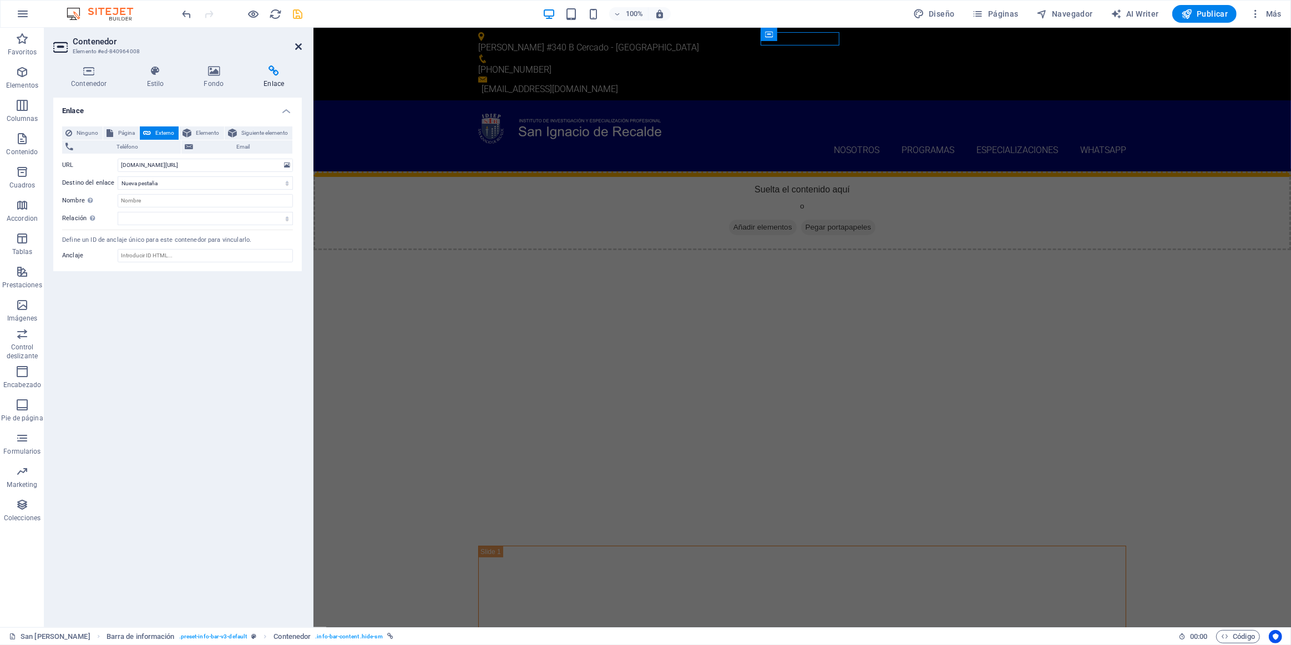
click at [296, 44] on icon at bounding box center [298, 46] width 7 height 9
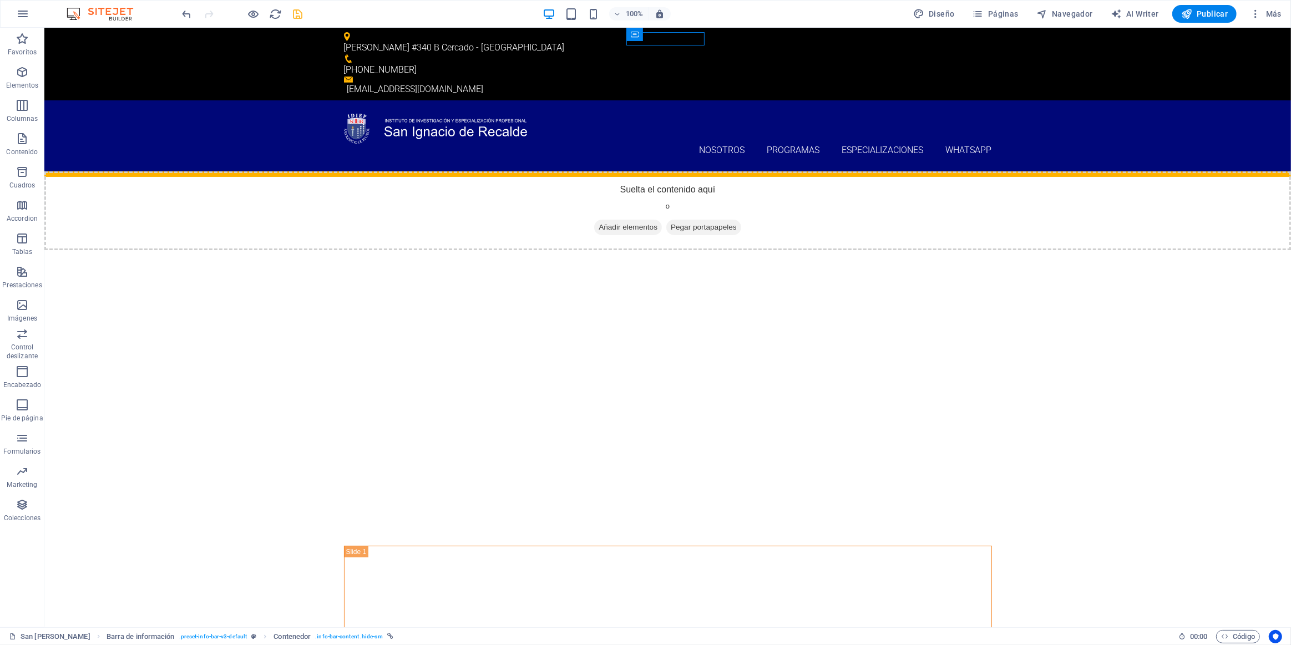
click at [297, 9] on icon "save" at bounding box center [298, 14] width 13 height 13
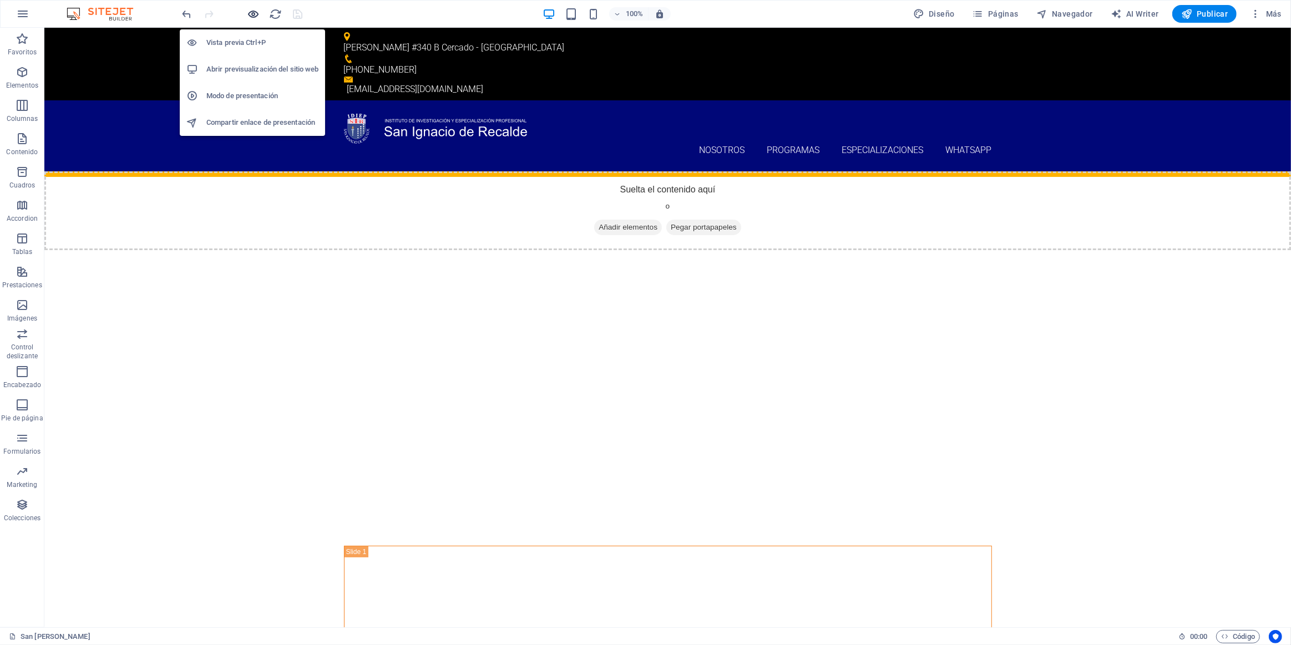
click at [255, 16] on icon "button" at bounding box center [253, 14] width 13 height 13
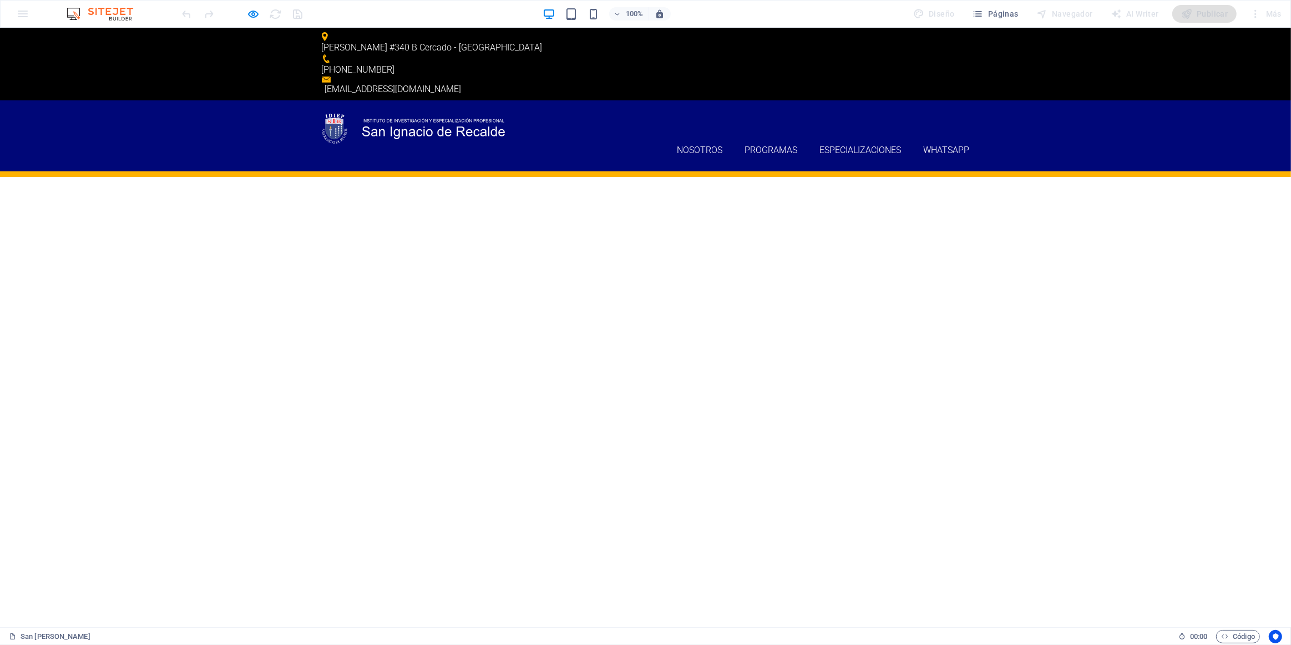
click at [627, 63] on p "[PHONE_NUMBER]" at bounding box center [641, 69] width 639 height 13
click at [461, 84] on link "[EMAIL_ADDRESS][DOMAIN_NAME]" at bounding box center [393, 89] width 136 height 11
click at [642, 63] on p "[PHONE_NUMBER]" at bounding box center [641, 69] width 639 height 13
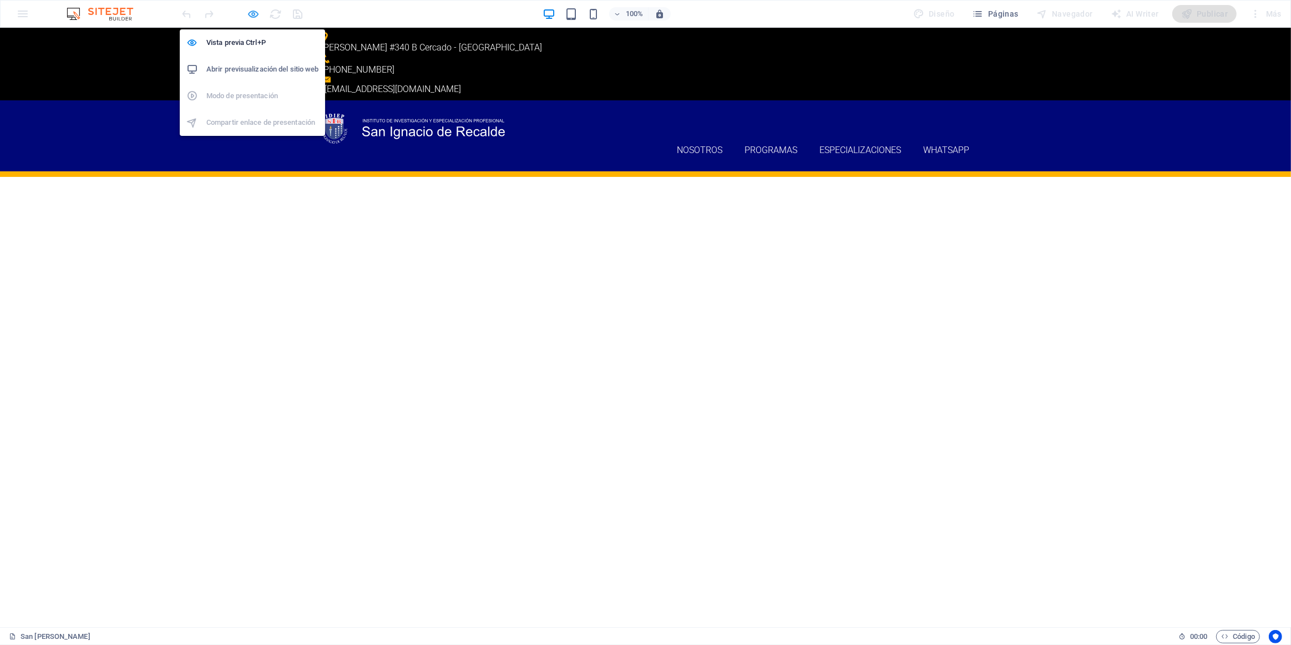
click at [247, 12] on icon "button" at bounding box center [253, 14] width 13 height 13
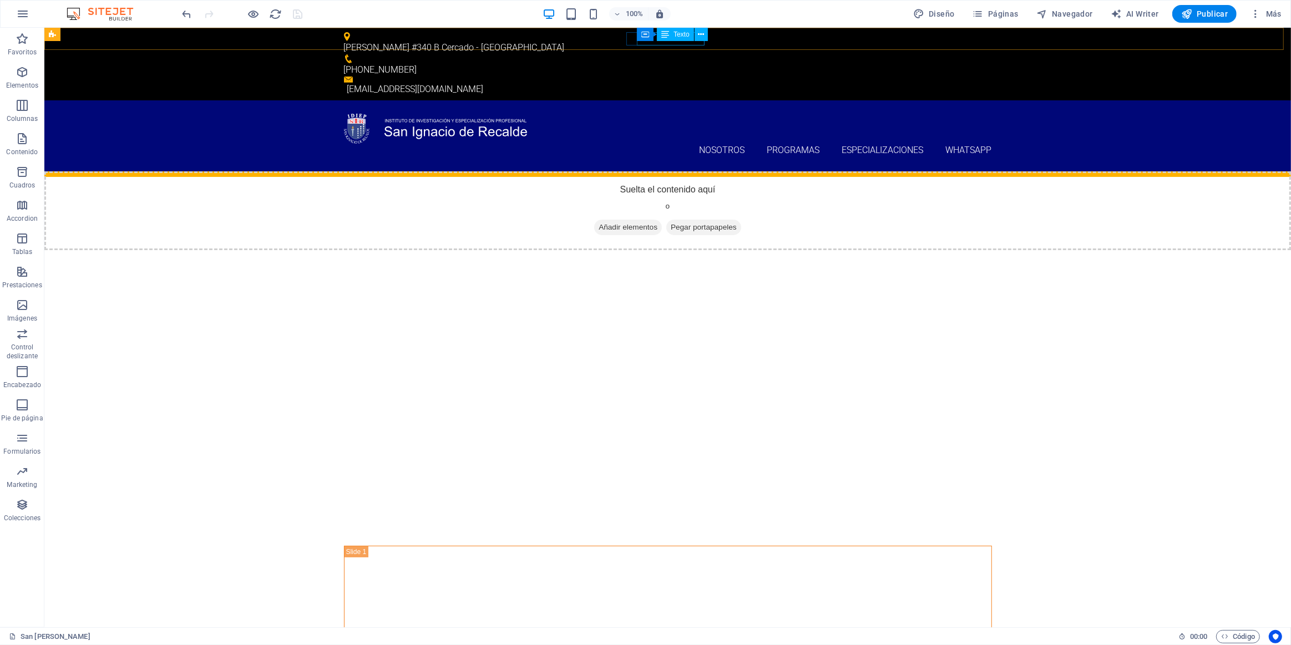
click at [642, 36] on span "Texto" at bounding box center [681, 34] width 16 height 7
click at [642, 36] on icon at bounding box center [701, 35] width 6 height 12
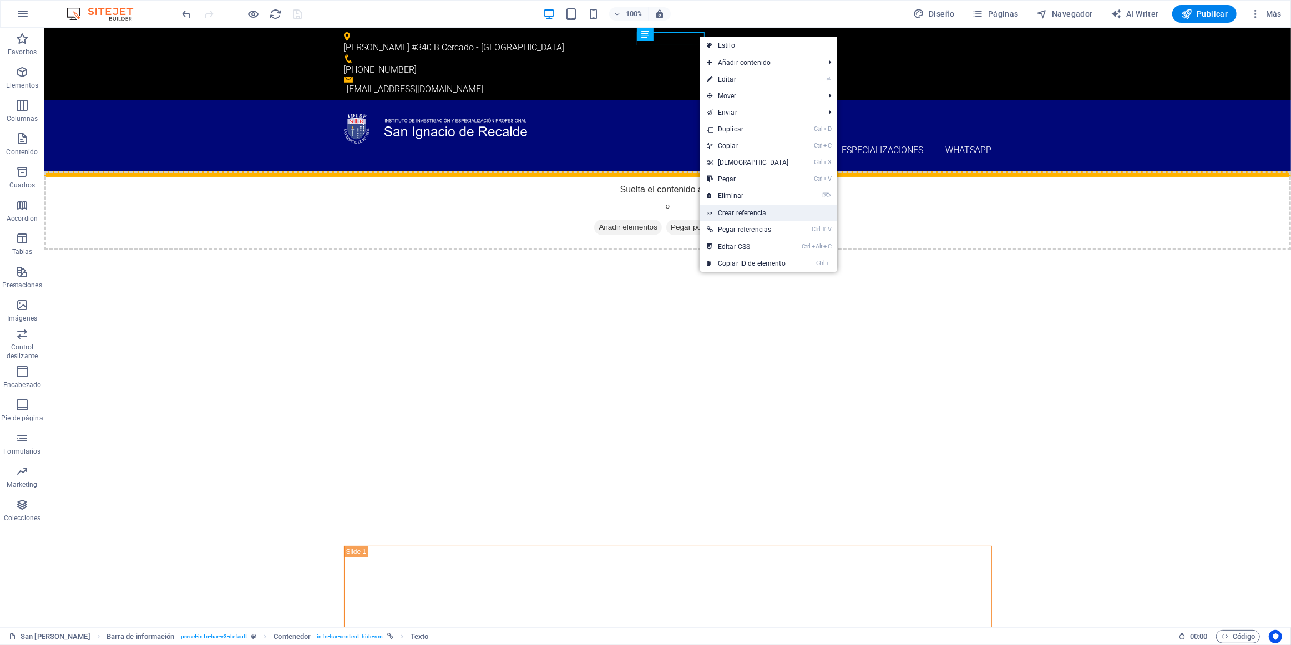
click at [642, 210] on link "Crear referencia" at bounding box center [768, 213] width 137 height 17
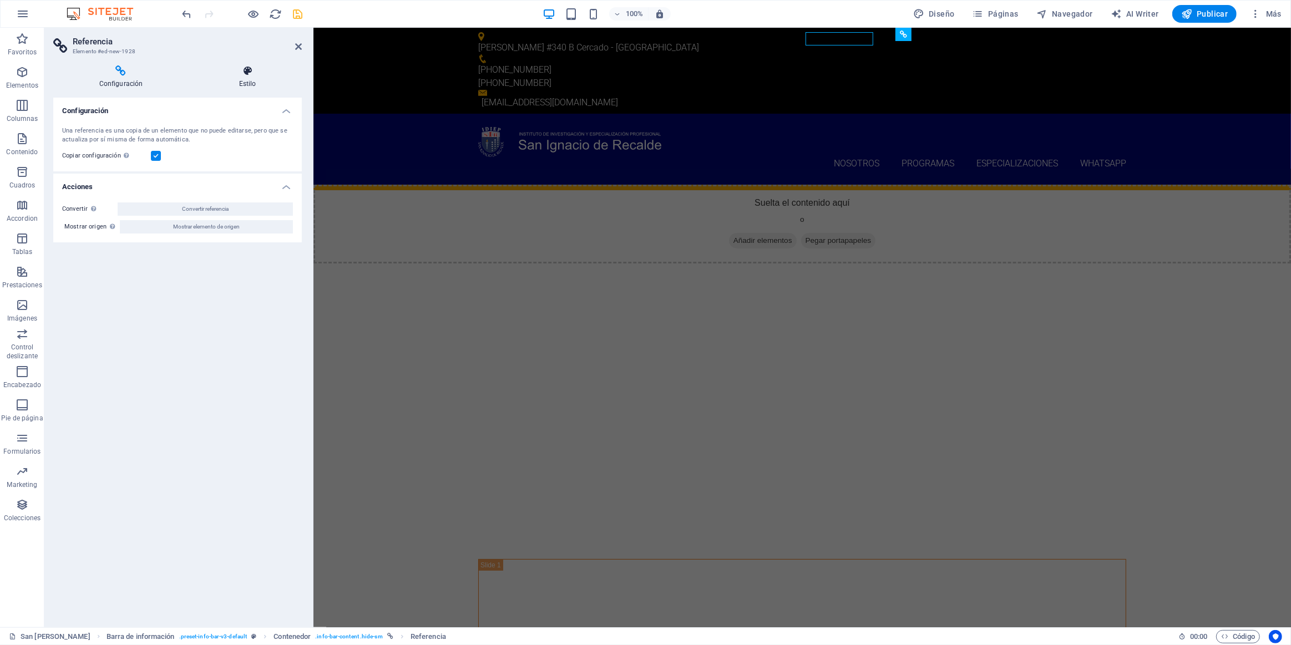
click at [245, 72] on icon at bounding box center [247, 70] width 109 height 11
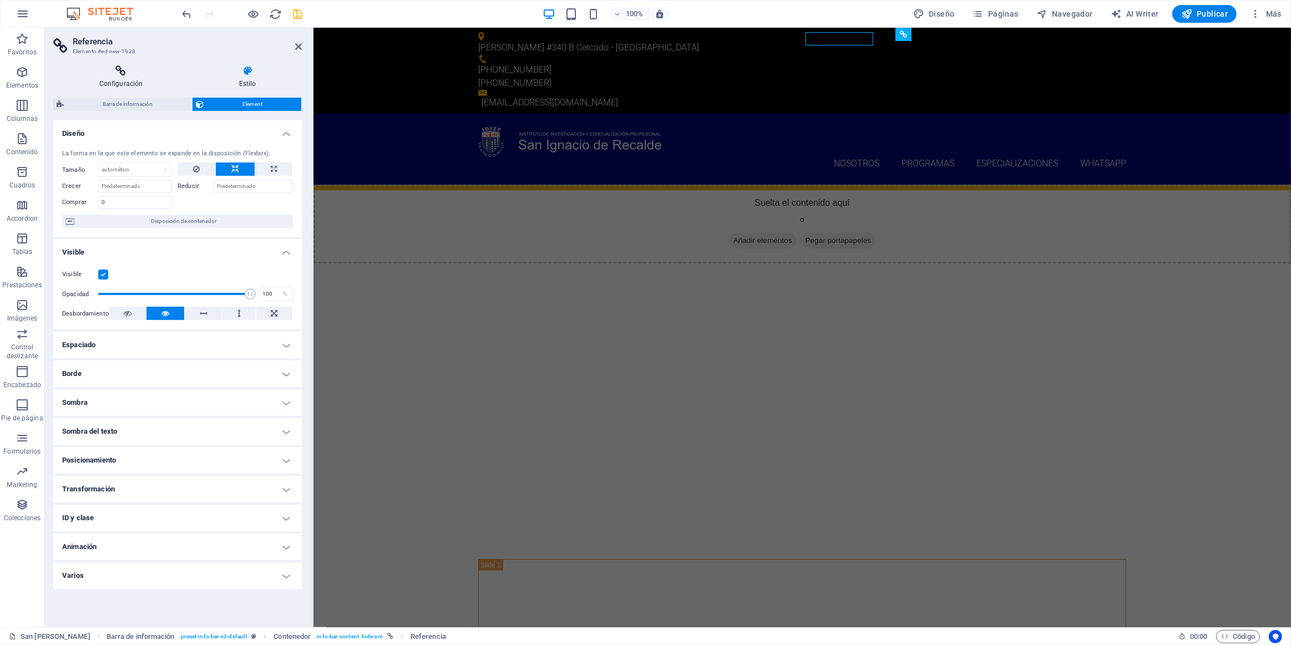
click at [119, 84] on h4 "Configuración" at bounding box center [123, 76] width 140 height 23
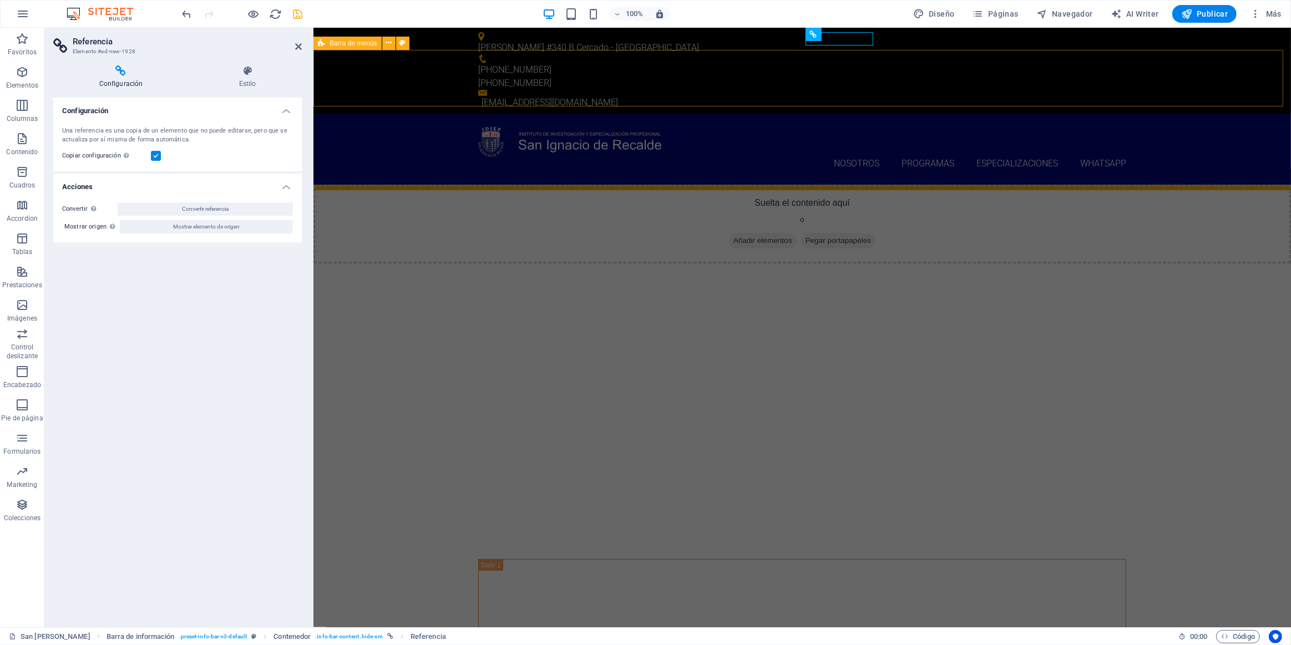
click at [642, 114] on div "Nosotros Programas Programas de Salud Programas de Administración Programas de …" at bounding box center [801, 150] width 977 height 72
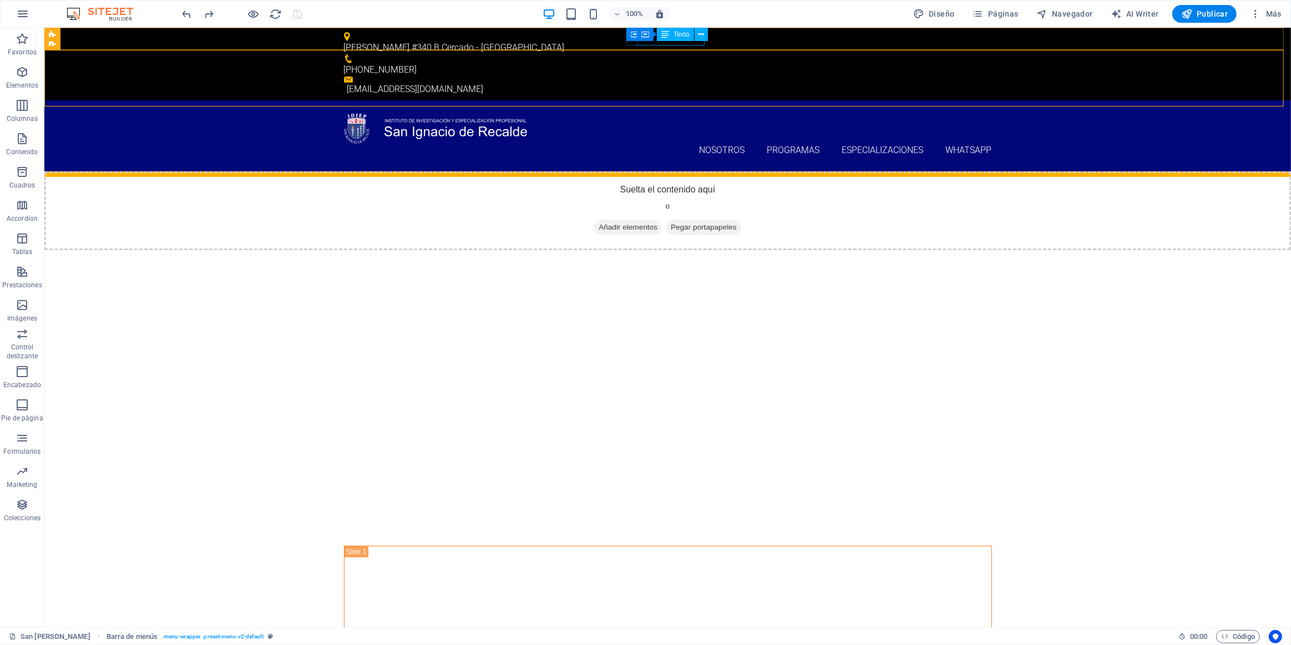
click at [642, 36] on span "Texto" at bounding box center [681, 34] width 16 height 7
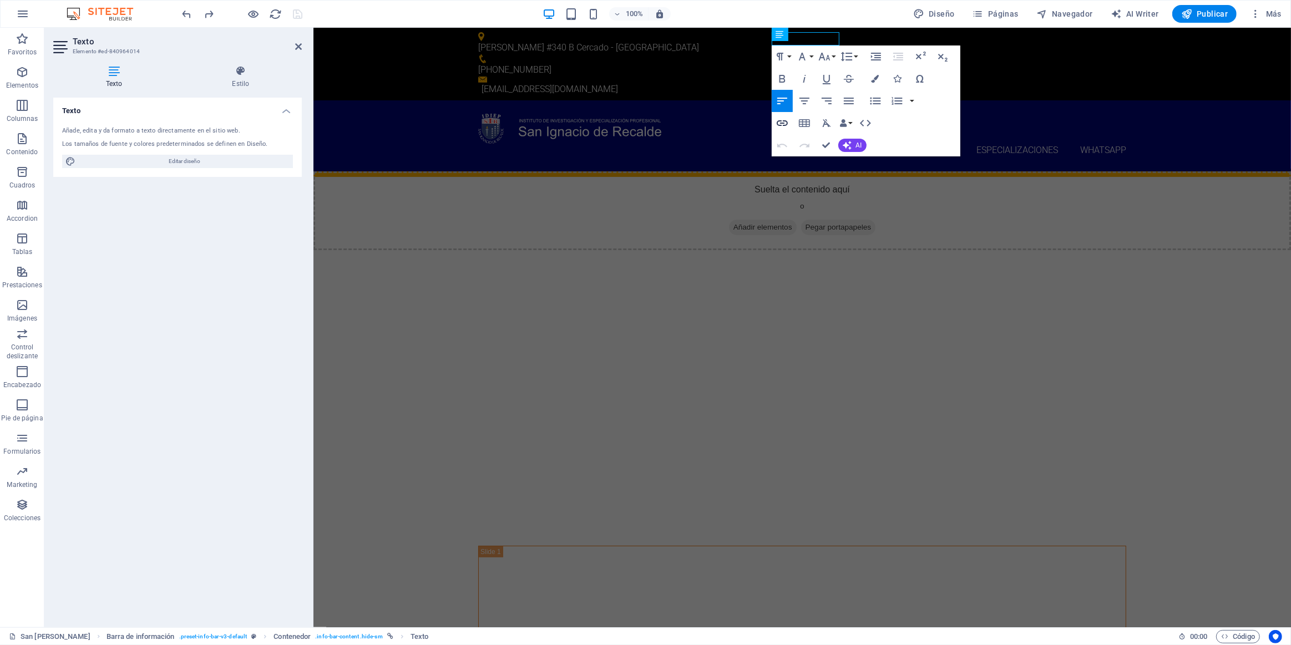
click at [642, 121] on icon "button" at bounding box center [781, 122] width 13 height 13
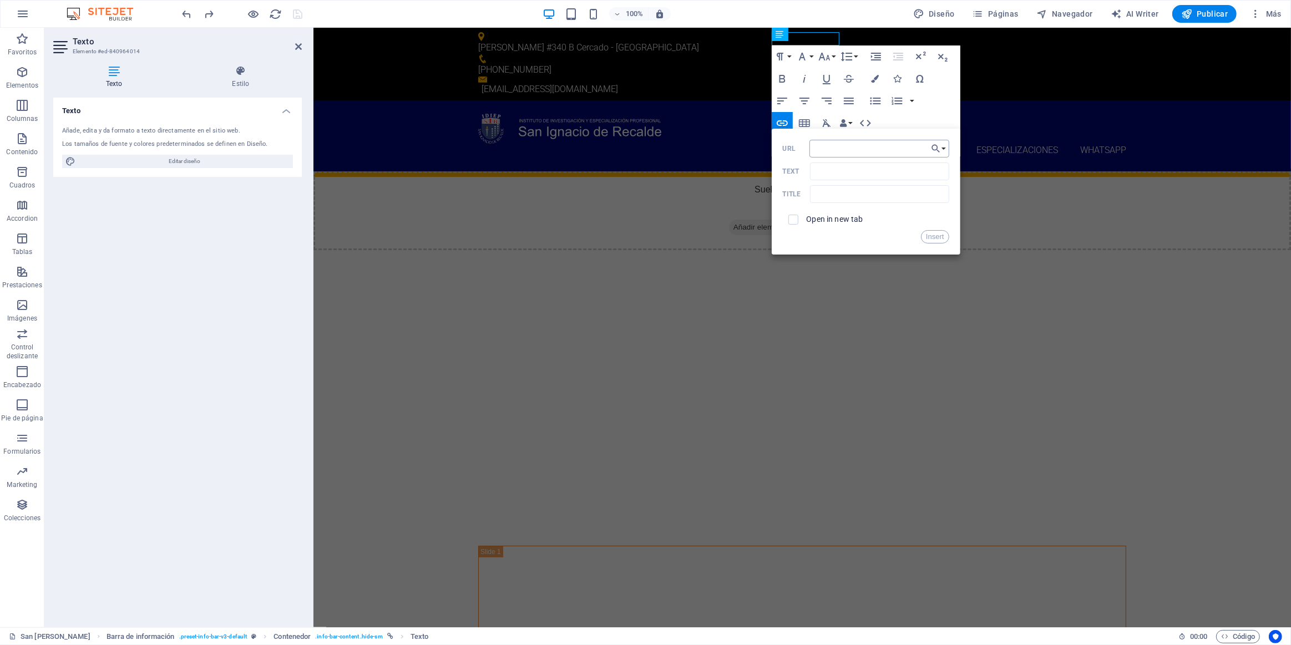
click at [642, 150] on input "URL" at bounding box center [879, 149] width 140 height 18
type input "[DOMAIN_NAME][URL]"
click at [642, 174] on input "Text" at bounding box center [879, 172] width 139 height 18
click at [642, 190] on input "text" at bounding box center [879, 194] width 139 height 18
click at [642, 220] on label "Open in new tab" at bounding box center [834, 219] width 57 height 9
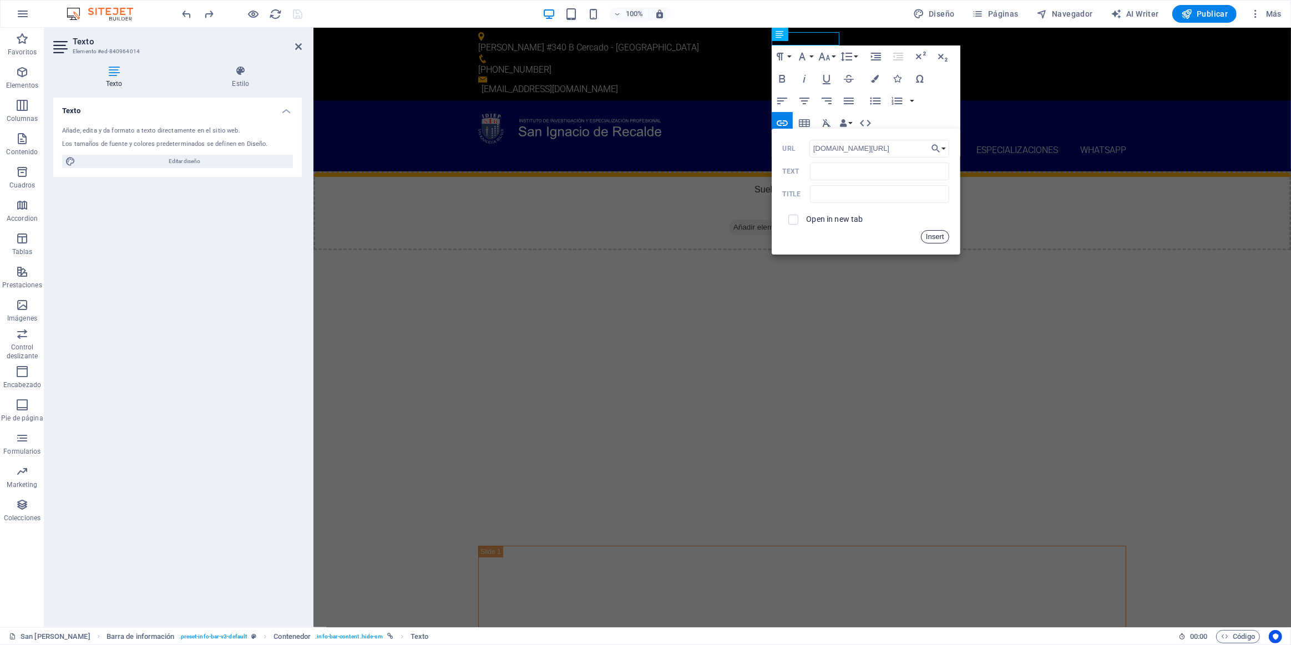
click at [642, 234] on button "Insert" at bounding box center [935, 236] width 28 height 13
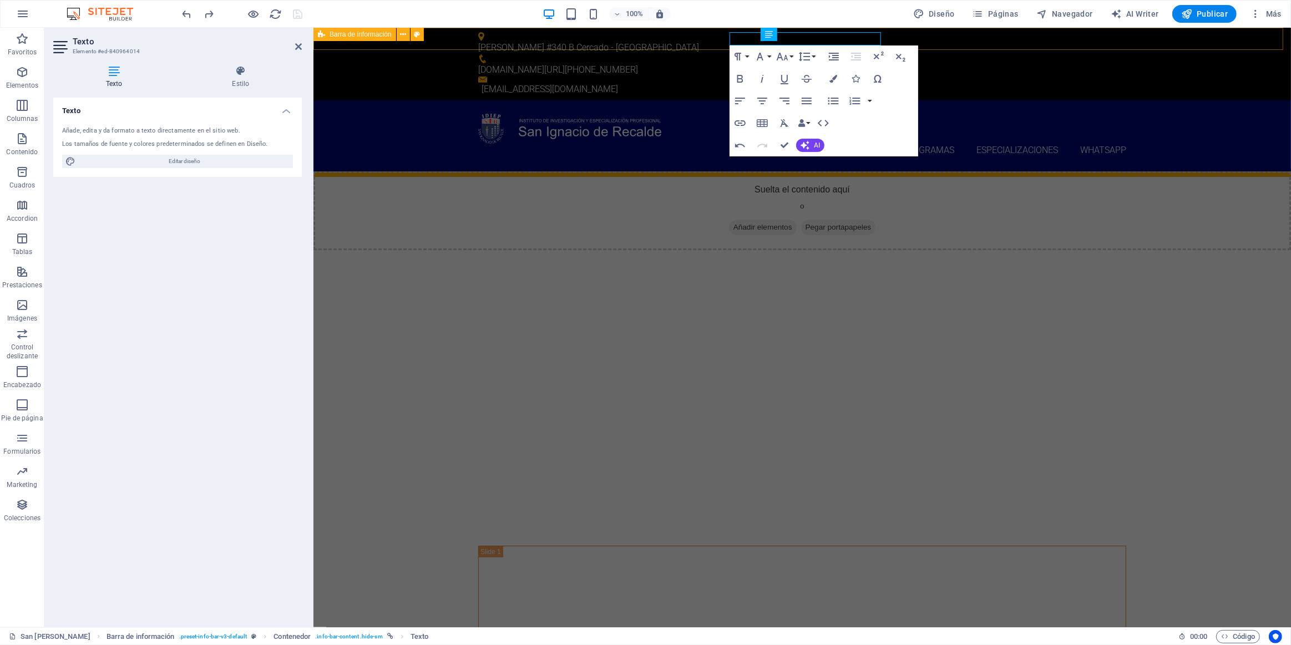
click at [642, 44] on div "[PERSON_NAME] #340 B Cercado - Tacna [DOMAIN_NAME][URL] ​[PHONE_NUMBER] [EMAIL_…" at bounding box center [801, 64] width 977 height 73
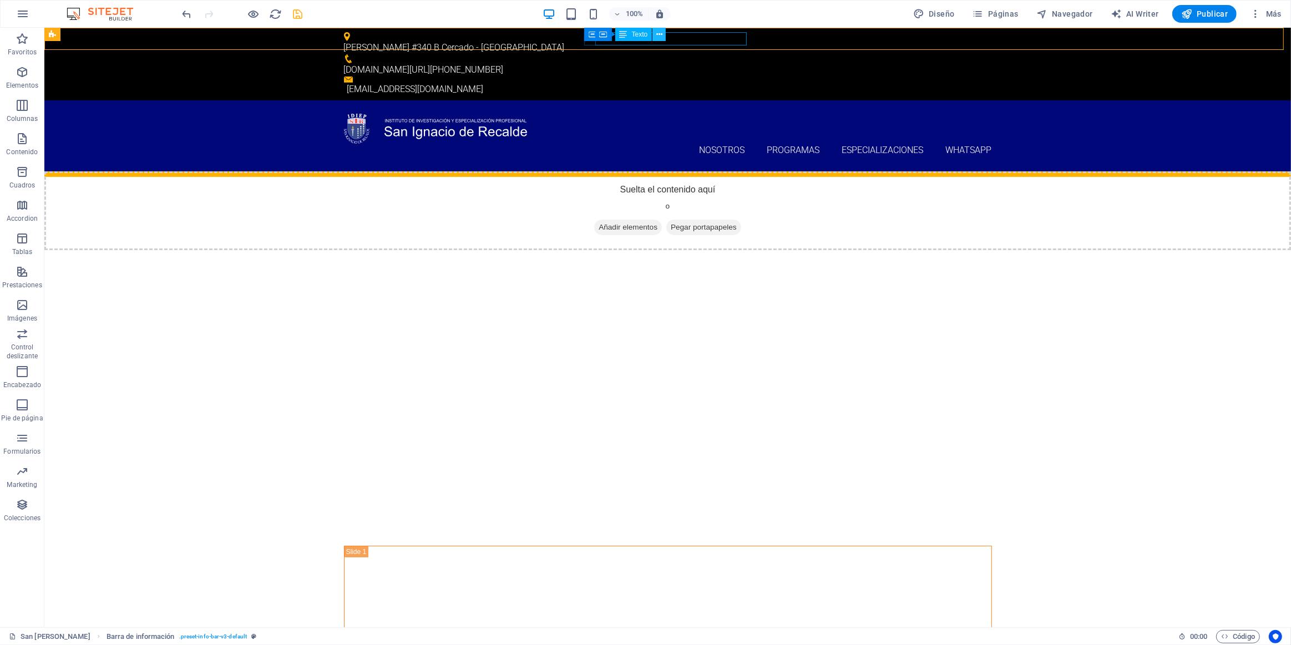
click at [642, 40] on button at bounding box center [658, 34] width 13 height 13
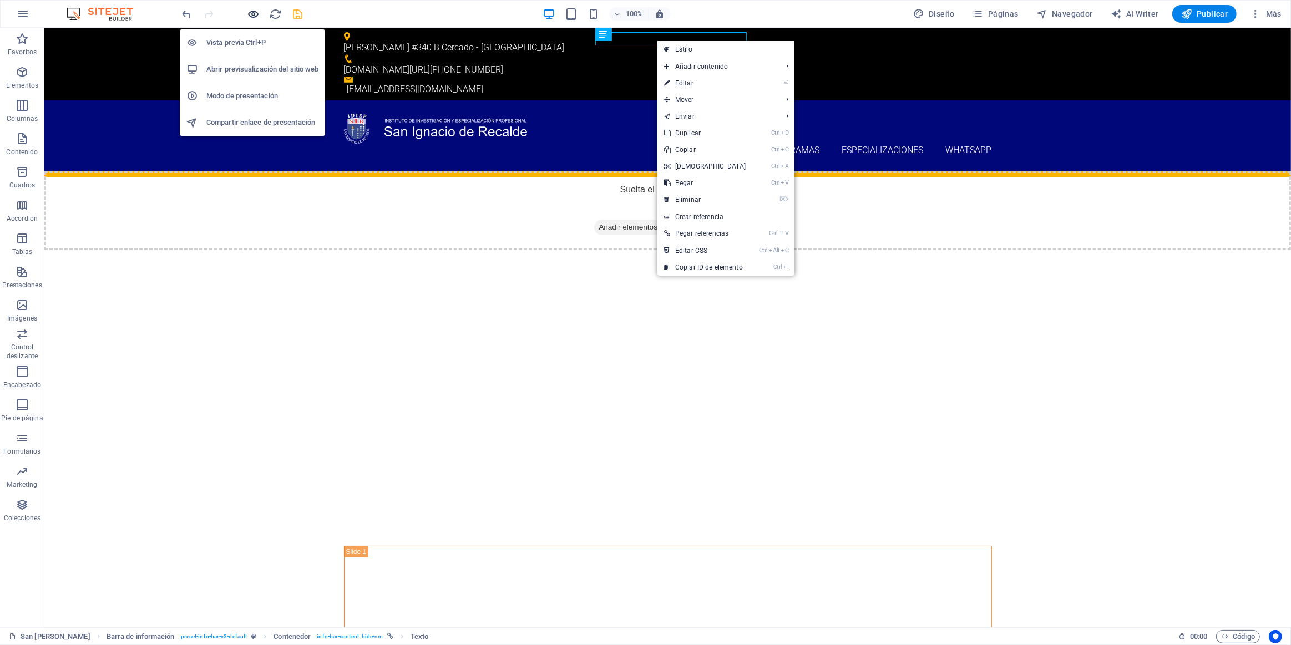
click at [258, 18] on icon "button" at bounding box center [253, 14] width 13 height 13
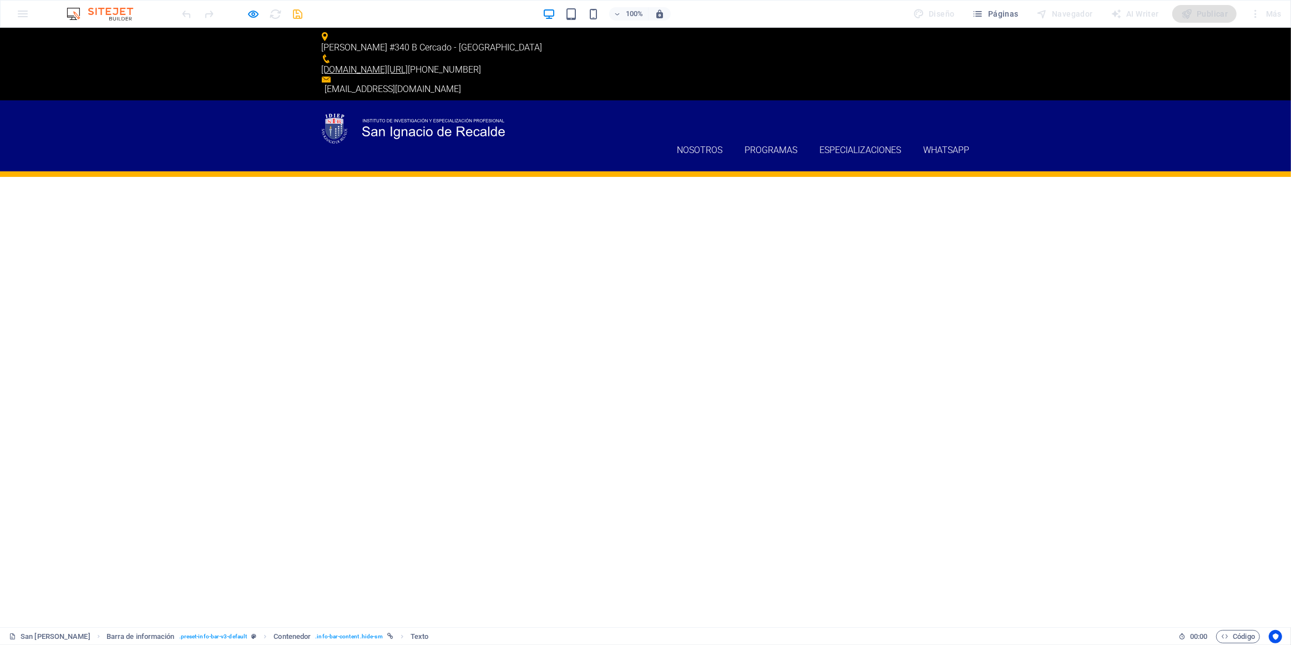
click at [408, 64] on link "[DOMAIN_NAME][URL]" at bounding box center [365, 69] width 87 height 11
click at [257, 14] on icon "button" at bounding box center [253, 14] width 13 height 13
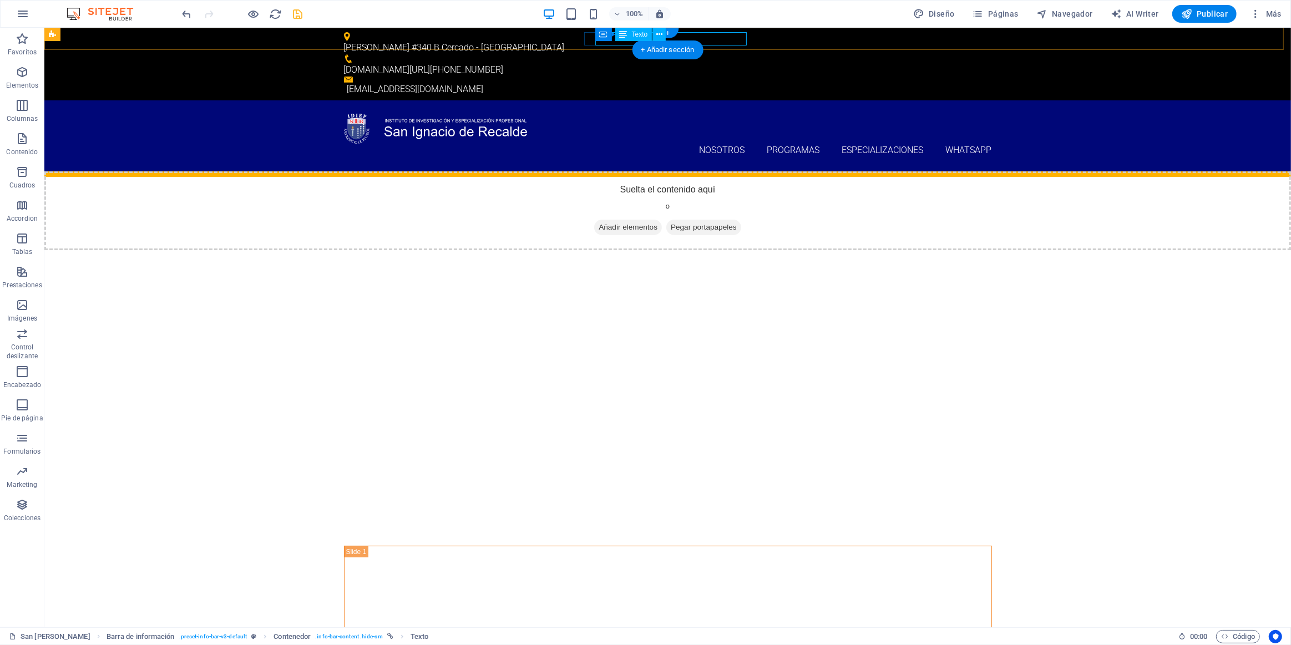
click at [642, 63] on div "[DOMAIN_NAME][URL] [PHONE_NUMBER]" at bounding box center [662, 69] width 639 height 13
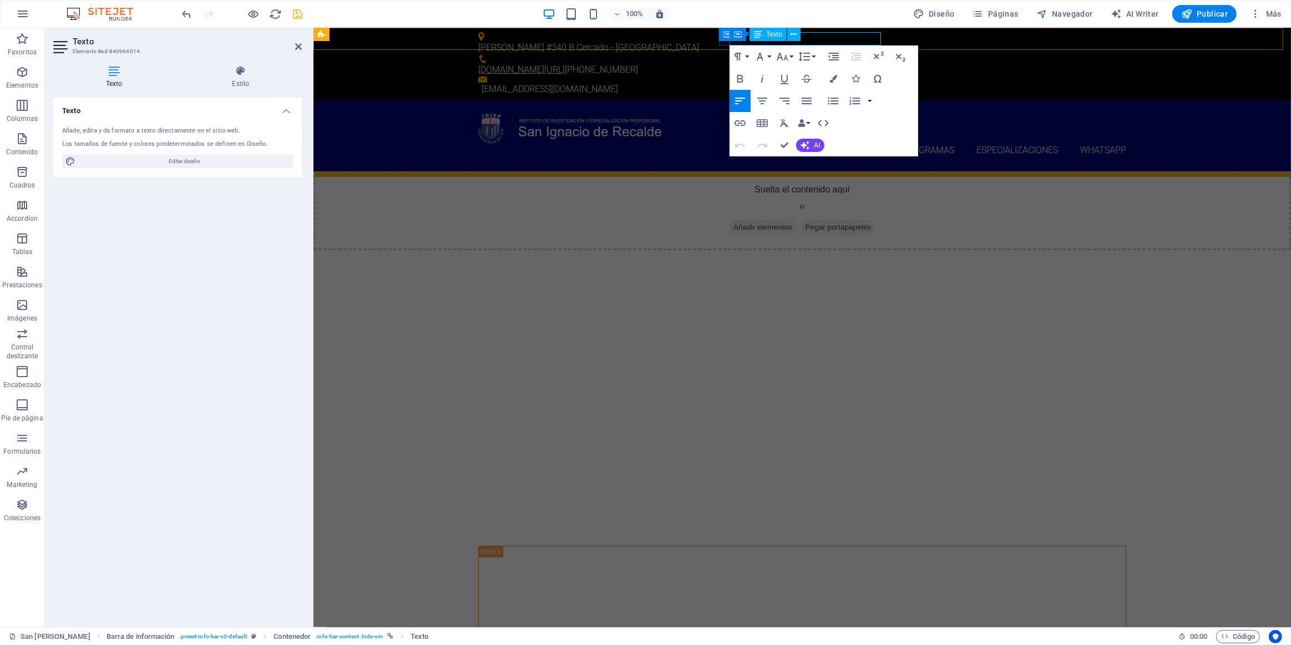
click at [565, 64] on link "[DOMAIN_NAME][URL]" at bounding box center [521, 69] width 87 height 11
drag, startPoint x: 813, startPoint y: 35, endPoint x: 1073, endPoint y: 65, distance: 261.9
click at [642, 63] on p "[DOMAIN_NAME][URL] [PHONE_NUMBER]" at bounding box center [797, 69] width 639 height 13
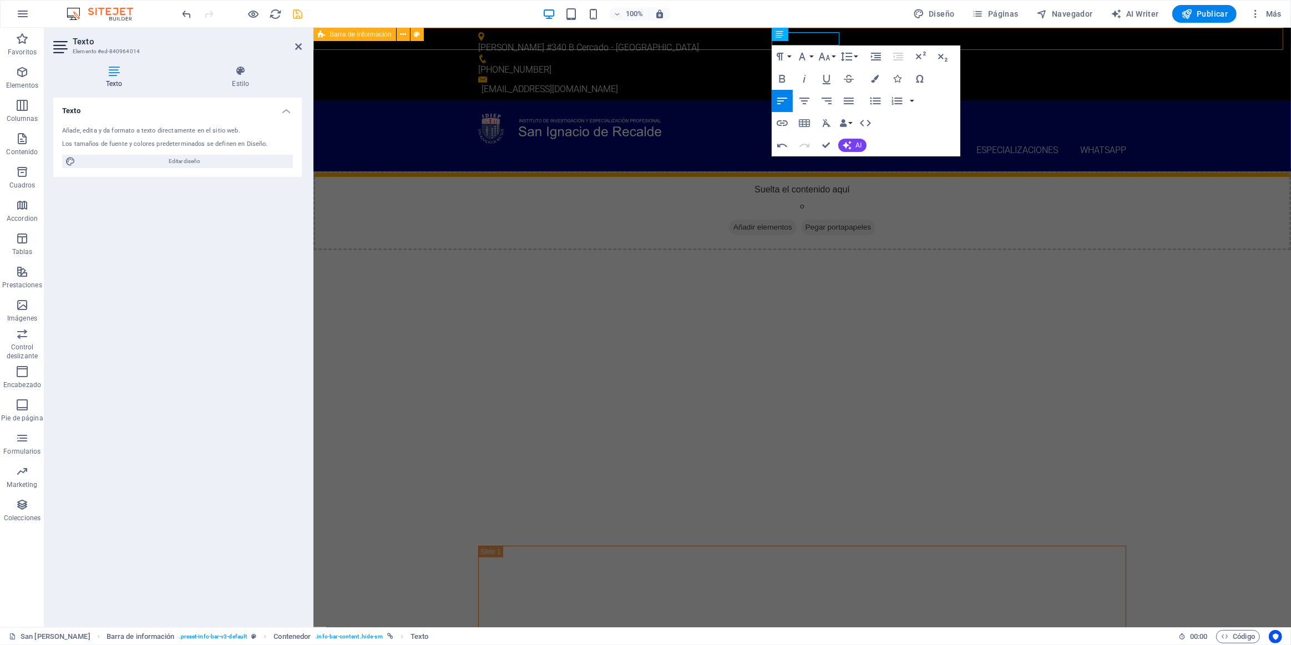
click at [642, 34] on div "[PERSON_NAME] #340 B Cercado - [GEOGRAPHIC_DATA] [PHONE_NUMBER] [EMAIL_ADDRESS]…" at bounding box center [801, 64] width 977 height 73
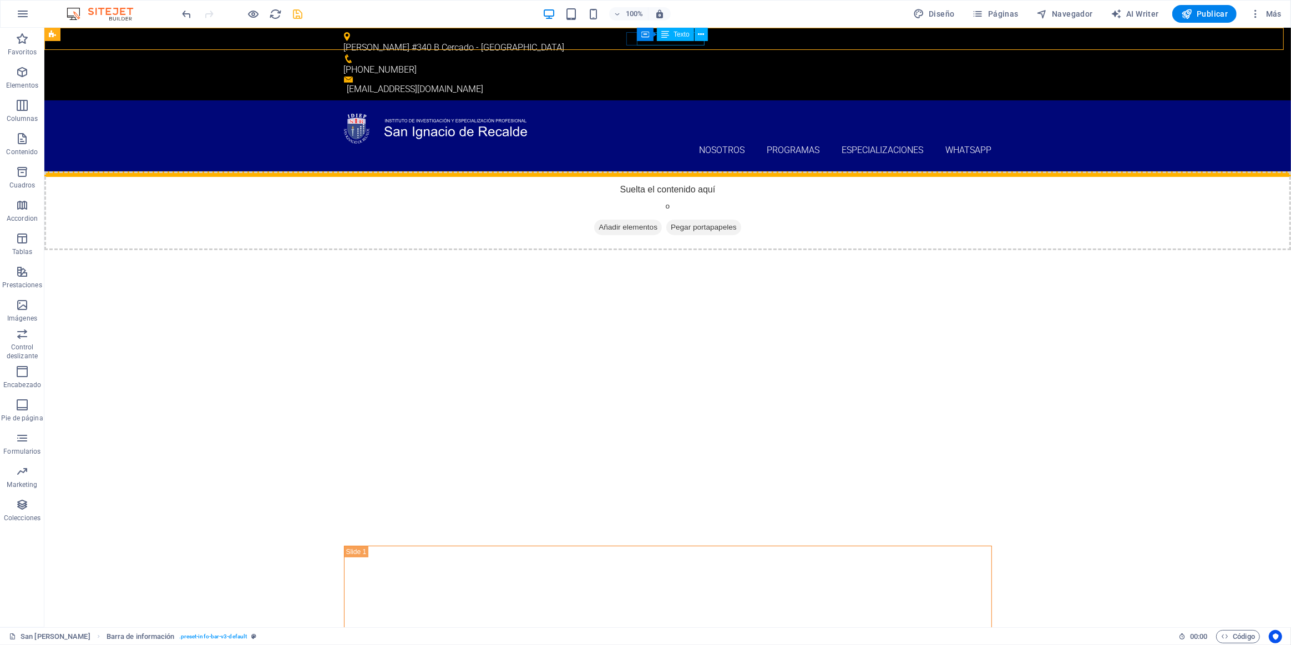
click at [642, 34] on icon at bounding box center [665, 34] width 8 height 13
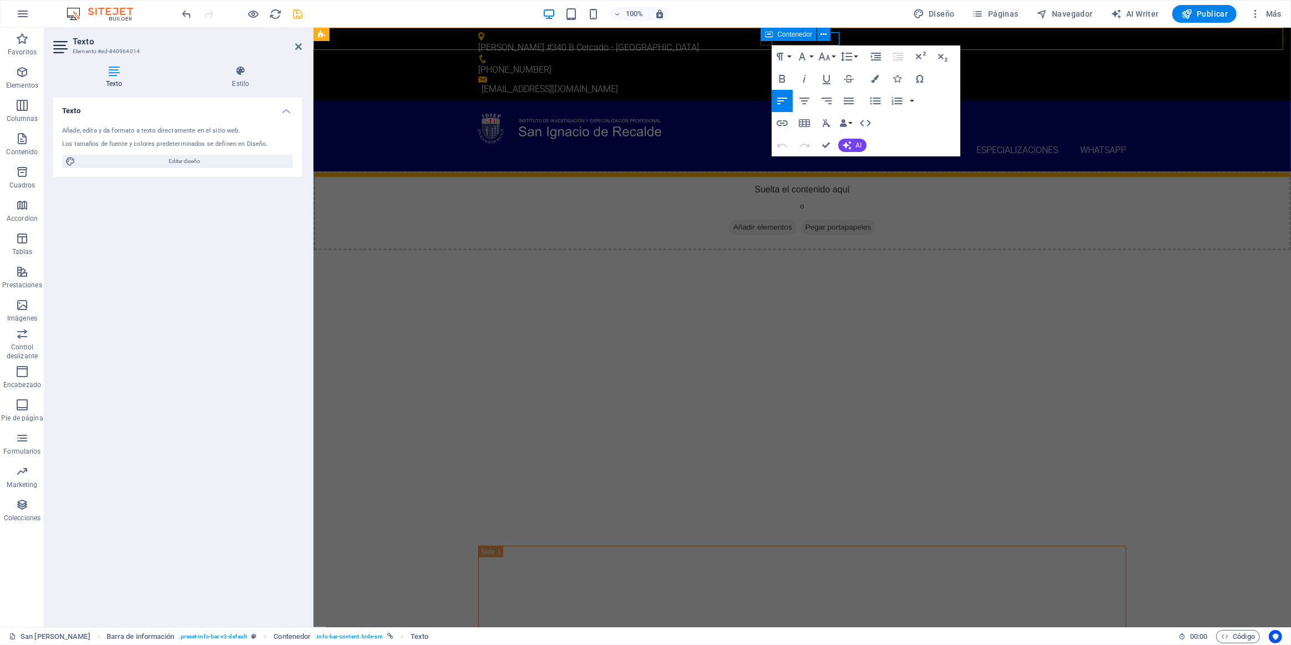
click at [642, 34] on icon at bounding box center [769, 34] width 8 height 13
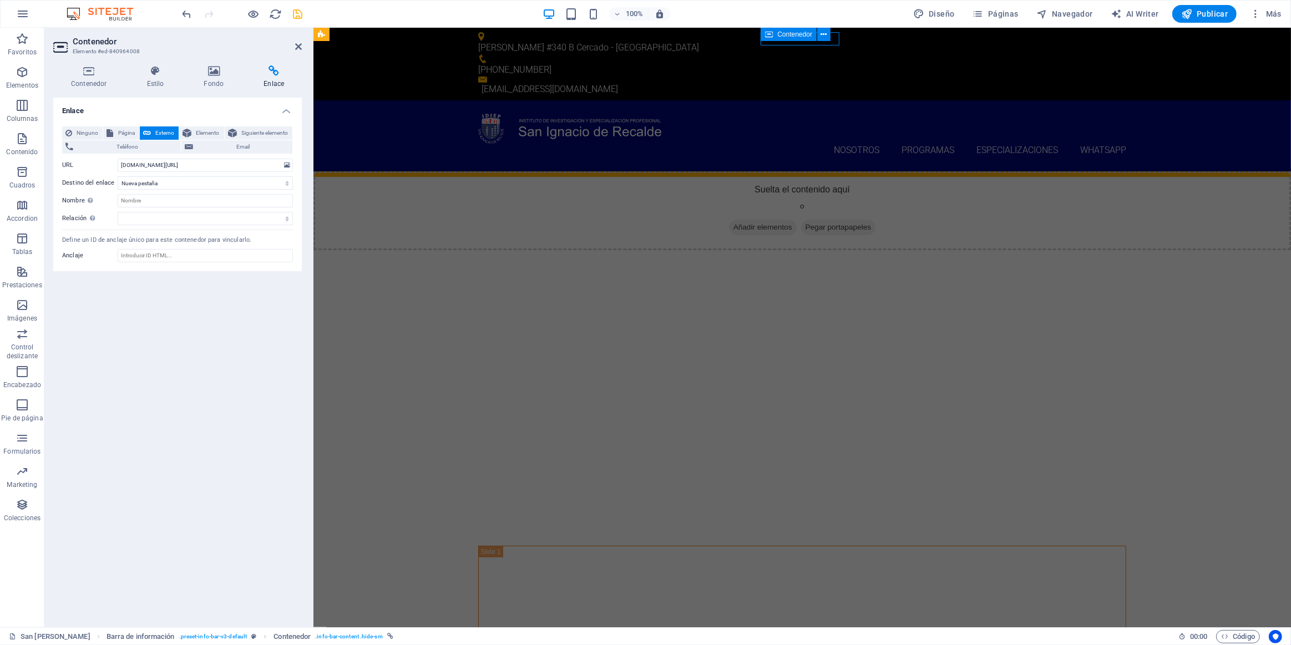
click at [642, 34] on span "Contenedor" at bounding box center [794, 34] width 35 height 7
click at [294, 18] on icon "save" at bounding box center [298, 14] width 13 height 13
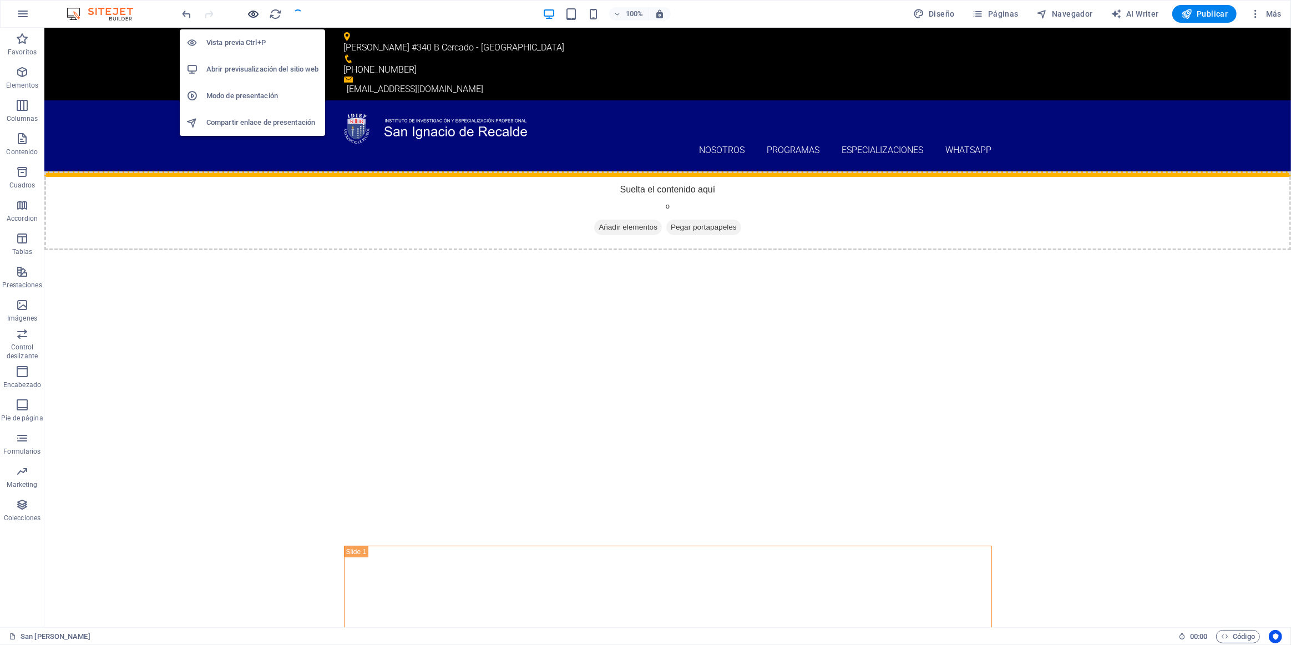
click at [249, 16] on icon "button" at bounding box center [253, 14] width 13 height 13
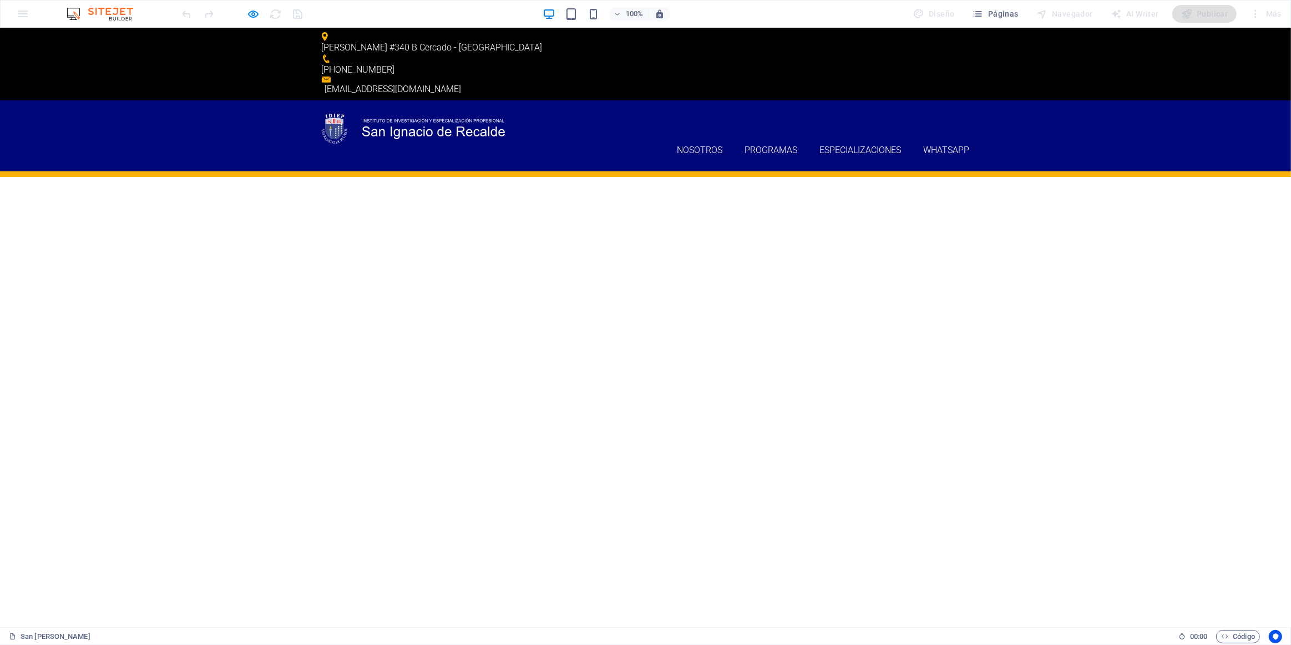
click at [625, 63] on p "[PHONE_NUMBER]" at bounding box center [641, 69] width 639 height 13
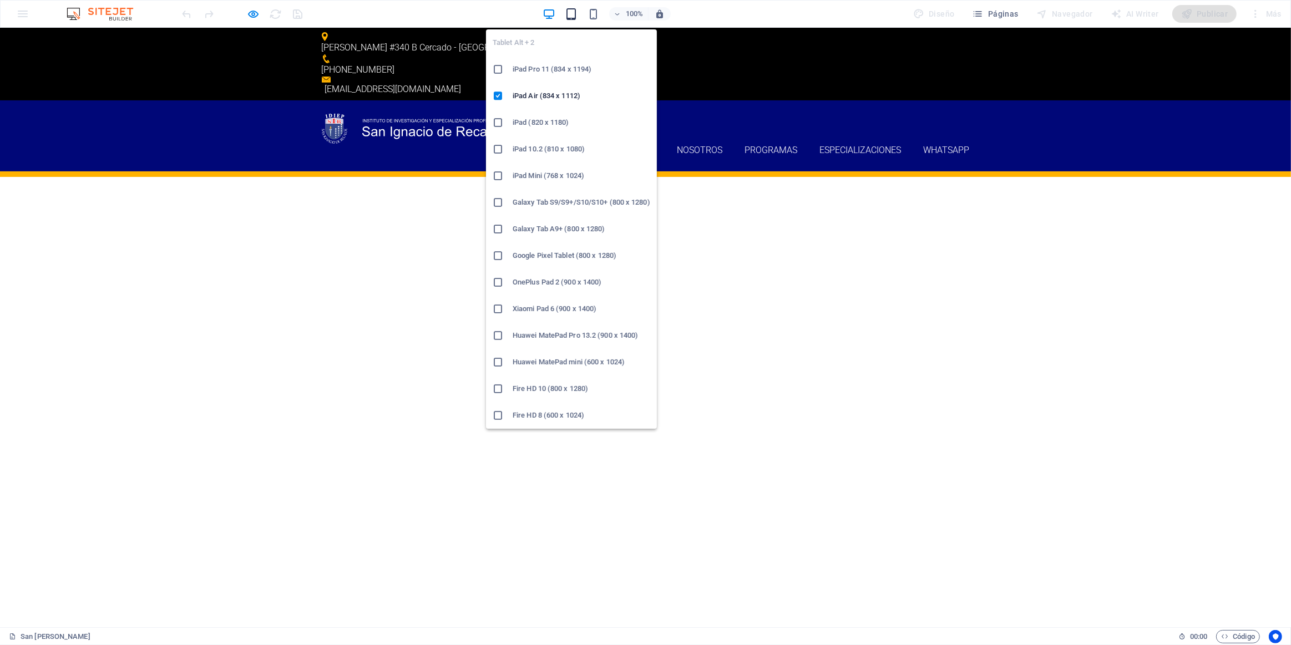
click at [572, 9] on icon "button" at bounding box center [571, 14] width 13 height 13
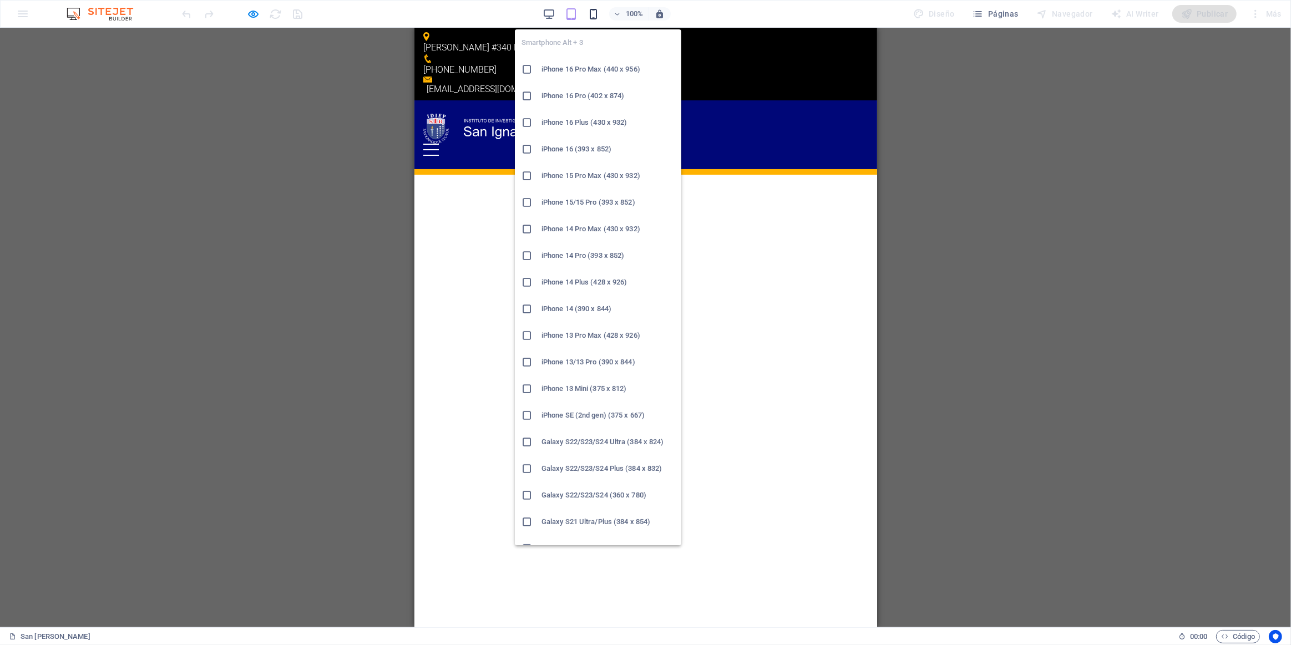
click at [600, 13] on icon "button" at bounding box center [593, 14] width 13 height 13
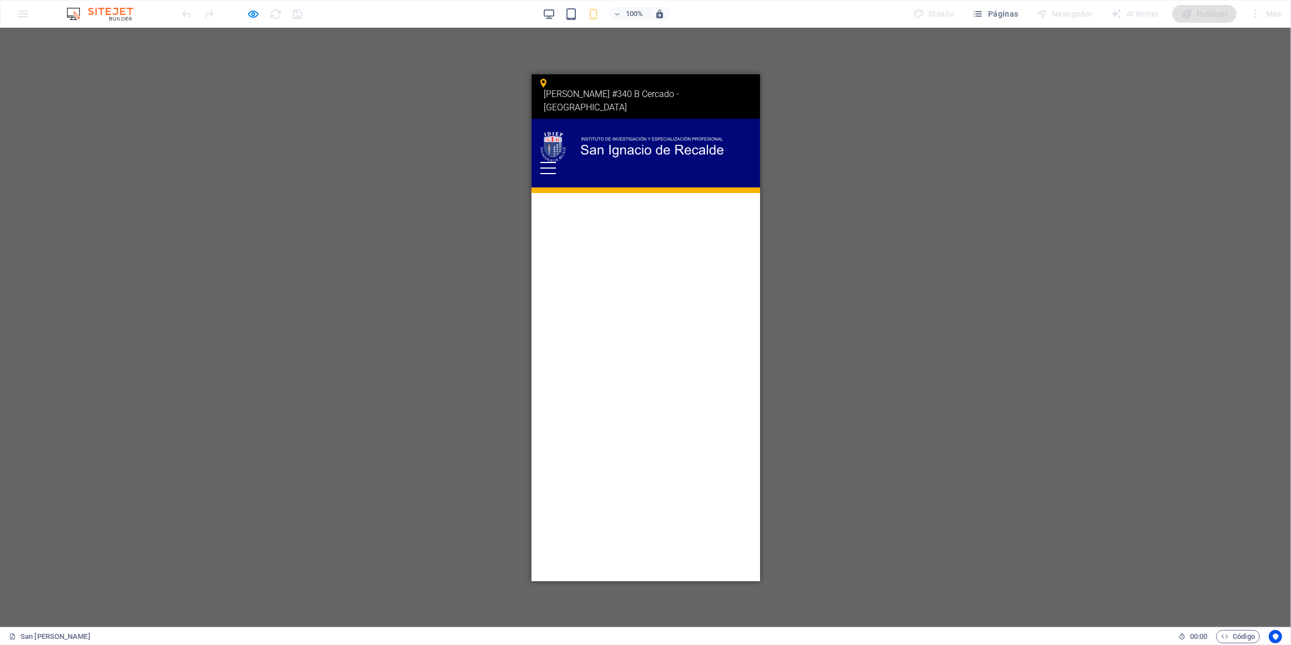
click at [642, 87] on p "[PERSON_NAME] #340 B Cercado - [GEOGRAPHIC_DATA]" at bounding box center [640, 100] width 195 height 27
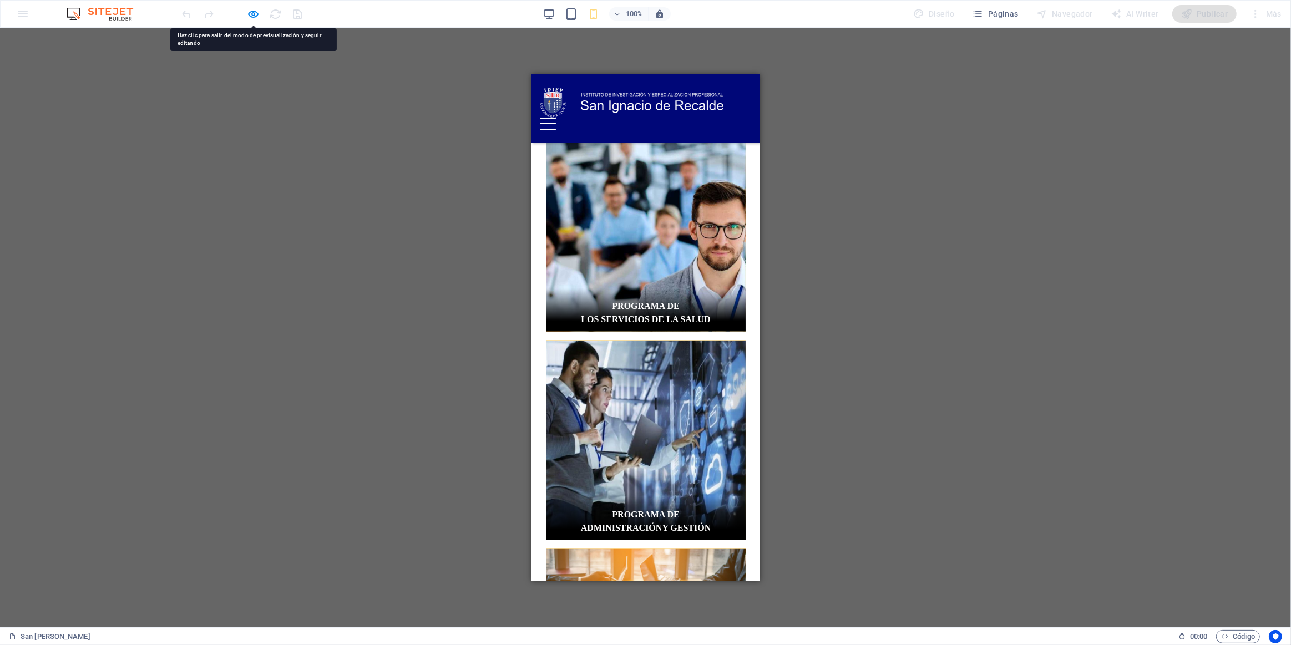
scroll to position [1621, 0]
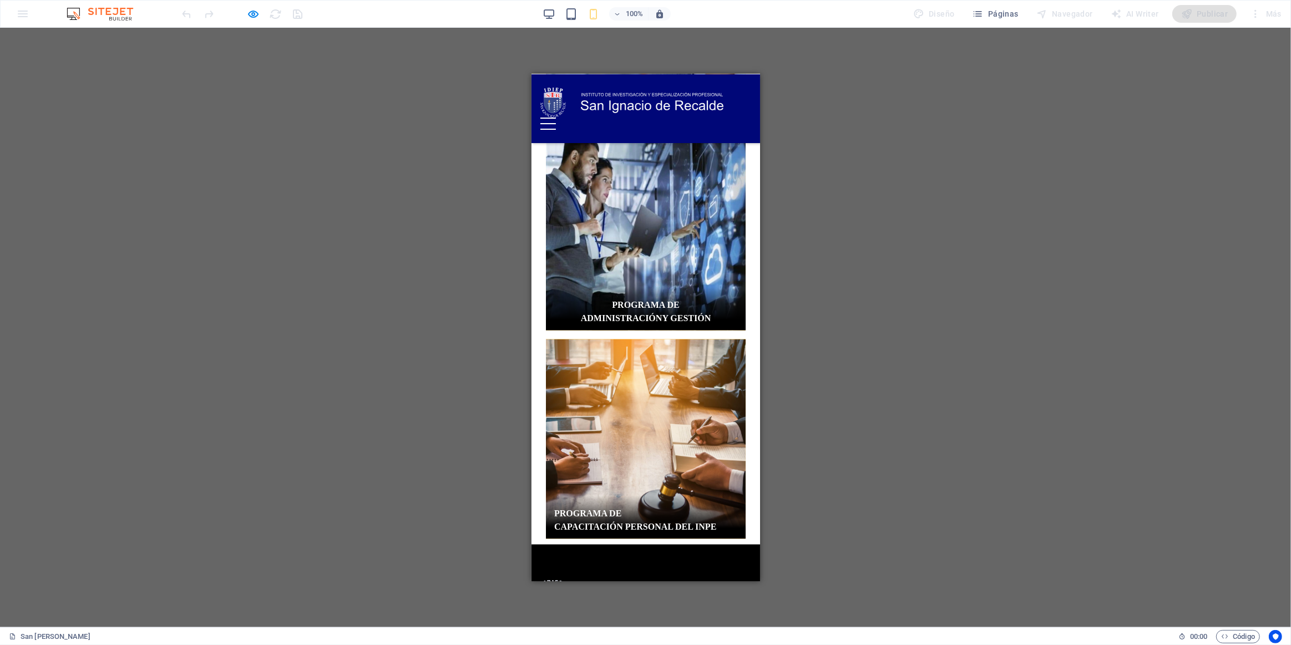
drag, startPoint x: 641, startPoint y: 526, endPoint x: 634, endPoint y: 515, distance: 13.2
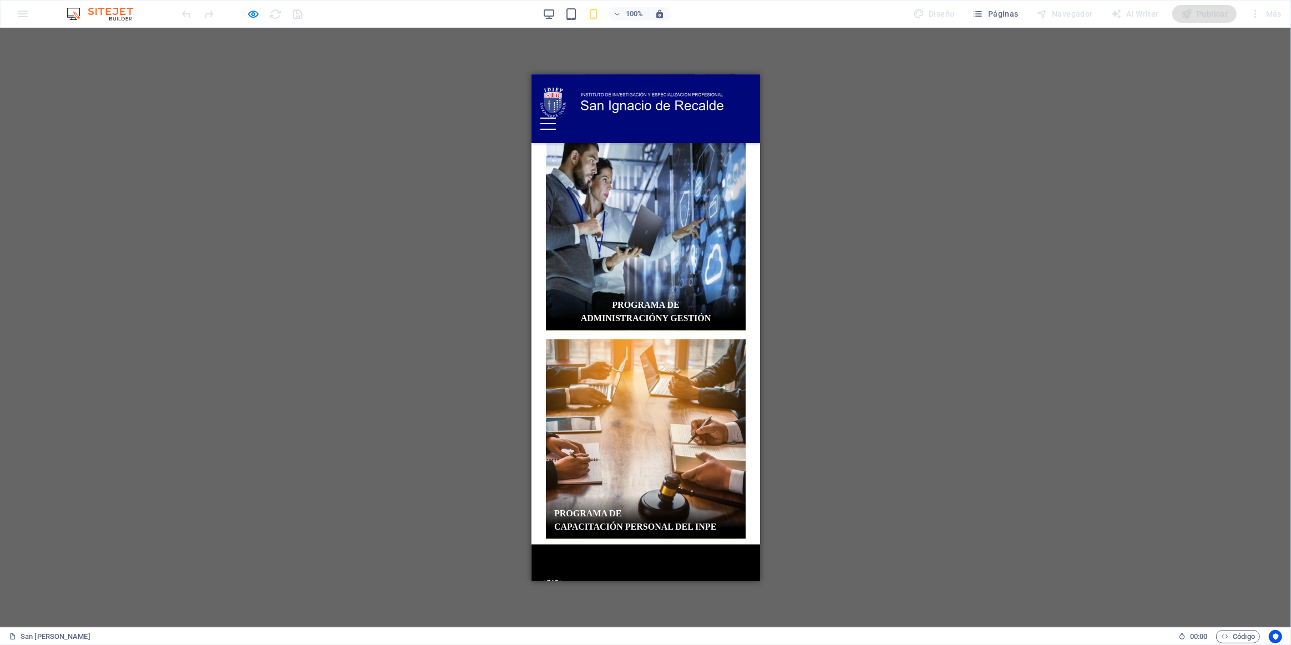
drag, startPoint x: 625, startPoint y: 526, endPoint x: 633, endPoint y: 535, distance: 12.6
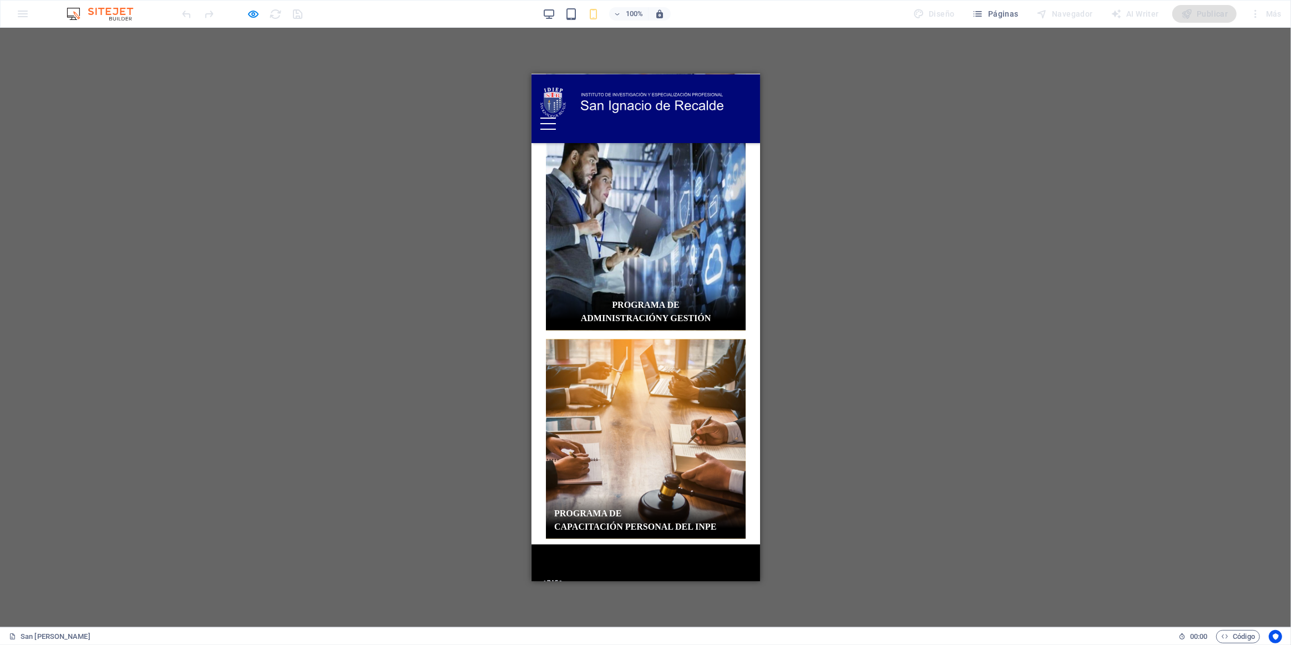
click at [625, 104] on img at bounding box center [631, 102] width 183 height 30
click at [539, 102] on header "Nosotros Programas Programas de Salud Programas de Administración Programas de …" at bounding box center [645, 108] width 229 height 69
click at [556, 99] on img at bounding box center [631, 102] width 183 height 30
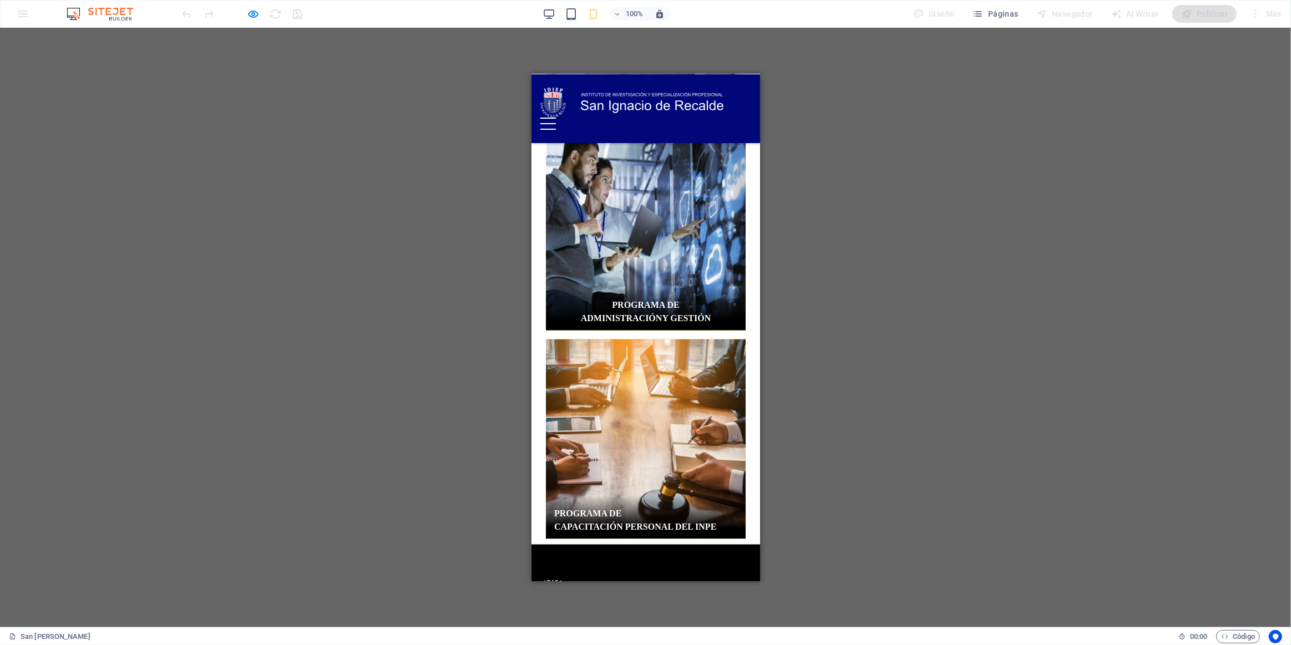
click at [626, 106] on img at bounding box center [631, 102] width 183 height 30
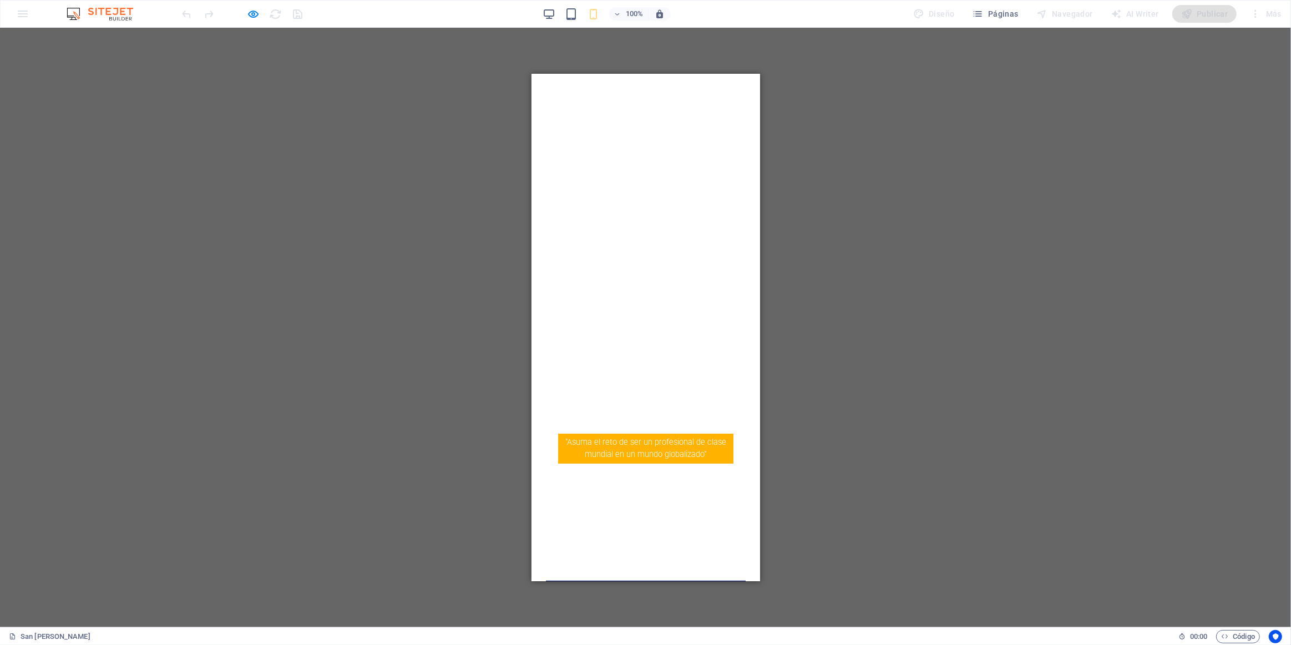
scroll to position [0, 0]
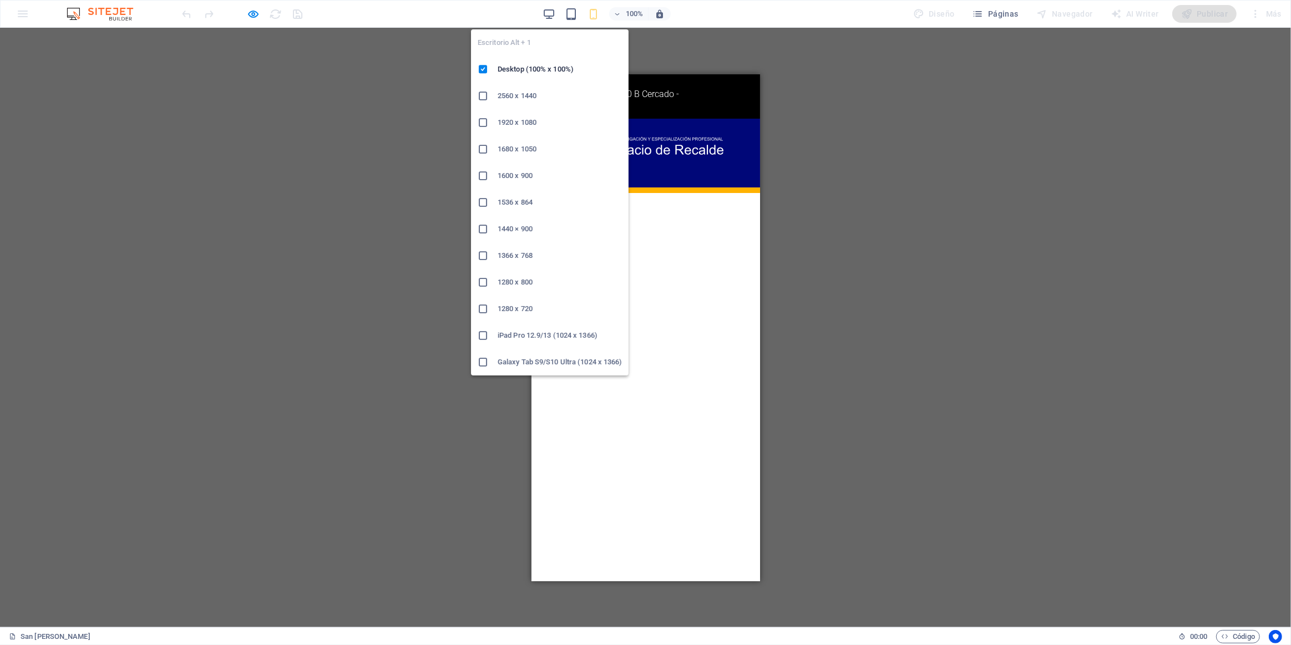
click at [557, 9] on div "100%" at bounding box center [606, 14] width 128 height 18
click at [554, 14] on icon "button" at bounding box center [548, 14] width 13 height 13
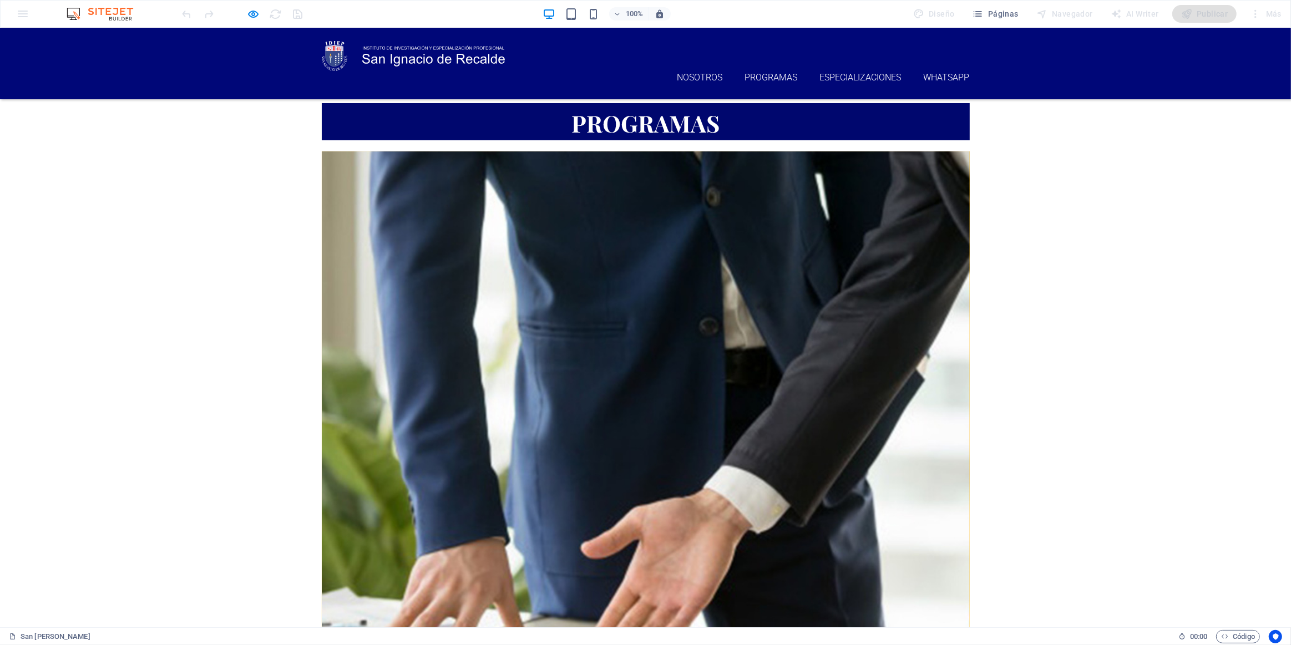
scroll to position [666, 0]
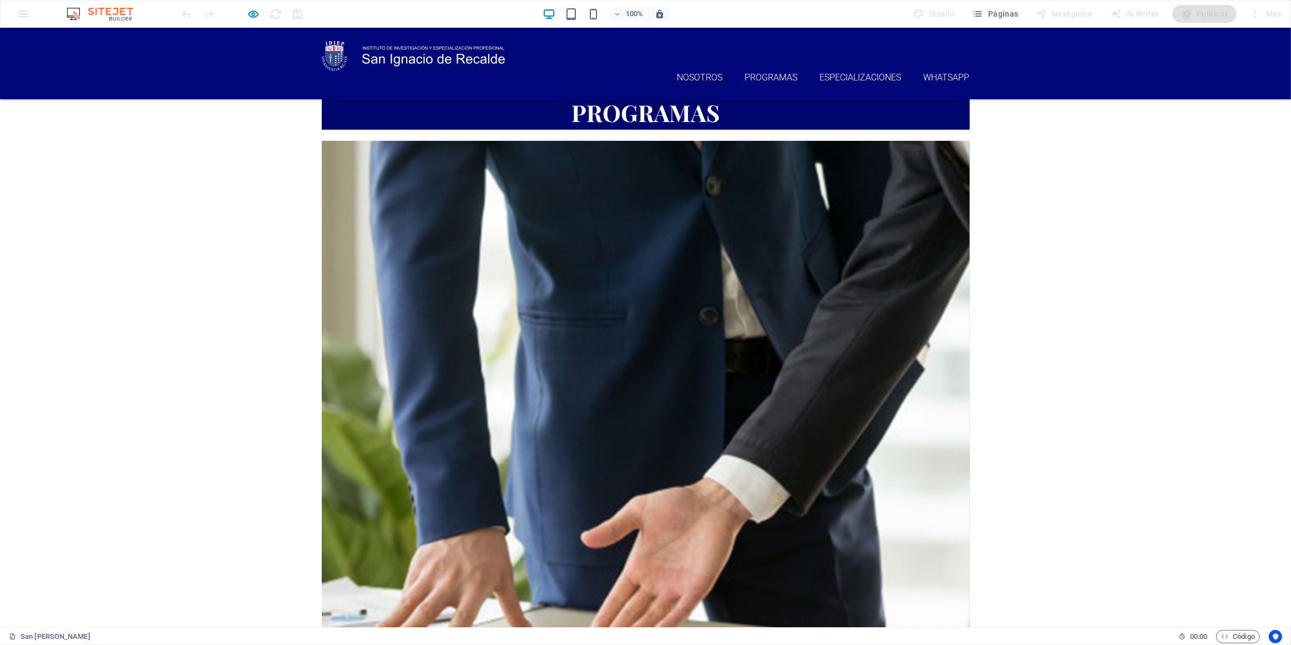
click at [261, 17] on div at bounding box center [242, 14] width 124 height 18
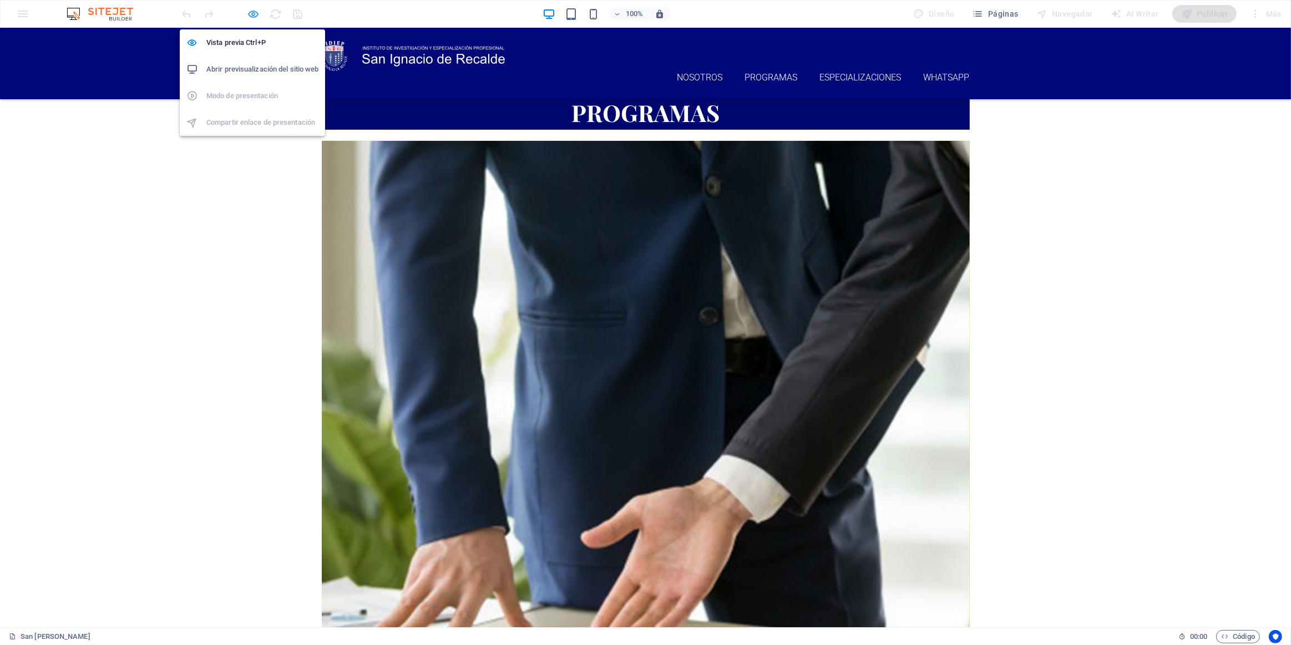
click at [256, 16] on icon "button" at bounding box center [253, 14] width 13 height 13
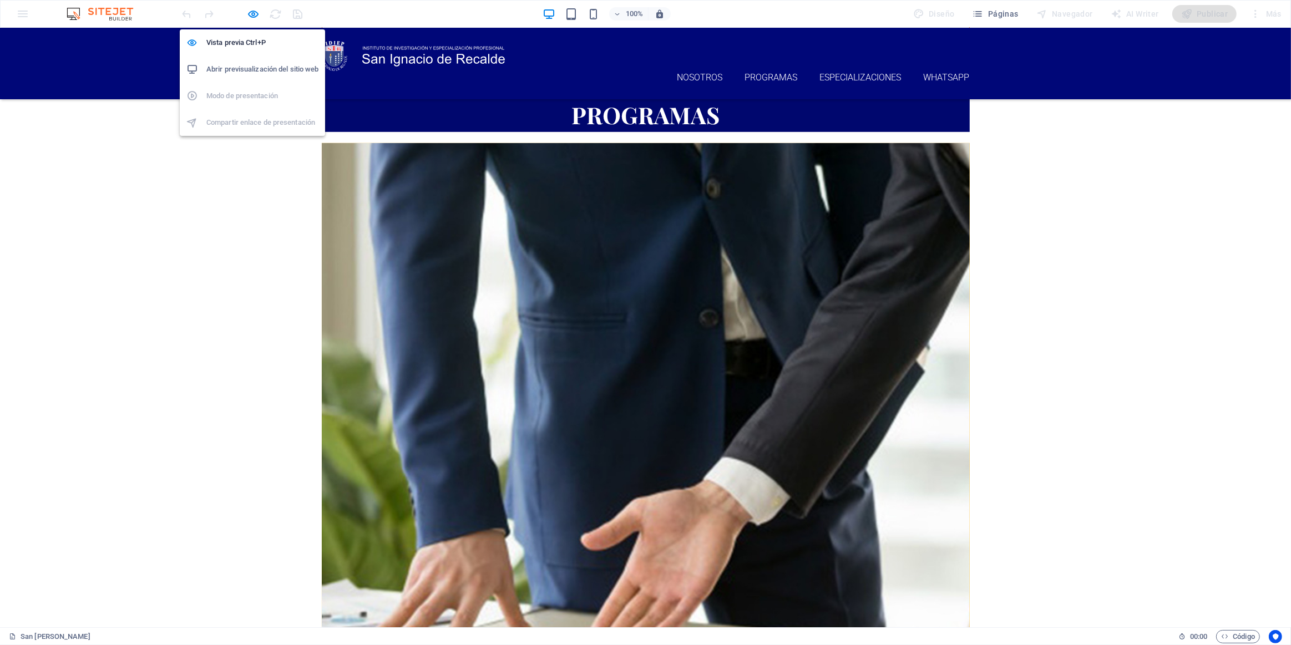
scroll to position [666, 0]
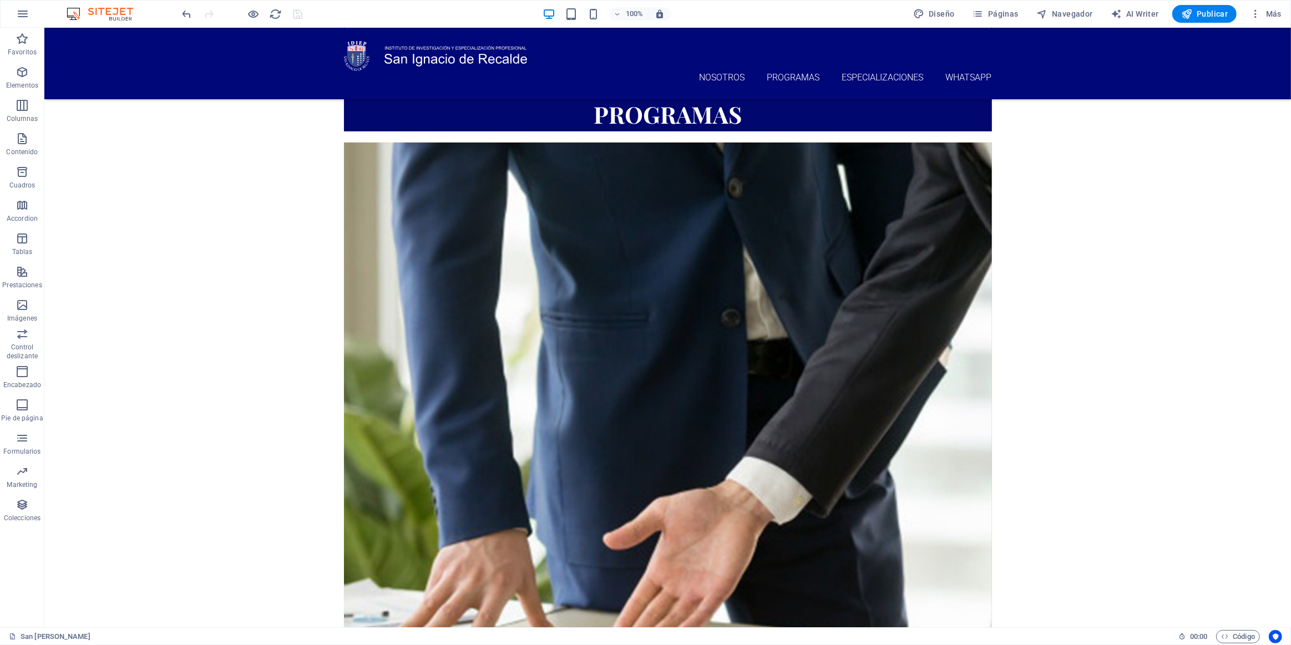
click at [296, 12] on div at bounding box center [242, 14] width 124 height 18
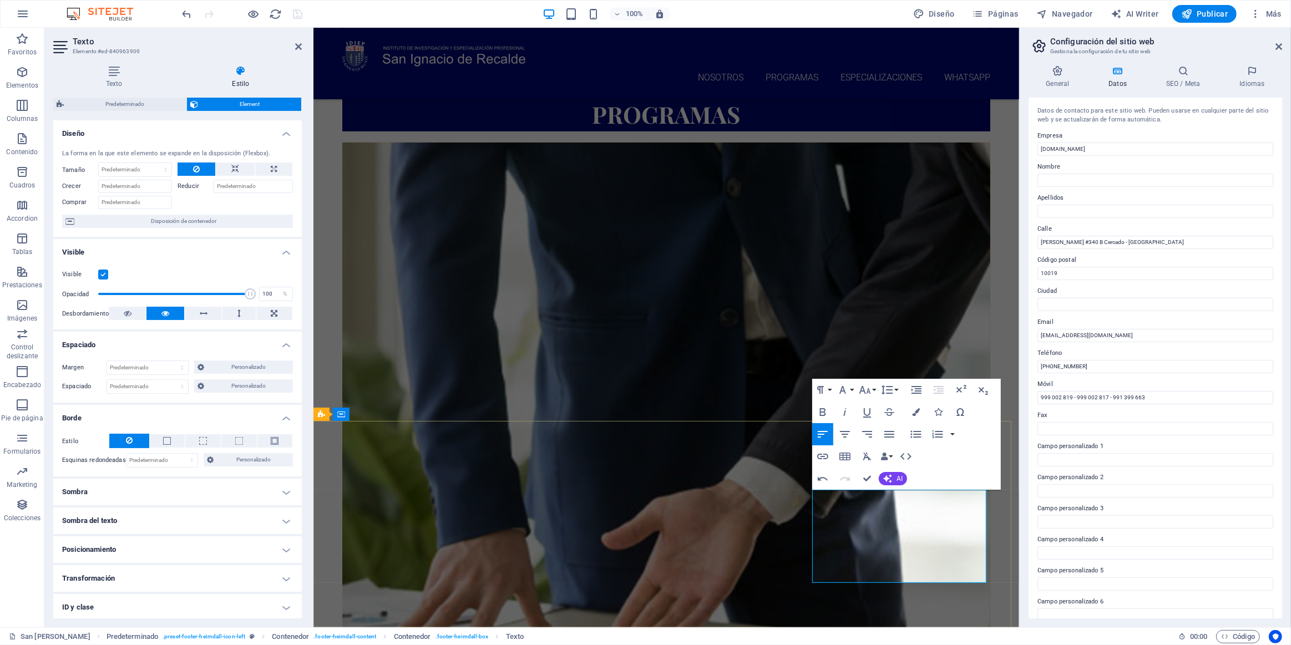
drag, startPoint x: 928, startPoint y: 504, endPoint x: 859, endPoint y: 510, distance: 69.6
drag, startPoint x: 966, startPoint y: 577, endPoint x: 975, endPoint y: 570, distance: 11.9
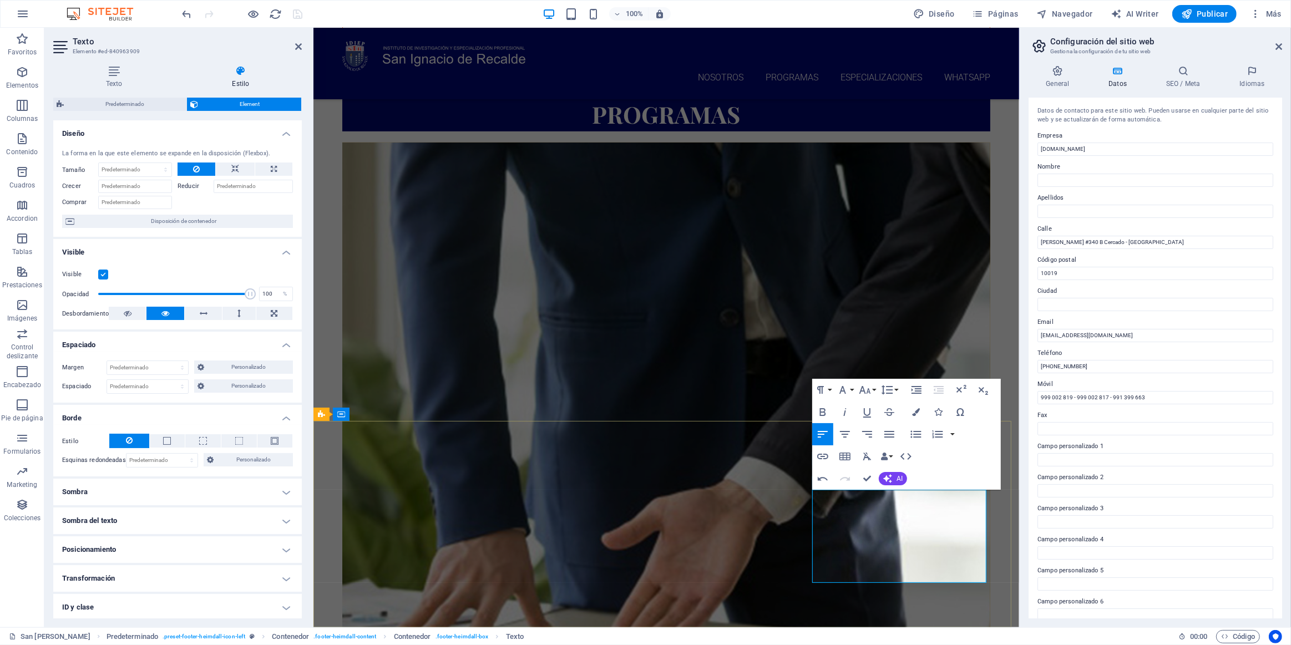
click at [642, 371] on input "[PHONE_NUMBER]" at bounding box center [1155, 366] width 236 height 13
drag, startPoint x: 1449, startPoint y: 396, endPoint x: 1014, endPoint y: 376, distance: 434.8
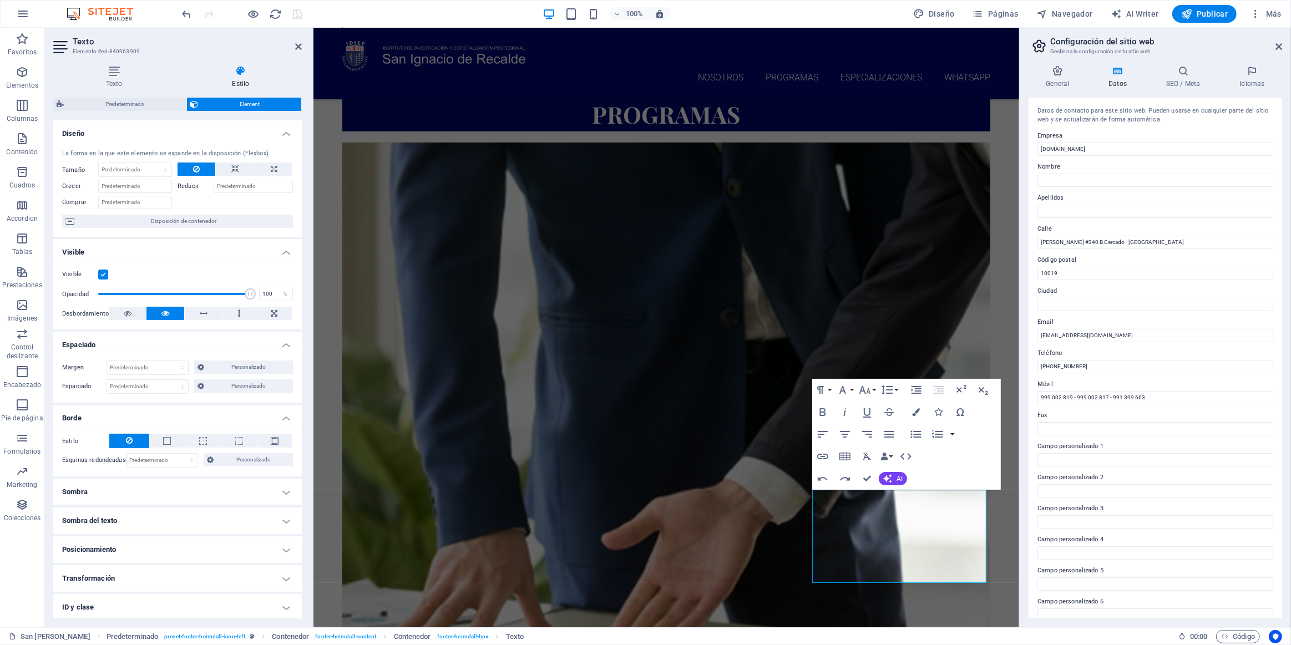
click at [642, 358] on label "Teléfono" at bounding box center [1155, 353] width 236 height 13
click at [642, 360] on input "[PHONE_NUMBER]" at bounding box center [1155, 366] width 236 height 13
click at [642, 365] on input "[PHONE_NUMBER]" at bounding box center [1155, 366] width 236 height 13
drag, startPoint x: 1422, startPoint y: 392, endPoint x: 1016, endPoint y: 362, distance: 407.2
click at [642, 394] on input "999 002 819 - 999 002 817 - 991 399 663" at bounding box center [1155, 397] width 236 height 13
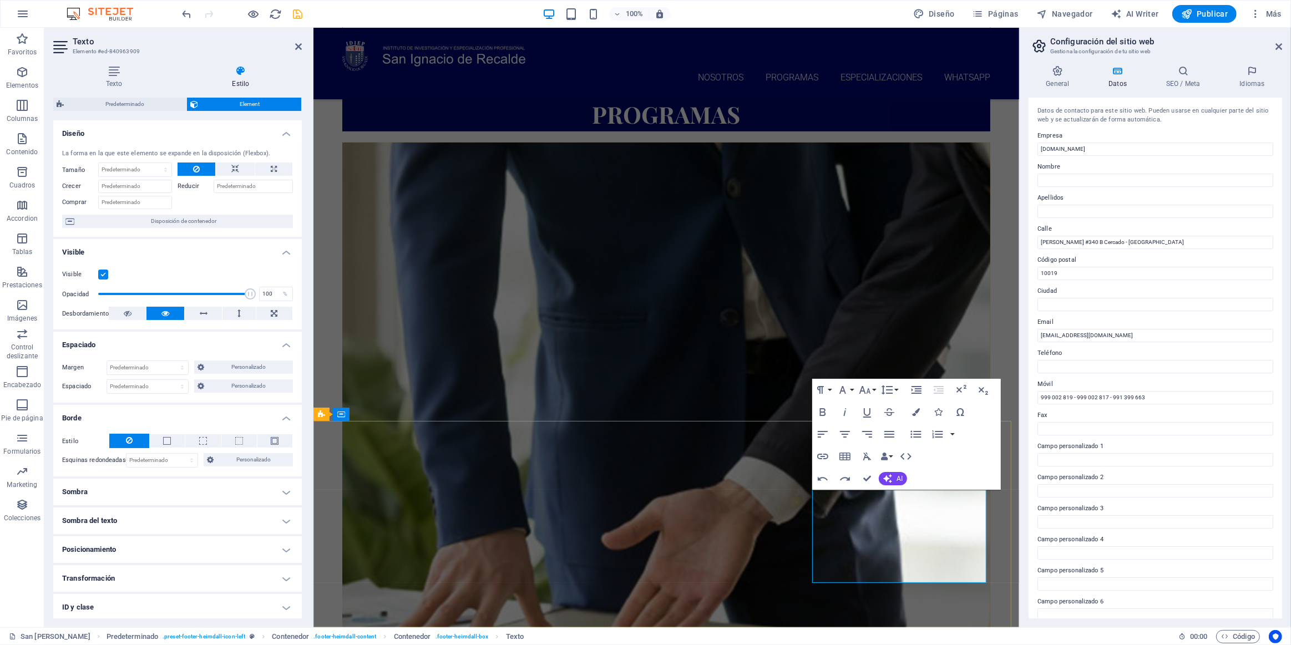
drag, startPoint x: 926, startPoint y: 507, endPoint x: 856, endPoint y: 508, distance: 70.4
copy p "[PHONE_NUMBER]"
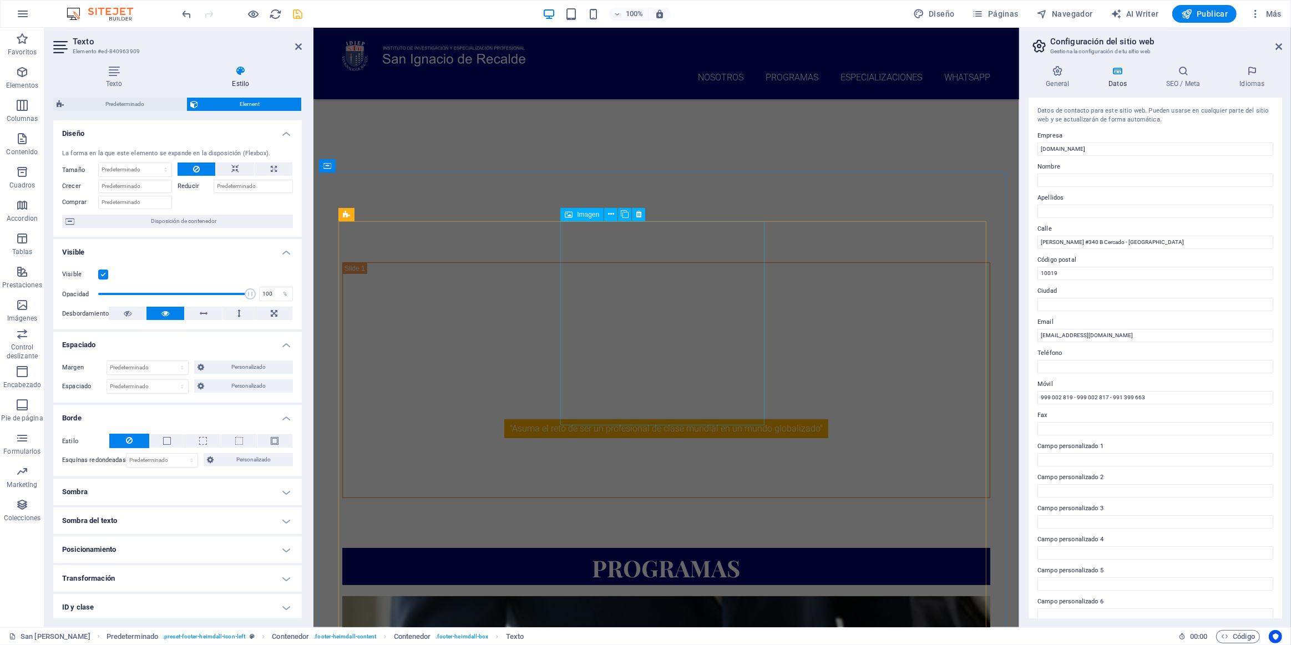
scroll to position [0, 0]
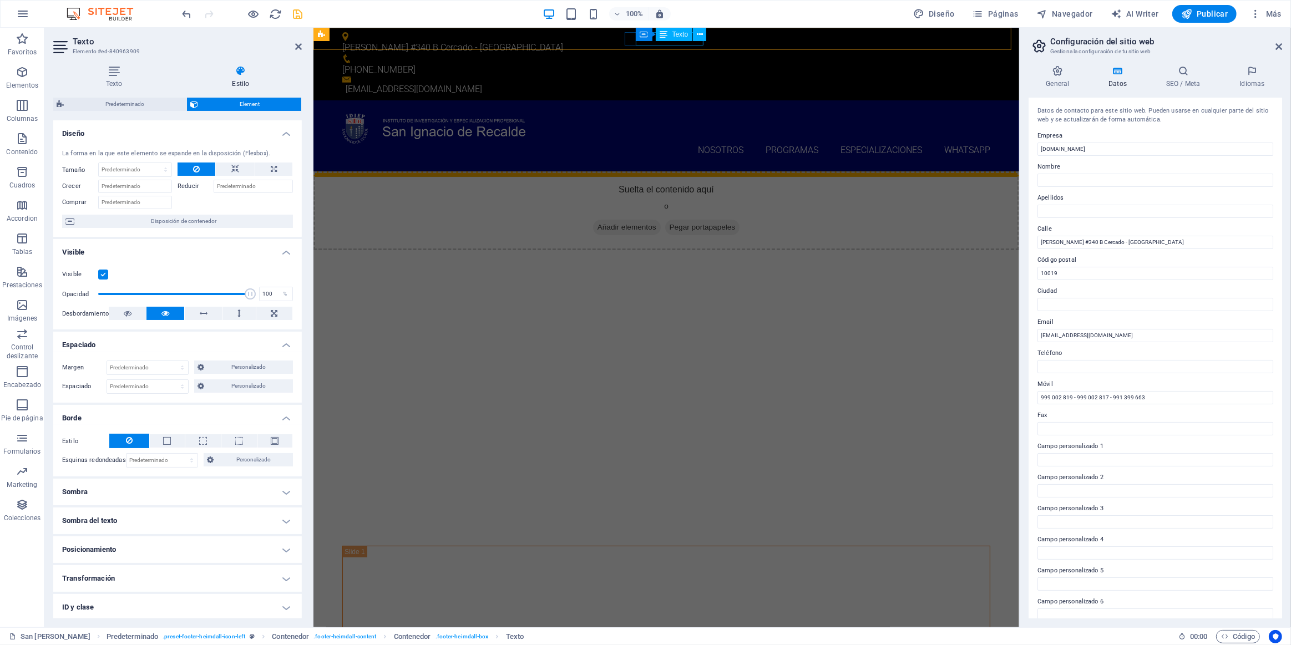
click at [642, 40] on div "Texto" at bounding box center [674, 34] width 37 height 13
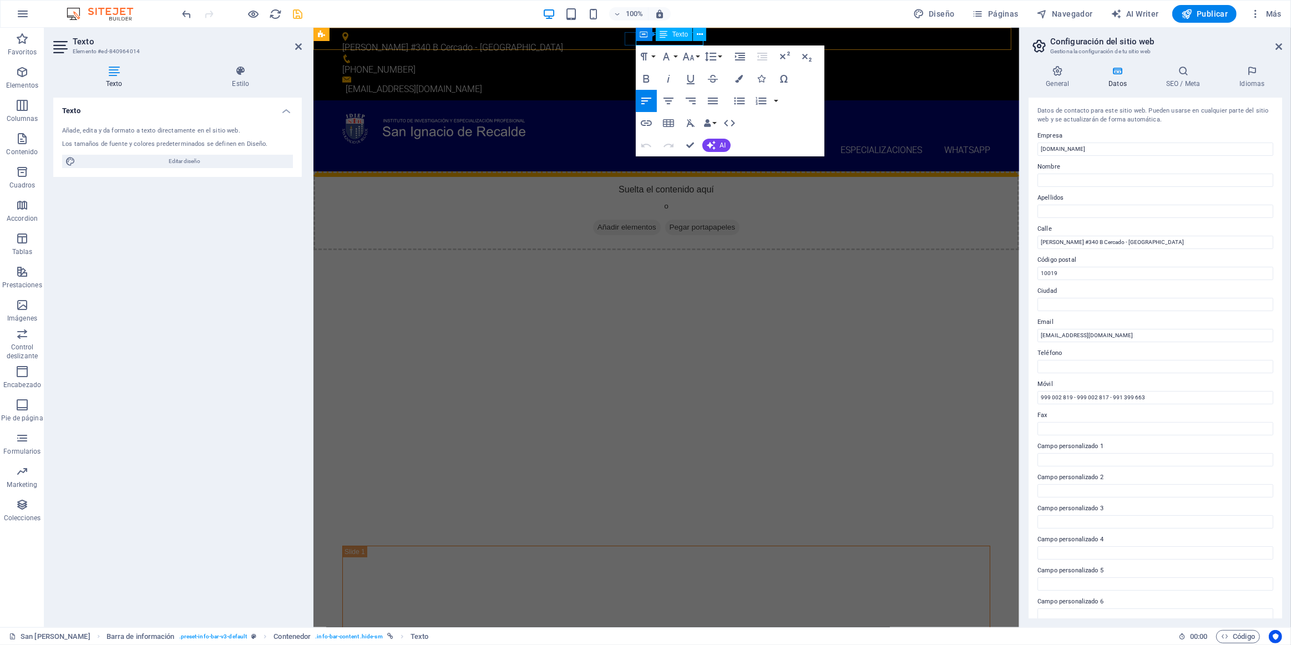
click at [642, 63] on p "[PHONE_NUMBER]" at bounding box center [661, 69] width 639 height 13
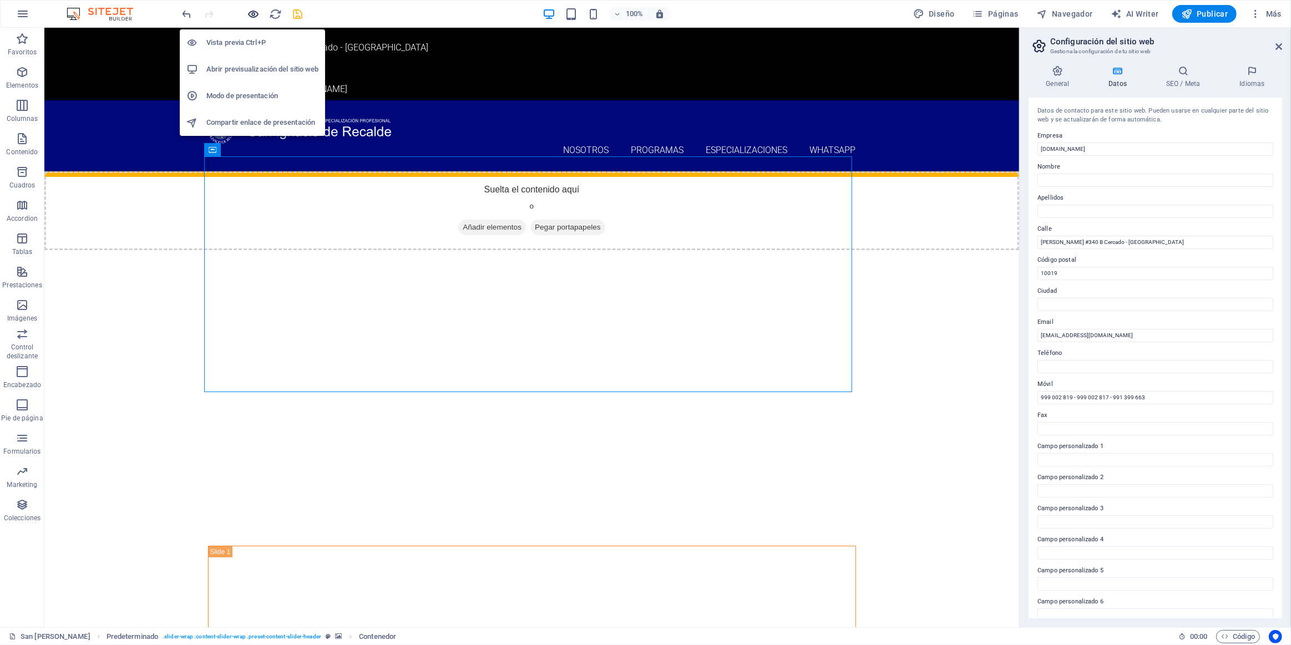
click at [254, 11] on icon "button" at bounding box center [253, 14] width 13 height 13
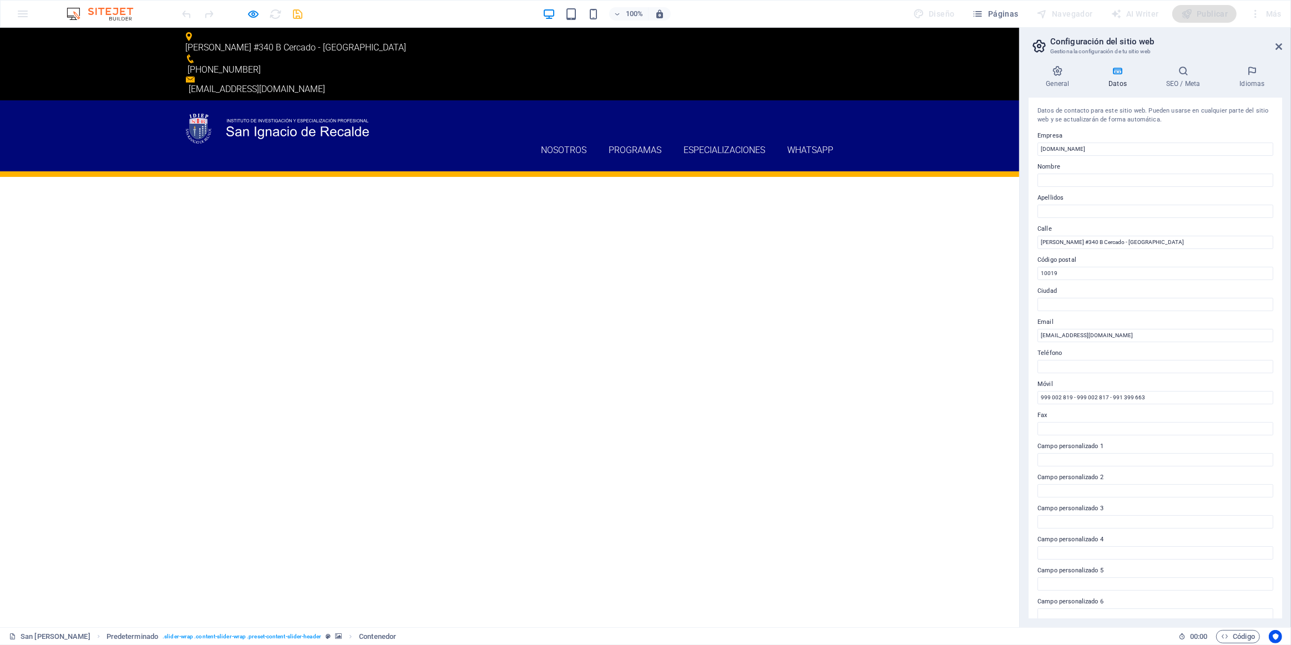
click at [261, 64] on span "[PHONE_NUMBER]" at bounding box center [224, 69] width 73 height 11
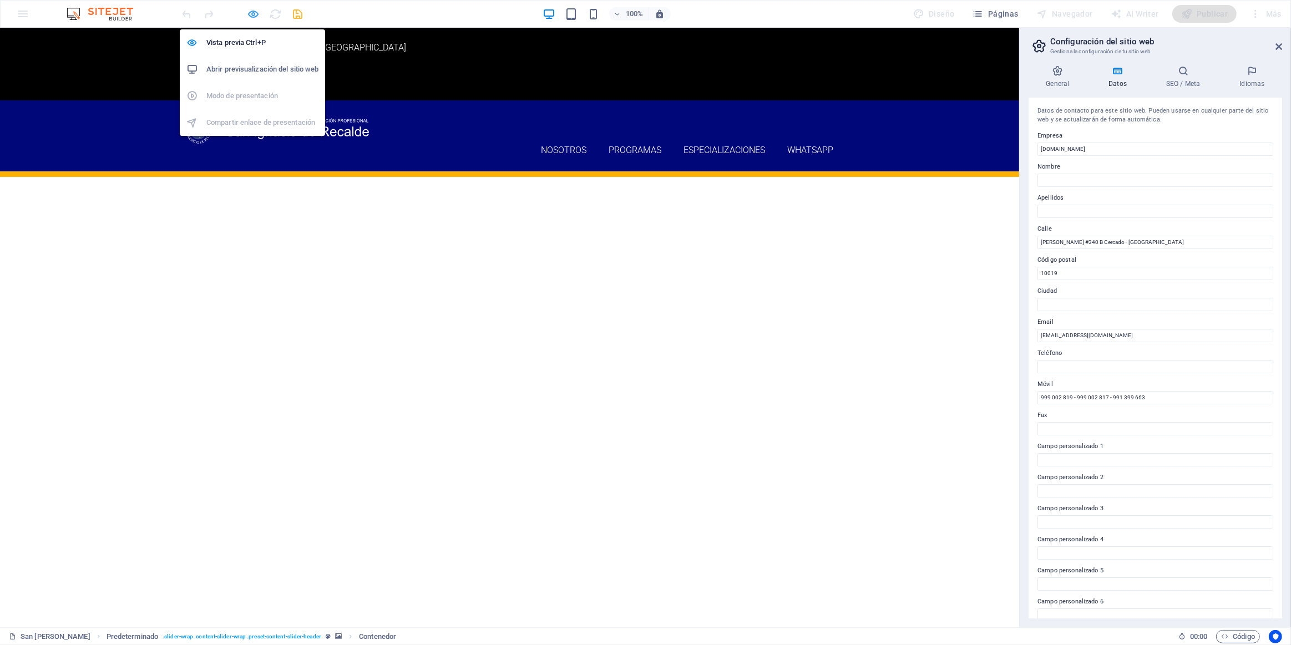
click at [260, 16] on div at bounding box center [242, 14] width 124 height 18
click at [257, 14] on icon "button" at bounding box center [253, 14] width 13 height 13
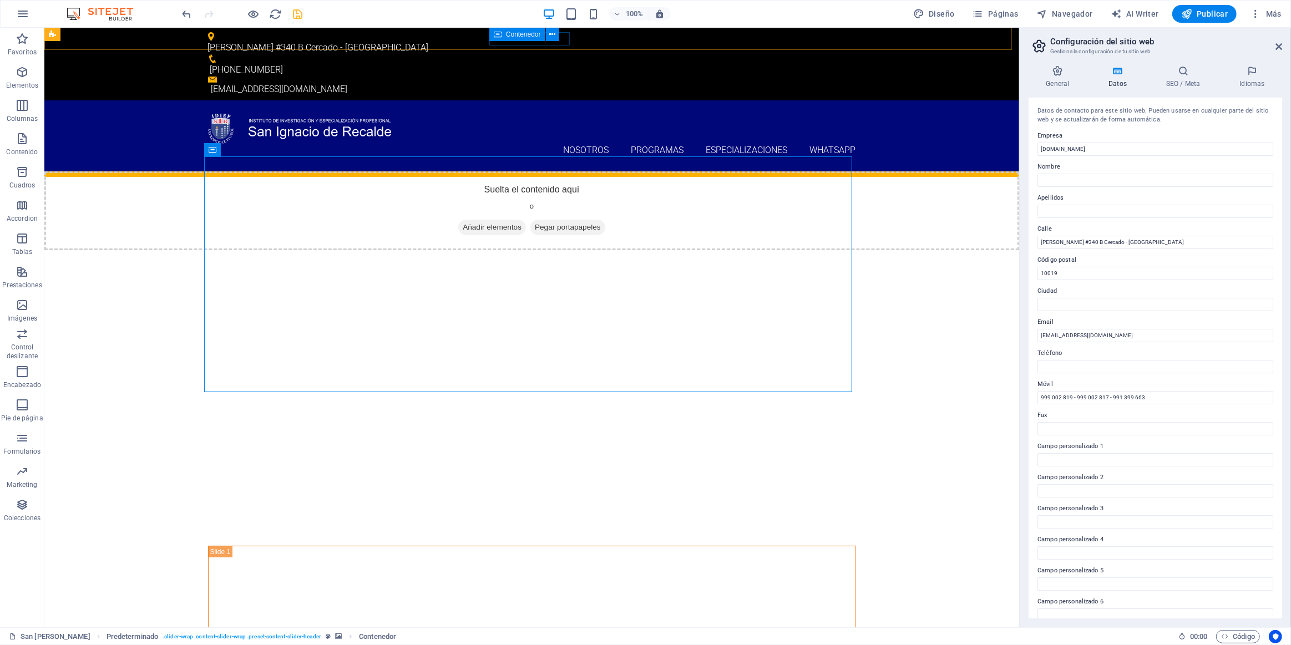
click at [494, 35] on icon at bounding box center [498, 34] width 8 height 13
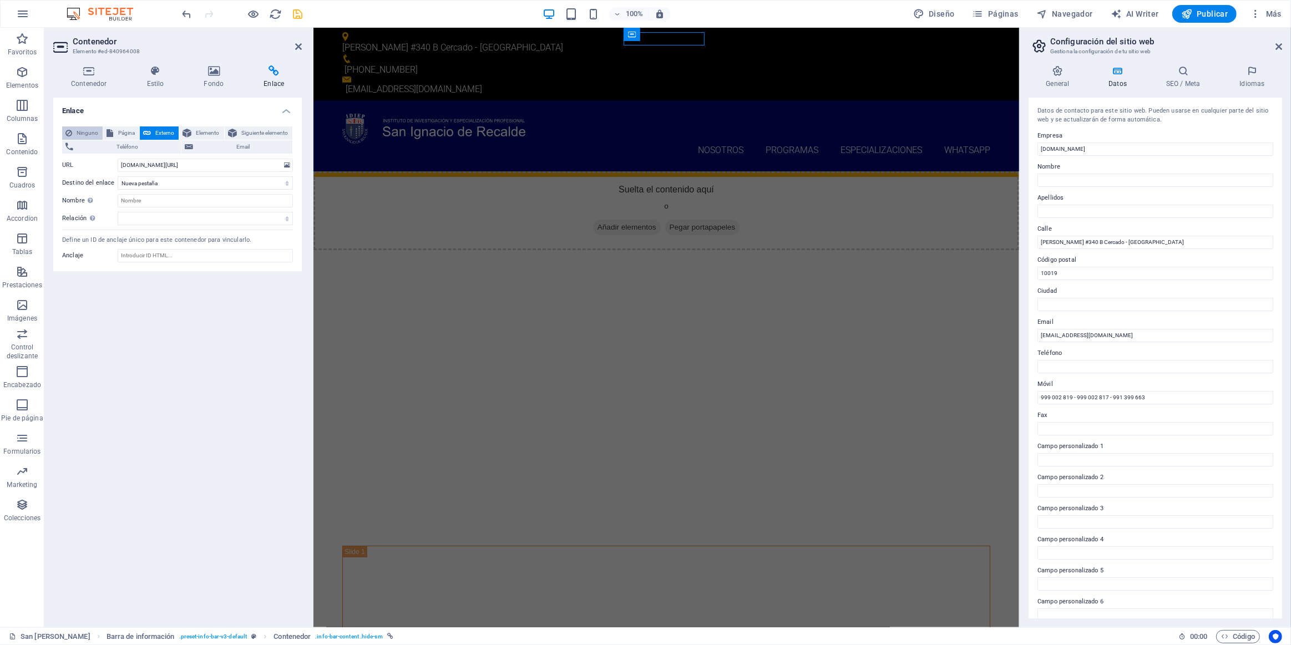
click at [79, 132] on span "Ninguno" at bounding box center [87, 132] width 24 height 13
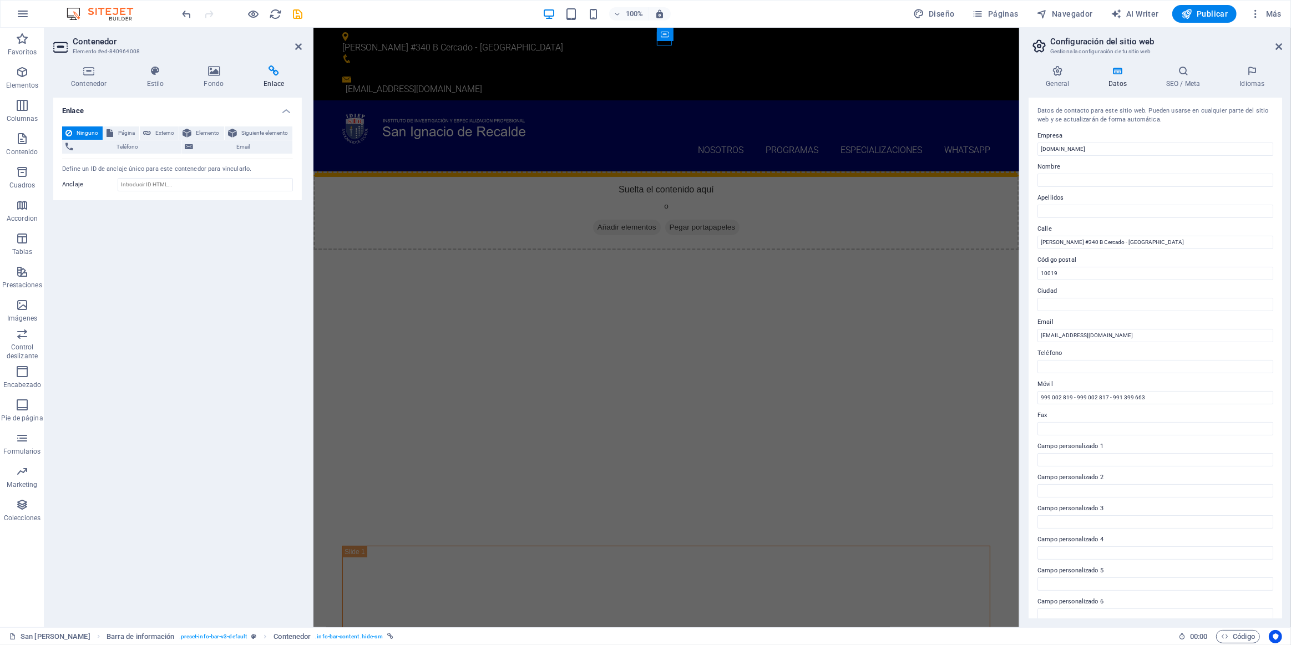
click at [298, 13] on icon "save" at bounding box center [298, 14] width 13 height 13
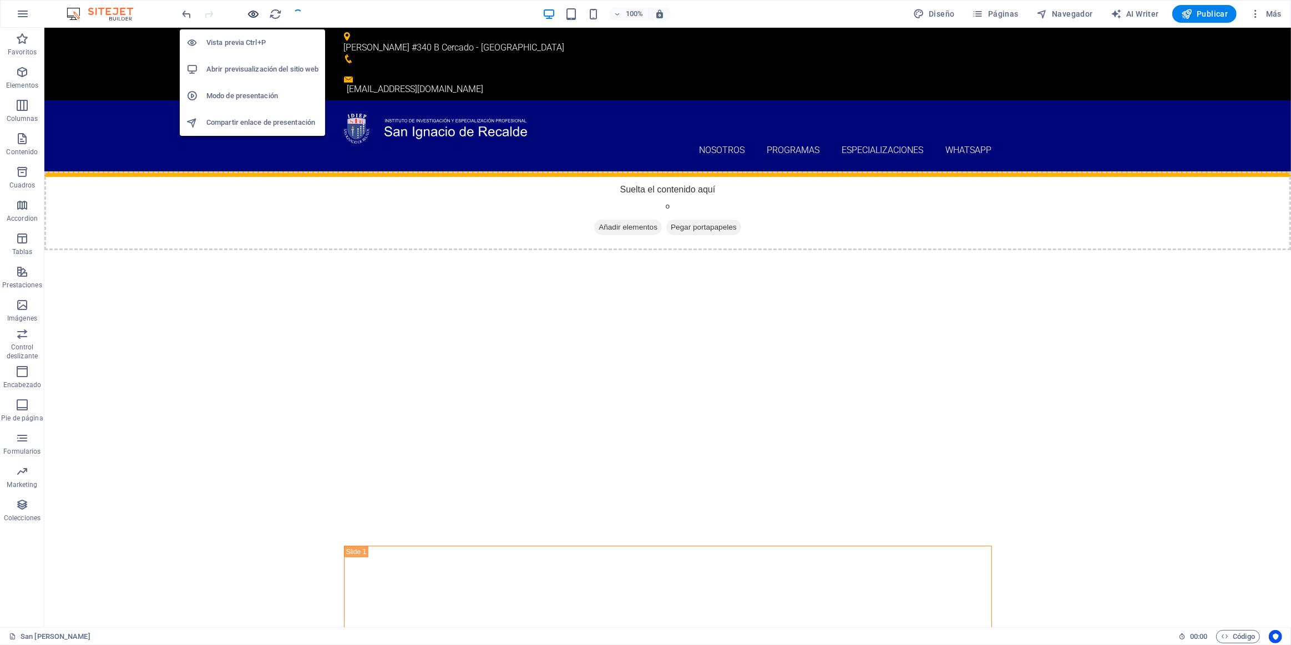
click at [254, 16] on icon "button" at bounding box center [253, 14] width 13 height 13
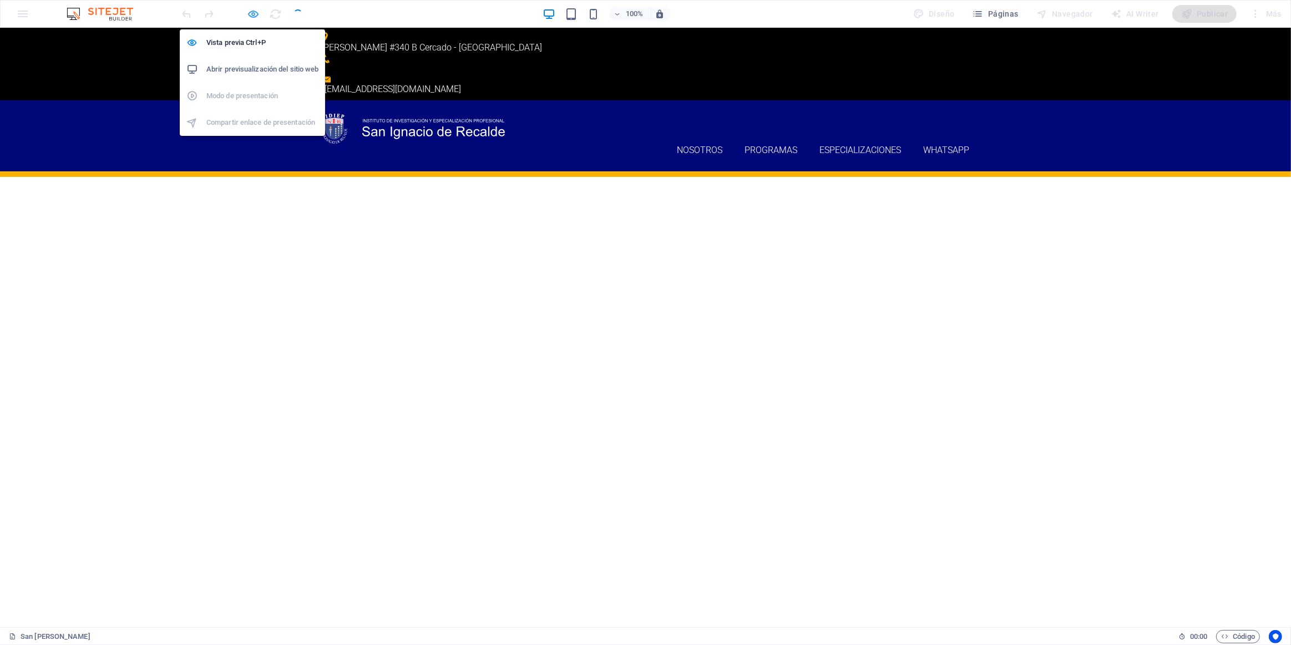
click at [257, 16] on icon "button" at bounding box center [253, 14] width 13 height 13
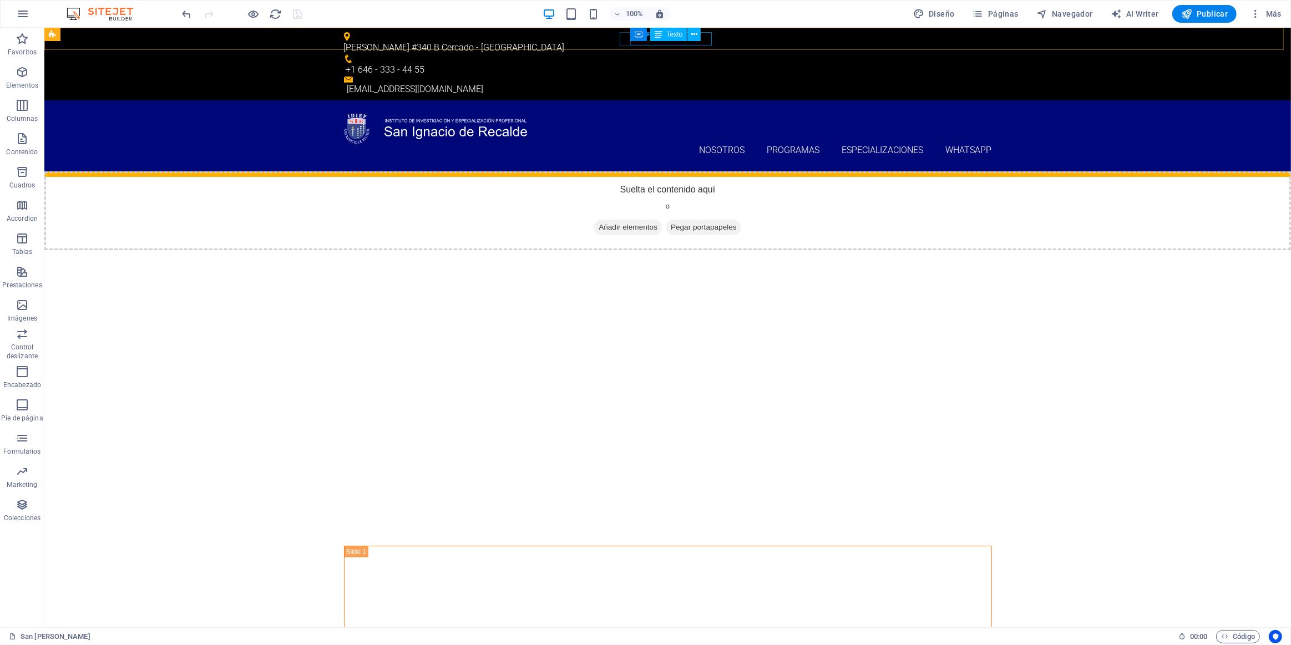
click at [642, 35] on div "Texto" at bounding box center [668, 34] width 37 height 13
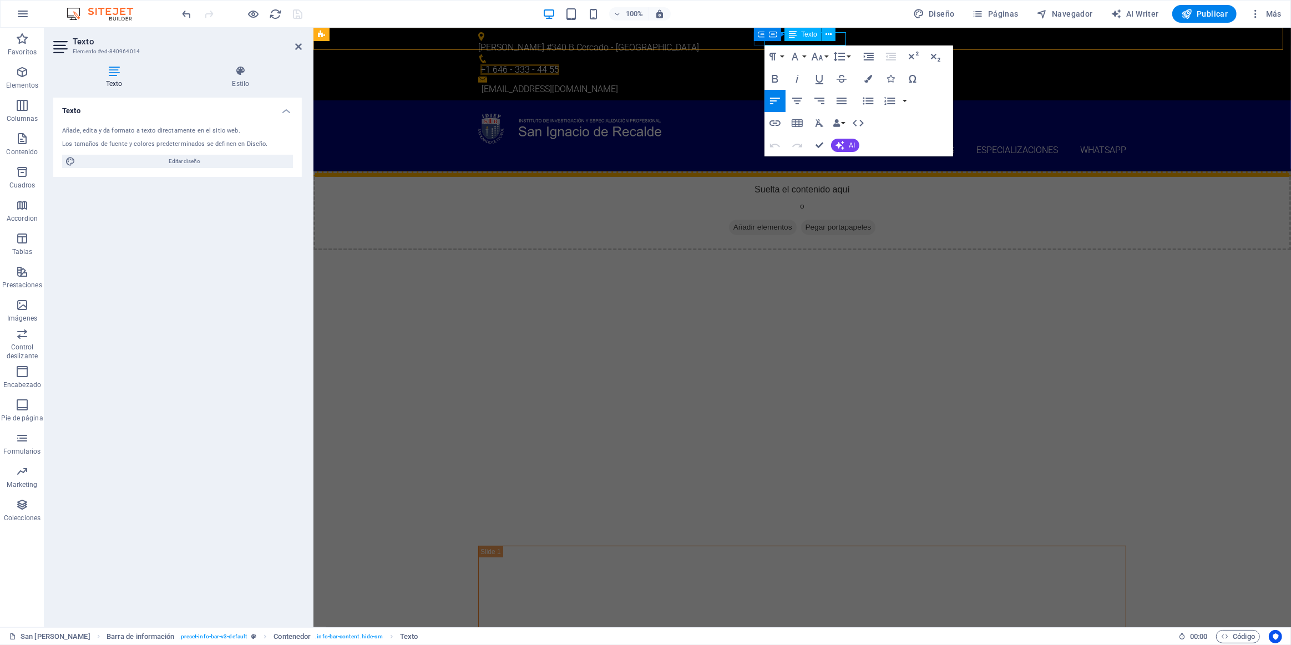
click at [642, 34] on span "Texto" at bounding box center [809, 34] width 16 height 7
click at [642, 35] on div "Contenedor Texto" at bounding box center [803, 35] width 78 height 14
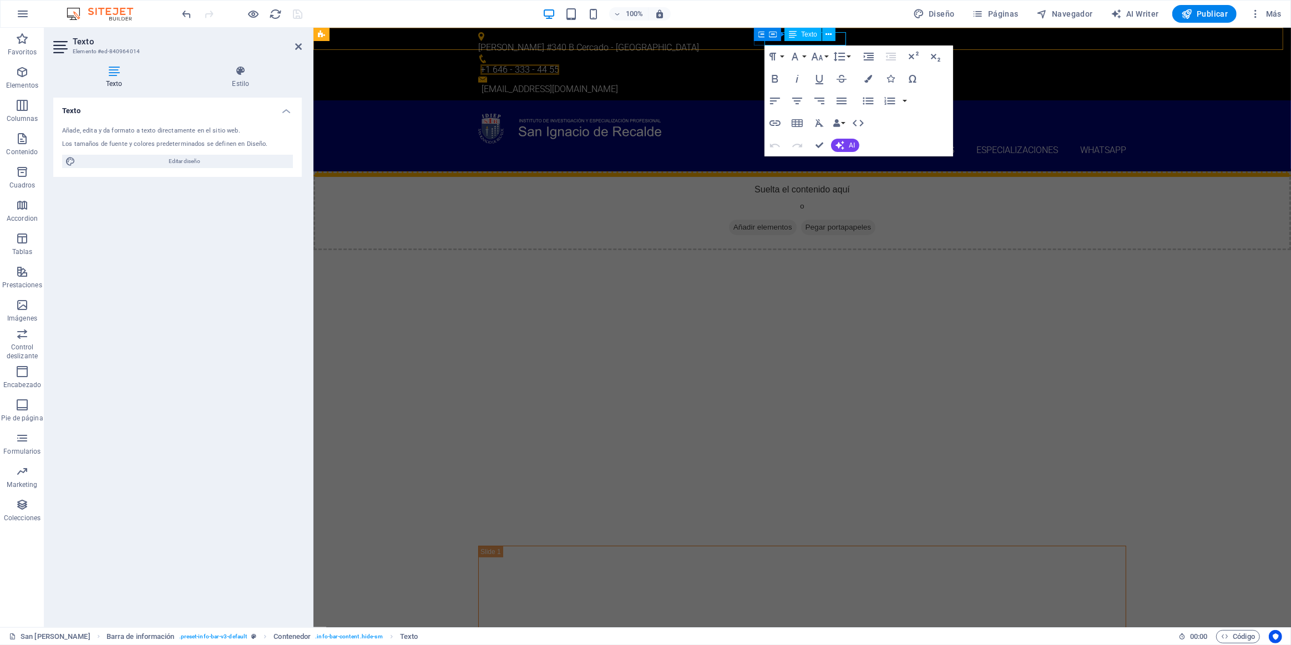
click at [642, 35] on div "Contenedor Texto" at bounding box center [803, 35] width 78 height 14
click at [642, 34] on span "Texto" at bounding box center [809, 34] width 16 height 7
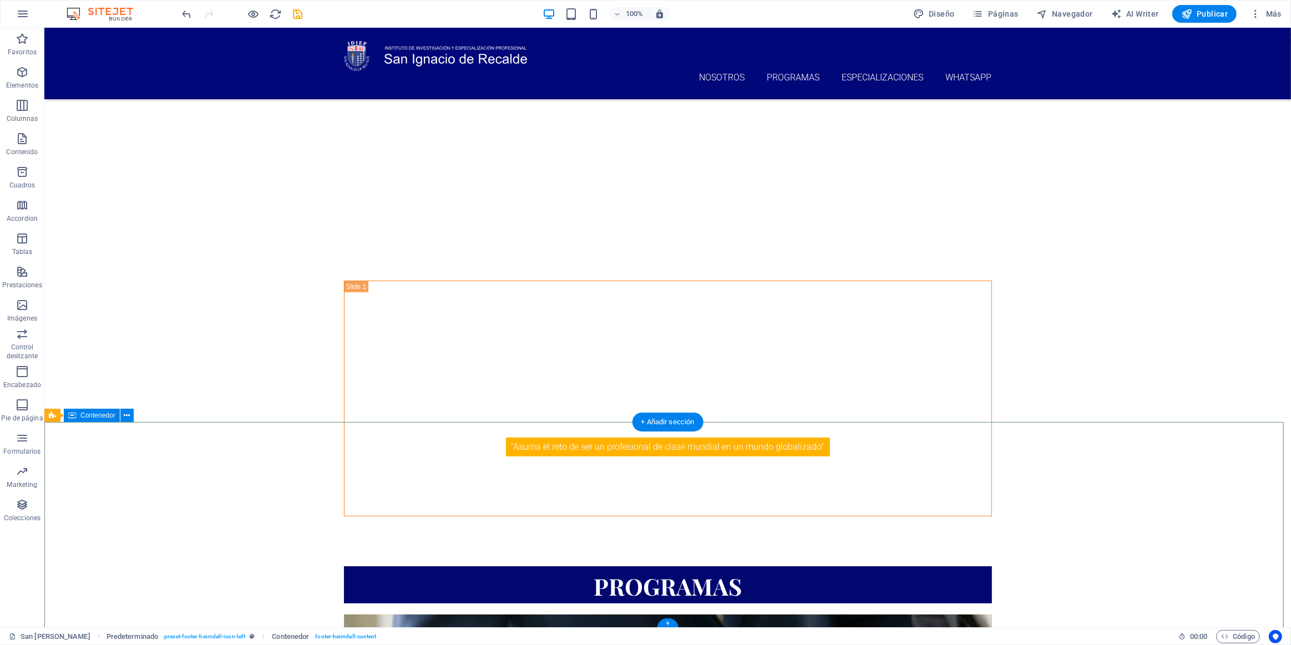
scroll to position [666, 0]
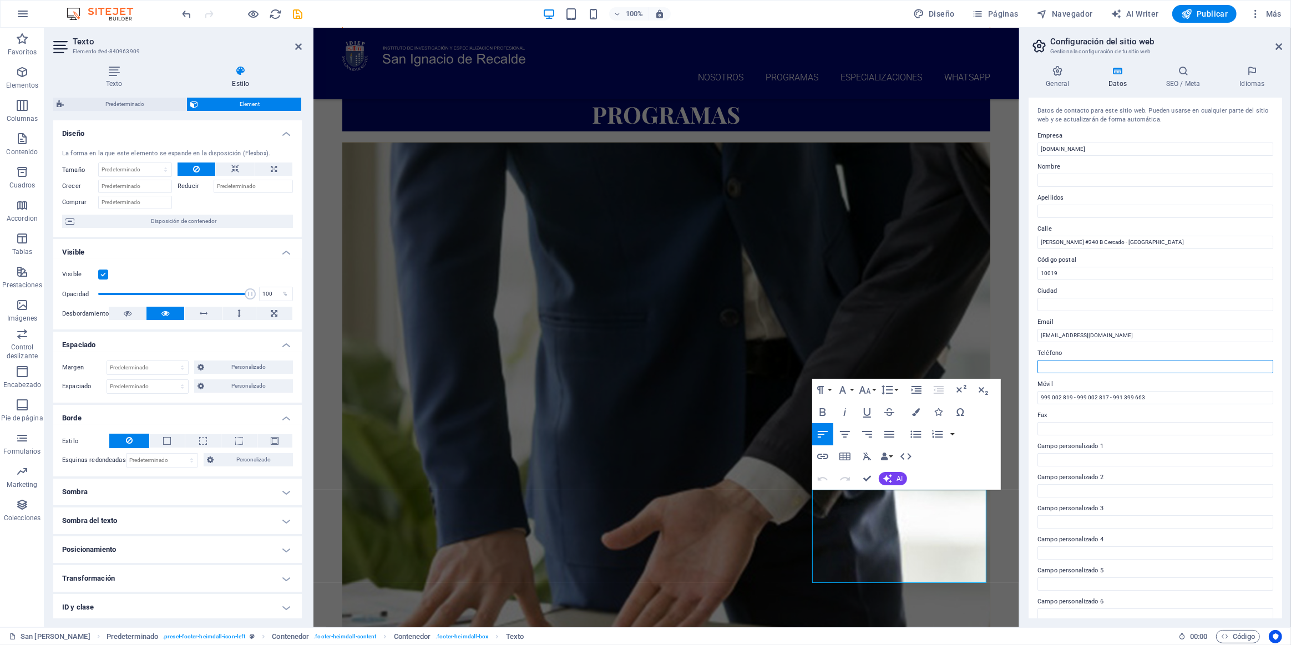
click at [642, 369] on input "Teléfono" at bounding box center [1155, 366] width 236 height 13
click at [642, 364] on input "Teléfono" at bounding box center [1155, 366] width 236 height 13
click at [642, 366] on input "Teléfono" at bounding box center [1155, 366] width 236 height 13
type input "[PHONE_NUMBER]"
click at [295, 12] on icon "save" at bounding box center [298, 14] width 13 height 13
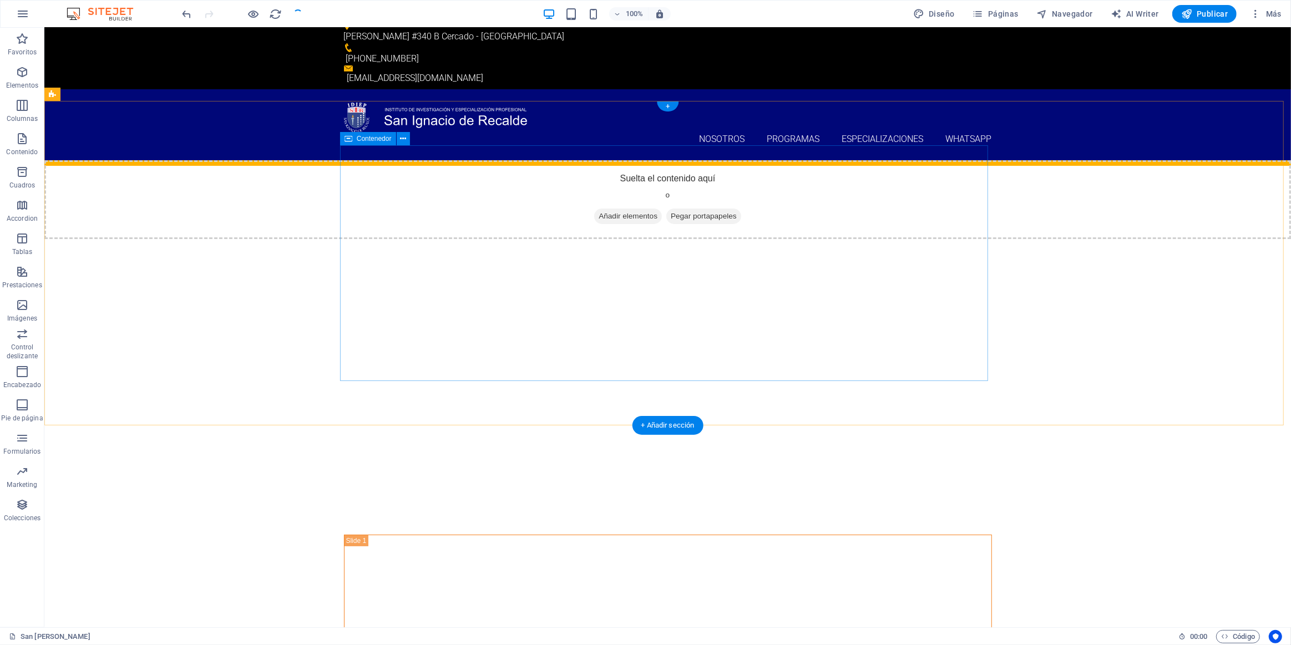
scroll to position [0, 0]
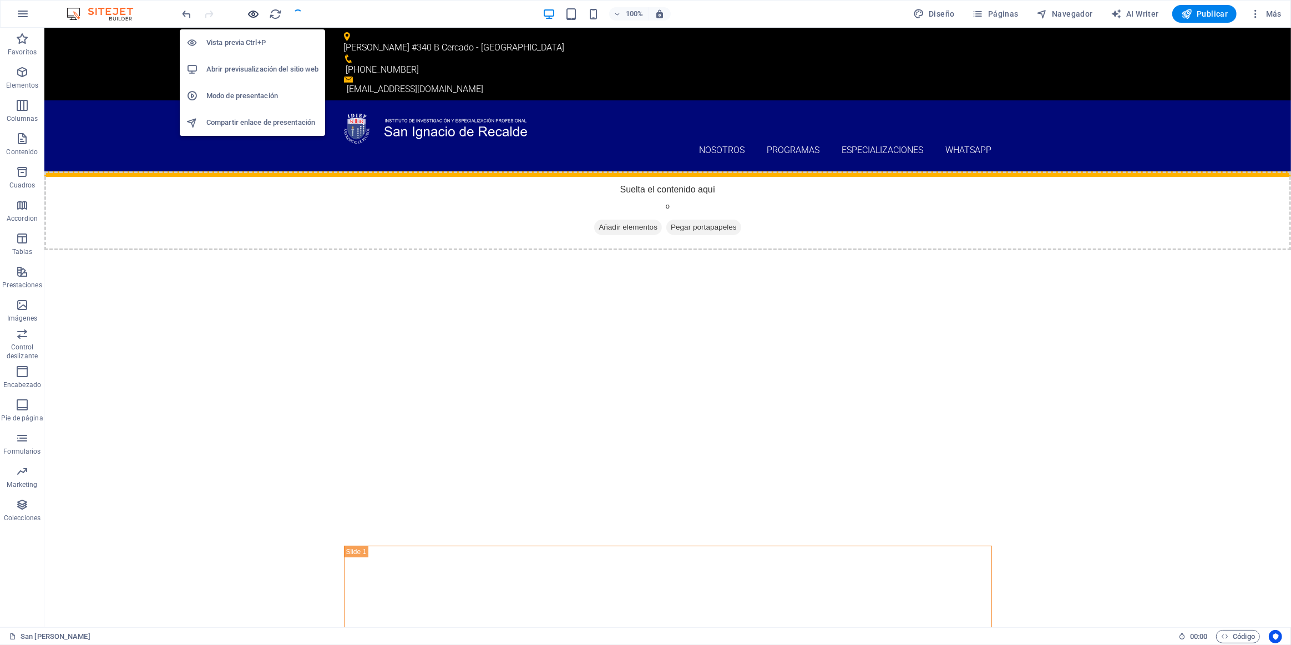
click at [252, 12] on icon "button" at bounding box center [253, 14] width 13 height 13
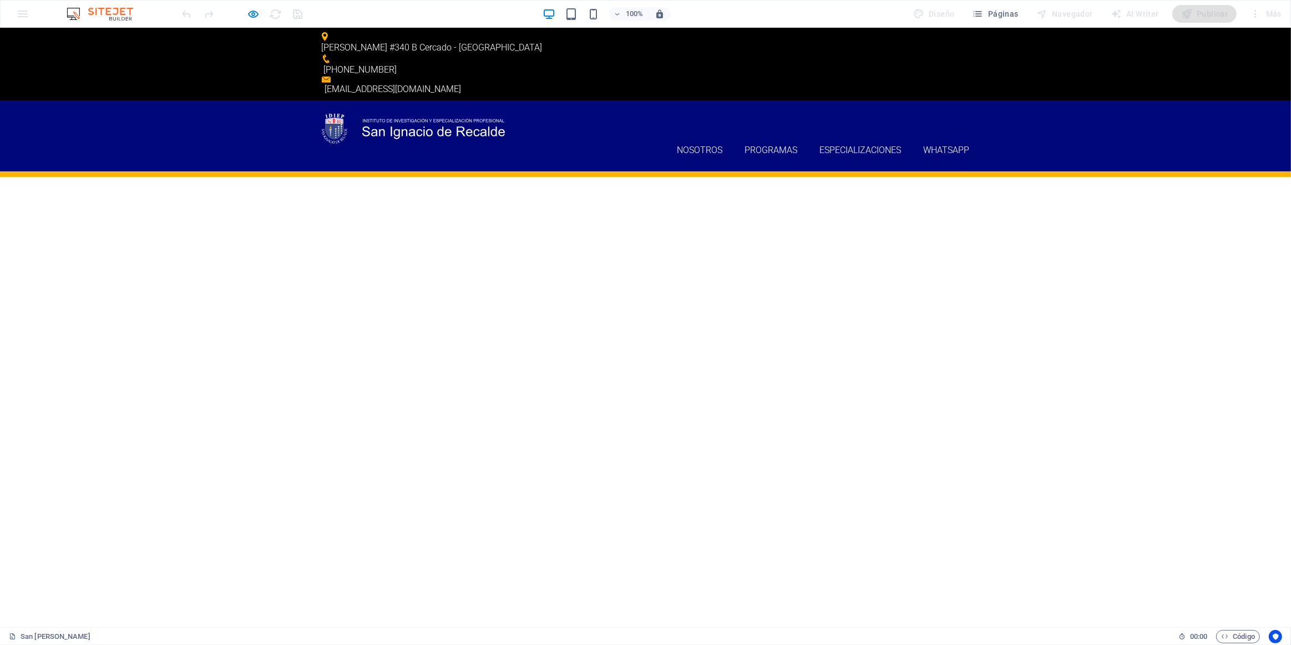
click at [397, 64] on span "[PHONE_NUMBER]" at bounding box center [360, 69] width 73 height 11
click at [331, 54] on icon at bounding box center [326, 58] width 9 height 9
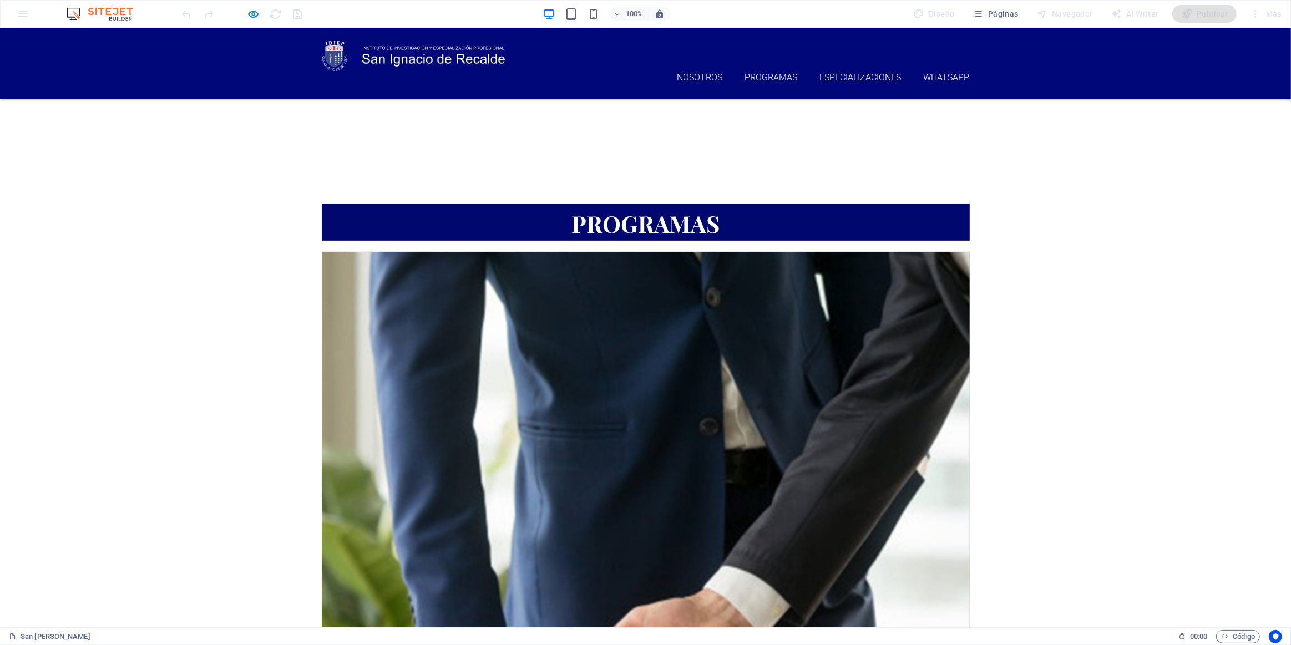
scroll to position [666, 0]
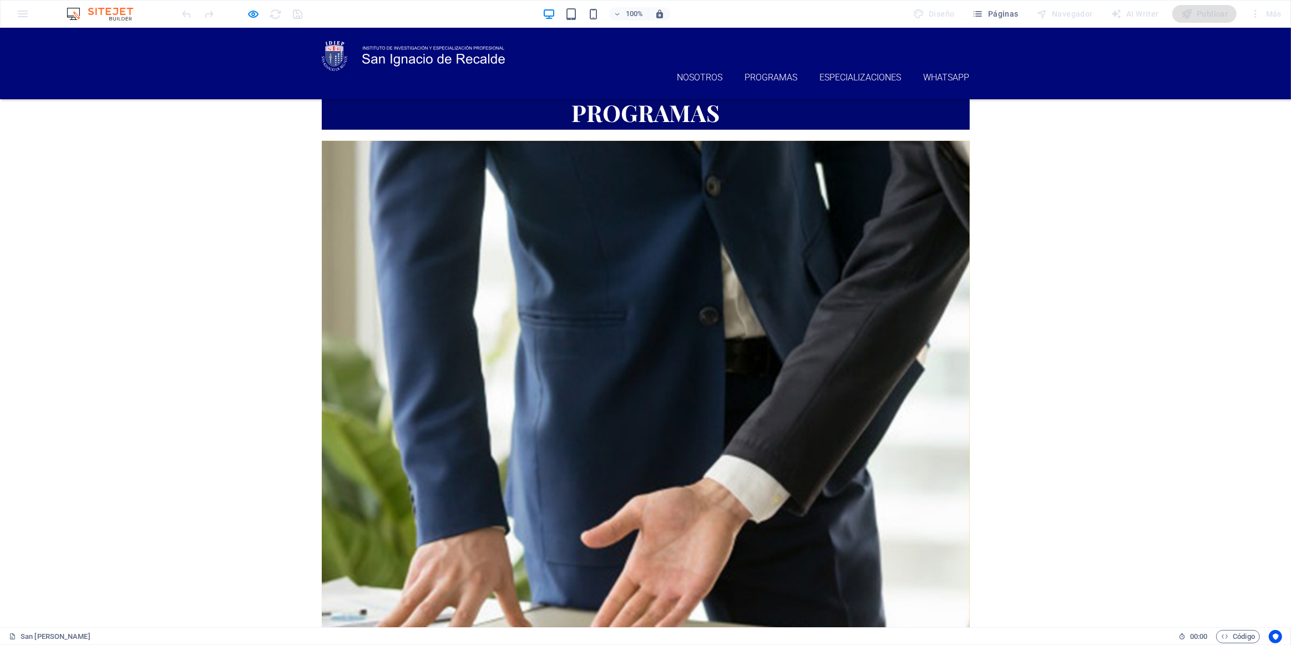
drag, startPoint x: 887, startPoint y: 508, endPoint x: 866, endPoint y: 508, distance: 20.5
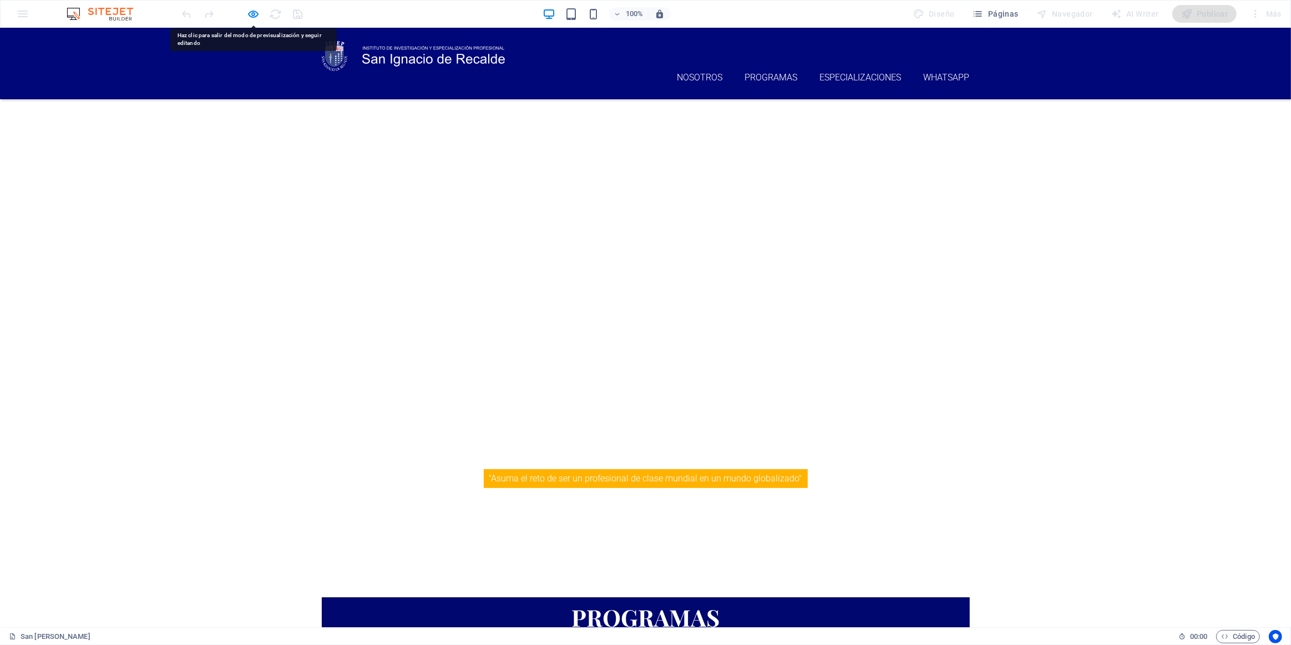
scroll to position [0, 0]
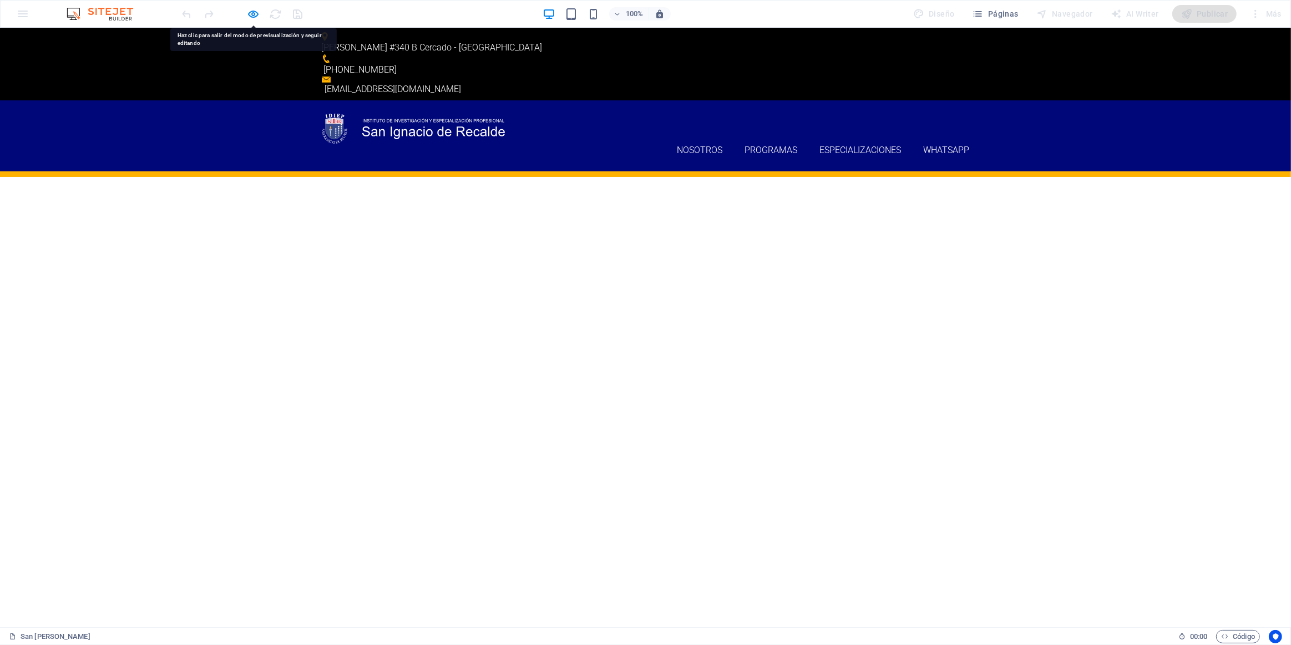
click at [448, 41] on p "[PERSON_NAME] #340 B Cercado - [GEOGRAPHIC_DATA]" at bounding box center [641, 47] width 639 height 13
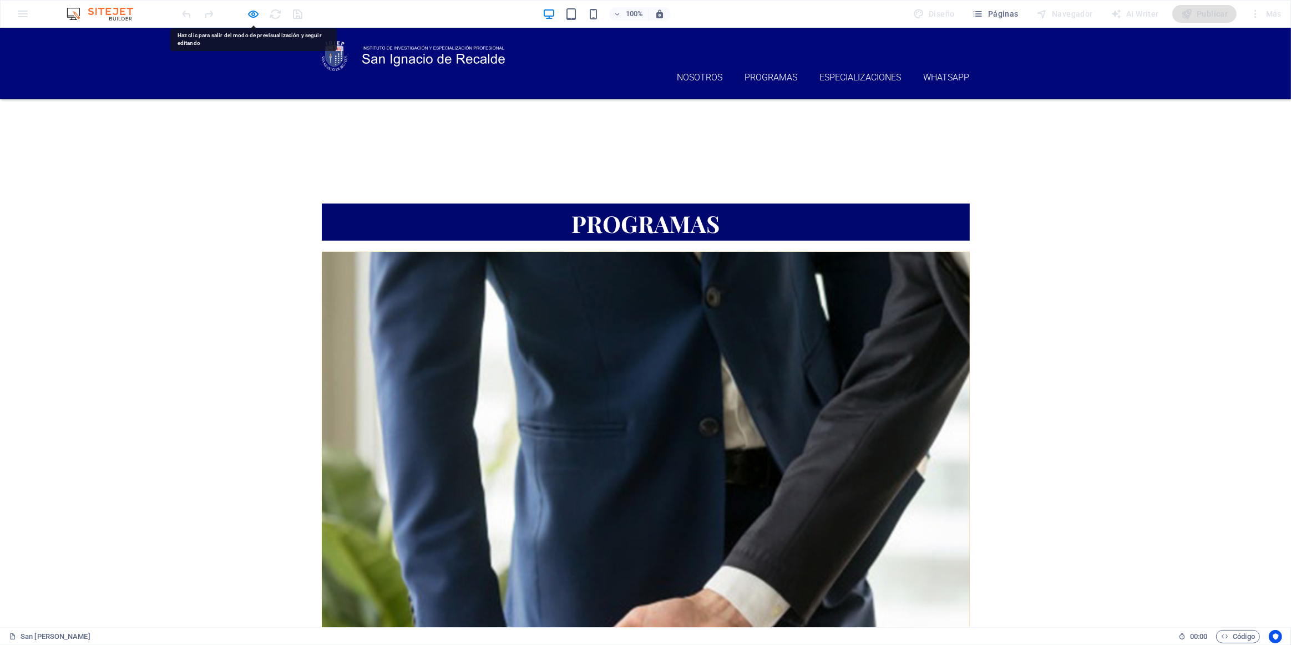
scroll to position [666, 0]
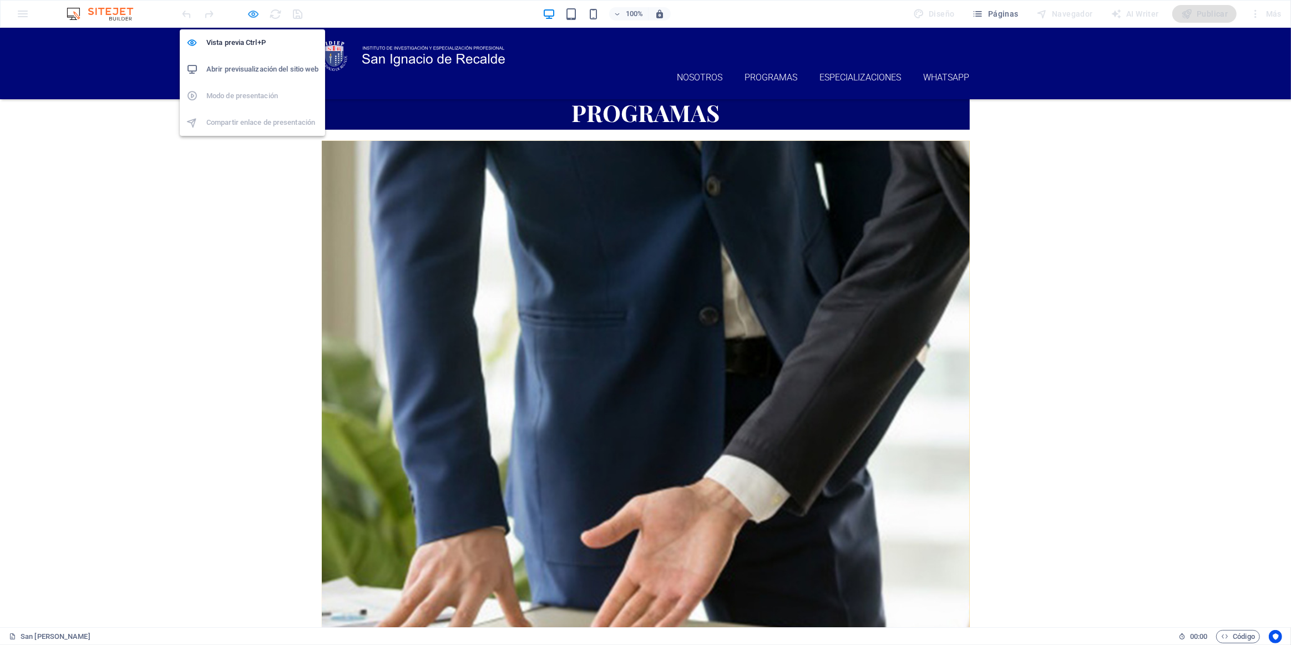
drag, startPoint x: 248, startPoint y: 7, endPoint x: 251, endPoint y: 16, distance: 8.6
click at [249, 8] on icon "button" at bounding box center [253, 14] width 13 height 13
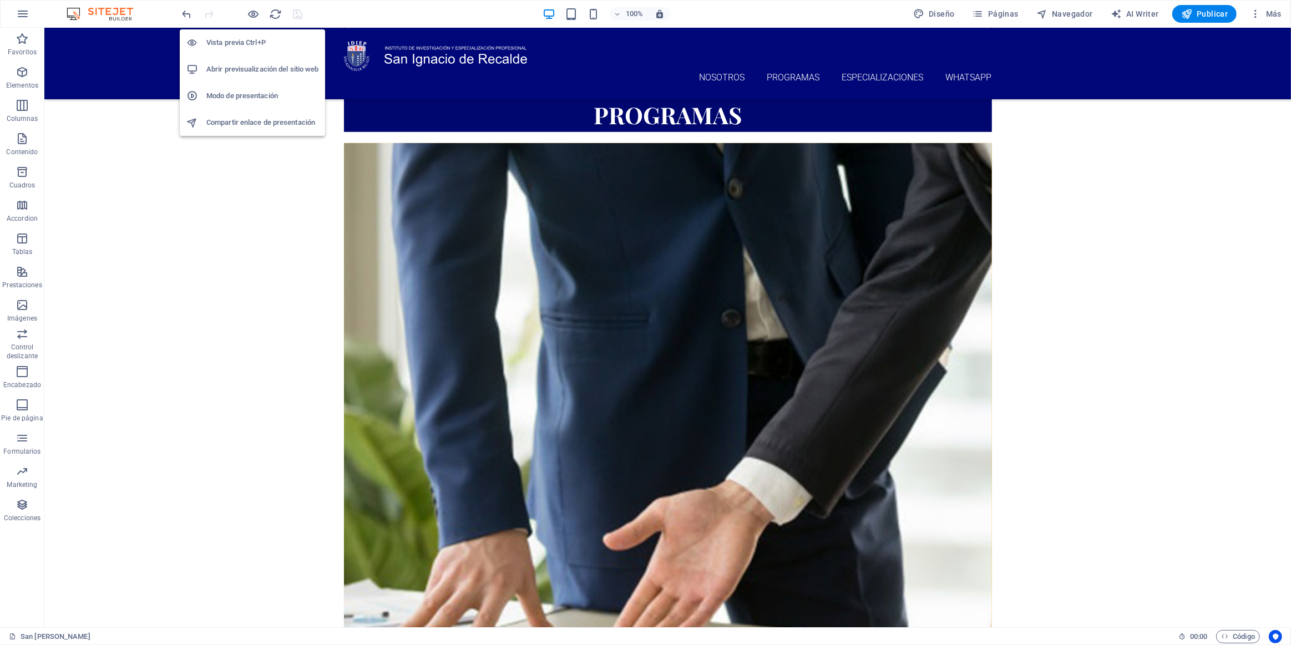
scroll to position [666, 0]
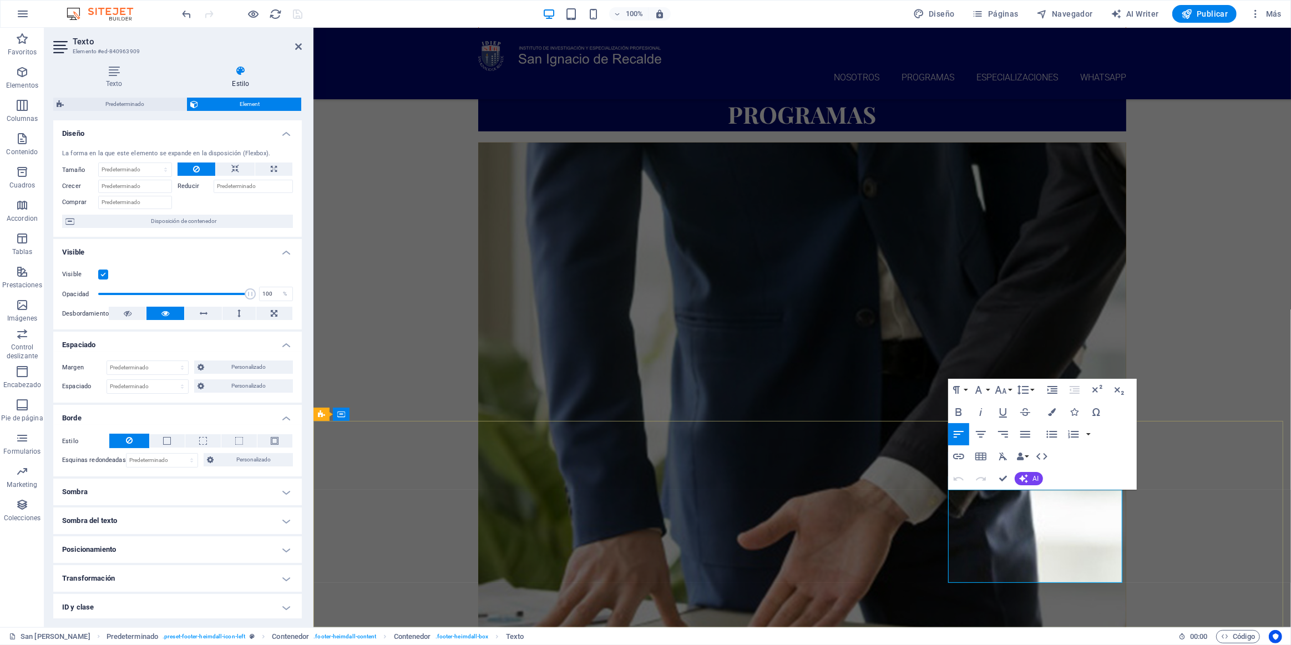
drag, startPoint x: 988, startPoint y: 548, endPoint x: 1005, endPoint y: 560, distance: 20.3
drag, startPoint x: 1013, startPoint y: 548, endPoint x: 992, endPoint y: 506, distance: 46.6
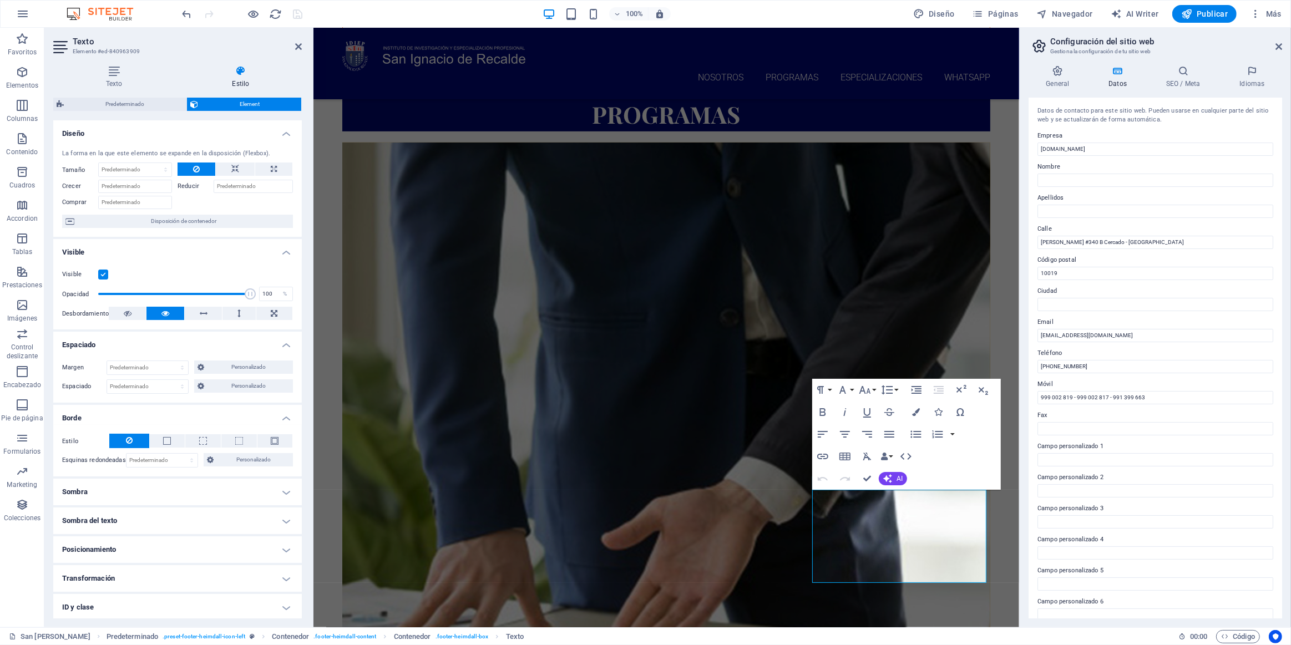
drag, startPoint x: 1383, startPoint y: 297, endPoint x: 1368, endPoint y: 303, distance: 16.2
drag, startPoint x: 1060, startPoint y: 301, endPoint x: 1066, endPoint y: 300, distance: 5.7
click at [642, 301] on input "Ciudad" at bounding box center [1155, 304] width 236 height 13
click at [642, 274] on input "Código postal" at bounding box center [1155, 273] width 236 height 13
click at [642, 243] on input "[PERSON_NAME] #340 B Cercado - [GEOGRAPHIC_DATA]" at bounding box center [1155, 242] width 236 height 13
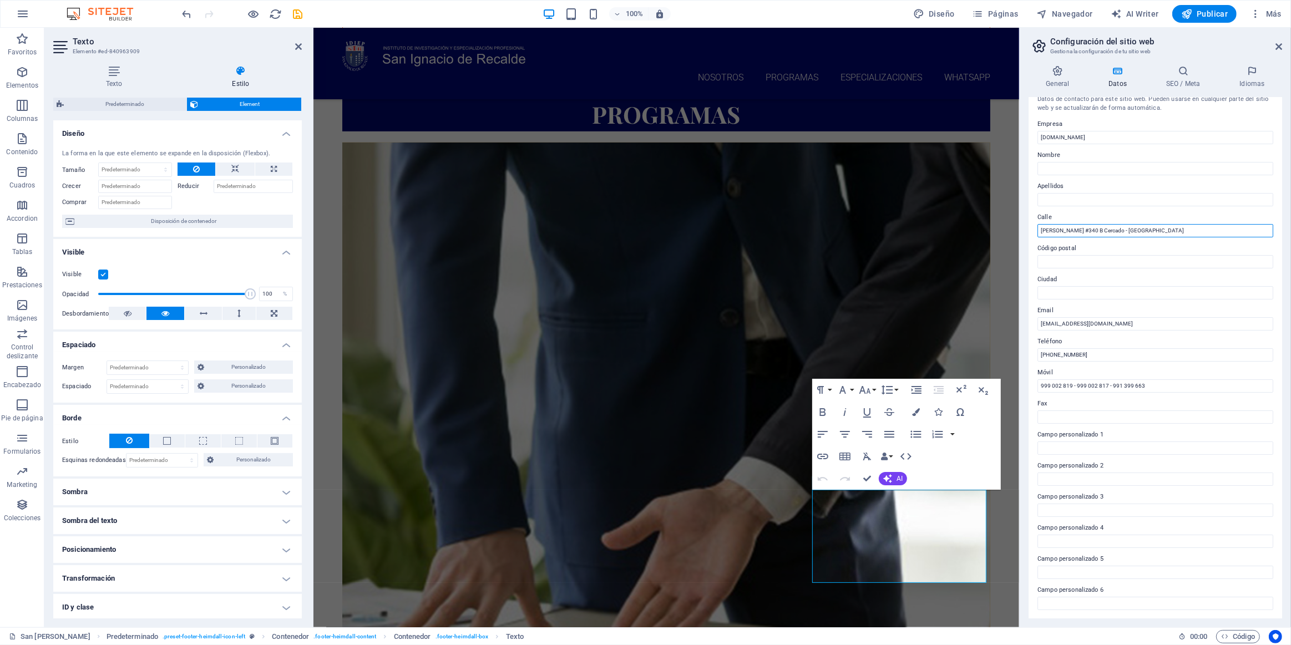
scroll to position [0, 0]
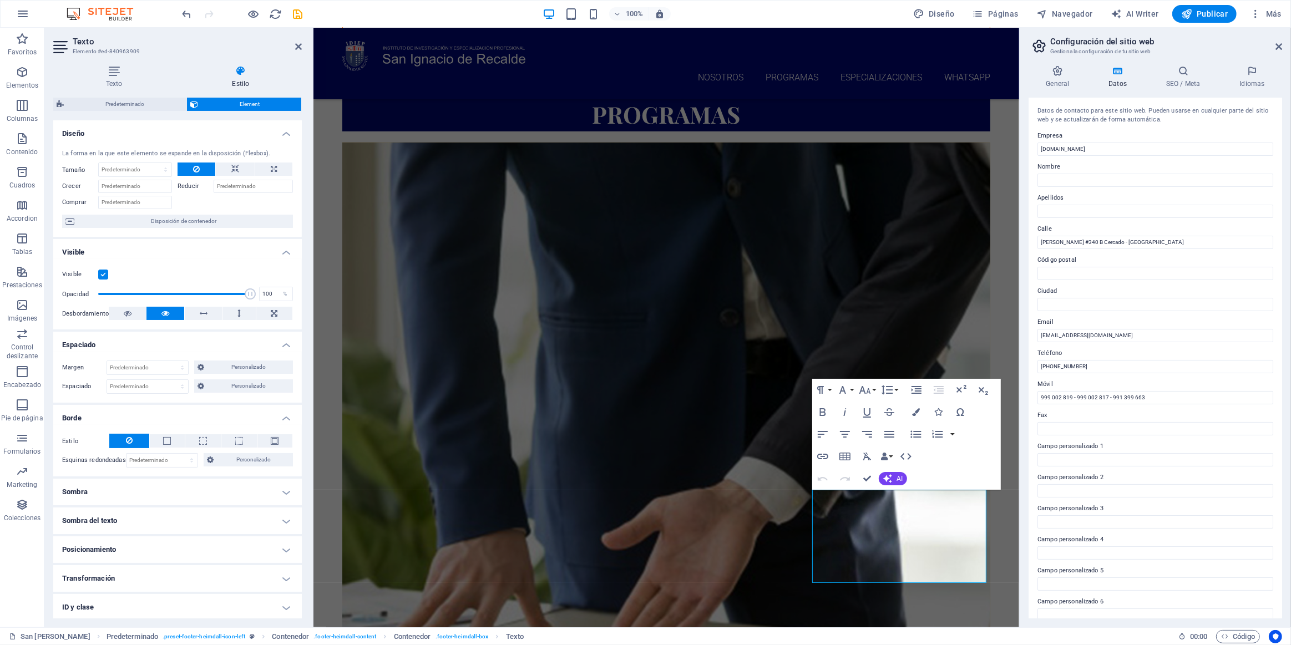
click at [642, 72] on icon at bounding box center [1117, 70] width 53 height 11
click at [299, 11] on icon "save" at bounding box center [298, 14] width 13 height 13
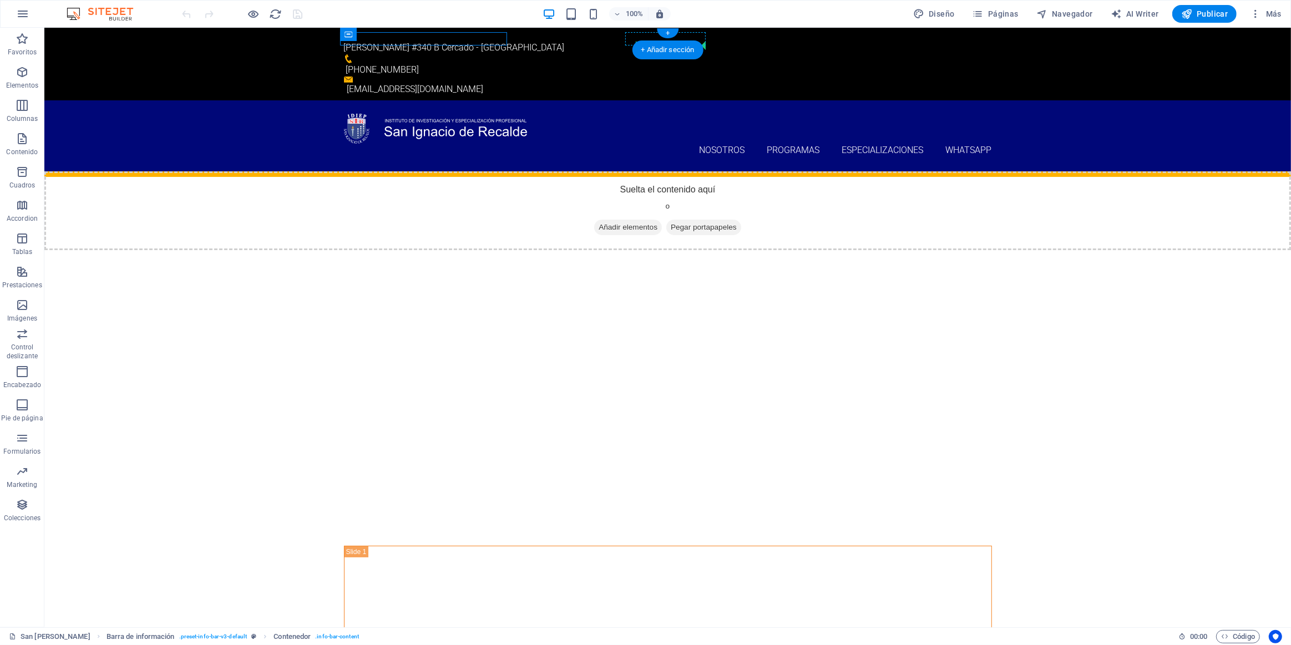
drag, startPoint x: 389, startPoint y: 62, endPoint x: 699, endPoint y: 40, distance: 310.8
click at [636, 35] on icon at bounding box center [634, 34] width 8 height 13
drag, startPoint x: 764, startPoint y: 11, endPoint x: 659, endPoint y: 14, distance: 105.4
click at [833, 37] on div "Contenedor" at bounding box center [832, 34] width 17 height 13
drag, startPoint x: 673, startPoint y: 63, endPoint x: 341, endPoint y: 37, distance: 333.8
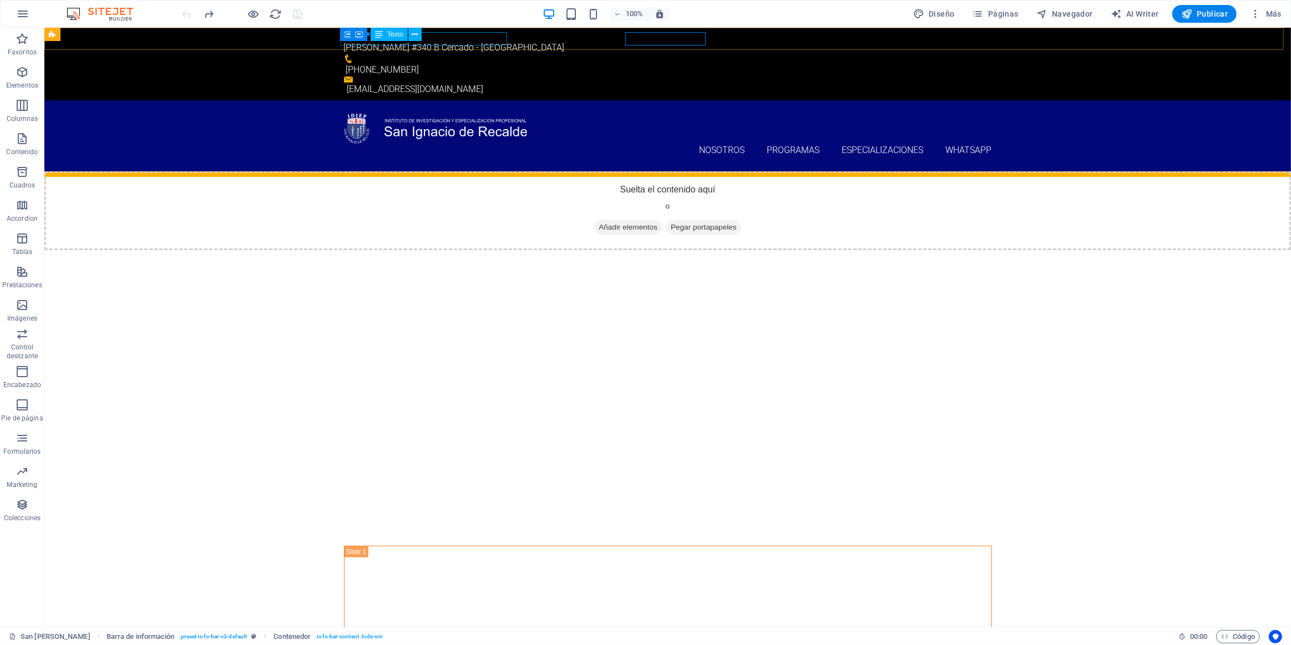
drag, startPoint x: 666, startPoint y: 44, endPoint x: 428, endPoint y: 39, distance: 238.0
drag, startPoint x: 547, startPoint y: 12, endPoint x: 637, endPoint y: 37, distance: 92.6
click at [637, 37] on icon at bounding box center [634, 34] width 8 height 13
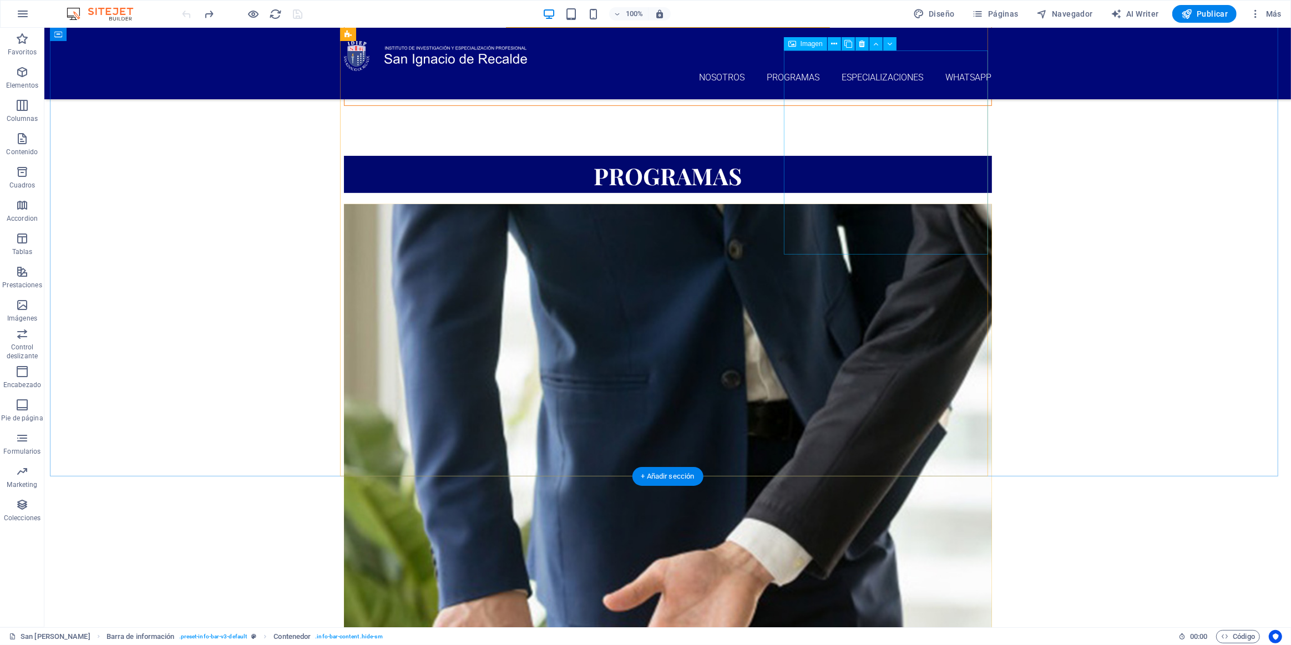
scroll to position [666, 0]
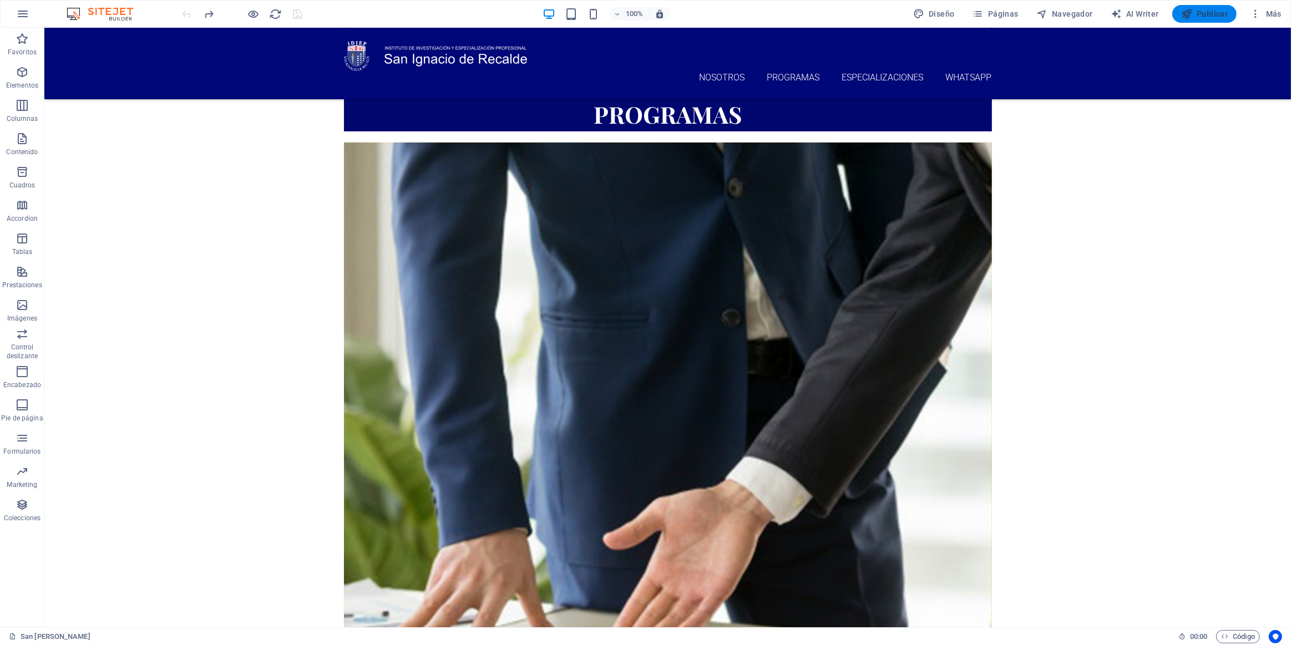
click at [1209, 18] on span "Publicar" at bounding box center [1204, 13] width 47 height 11
click at [1208, 11] on span "Publicar" at bounding box center [1204, 13] width 47 height 11
